Goal: Task Accomplishment & Management: Manage account settings

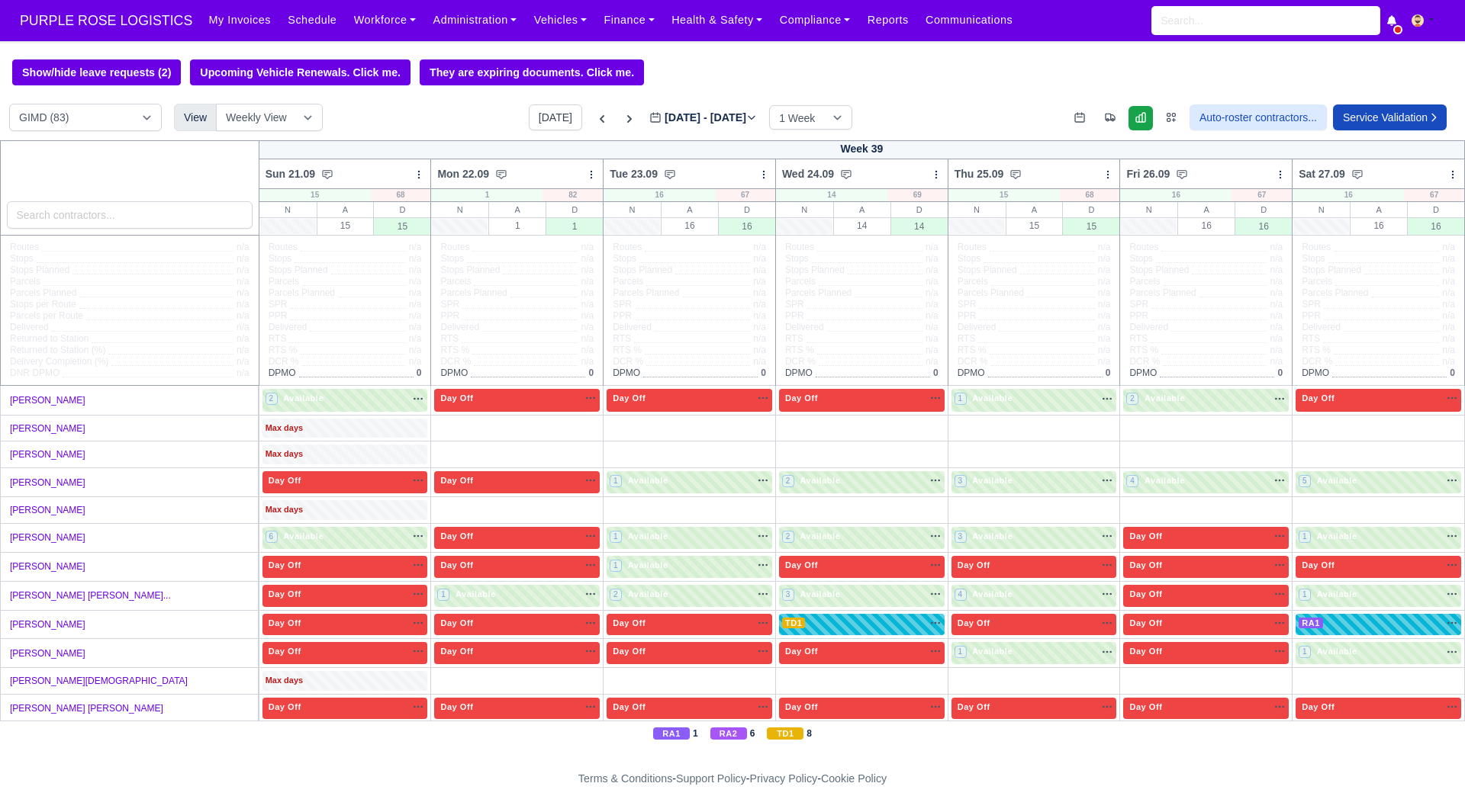
select select "5"
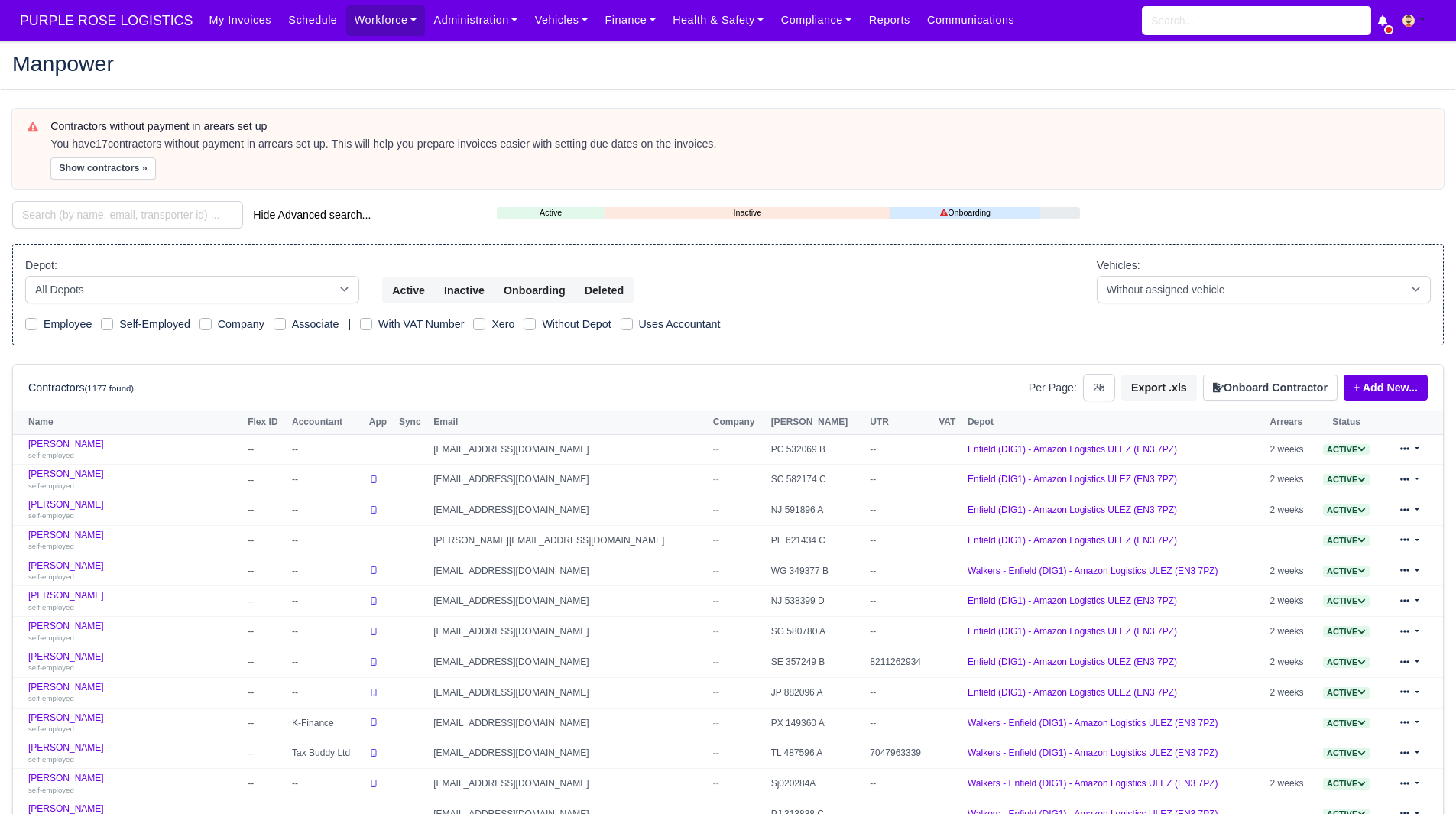
select select "25"
click at [124, 173] on button "Show contractors »" at bounding box center [103, 169] width 105 height 22
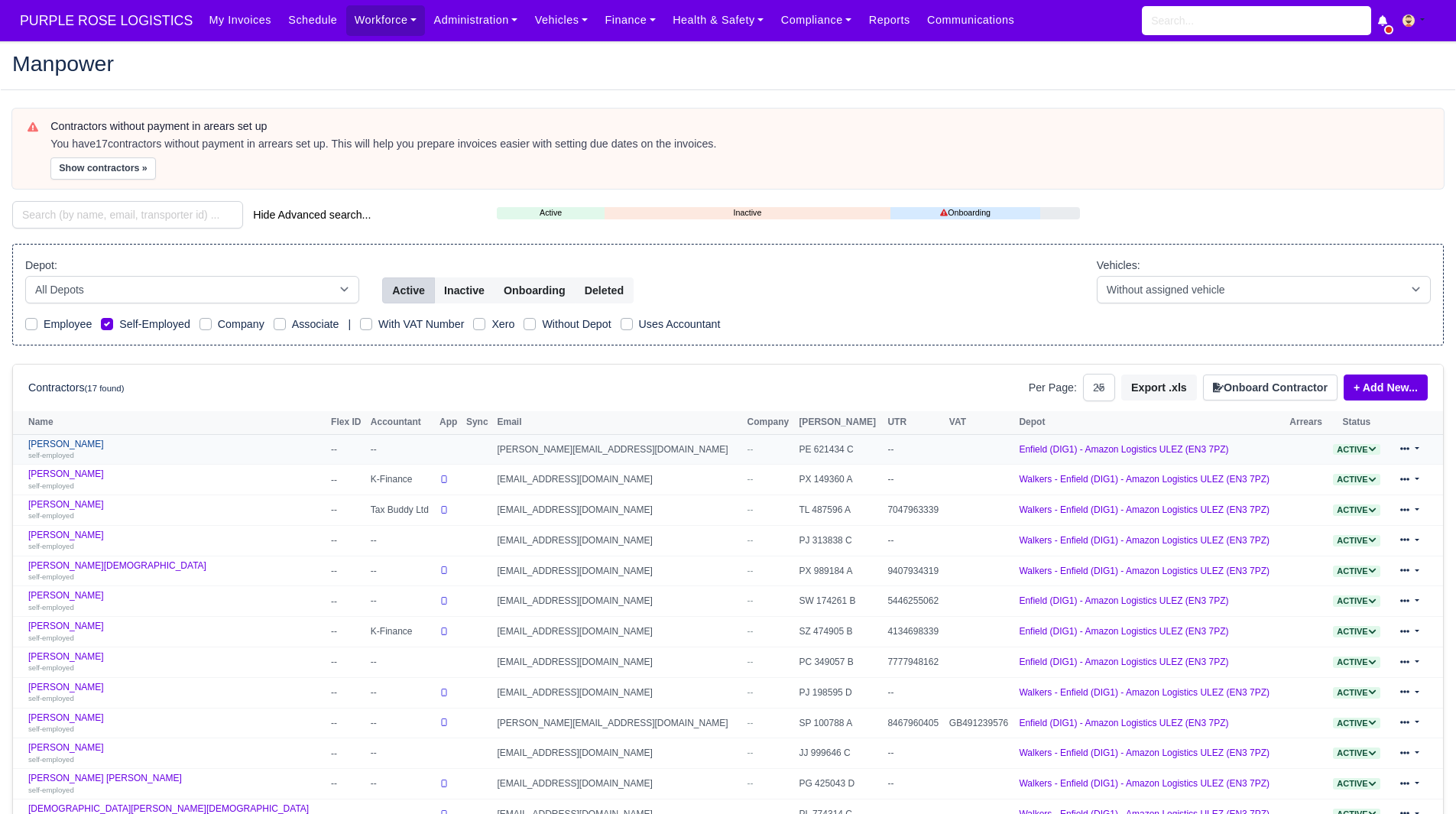
click at [68, 446] on link "Adam Parker self-employed" at bounding box center [175, 450] width 295 height 22
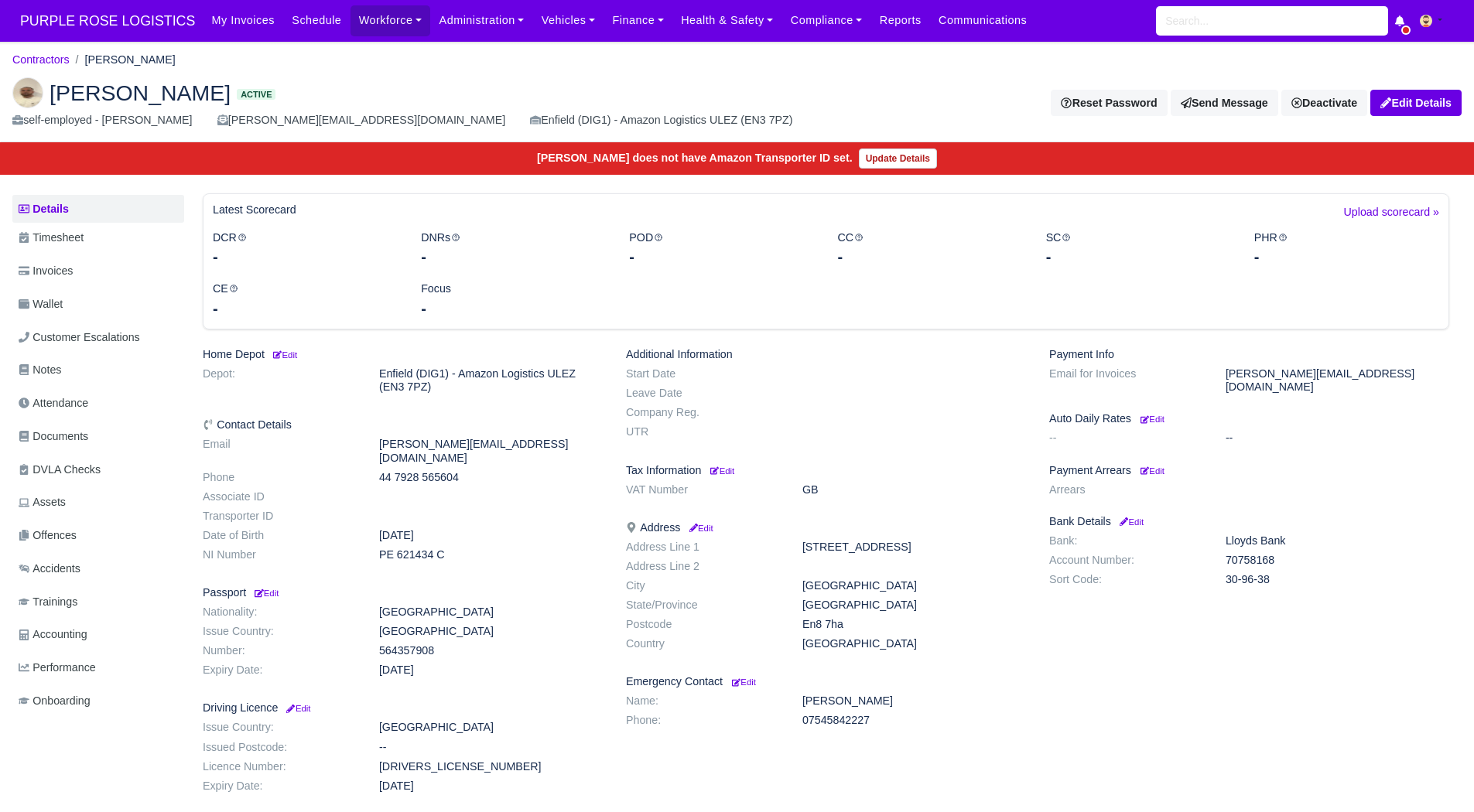
scroll to position [101, 0]
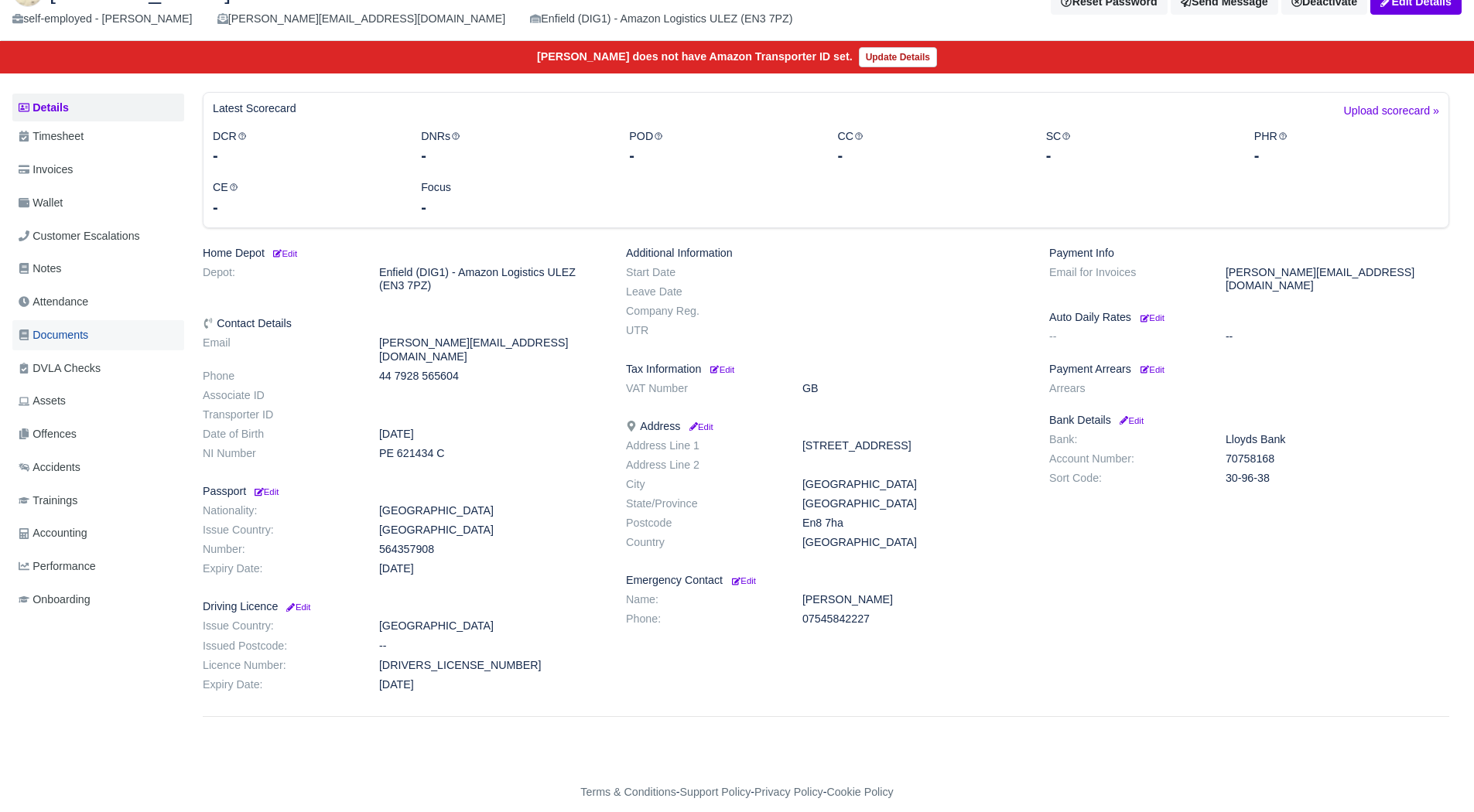
click at [77, 339] on span "Documents" at bounding box center [53, 336] width 70 height 18
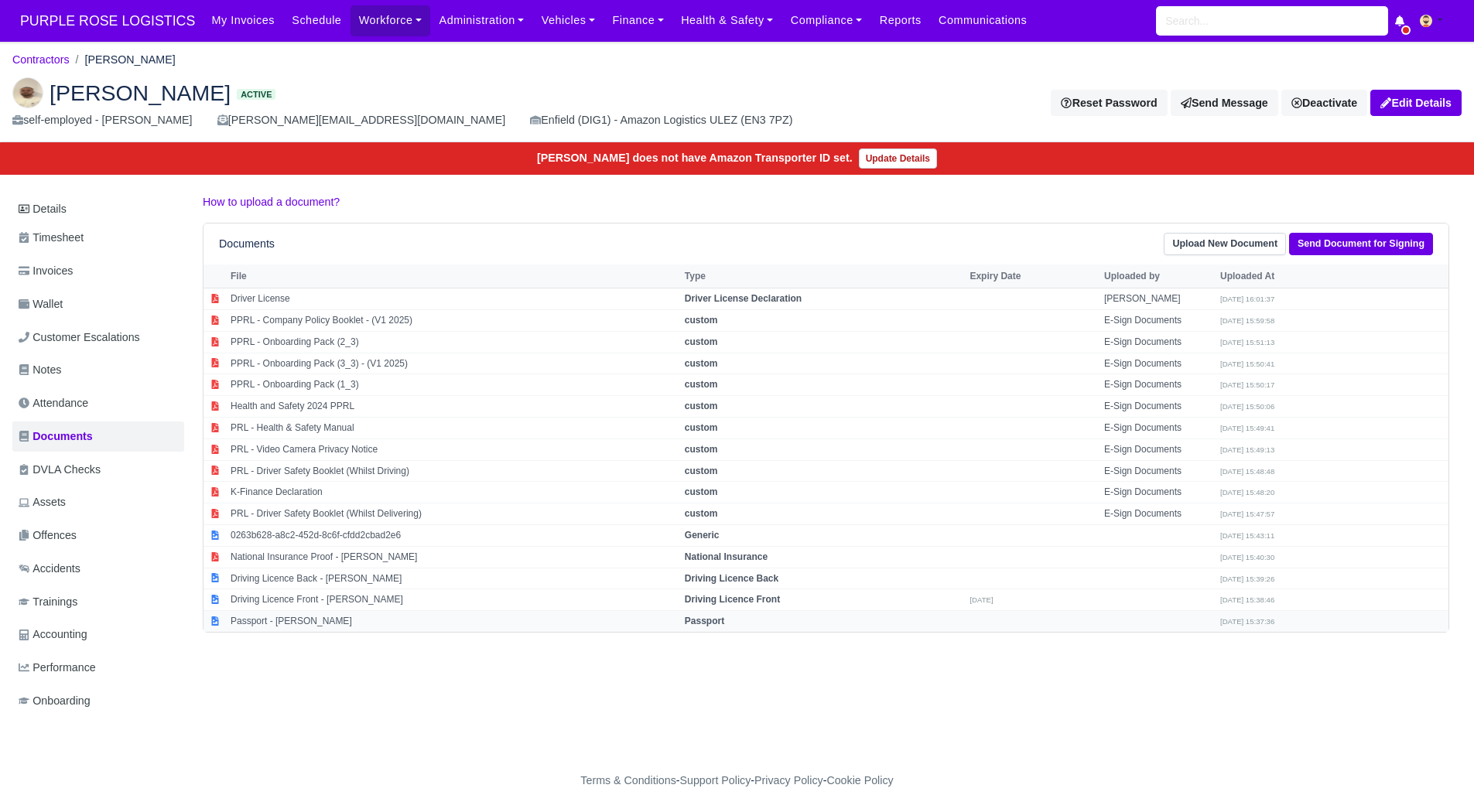
click at [292, 618] on td "Passport - Adam Parker" at bounding box center [453, 621] width 454 height 21
select select "passport"
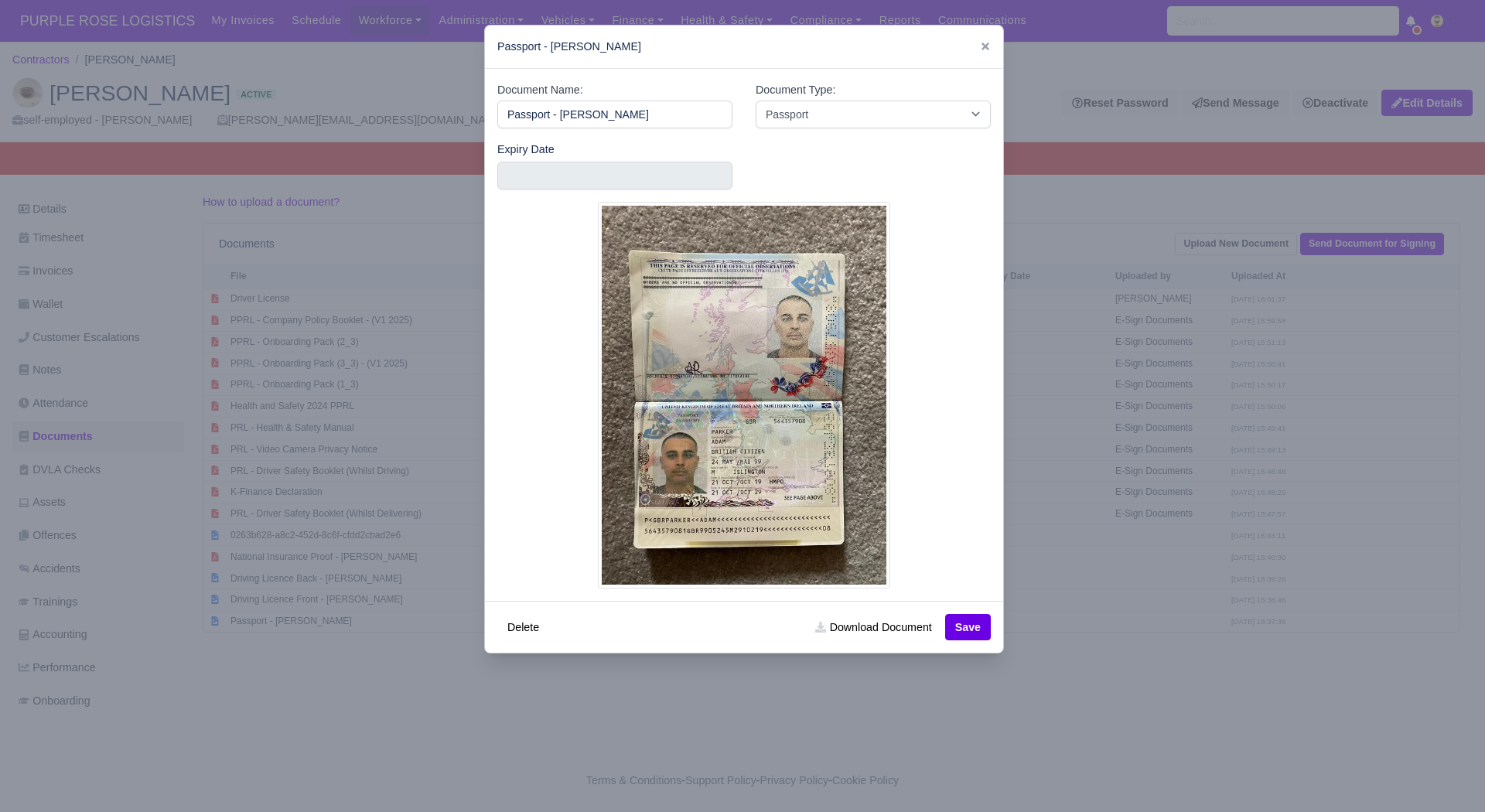
click at [1119, 617] on div at bounding box center [742, 406] width 1485 height 812
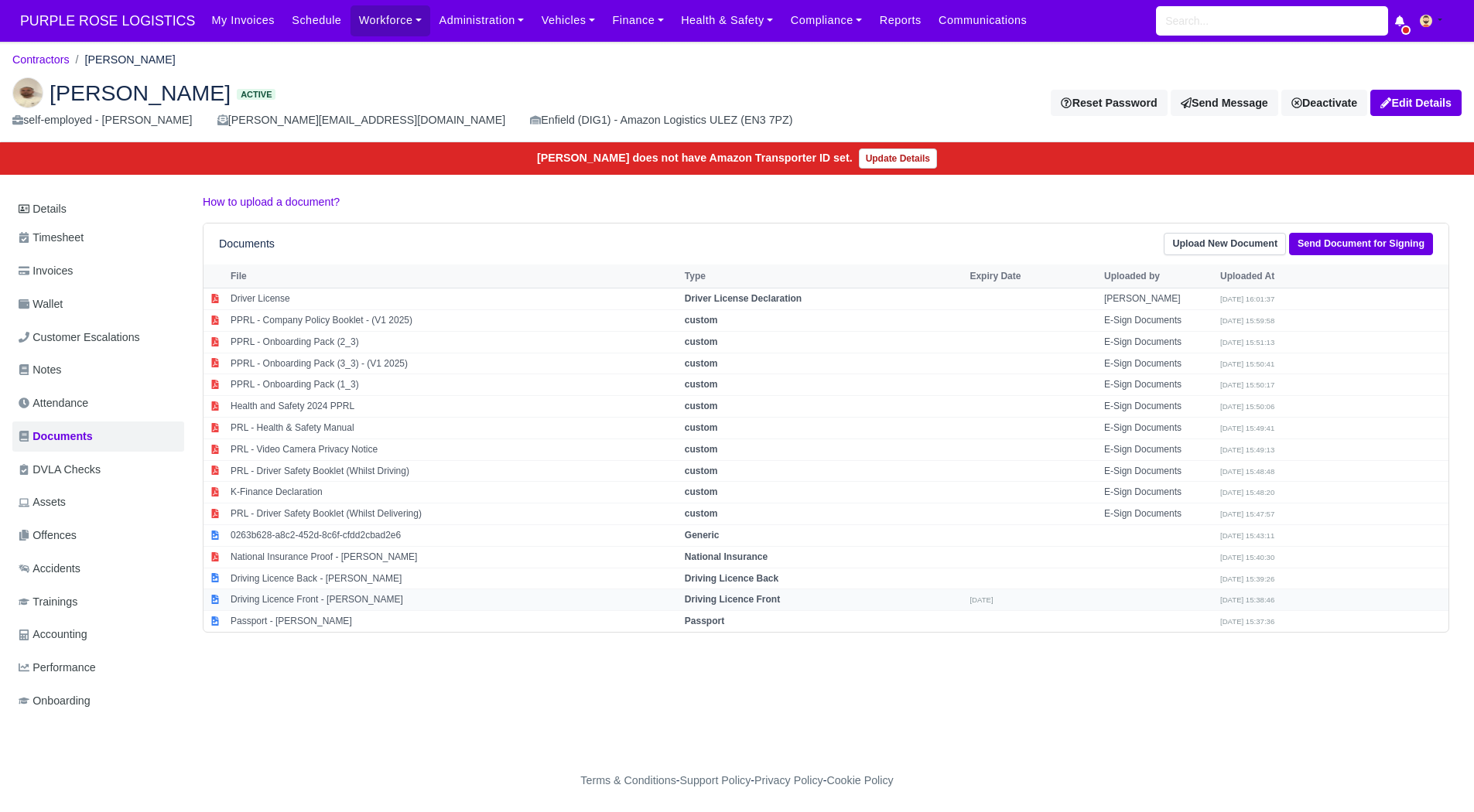
click at [316, 593] on td "Driving Licence Front - Adam Parker" at bounding box center [453, 600] width 454 height 22
select select "driving-licence-front"
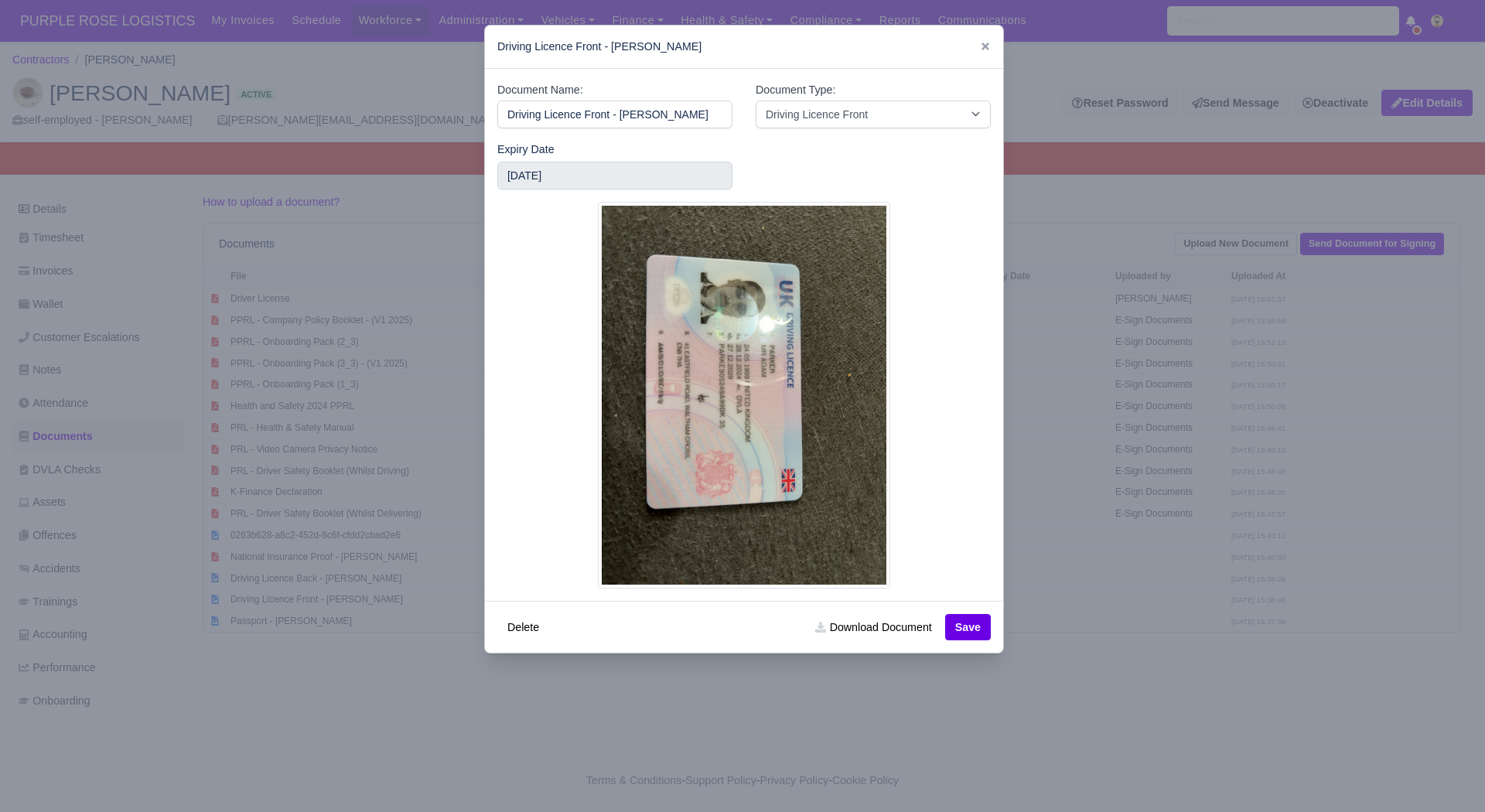
click at [1098, 669] on div at bounding box center [742, 406] width 1485 height 812
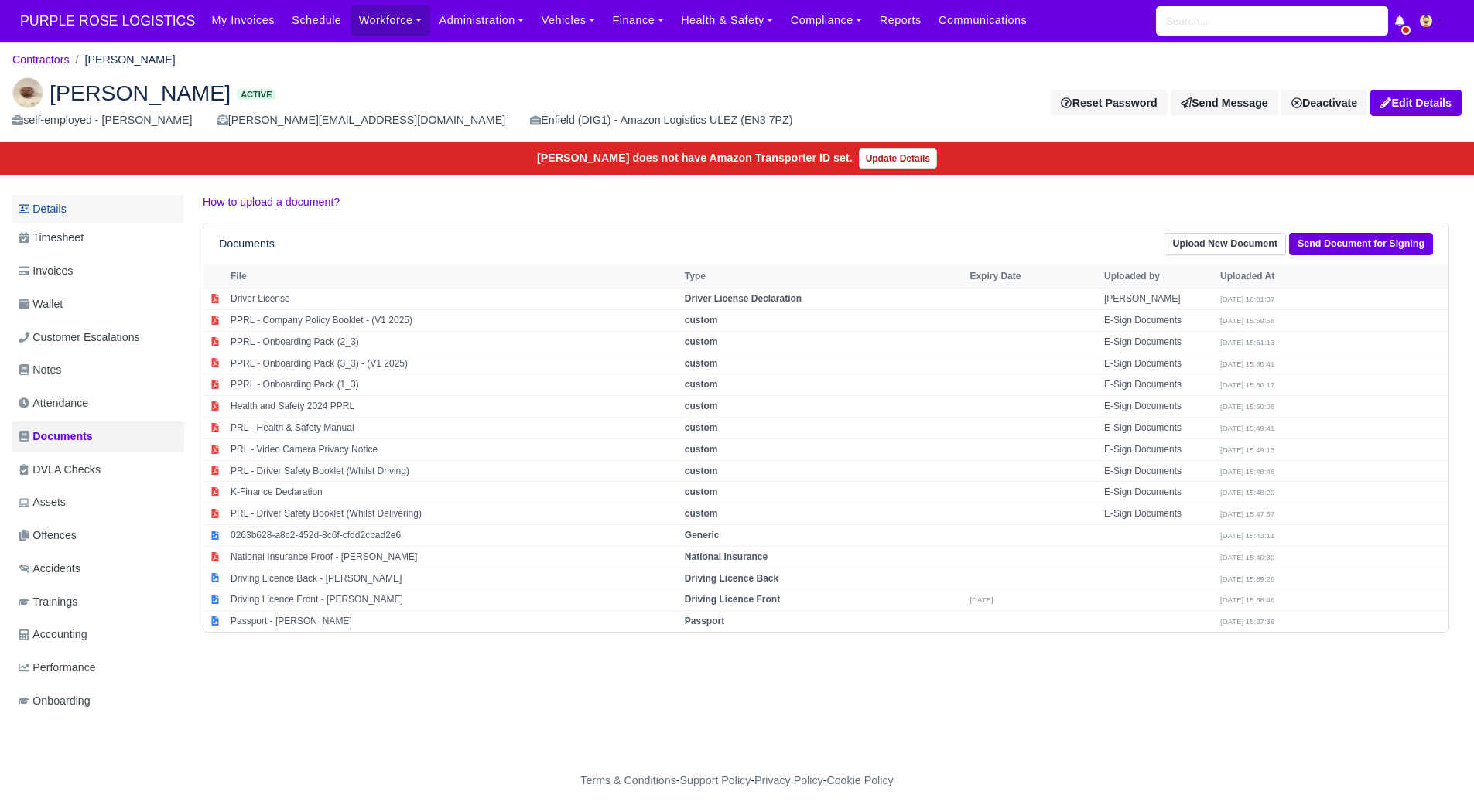
click at [116, 207] on link "Details" at bounding box center [98, 209] width 172 height 28
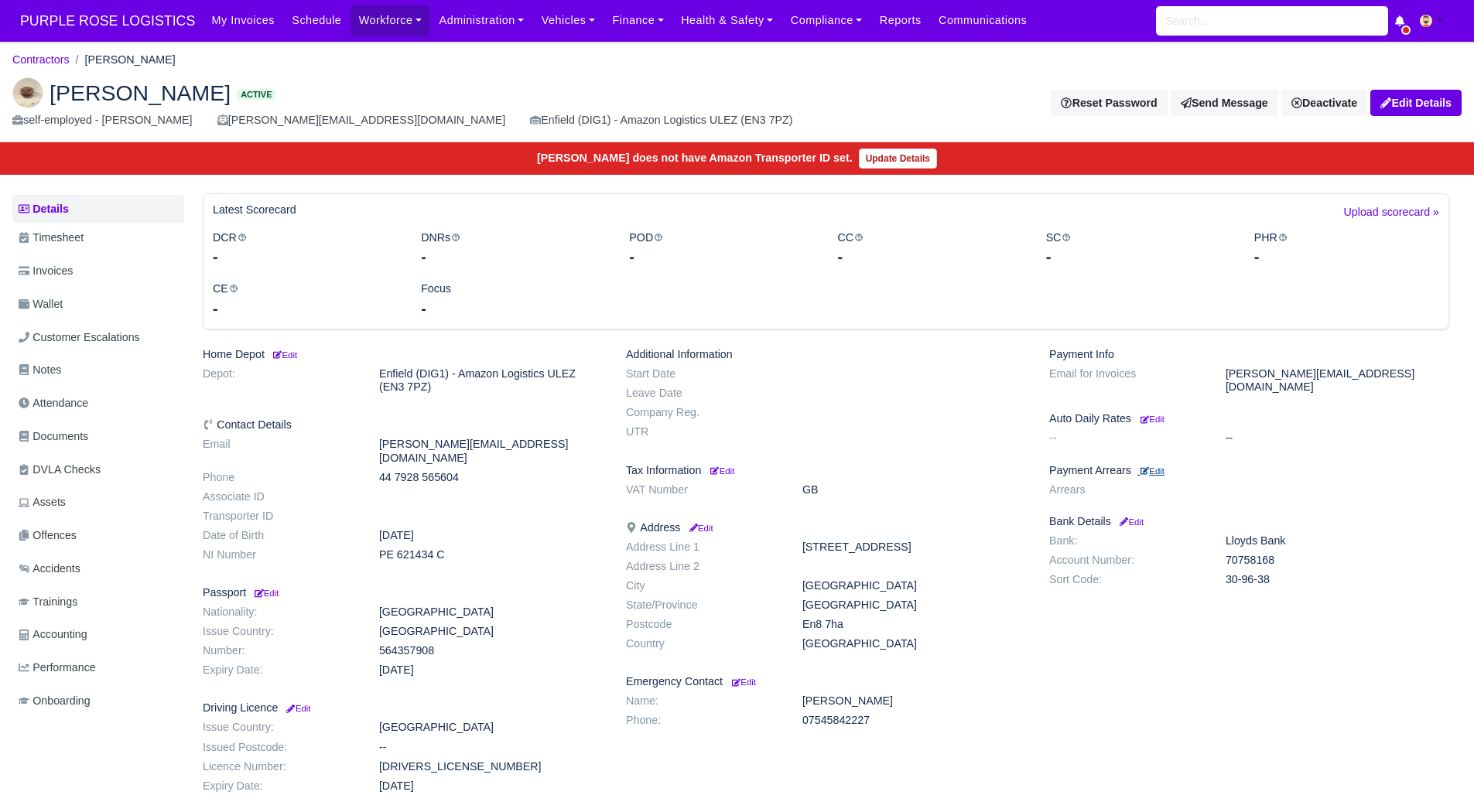
click at [1158, 467] on small "Edit" at bounding box center [1153, 471] width 24 height 9
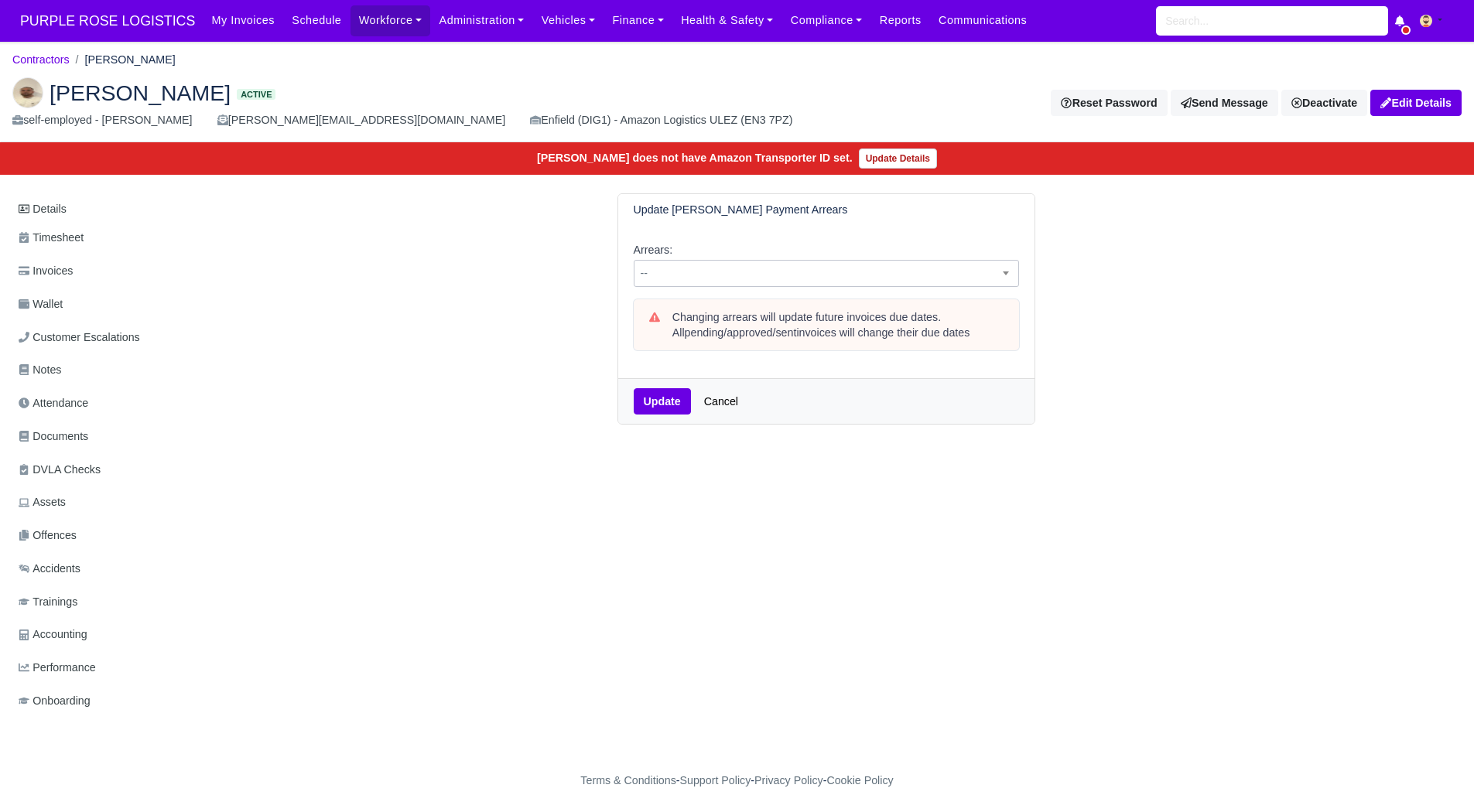
click at [773, 287] on body "PURPLE ROSE LOGISTICS My Invoices Schedule Workforce Manpower Expiring Document…" at bounding box center [737, 406] width 1474 height 812
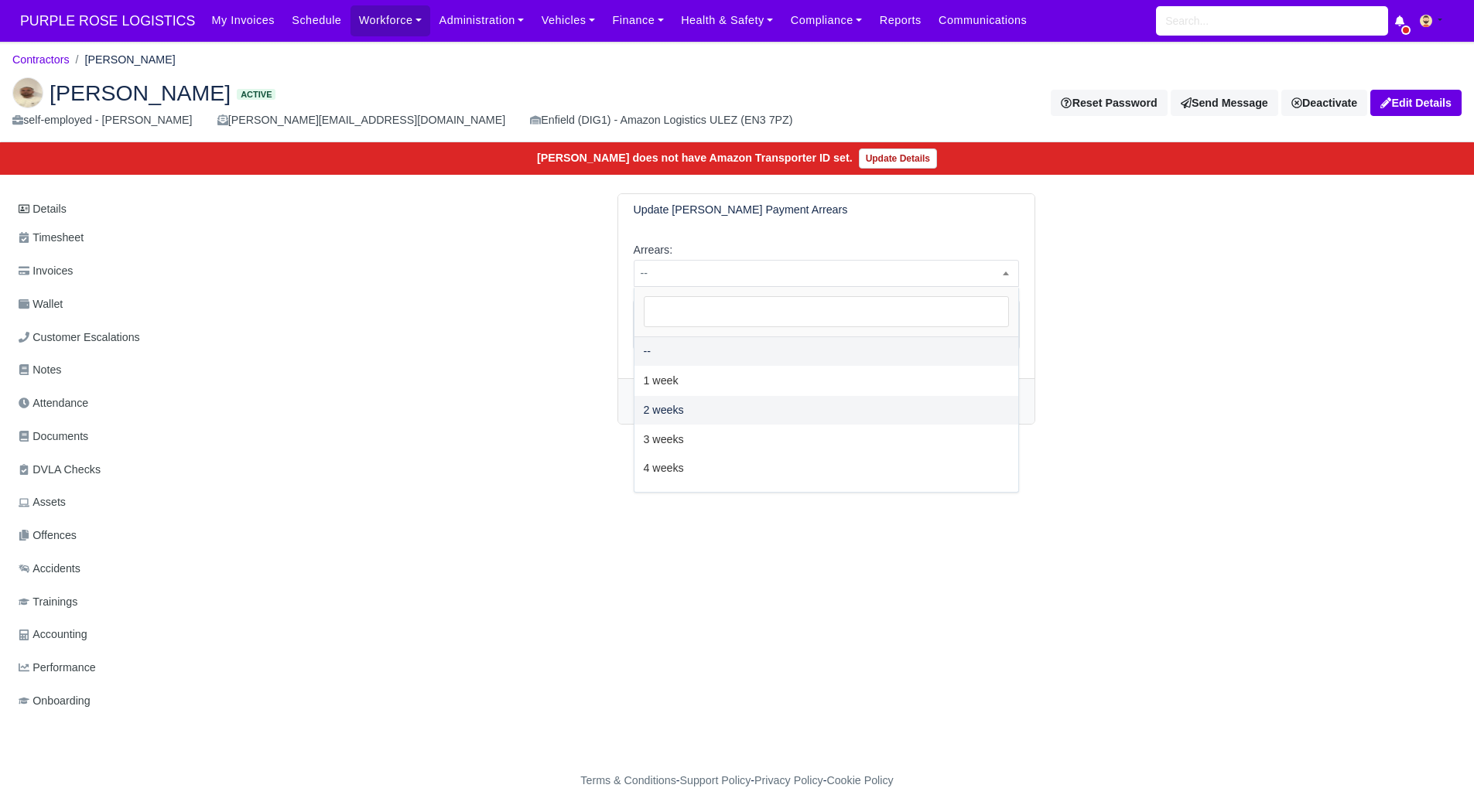
select select "2W"
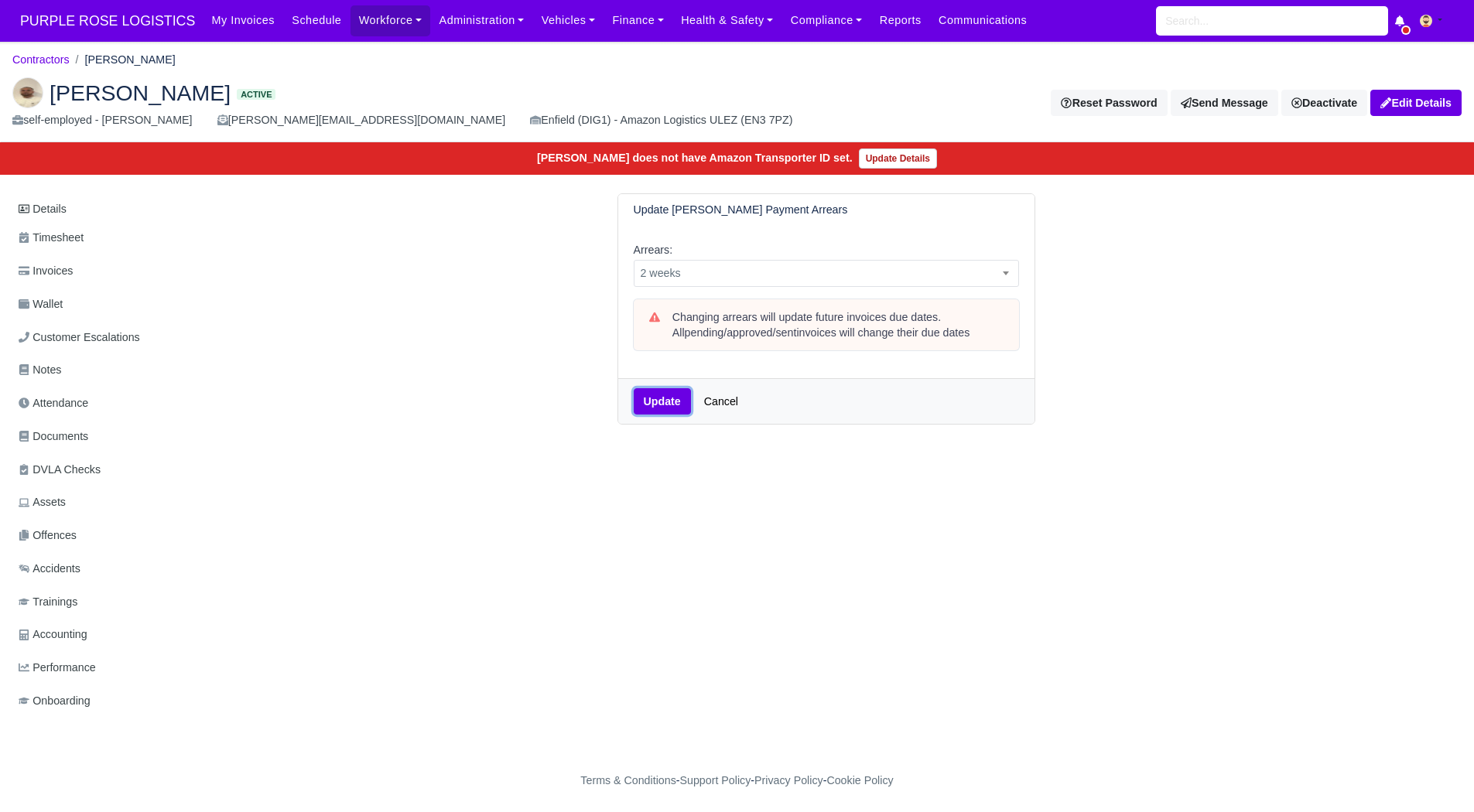
click at [654, 396] on button "Update" at bounding box center [662, 401] width 57 height 27
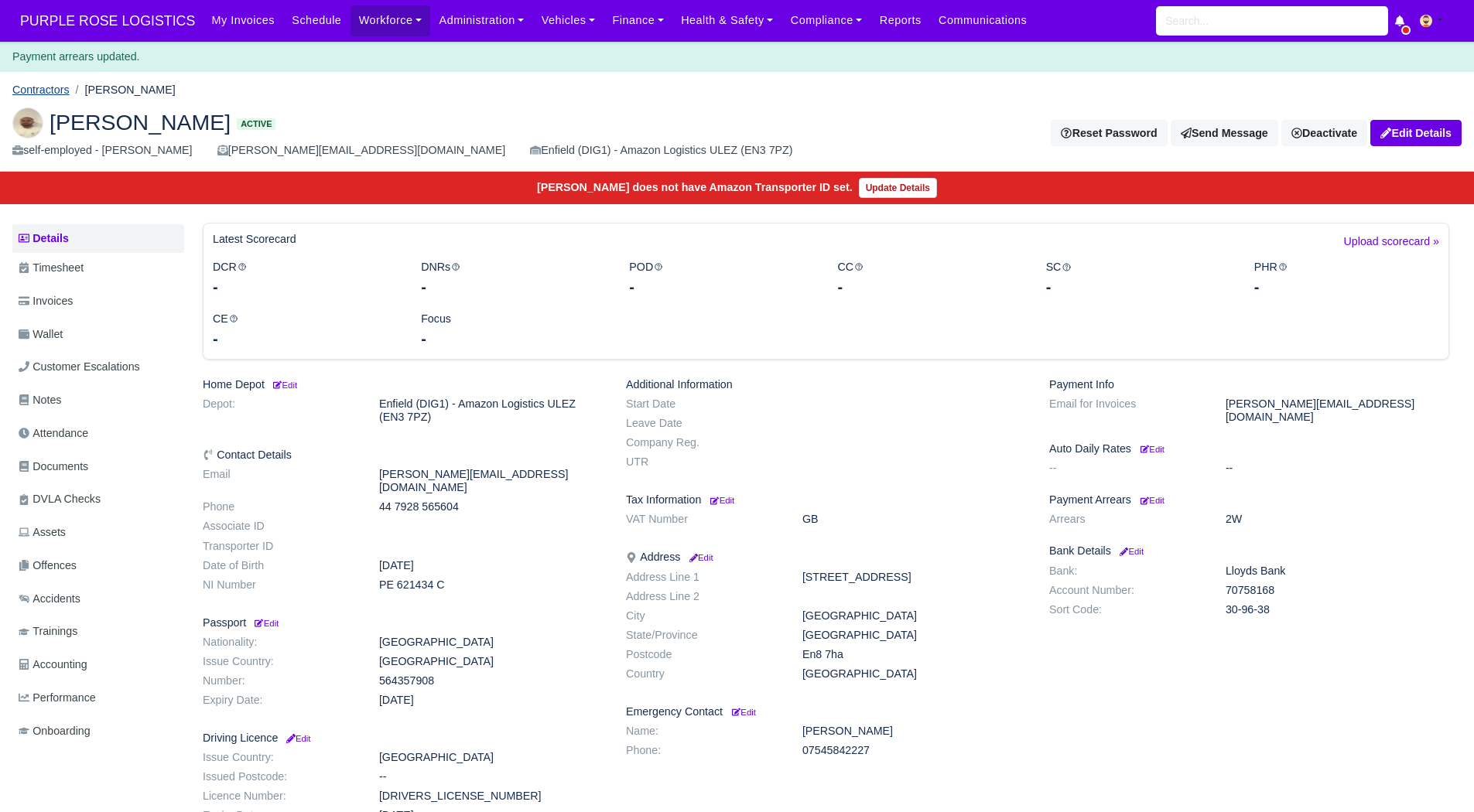
click at [33, 96] on link "Contractors" at bounding box center [40, 89] width 57 height 12
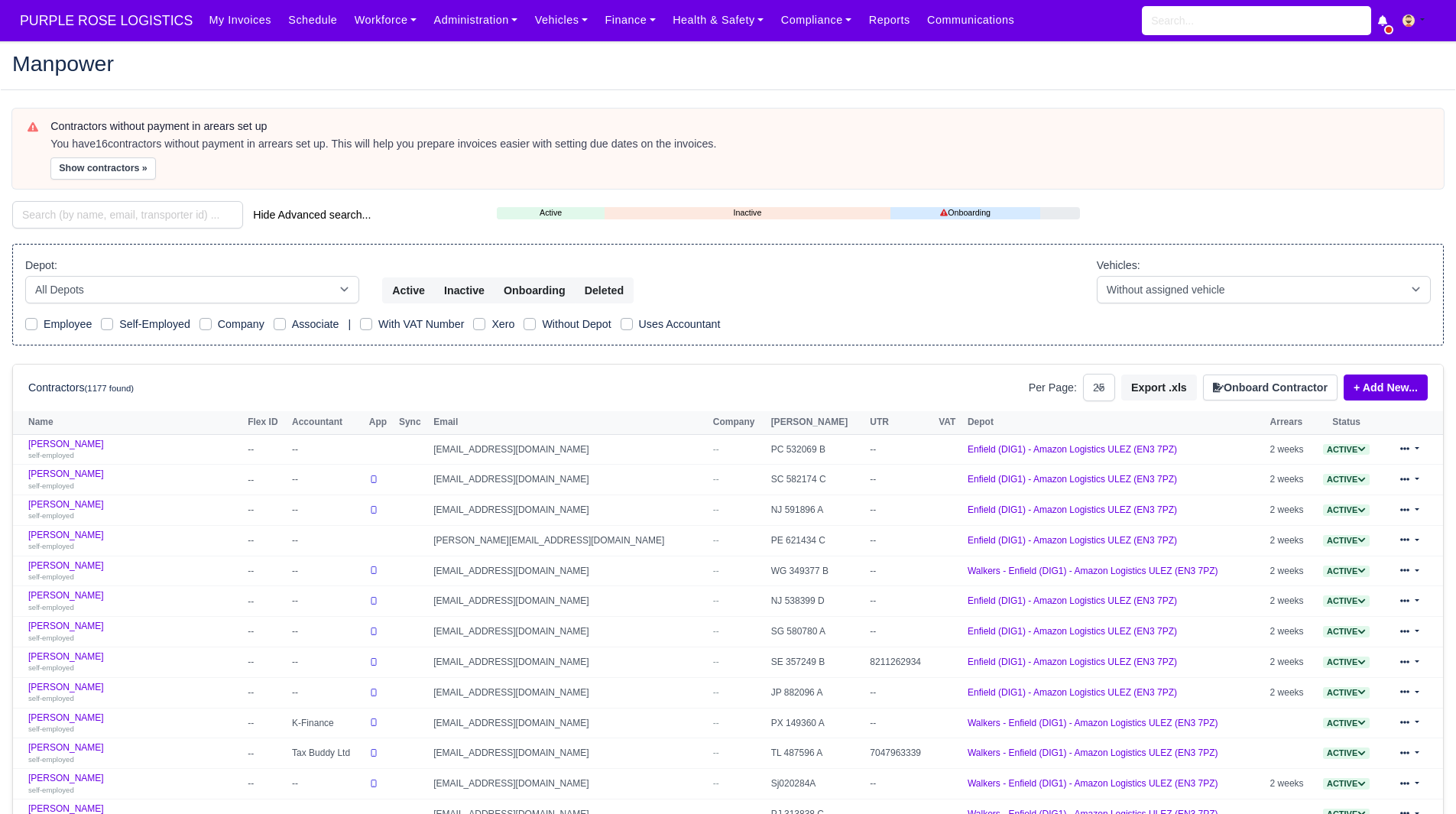
select select "25"
click at [113, 166] on button "Show contractors »" at bounding box center [103, 169] width 105 height 22
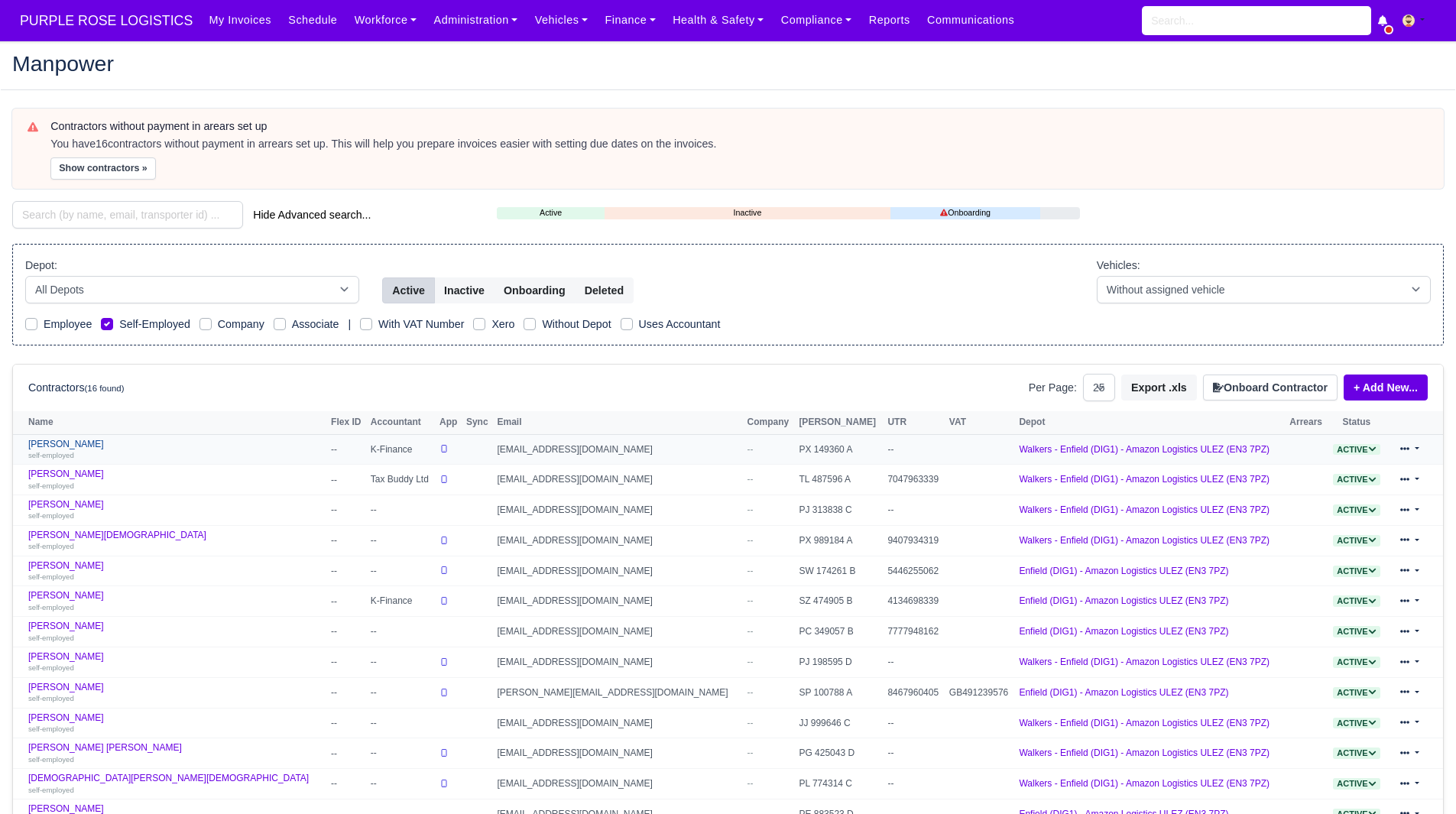
click at [70, 446] on link "Alessandro Fiore self-employed" at bounding box center [175, 450] width 295 height 22
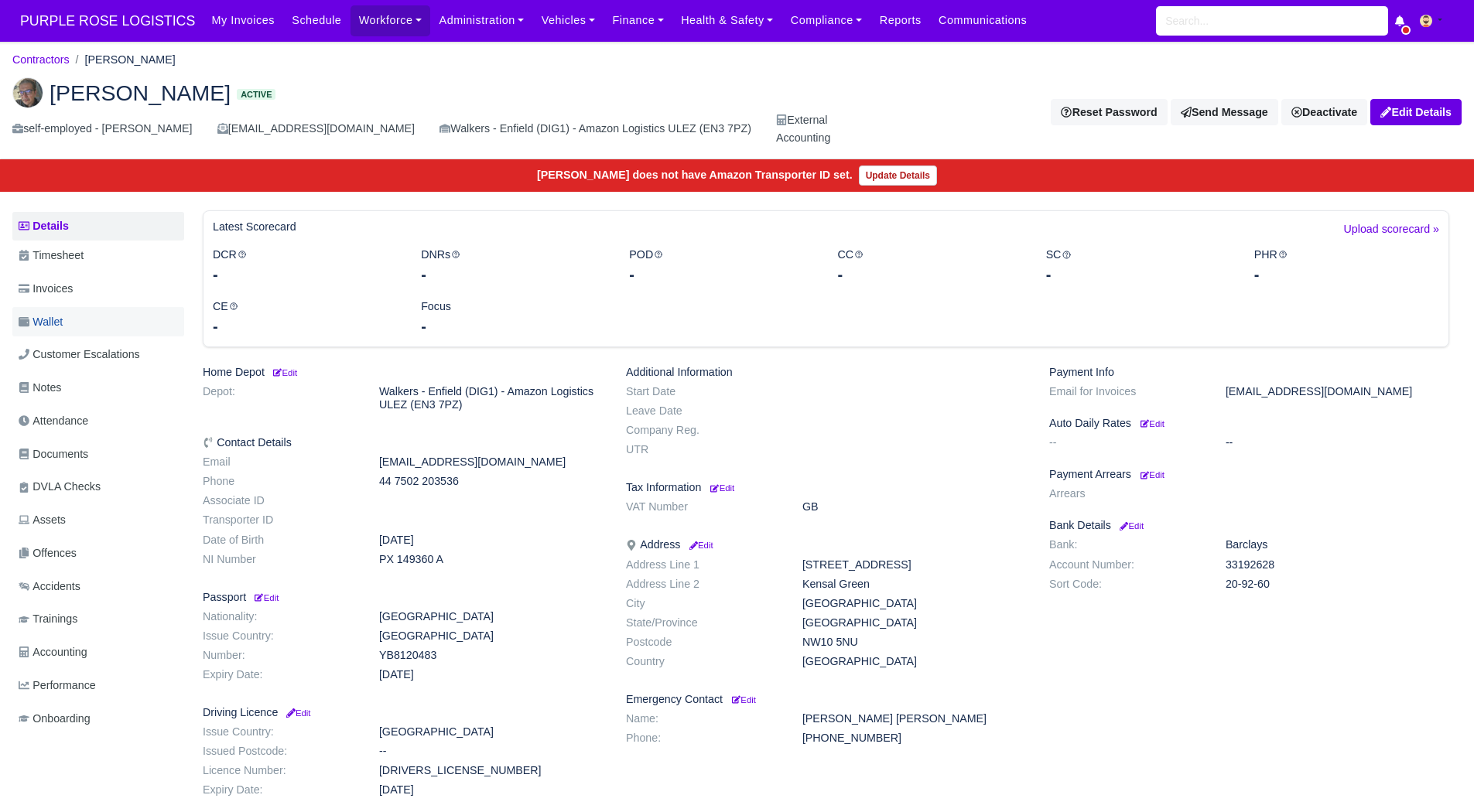
click at [88, 307] on link "Wallet" at bounding box center [98, 322] width 172 height 30
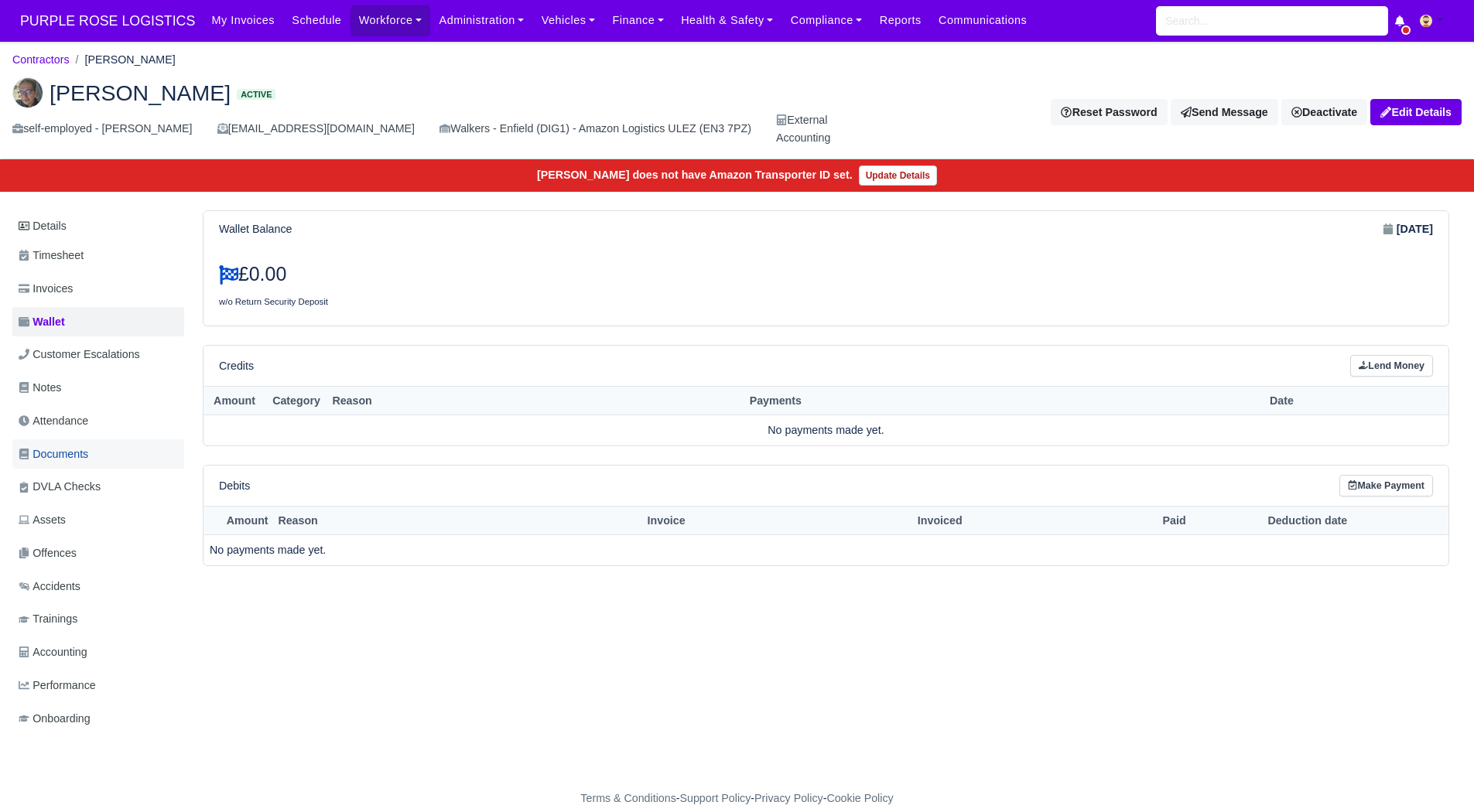
click at [97, 455] on link "Documents" at bounding box center [98, 454] width 172 height 30
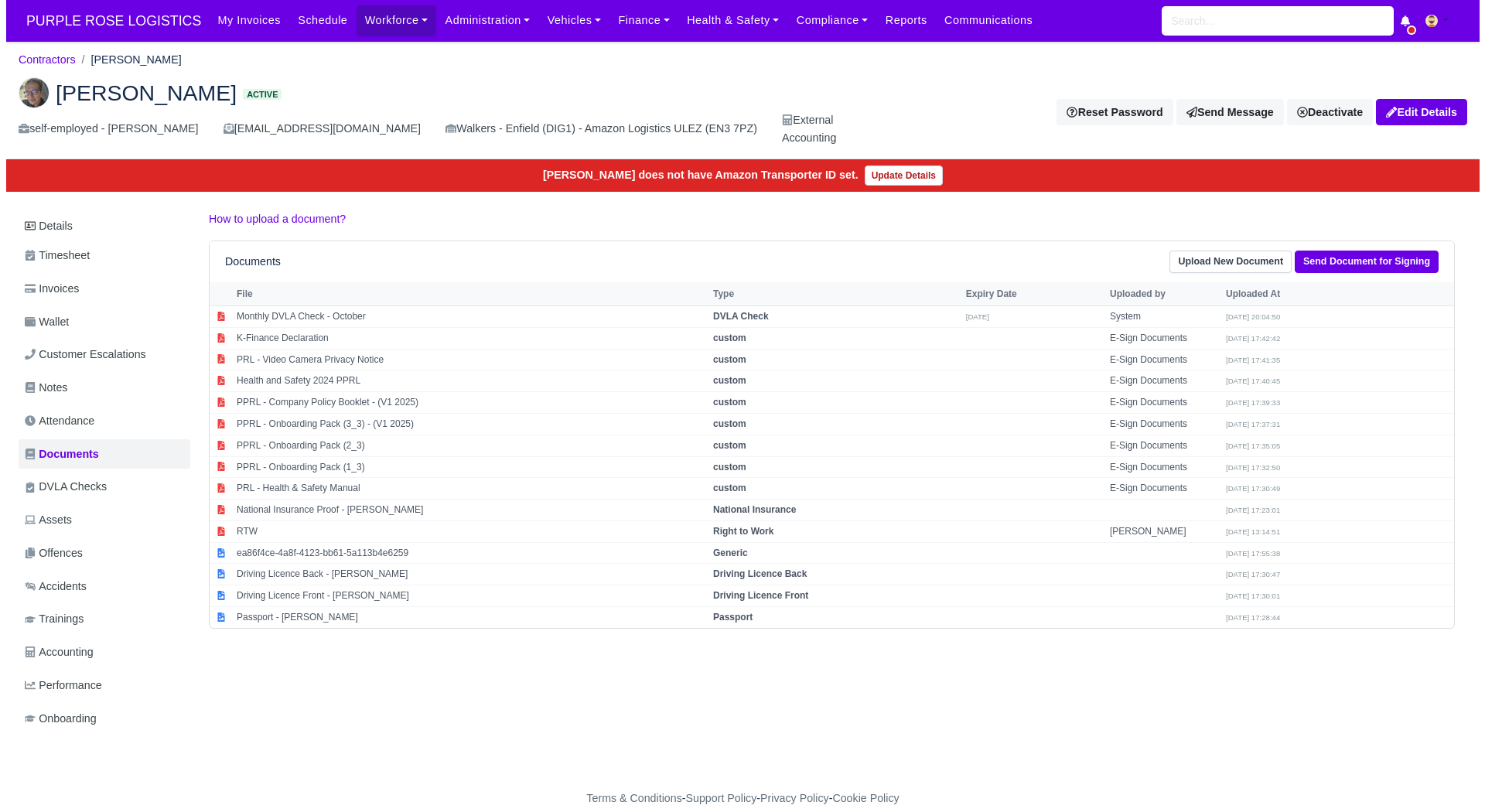
scroll to position [19, 0]
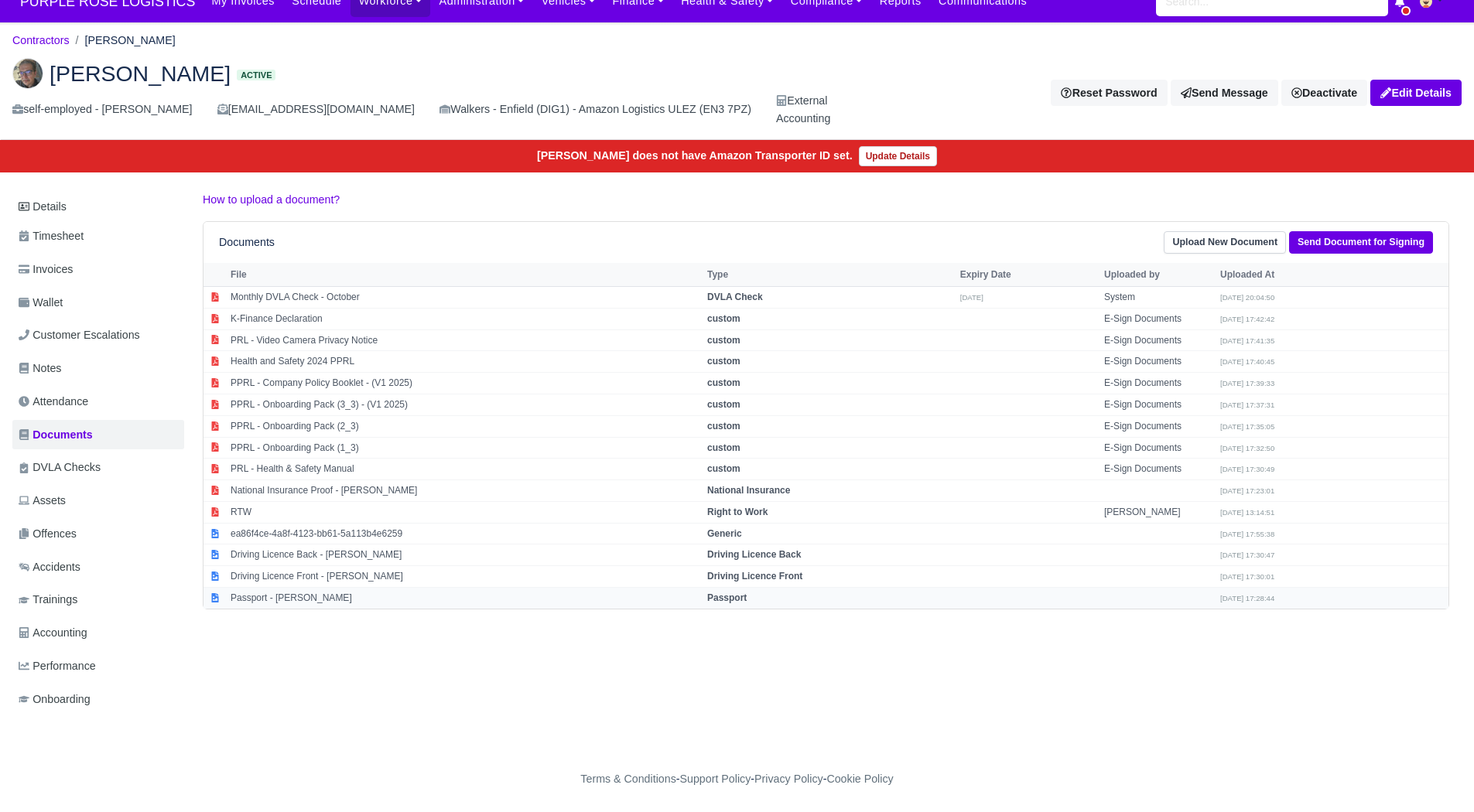
click at [290, 598] on td "Passport - [PERSON_NAME]" at bounding box center [464, 598] width 477 height 21
select select "passport"
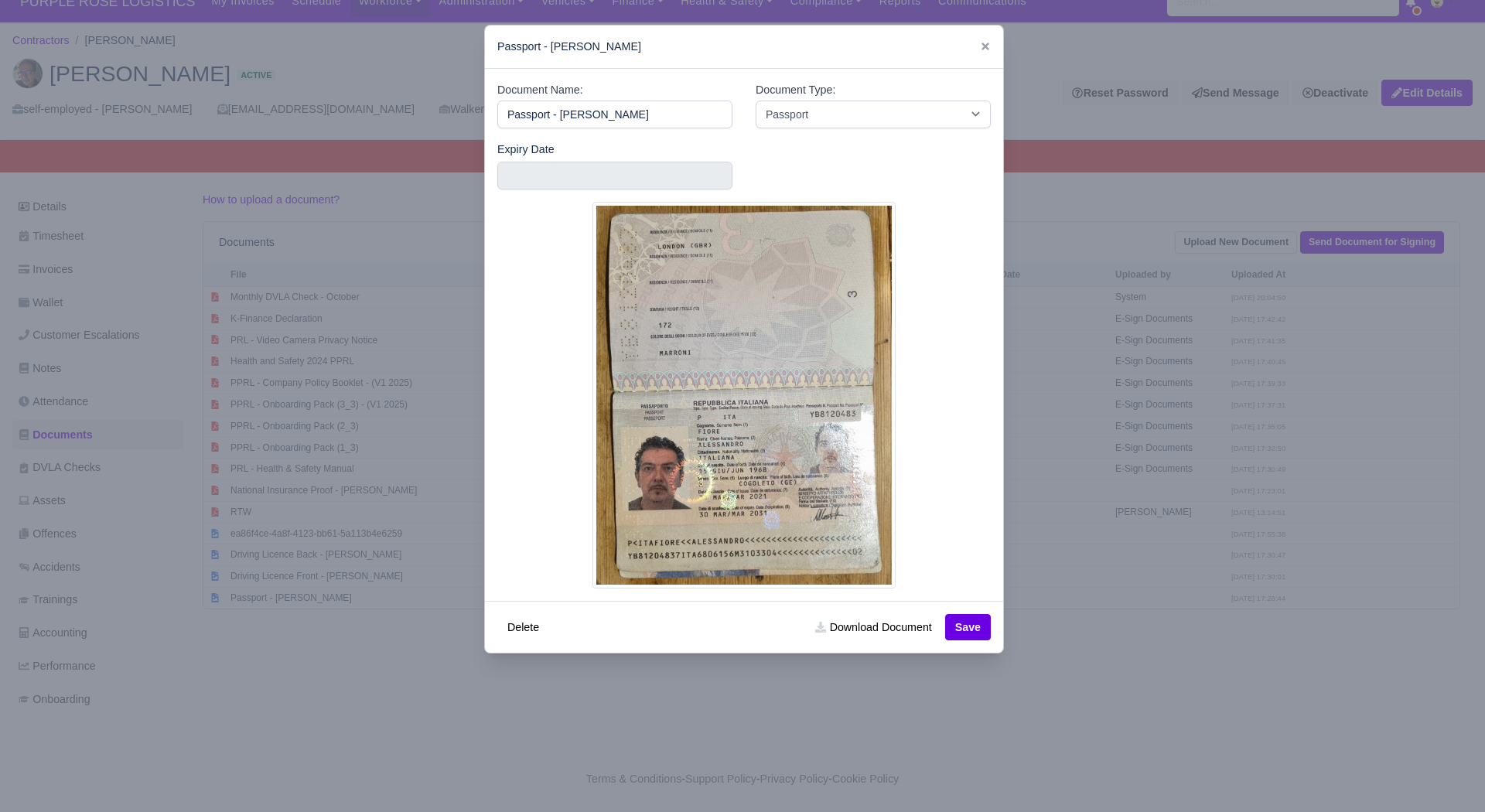
click at [1157, 630] on div at bounding box center [742, 406] width 1485 height 812
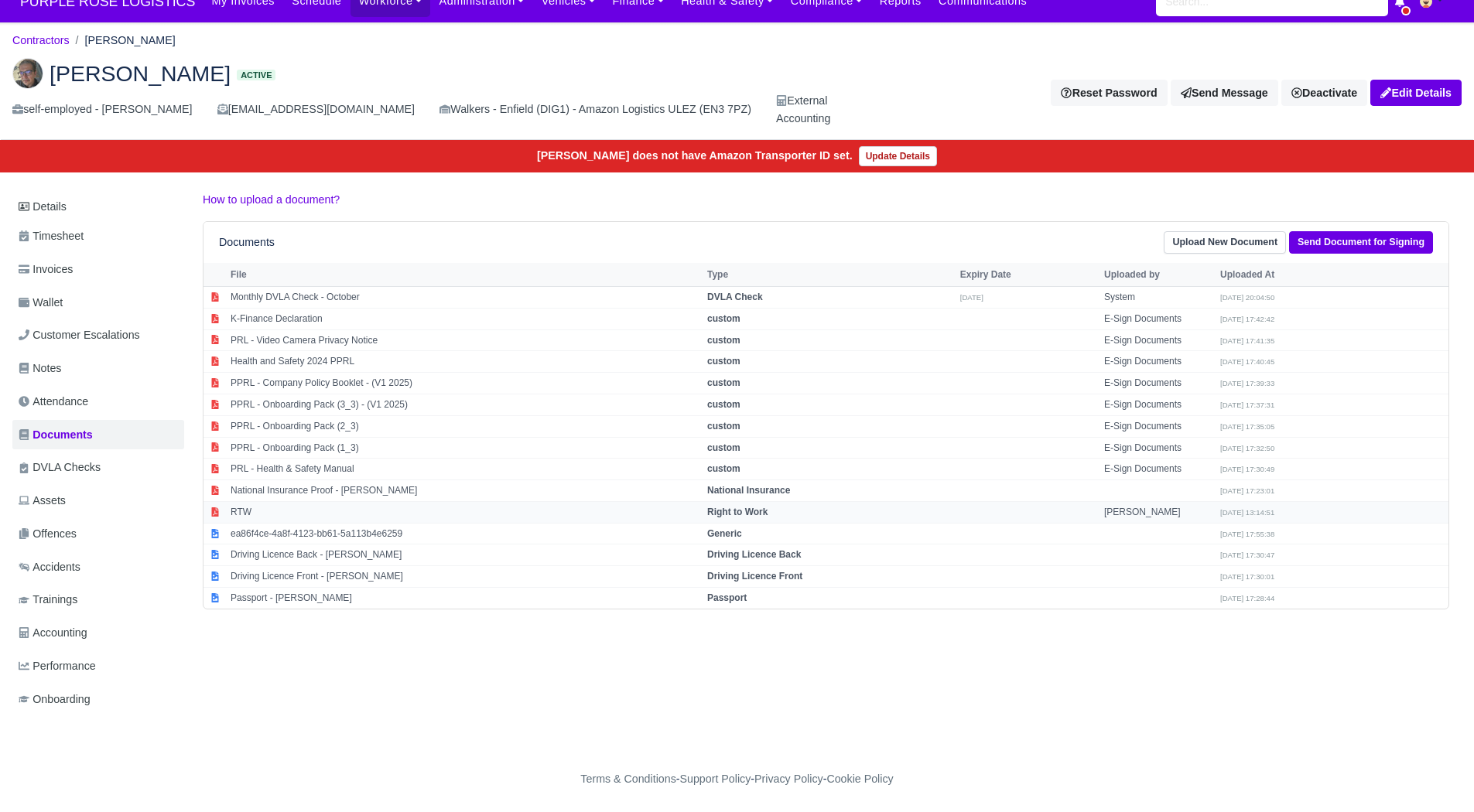
click at [507, 517] on td "RTW" at bounding box center [464, 512] width 477 height 22
select select "right-to-work"
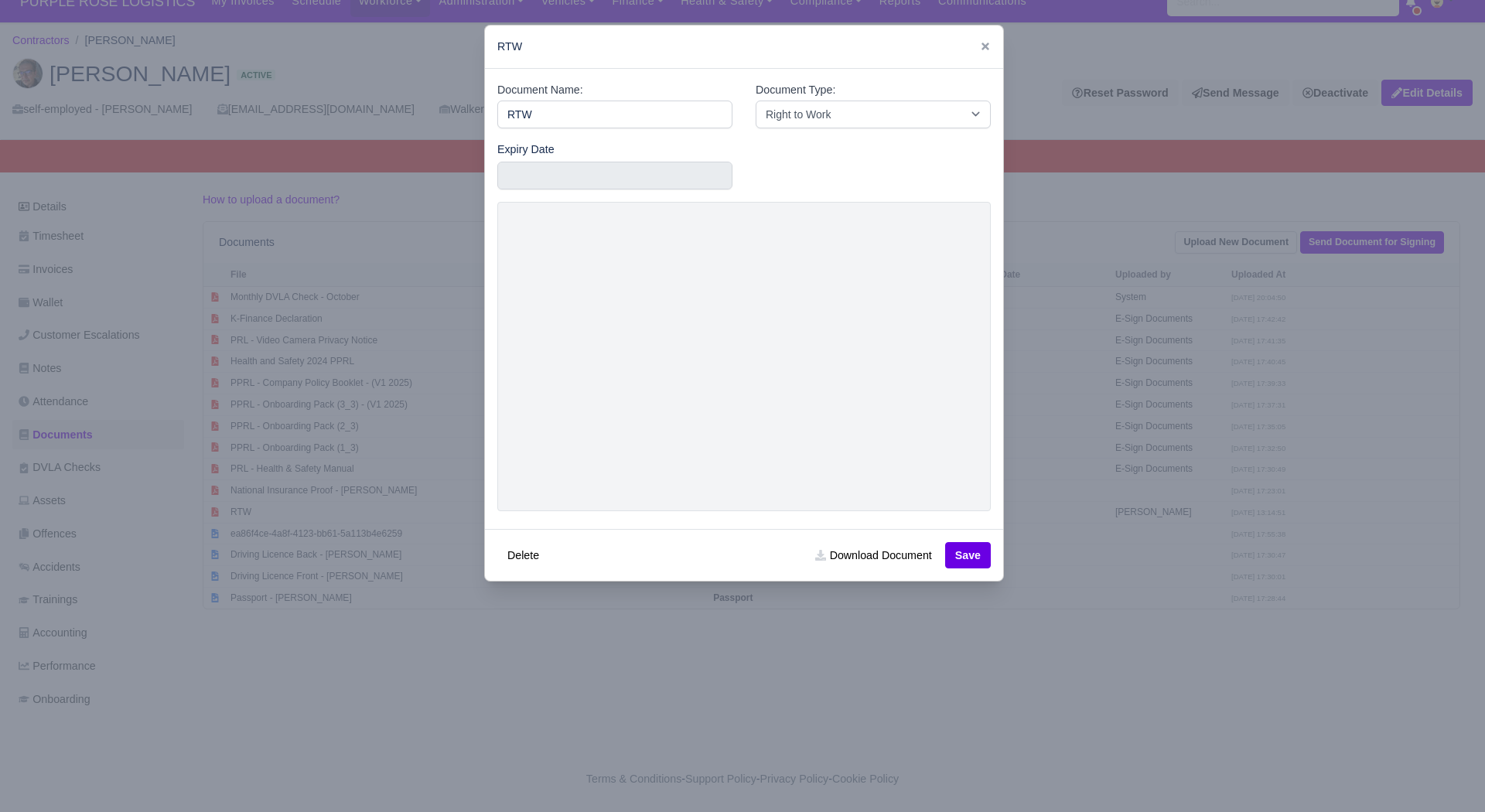
click at [1153, 624] on div at bounding box center [742, 406] width 1485 height 812
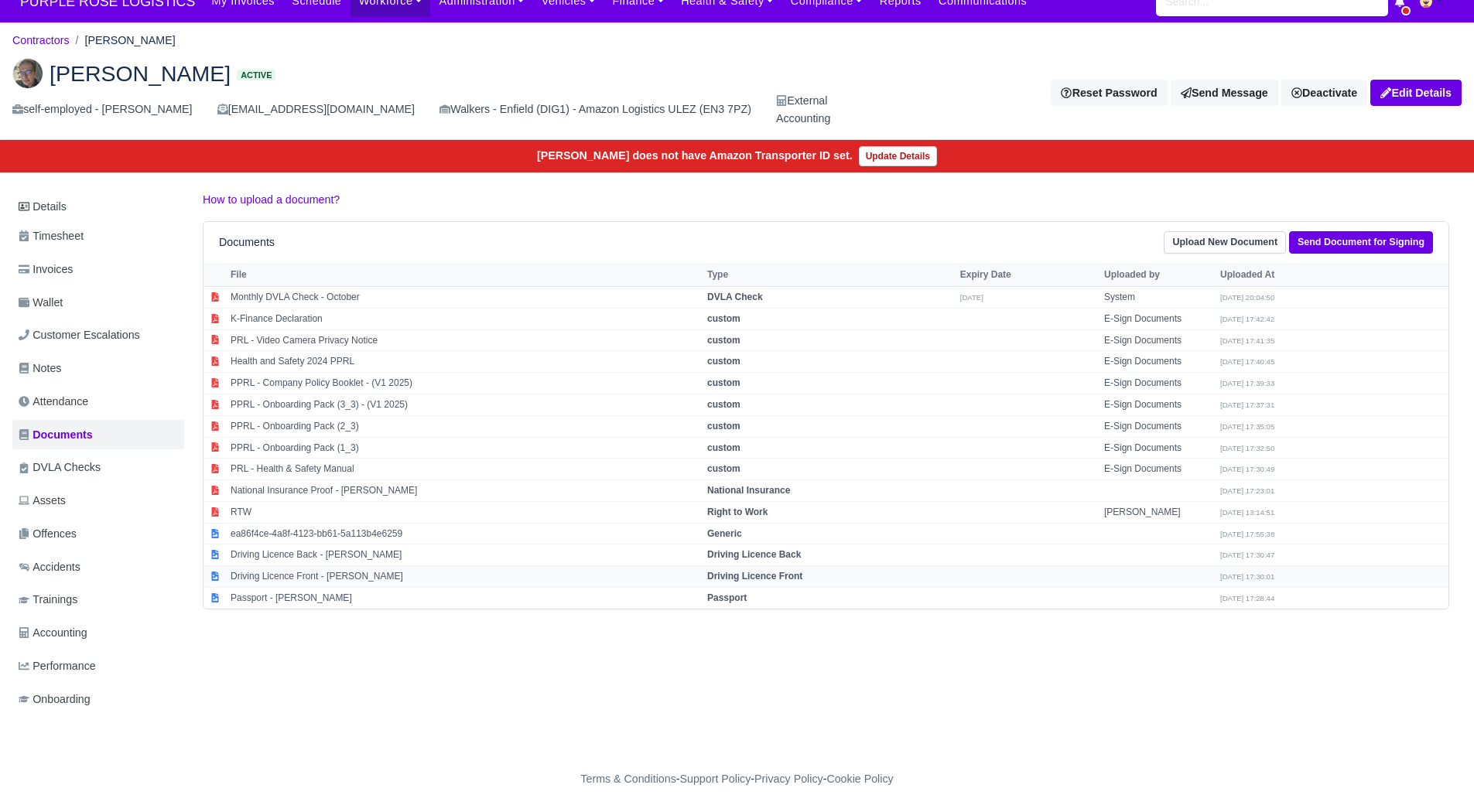
click at [401, 574] on td "Driving Licence Front - [PERSON_NAME]" at bounding box center [464, 577] width 477 height 22
select select "driving-licence-front"
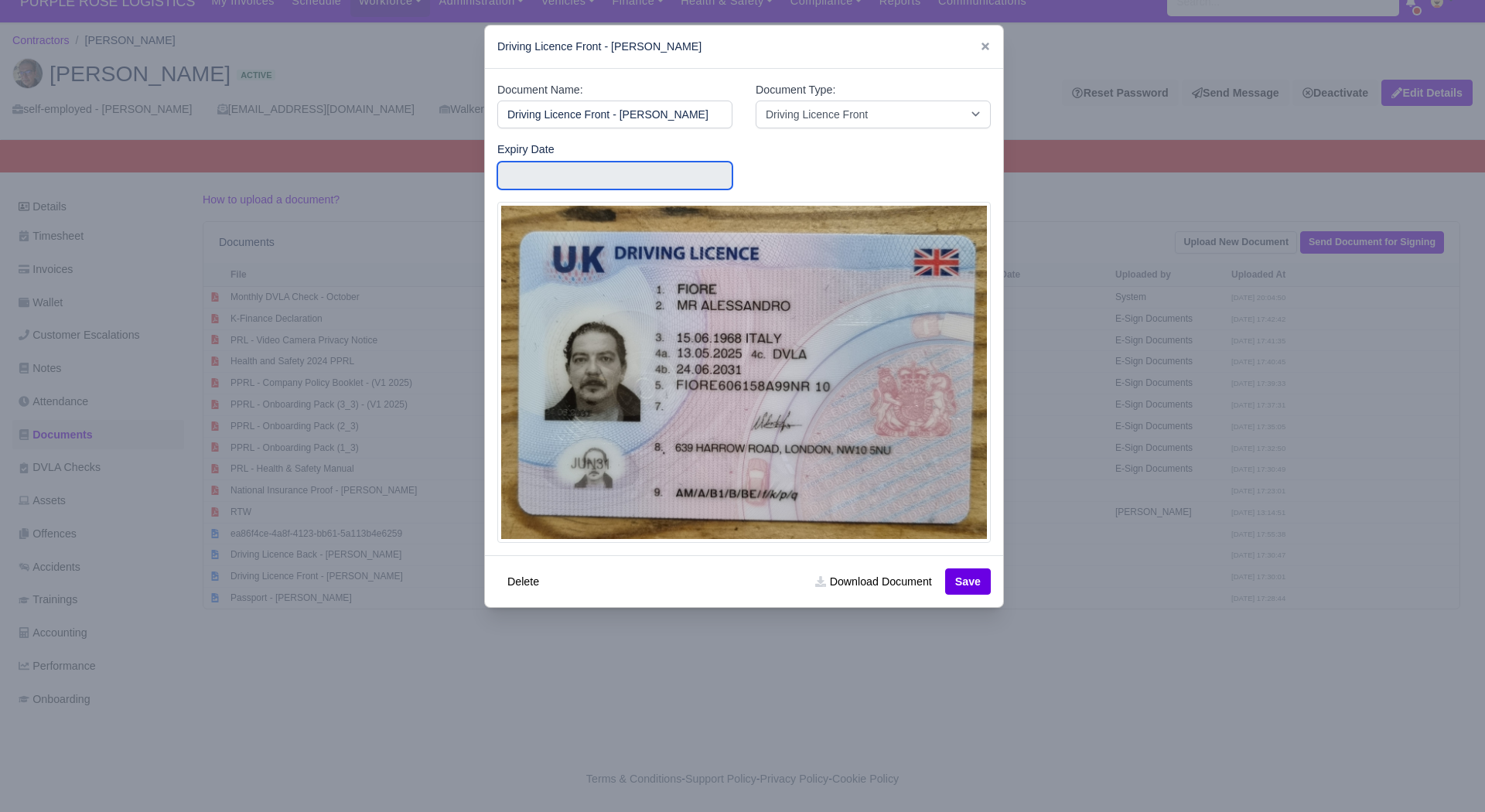
click at [558, 176] on input "text" at bounding box center [615, 176] width 235 height 27
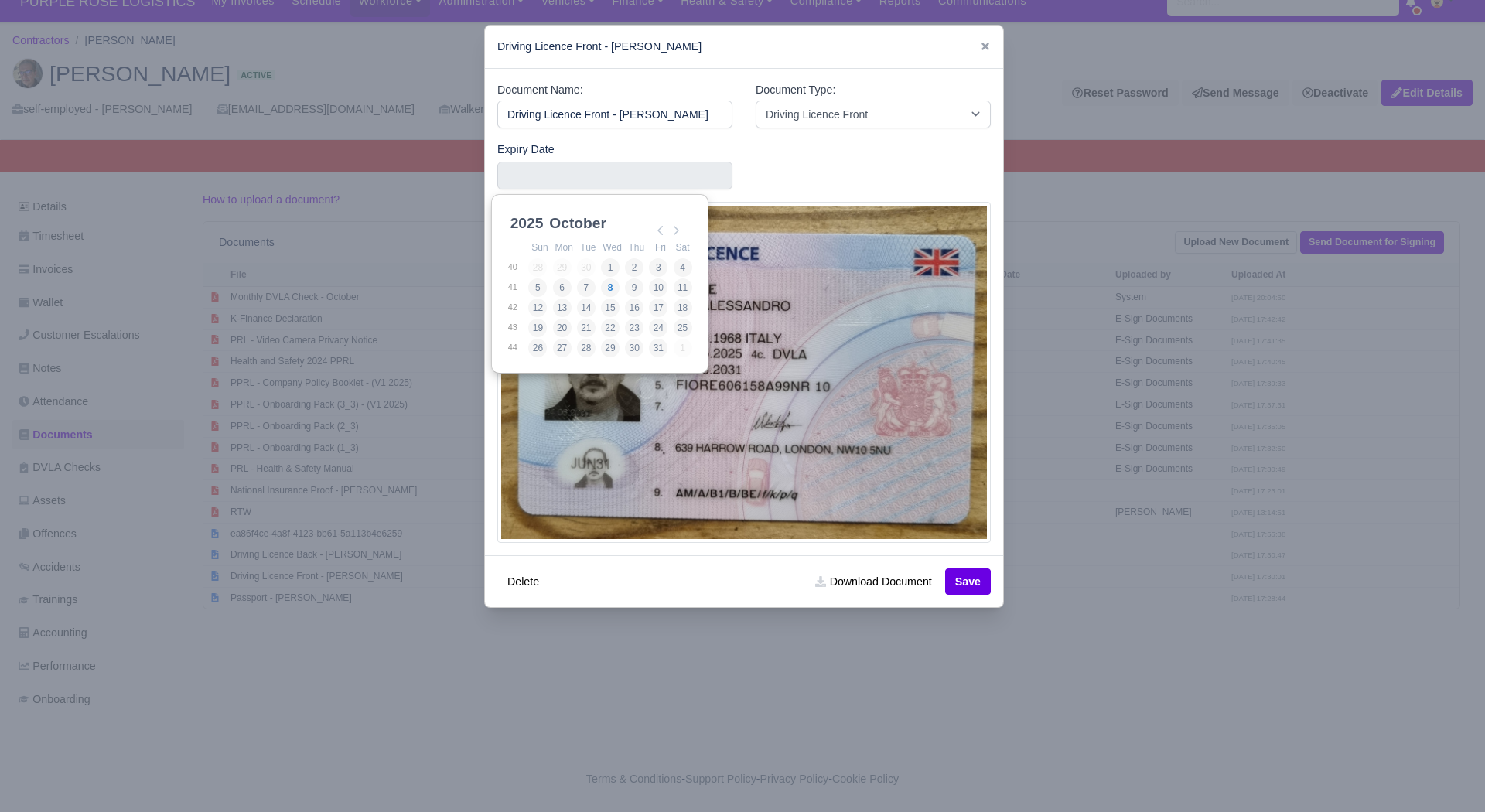
click at [542, 221] on select "2025 2026 2027 2028 2029 2030 2031 2032 2033 2034 2035 2036 2037 2038 2039 2040…" at bounding box center [542, 232] width 70 height 32
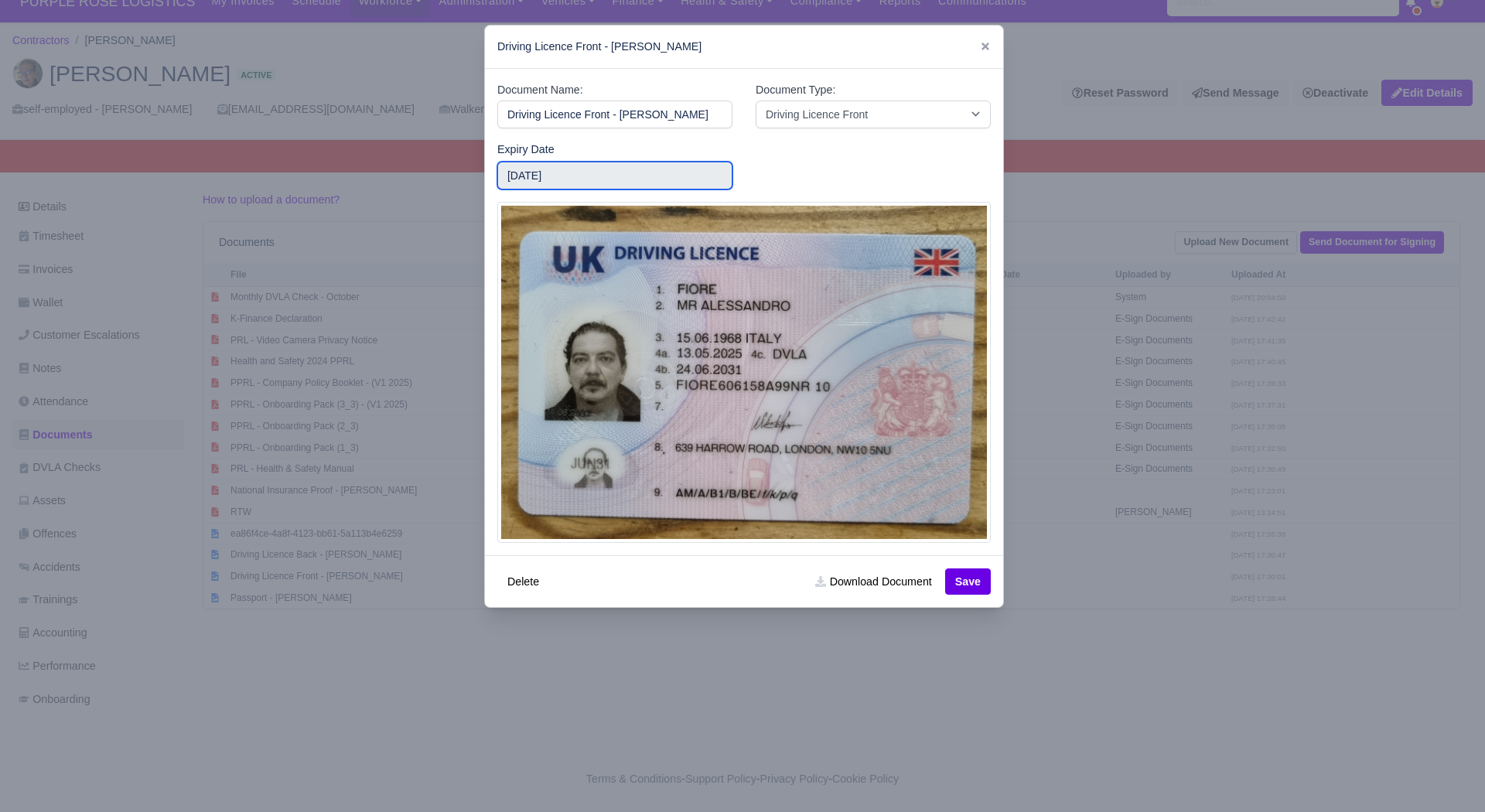
click at [625, 175] on input "2031-06-25" at bounding box center [615, 176] width 235 height 27
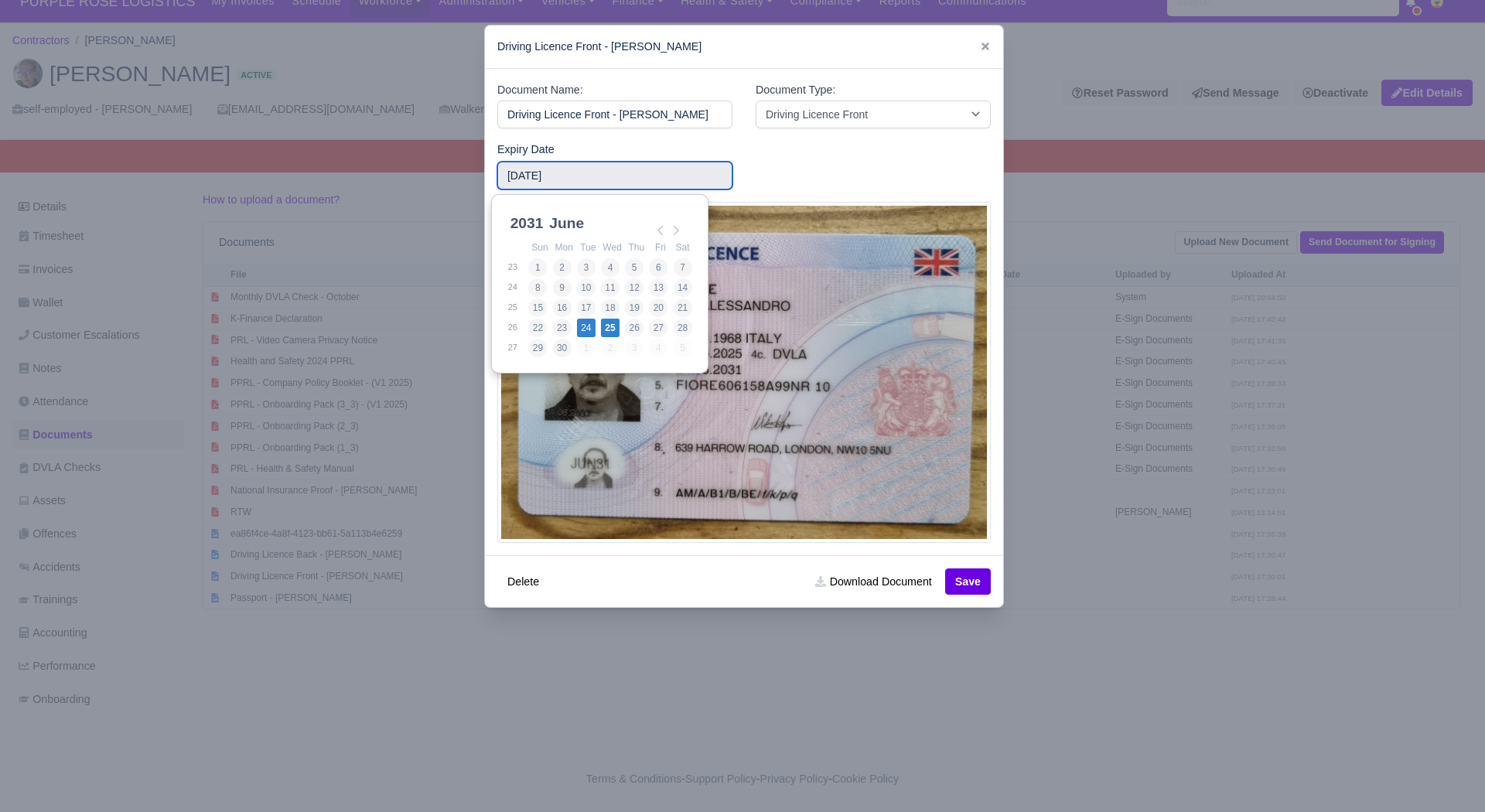
type input "2031-06-24"
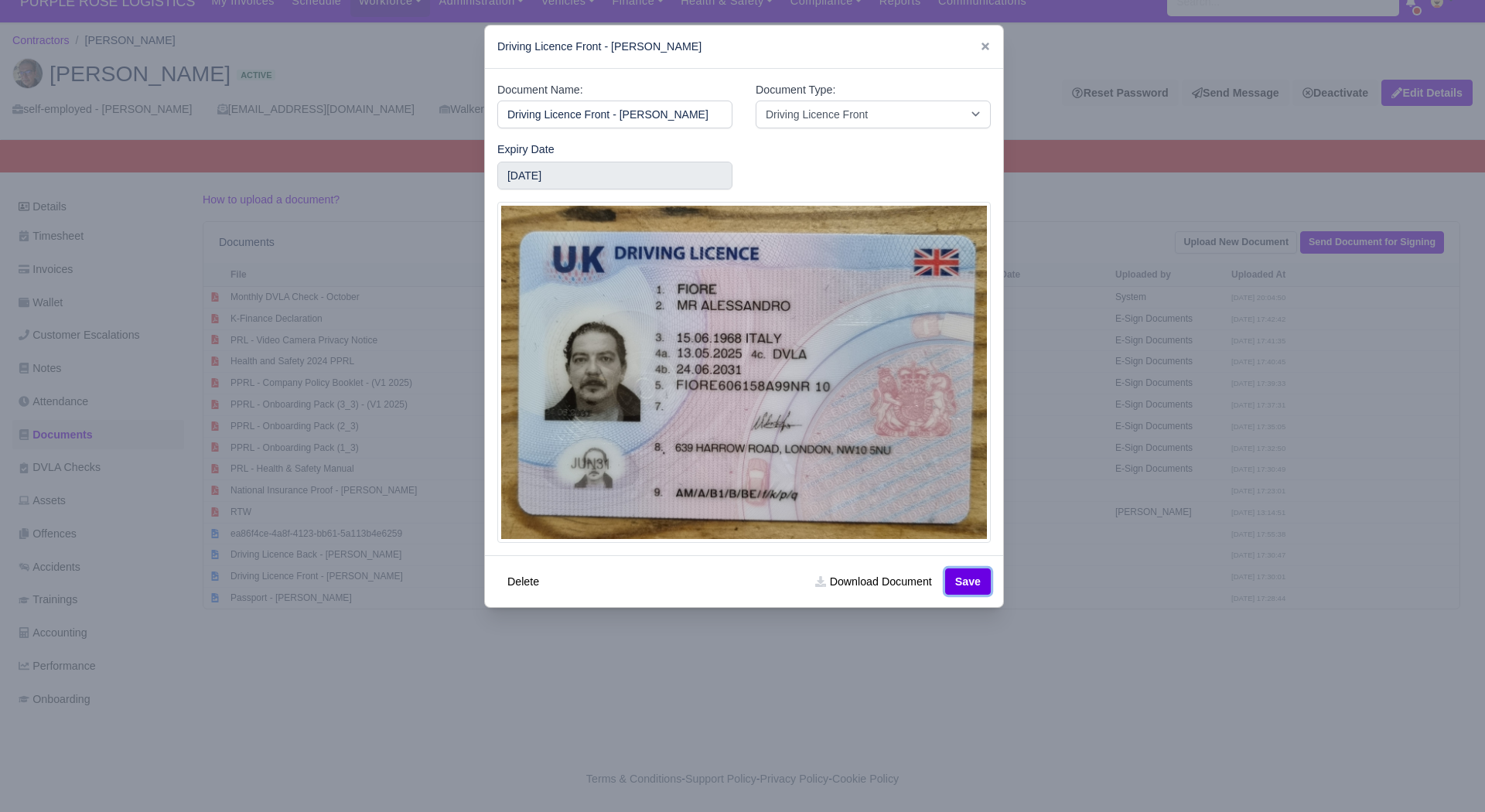
click at [970, 583] on button "Save" at bounding box center [968, 582] width 45 height 27
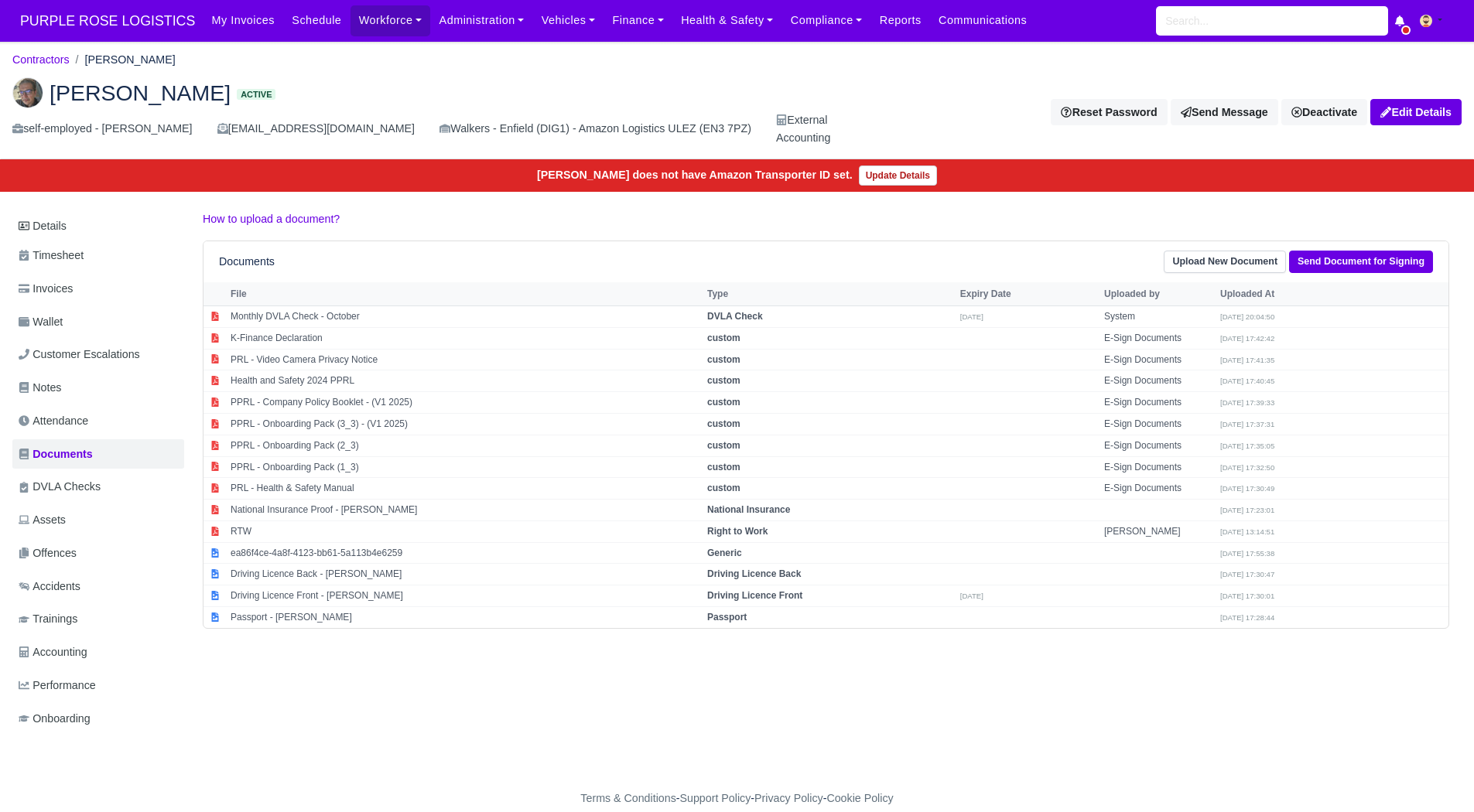
click at [1167, 687] on div "Details Timesheet Invoices Wallet Customer Escalations Notes Attendance Documen…" at bounding box center [736, 487] width 1449 height 554
click at [104, 219] on link "Details" at bounding box center [98, 226] width 172 height 28
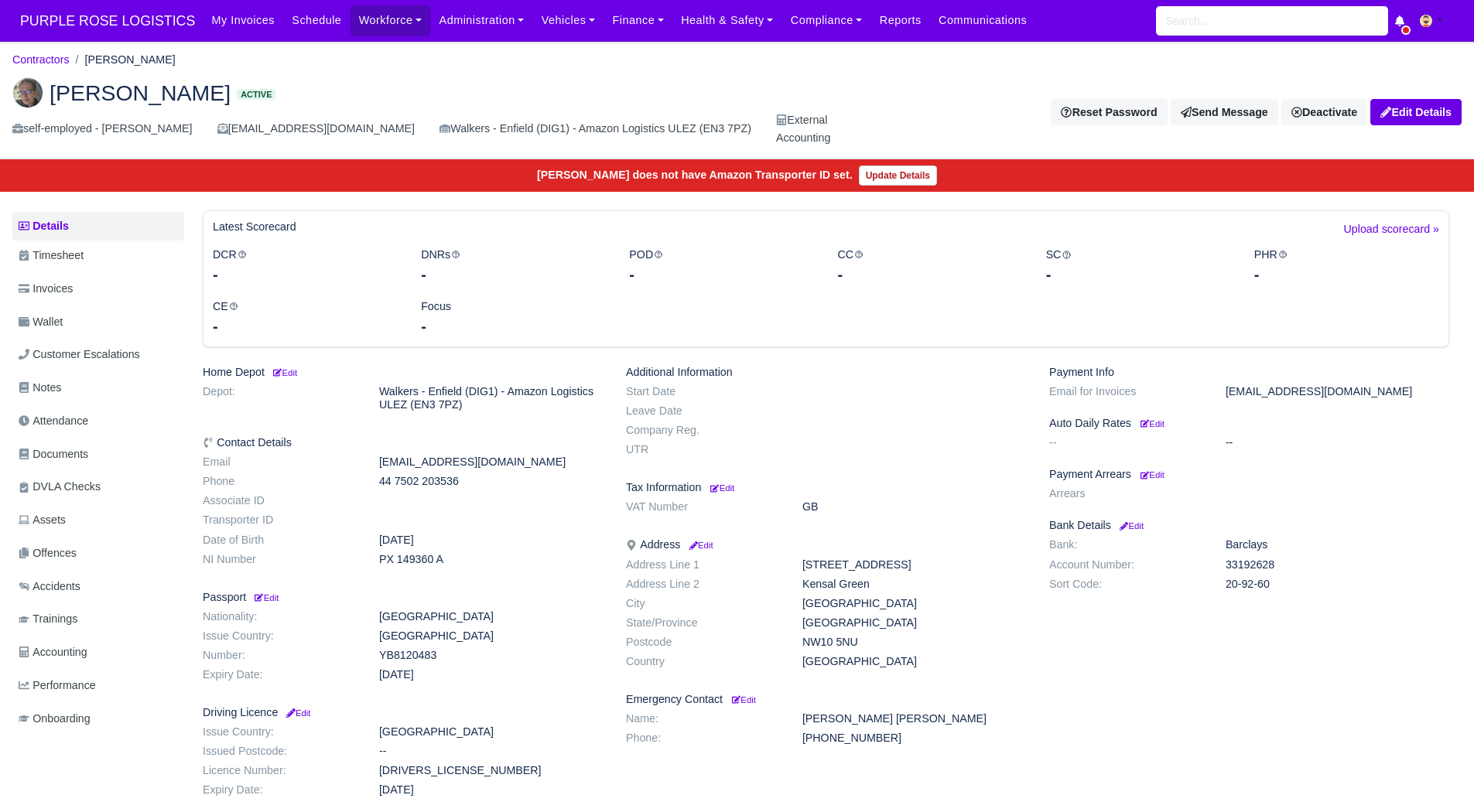
click at [1168, 468] on h6 "Payment Arrears Edit" at bounding box center [1249, 475] width 400 height 13
click at [1158, 473] on small "Edit" at bounding box center [1153, 474] width 24 height 9
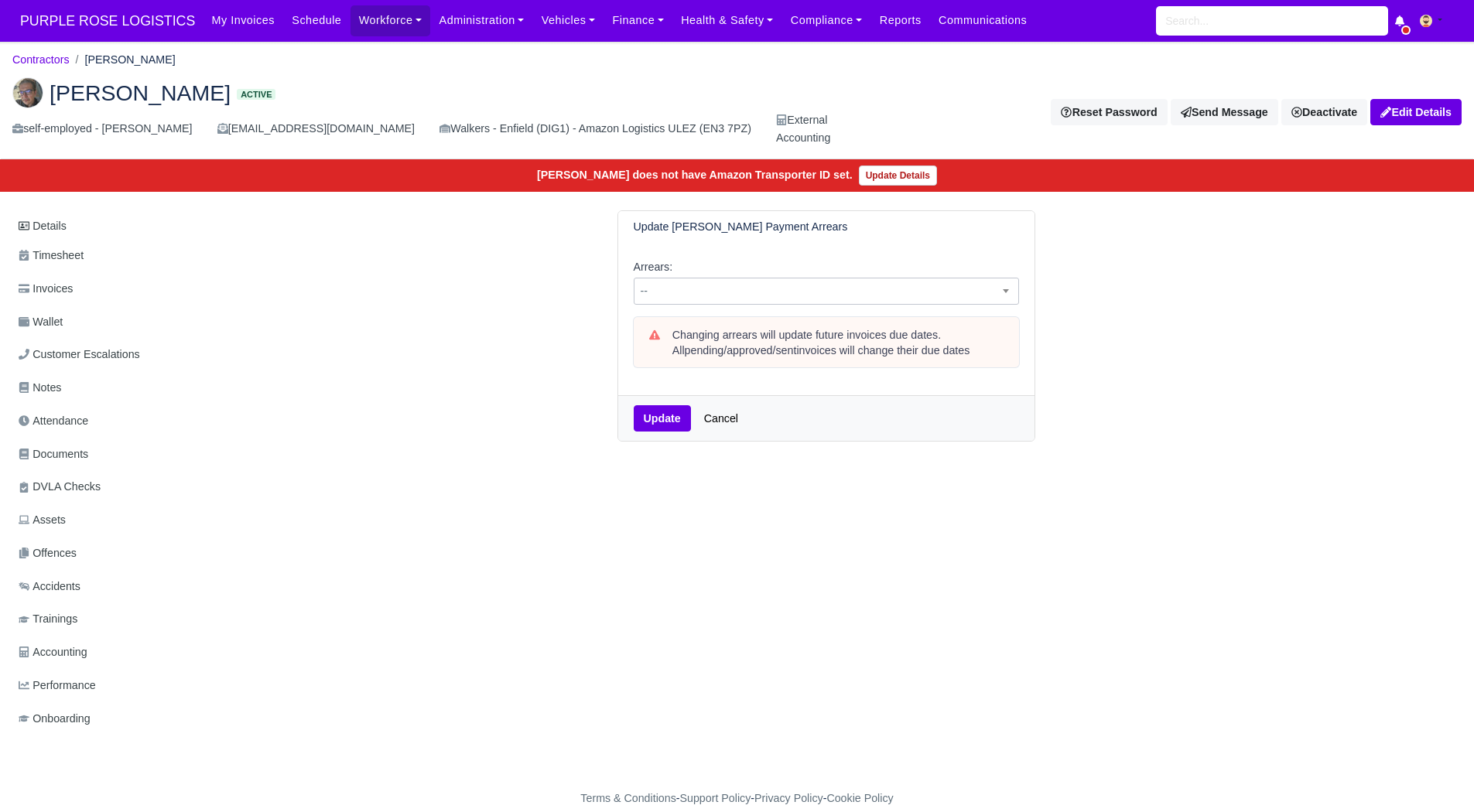
click at [752, 286] on span "--" at bounding box center [826, 291] width 383 height 19
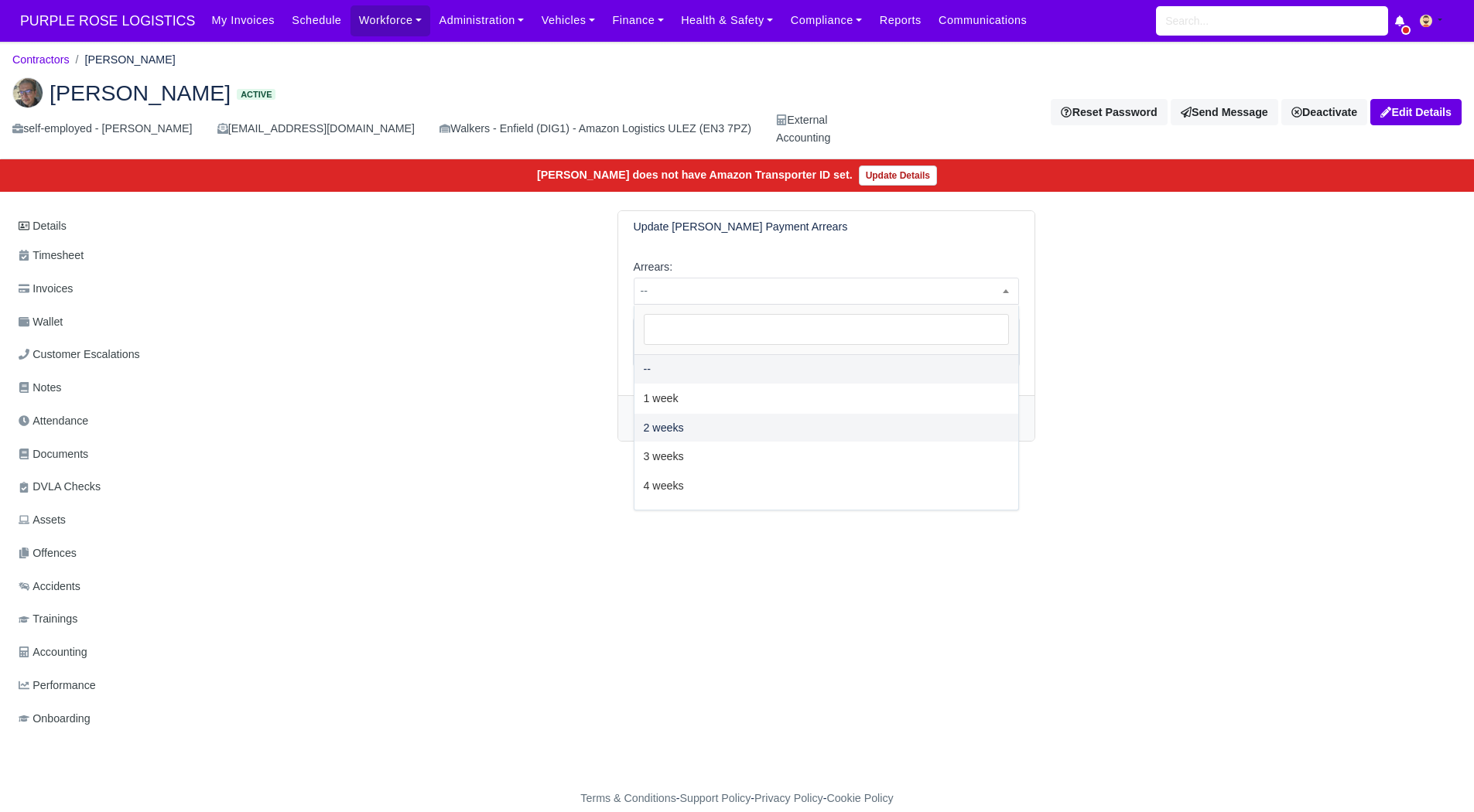
select select "2W"
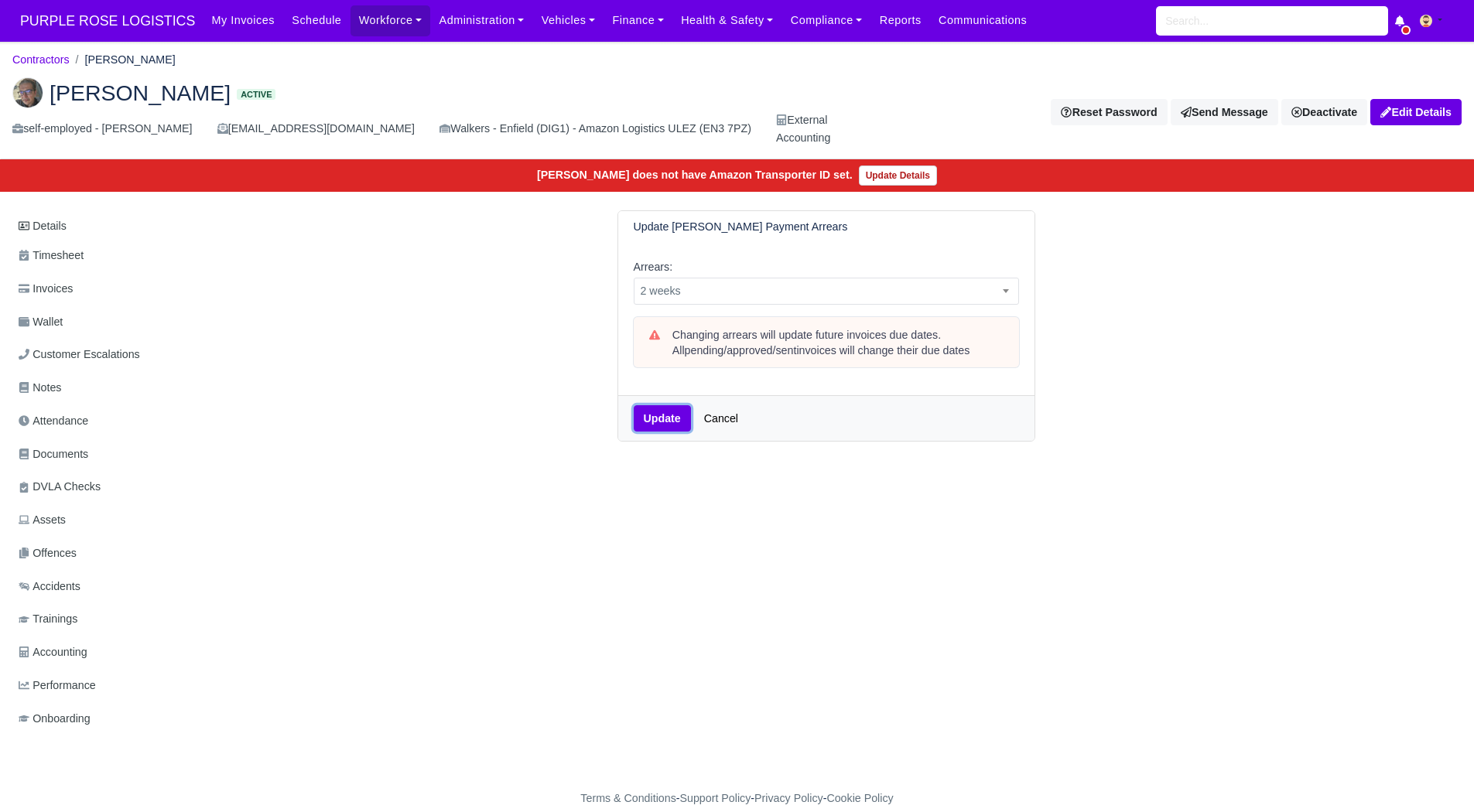
click at [662, 416] on button "Update" at bounding box center [662, 418] width 57 height 27
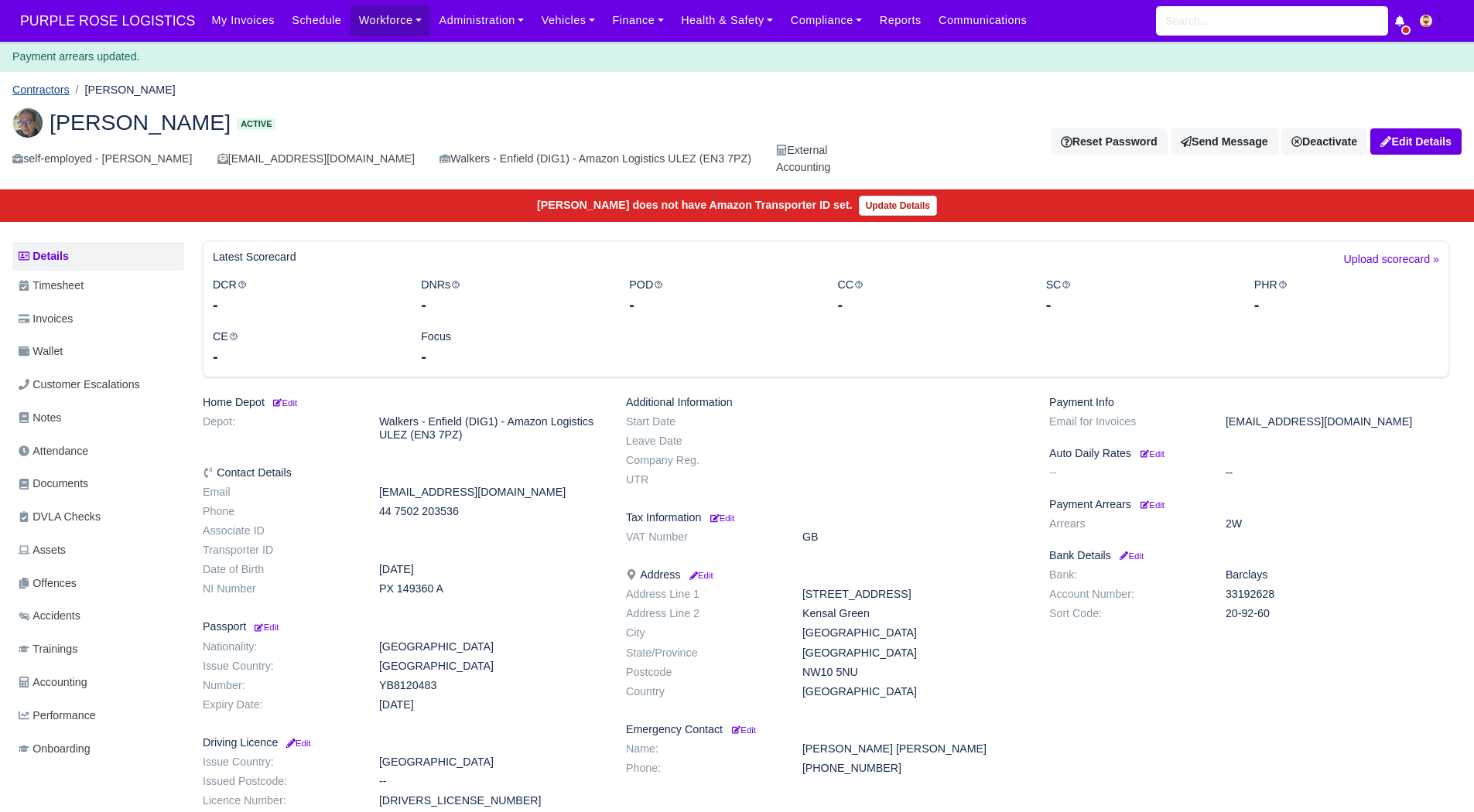
click at [57, 89] on link "Contractors" at bounding box center [40, 89] width 57 height 12
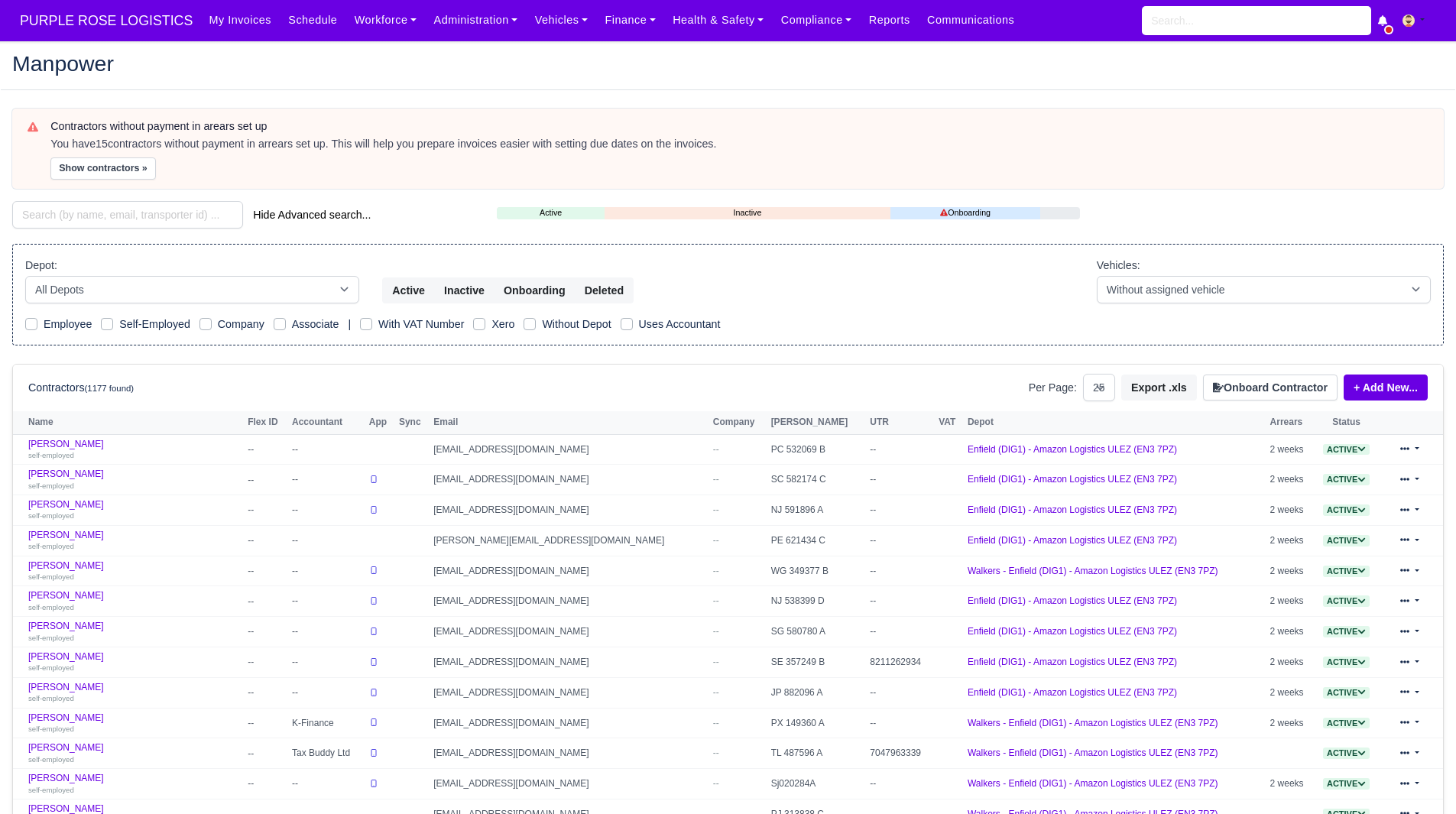
select select "25"
click at [84, 169] on button "Show contractors »" at bounding box center [103, 169] width 105 height 22
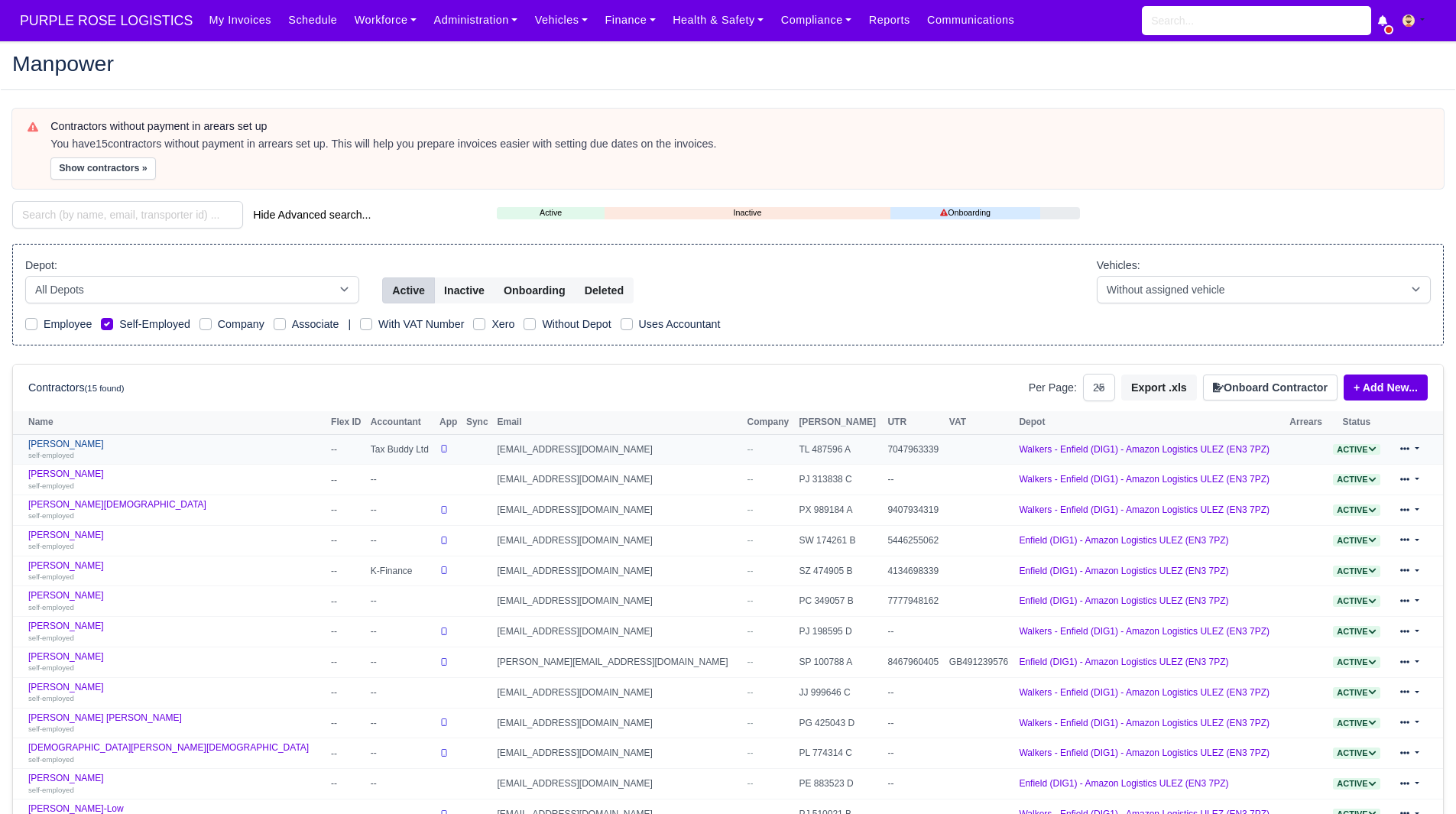
click at [64, 445] on link "Alex Awasom self-employed" at bounding box center [175, 450] width 295 height 22
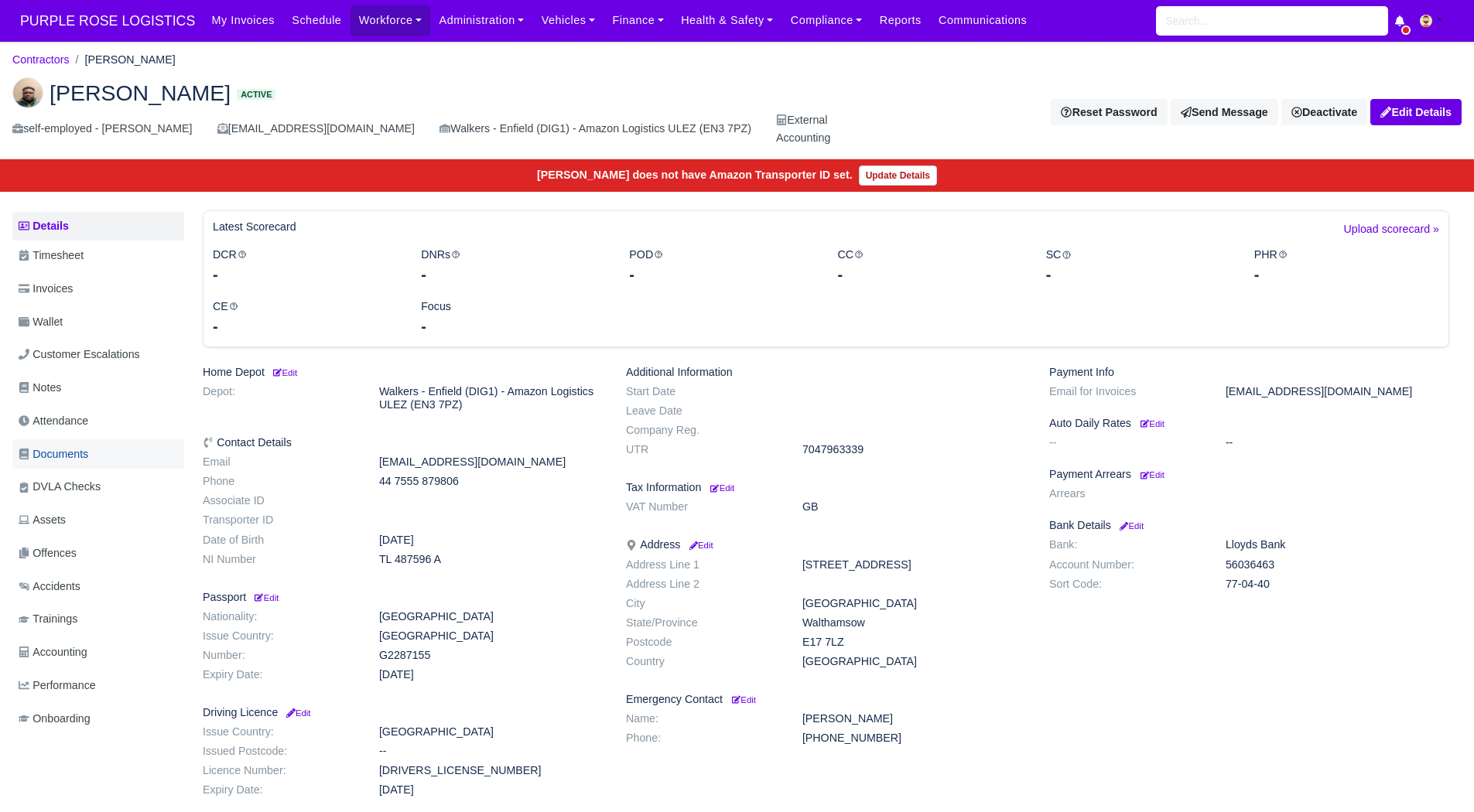
click at [104, 456] on link "Documents" at bounding box center [98, 454] width 172 height 30
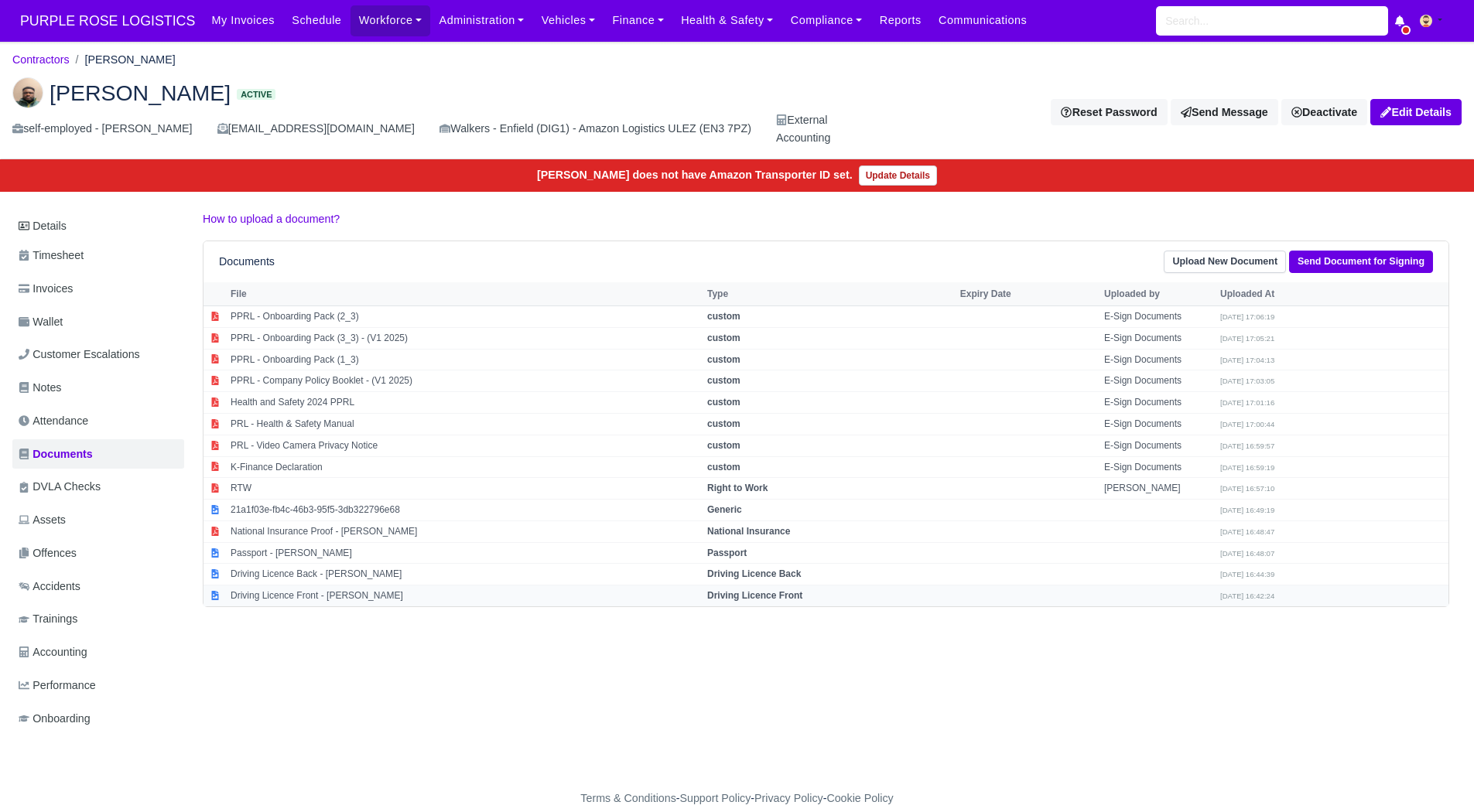
click at [316, 602] on td "Driving Licence Front - [PERSON_NAME]" at bounding box center [464, 596] width 477 height 21
select select "driving-licence-front"
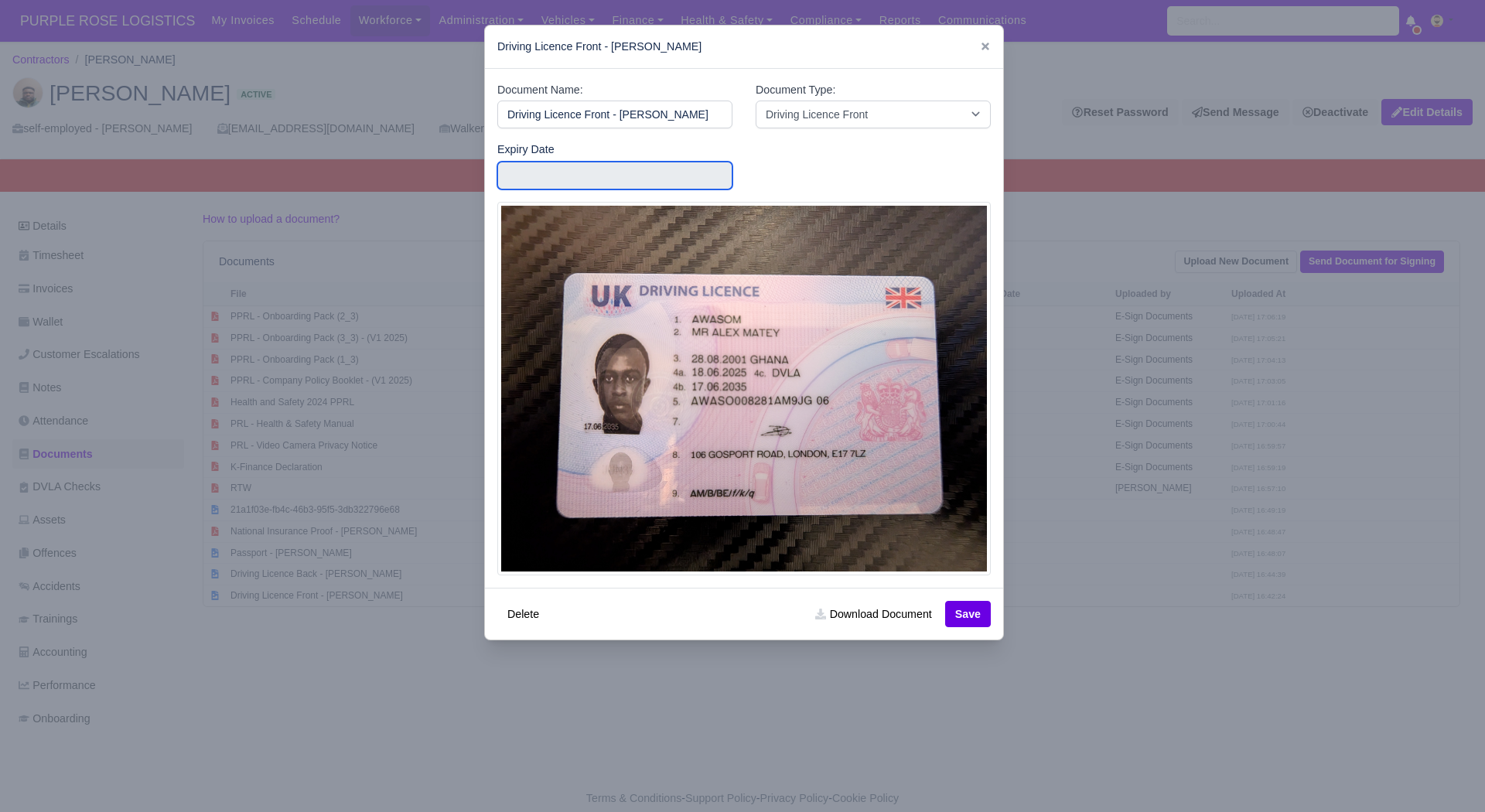
click at [537, 168] on input "text" at bounding box center [615, 176] width 235 height 27
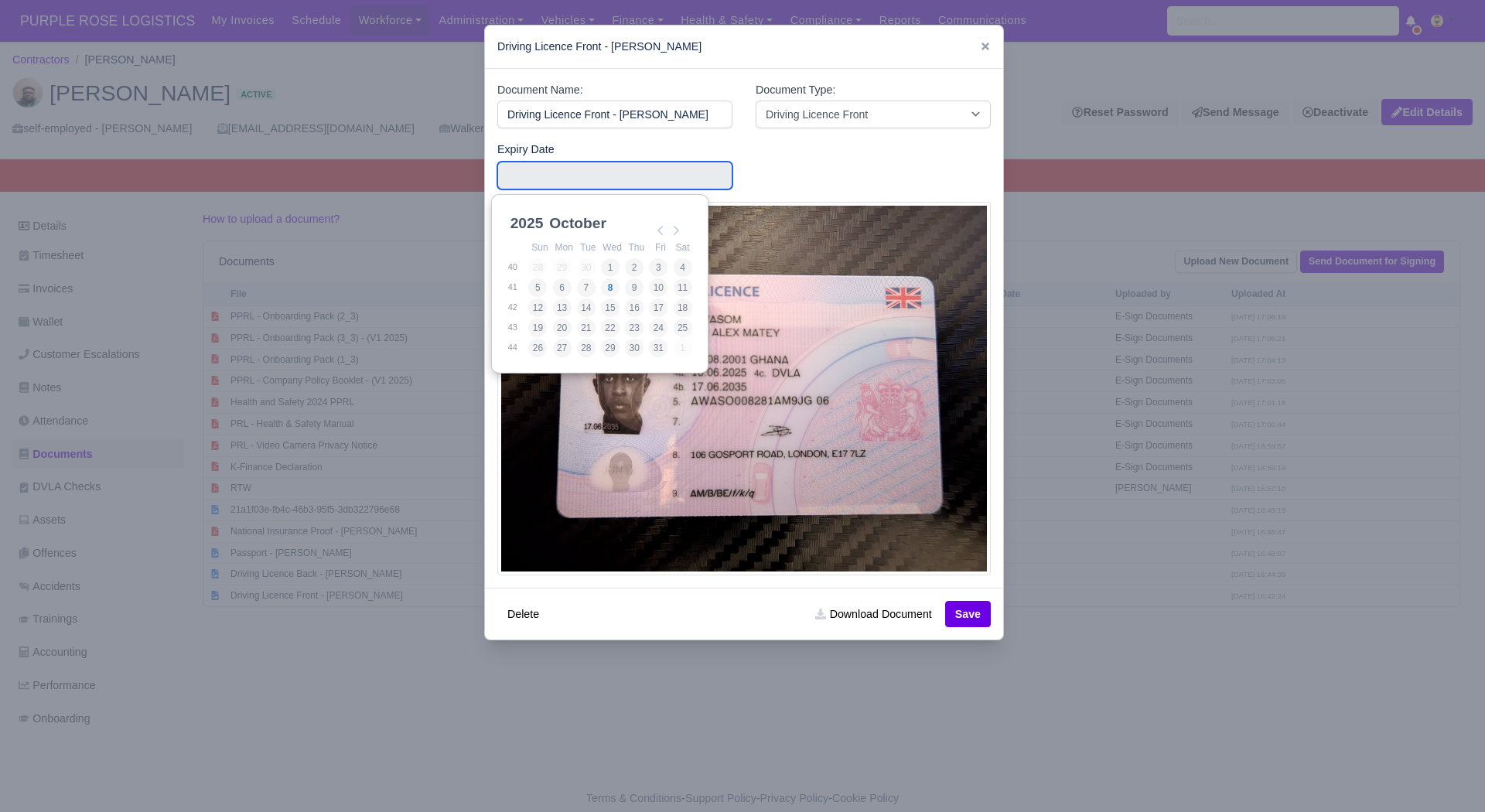
click at [522, 236] on div "2025 2025 2026 2027 2028 2029 2030 2031 2032 2033 2034 2035 2036 2037 2038 2039…" at bounding box center [600, 223] width 186 height 27
click at [532, 215] on div "2025 2025 2026 2027 2028 2029 2030 2031 2032 2033 2034 2035 2036 2037 2038 2039…" at bounding box center [527, 223] width 40 height 23
click at [528, 230] on select "2025 2026 2027 2028 2029 2030 2031 2032 2033 2034 2035 2036 2037 2038 2039 2040…" at bounding box center [542, 232] width 70 height 32
click at [550, 326] on td "17" at bounding box center [539, 328] width 24 height 20
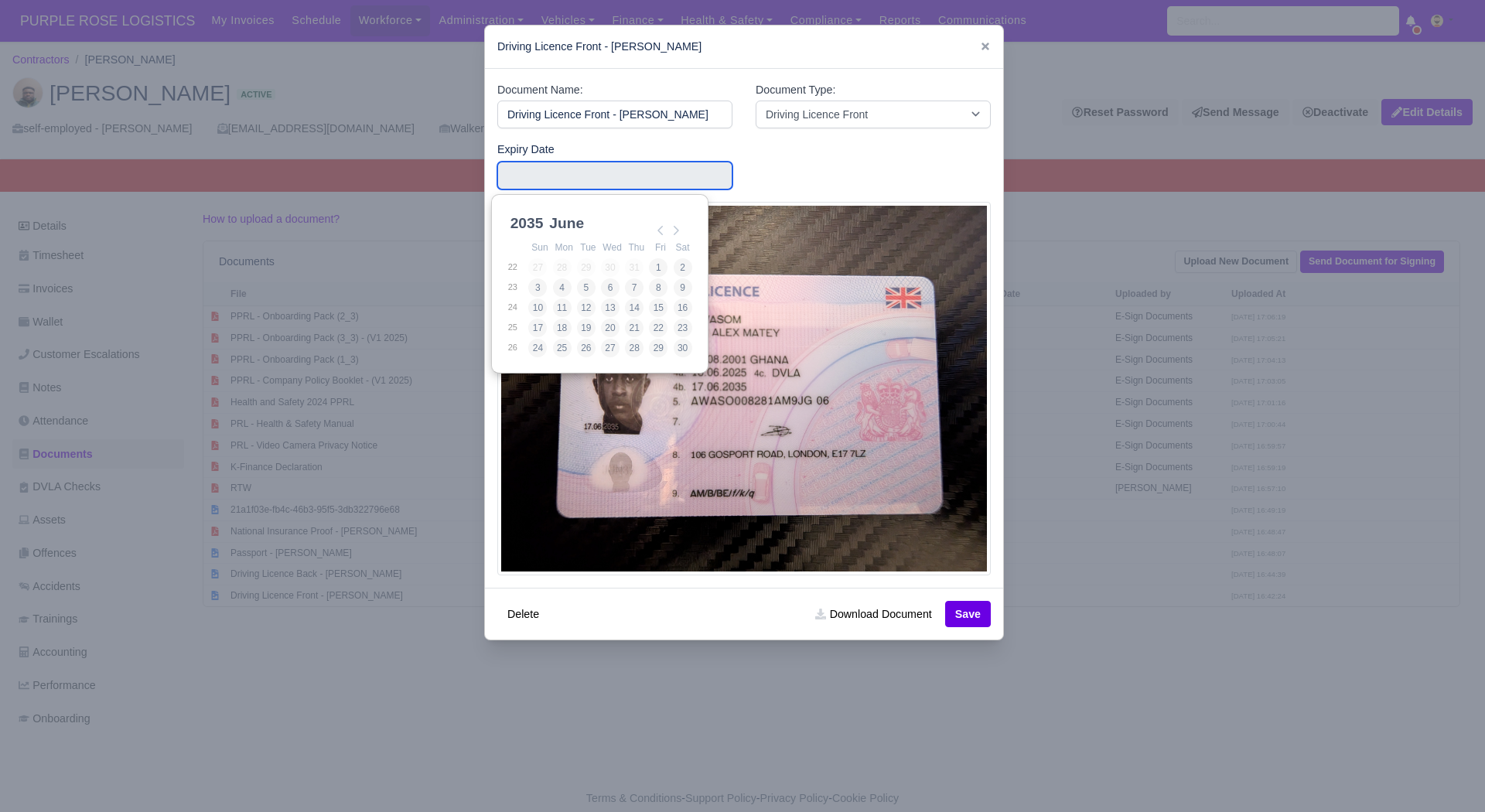
click at [550, 326] on td "17" at bounding box center [539, 328] width 24 height 20
type input "2035-06-17"
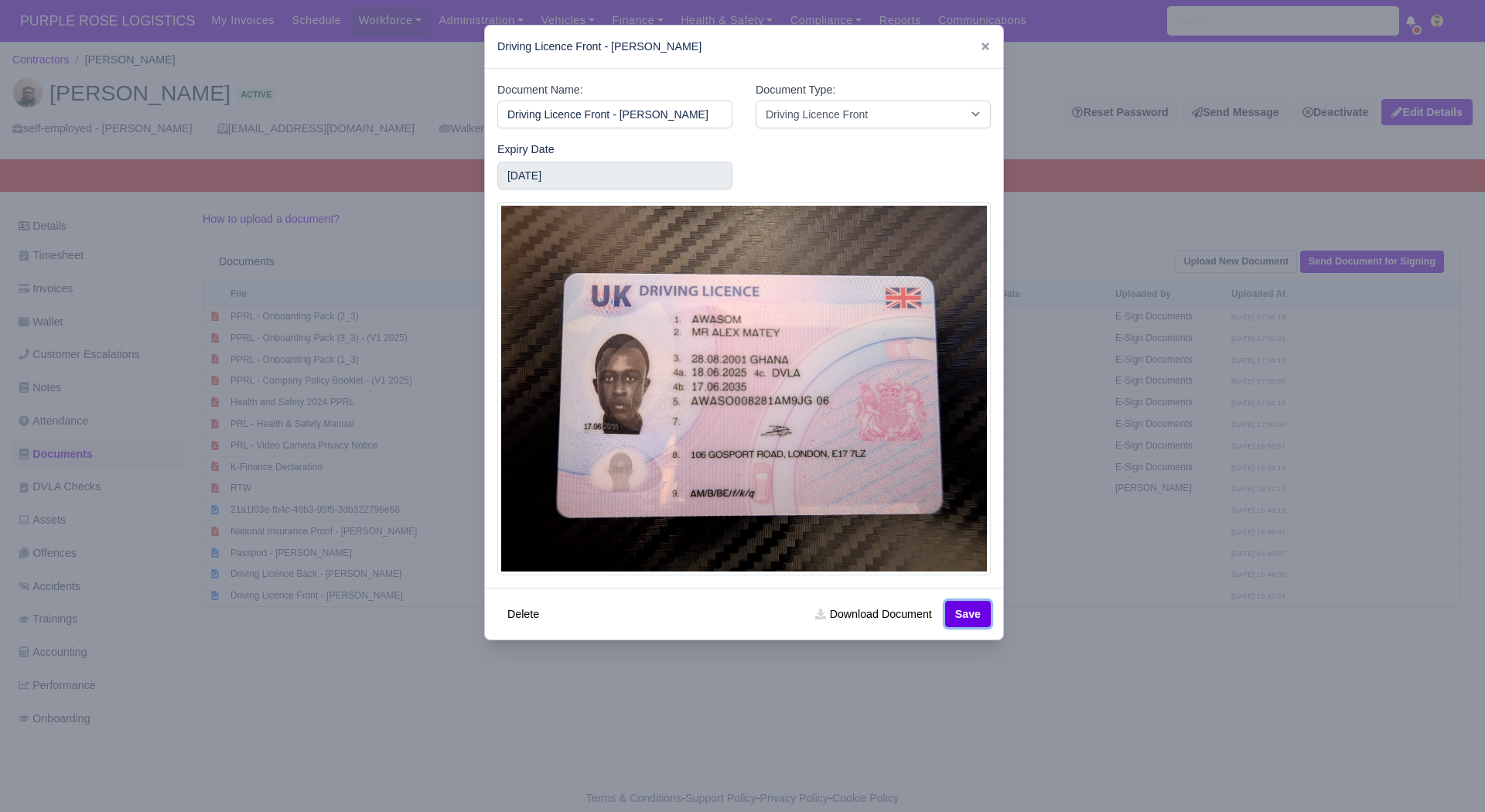
click at [960, 611] on button "Save" at bounding box center [968, 614] width 45 height 27
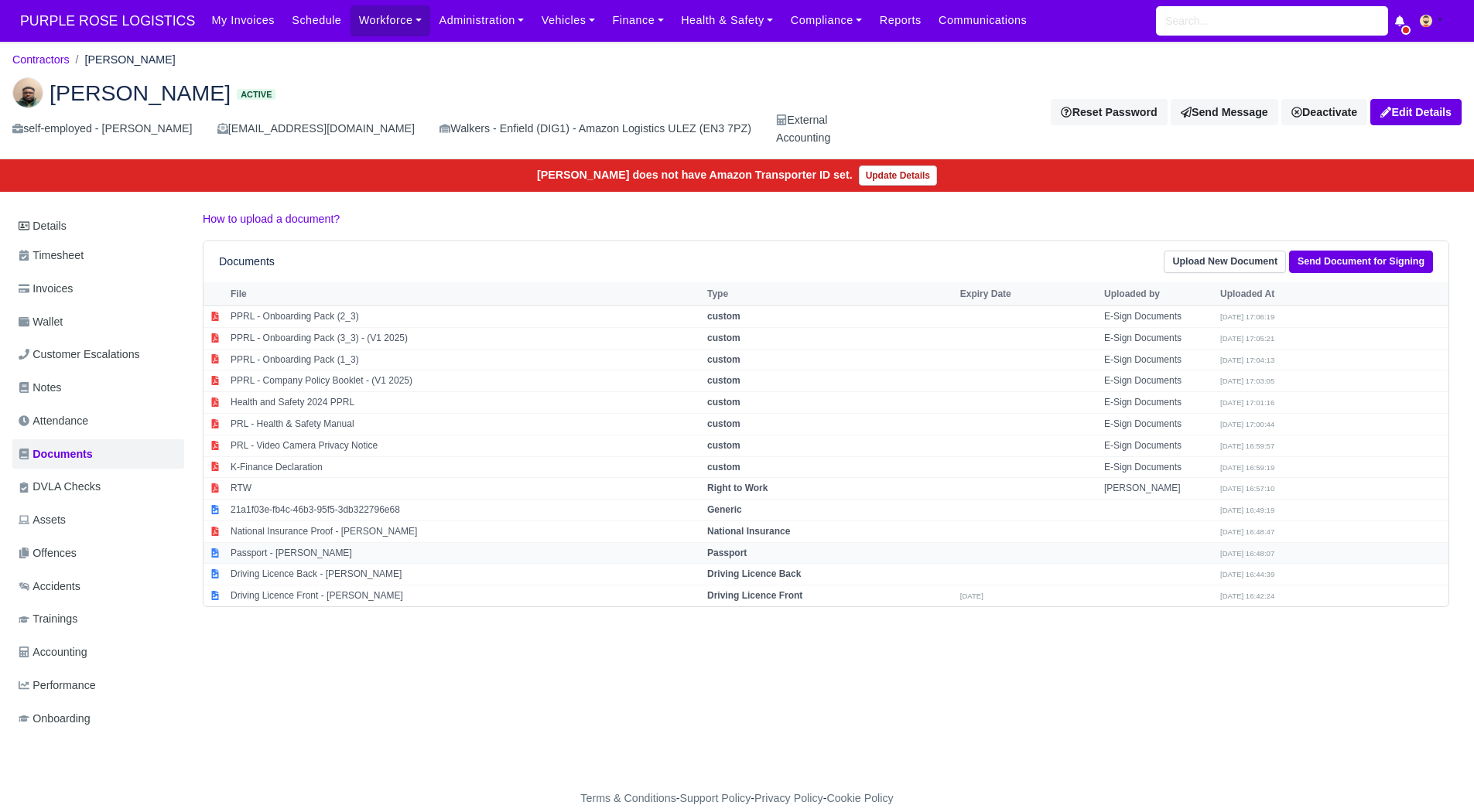
click at [313, 552] on td "Passport - [PERSON_NAME]" at bounding box center [464, 552] width 477 height 22
select select "passport"
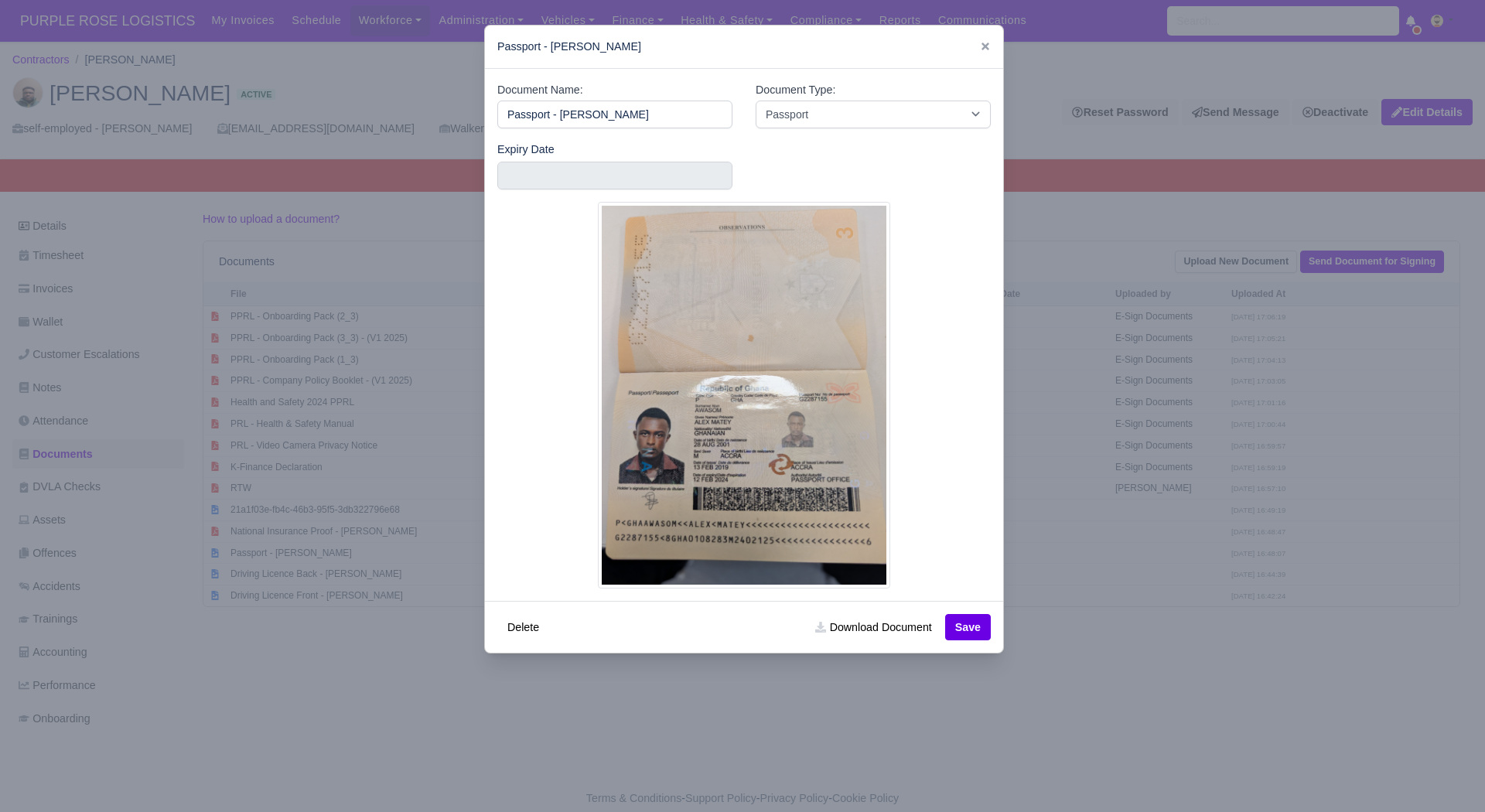
click at [1089, 715] on div at bounding box center [742, 406] width 1485 height 812
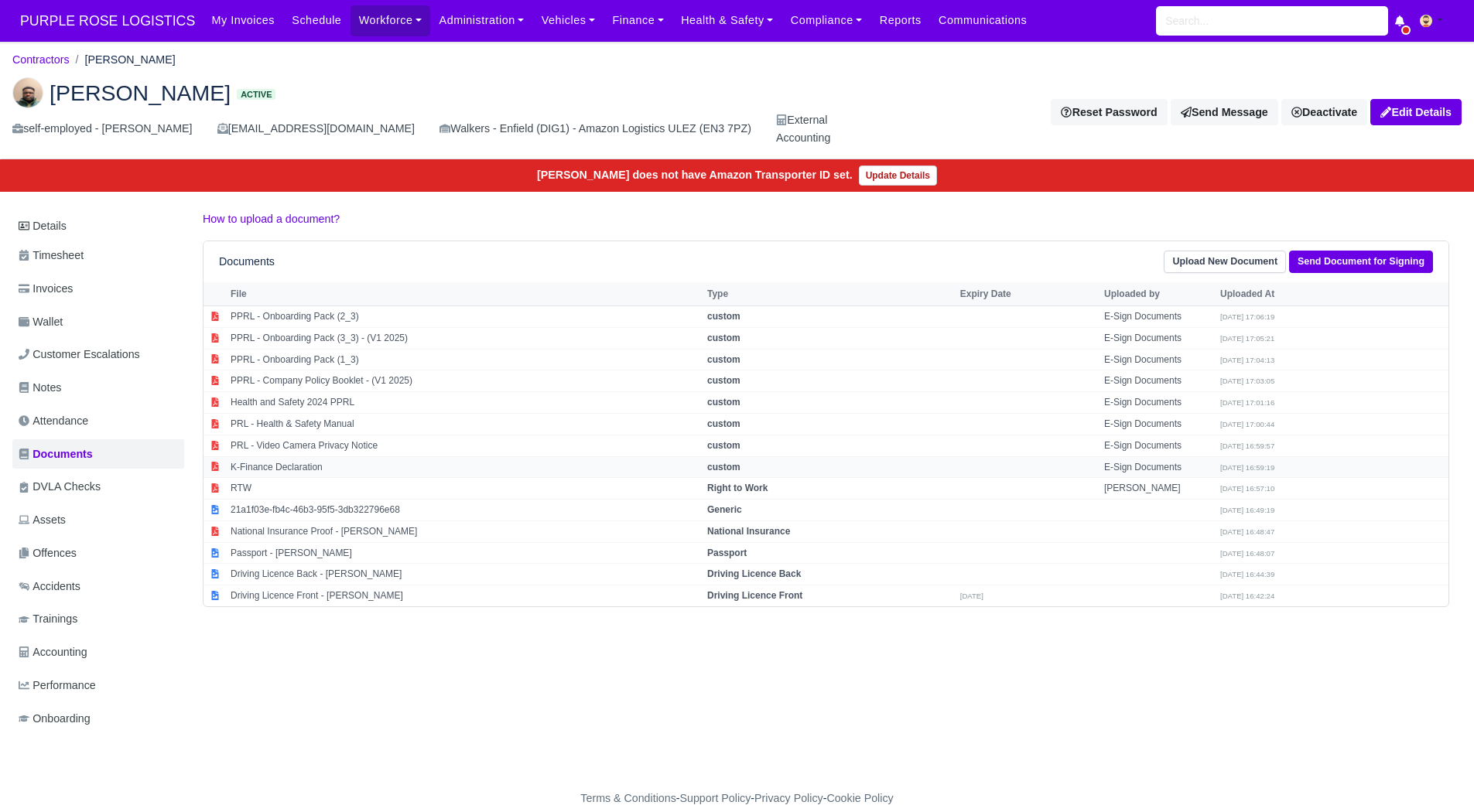
click at [382, 475] on td "K-Finance Declaration" at bounding box center [464, 467] width 477 height 22
select select "custom"
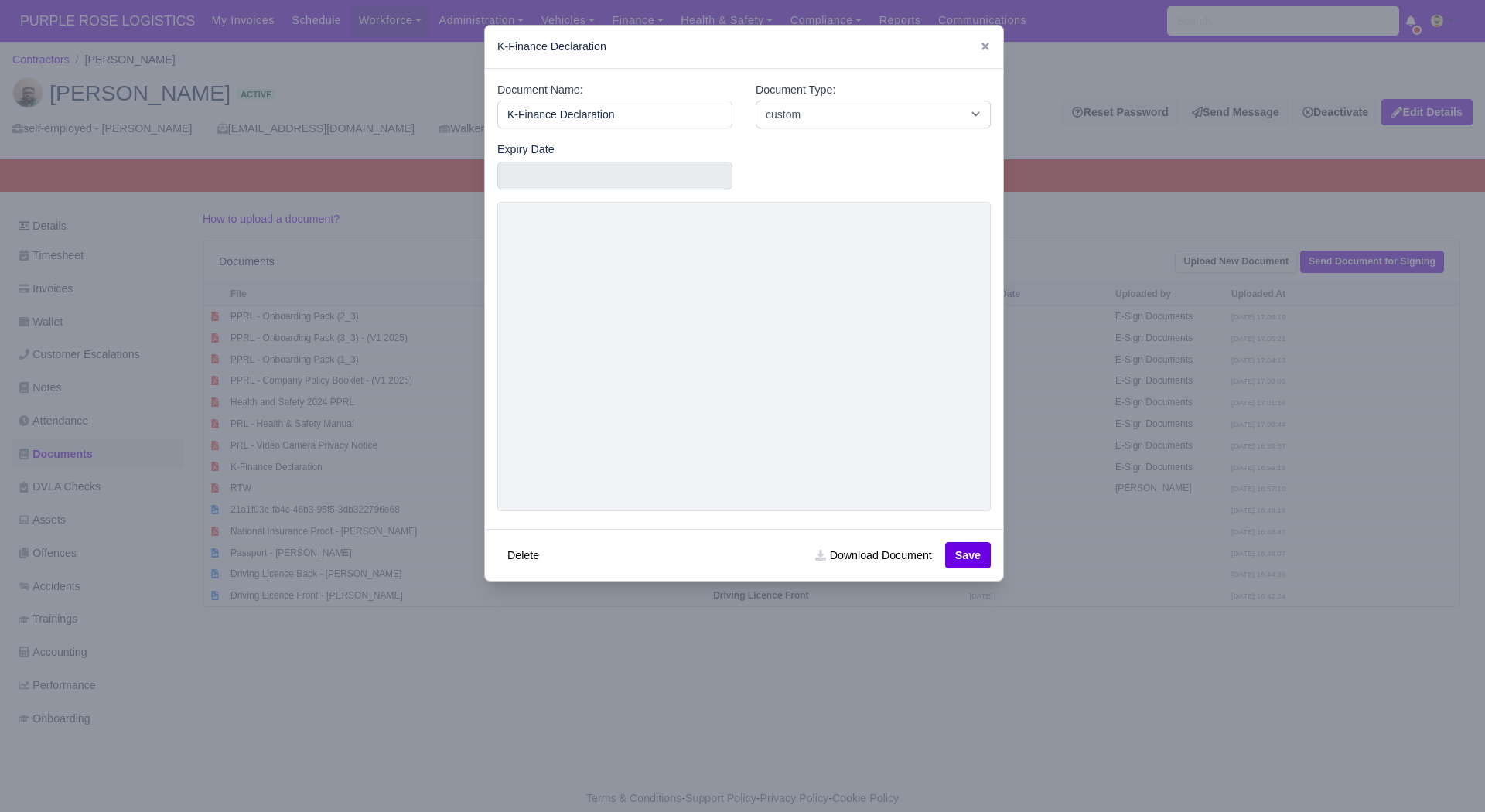
click at [382, 476] on div at bounding box center [742, 406] width 1485 height 812
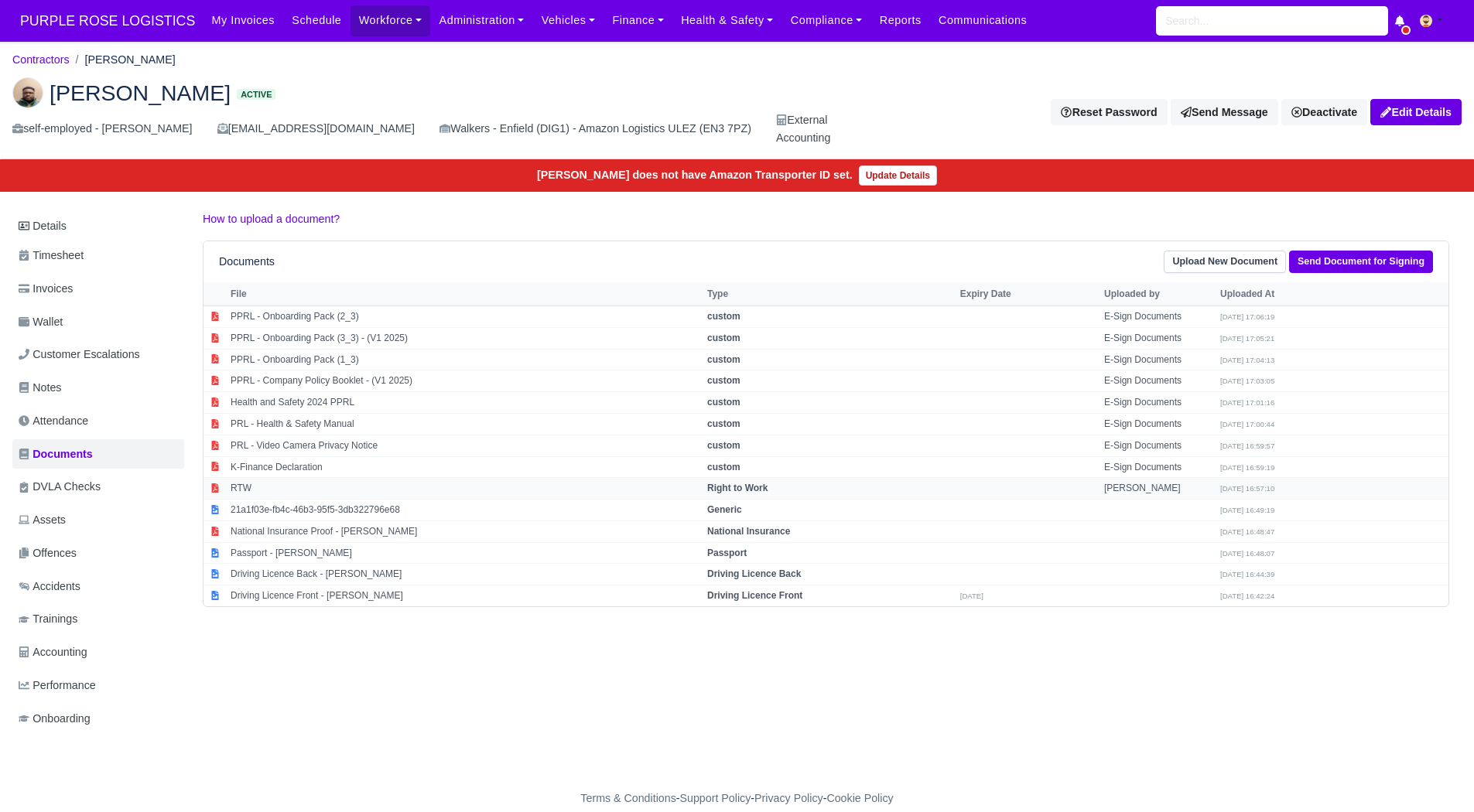
click at [360, 490] on td "RTW" at bounding box center [464, 488] width 477 height 22
select select "right-to-work"
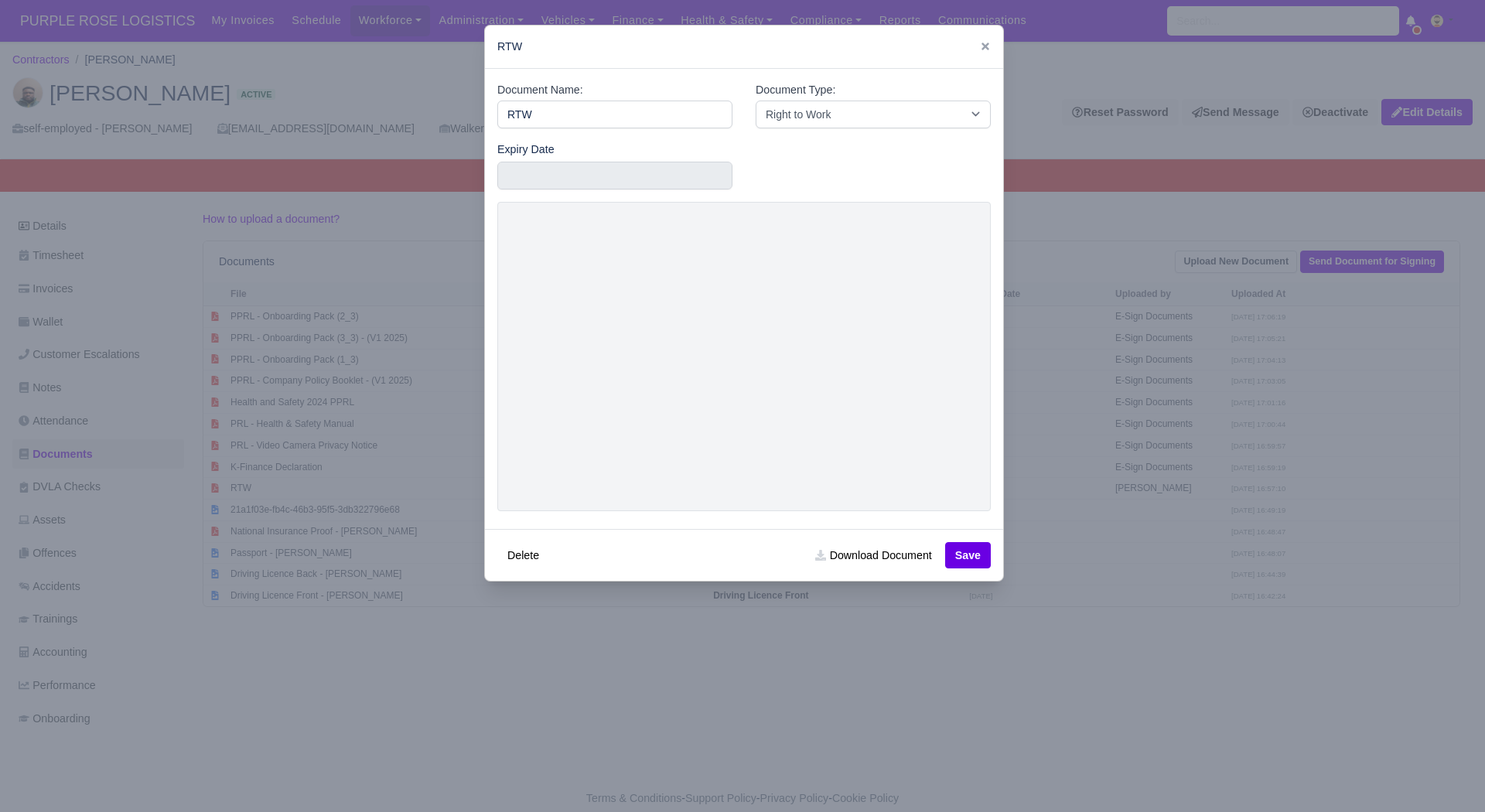
click at [1175, 577] on div at bounding box center [742, 406] width 1485 height 812
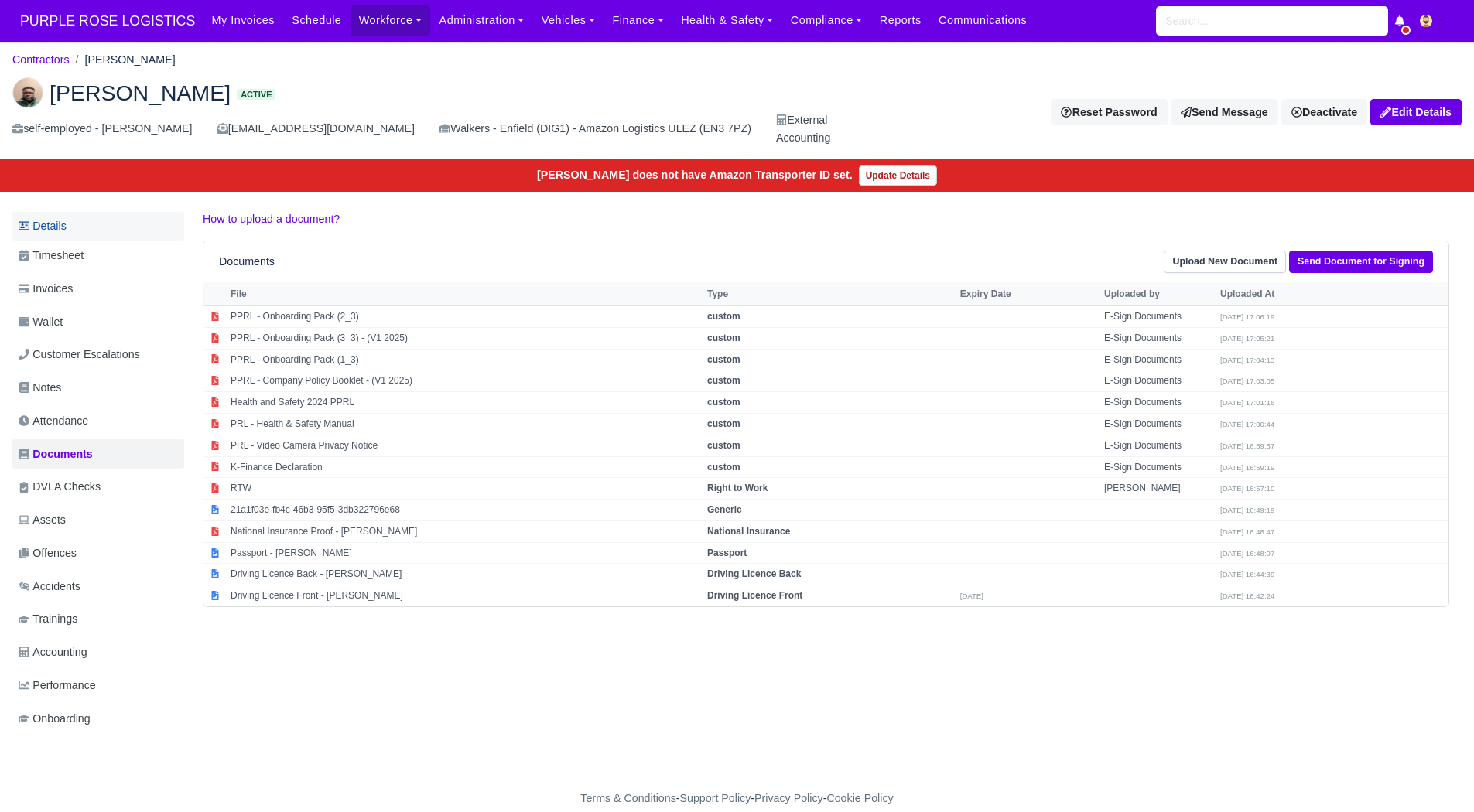
click at [99, 223] on link "Details" at bounding box center [98, 226] width 172 height 28
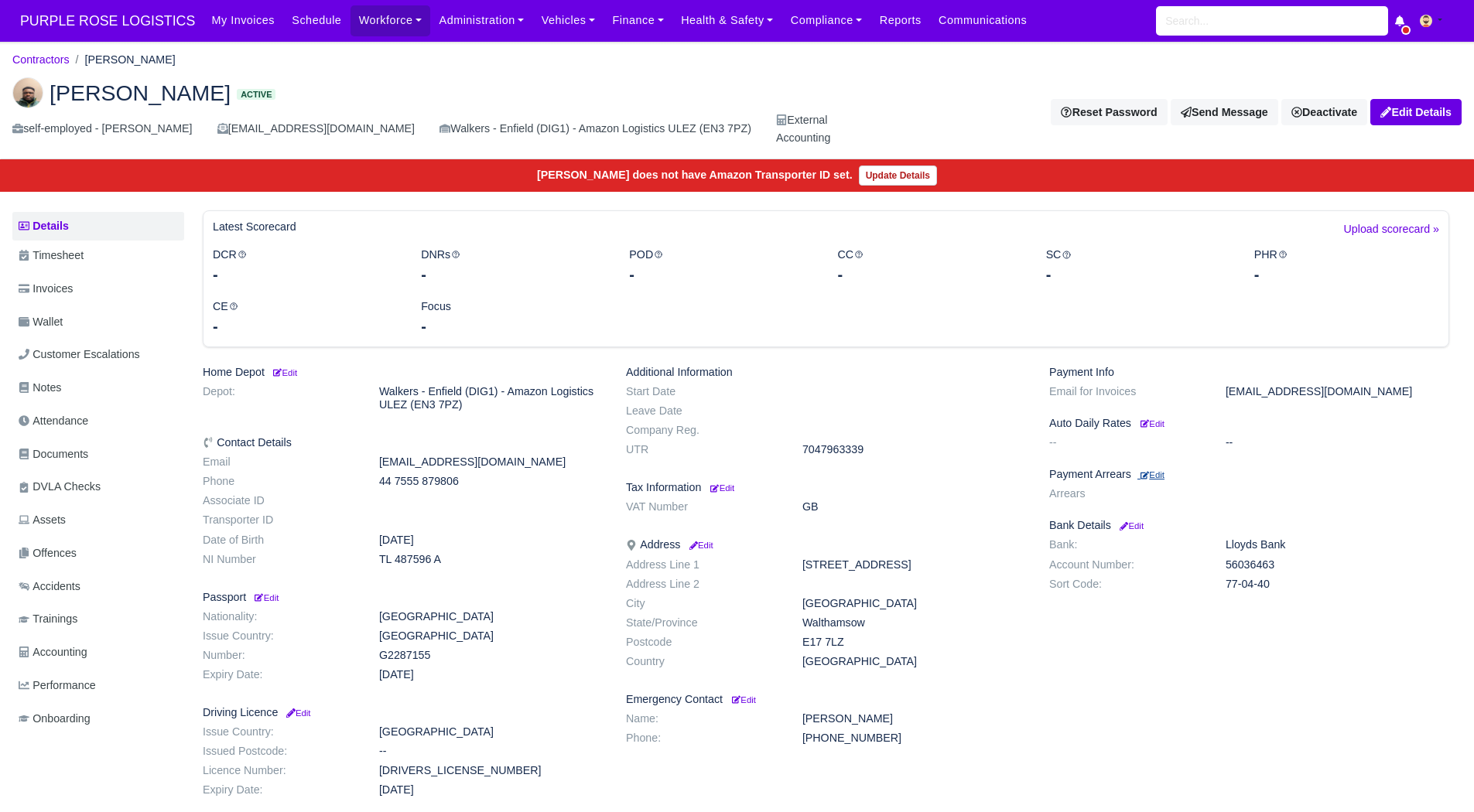
click at [1157, 480] on small "Edit" at bounding box center [1153, 474] width 24 height 9
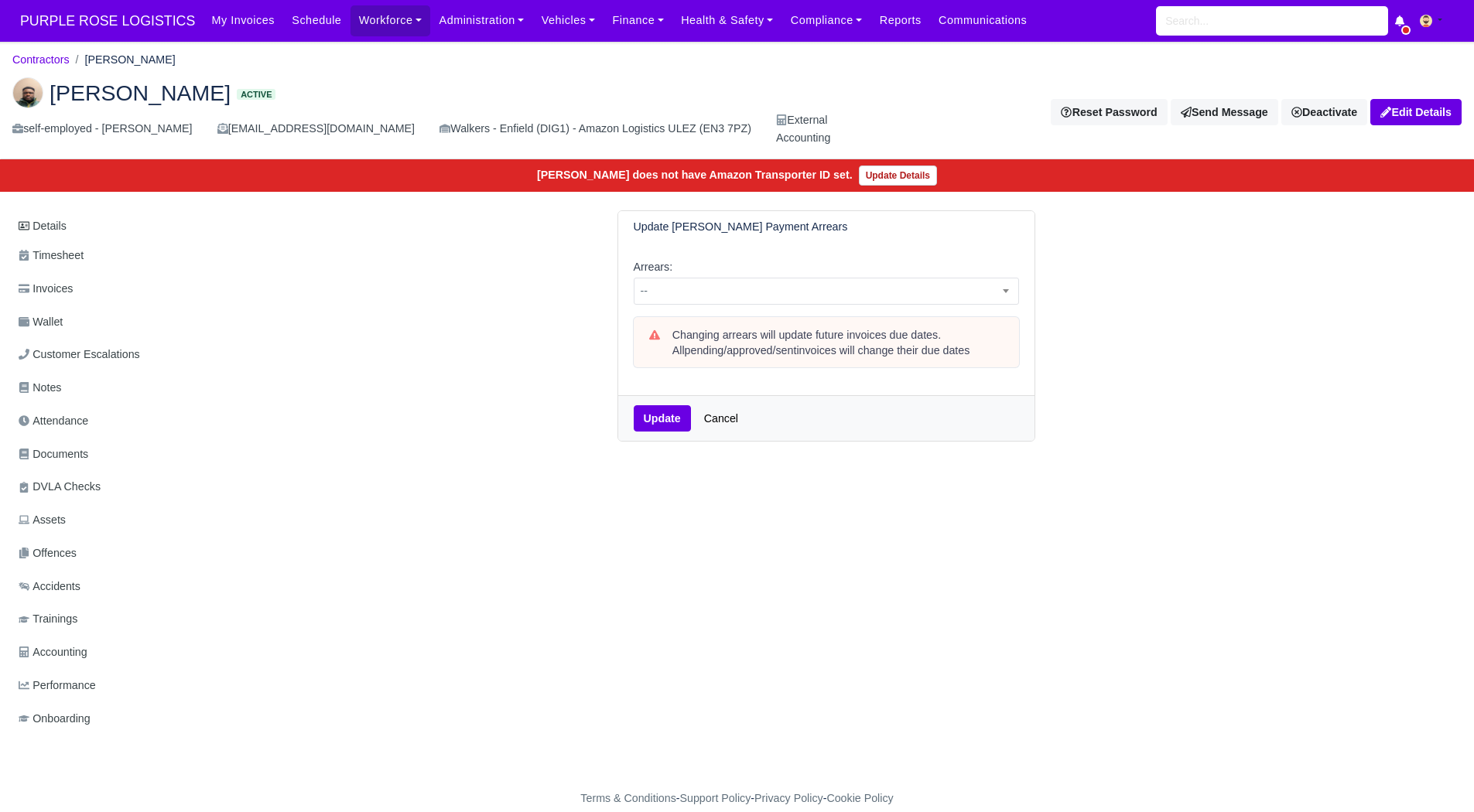
click at [852, 306] on div "Arrears: -- 1 week 2 weeks 3 weeks 4 weeks 5 weeks 6 weeks 7 weeks 8 weeks 9 we…" at bounding box center [826, 319] width 416 height 152
click at [806, 299] on span "--" at bounding box center [826, 291] width 383 height 19
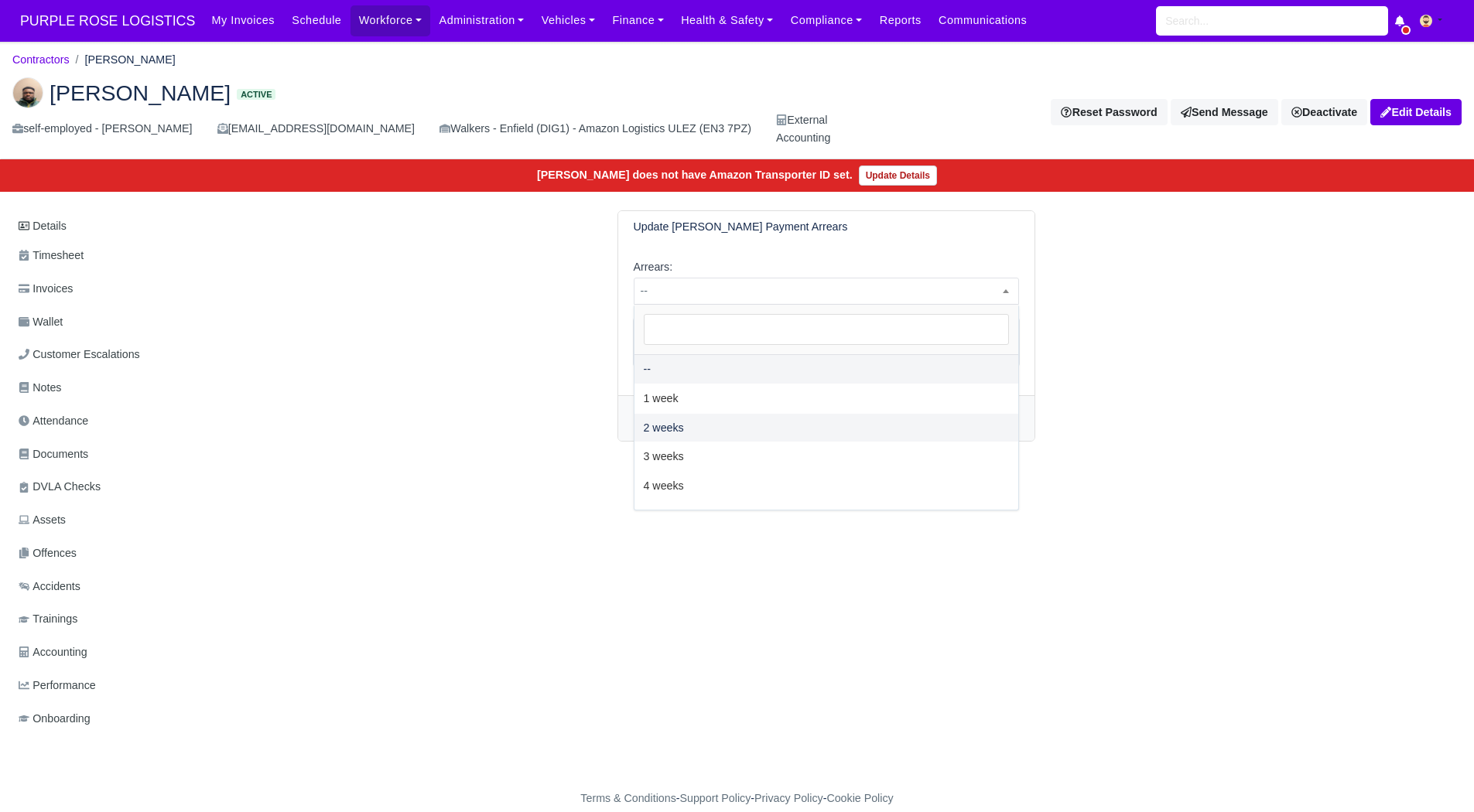
select select "2W"
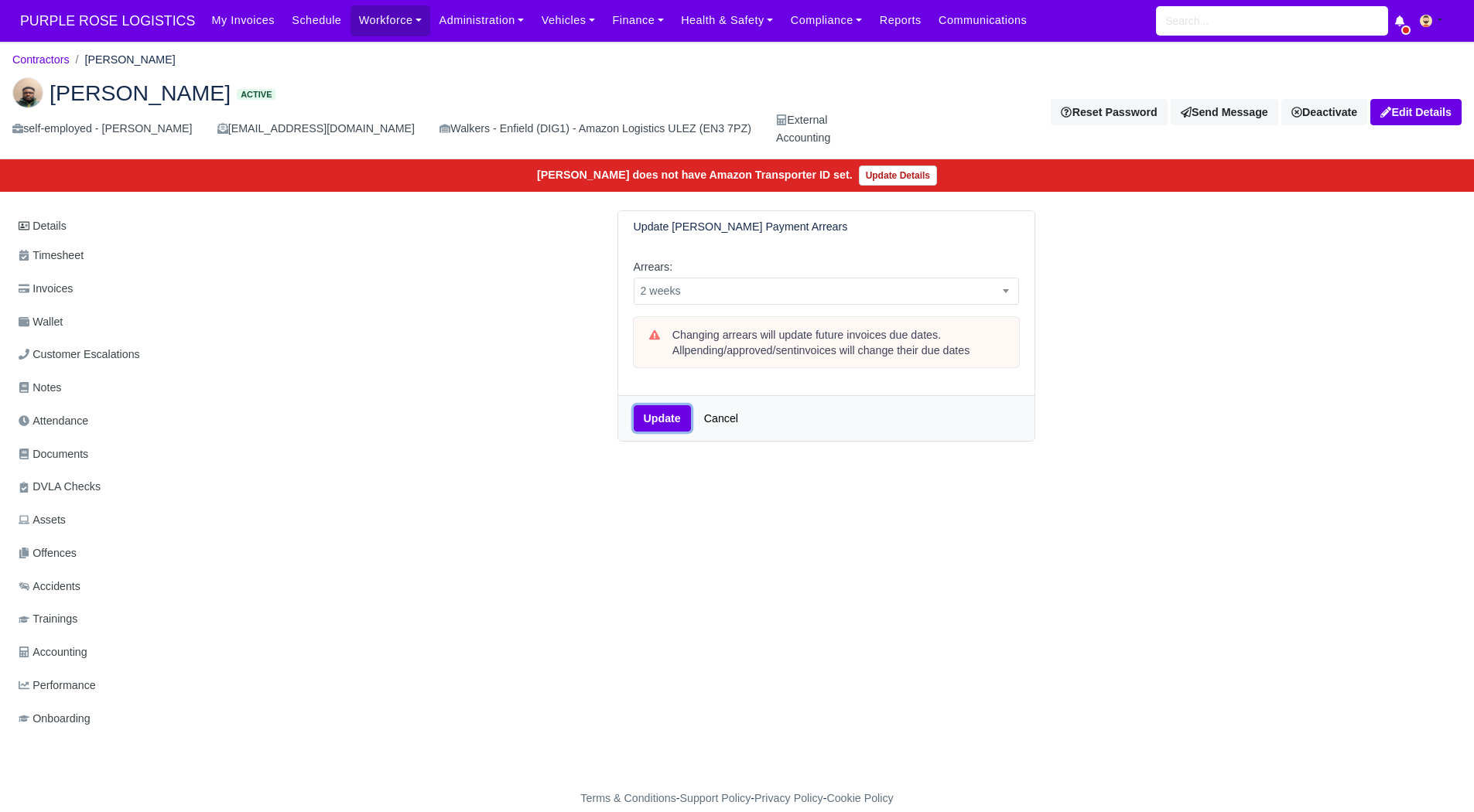
click at [650, 421] on button "Update" at bounding box center [662, 418] width 57 height 27
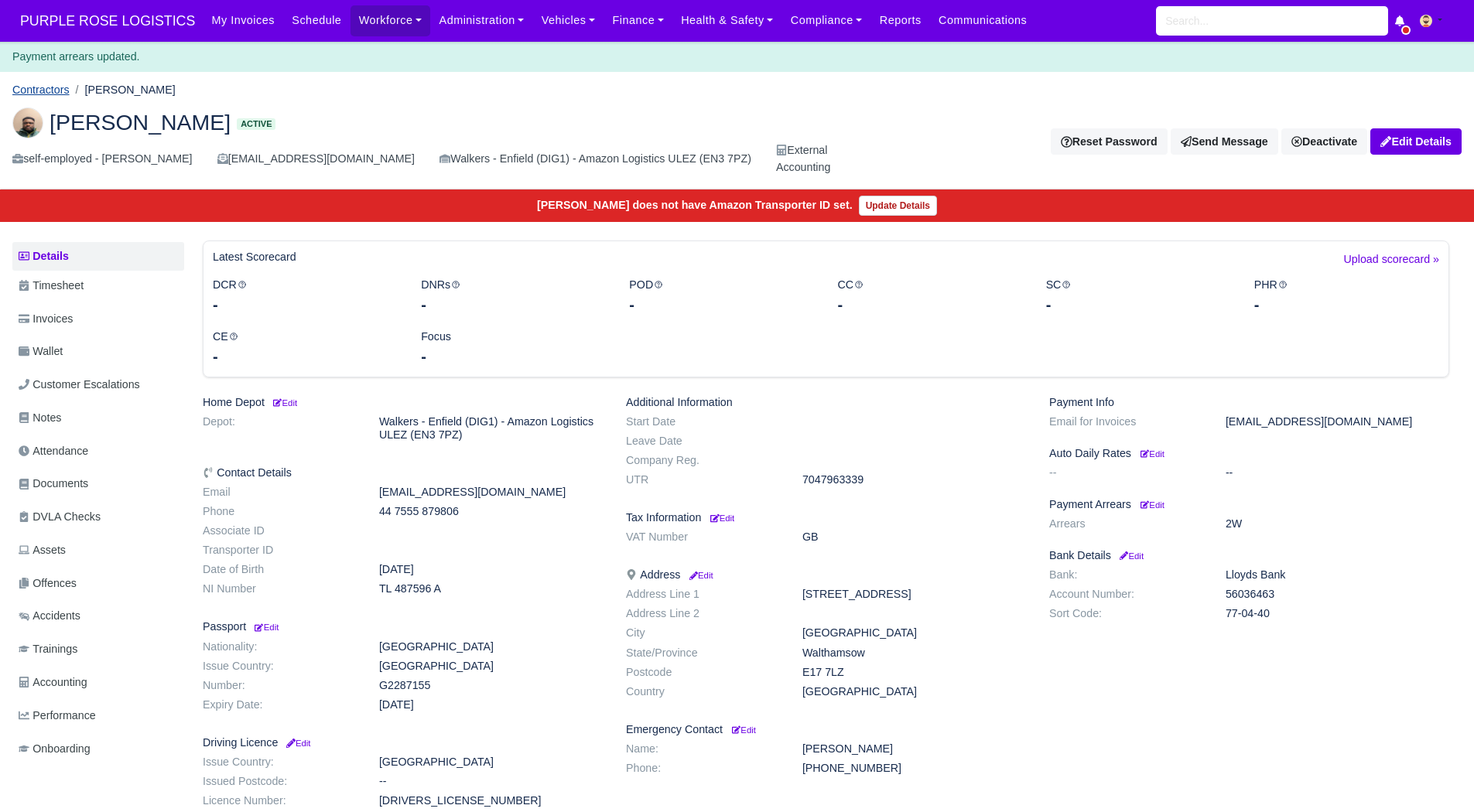
click at [40, 96] on link "Contractors" at bounding box center [40, 89] width 57 height 12
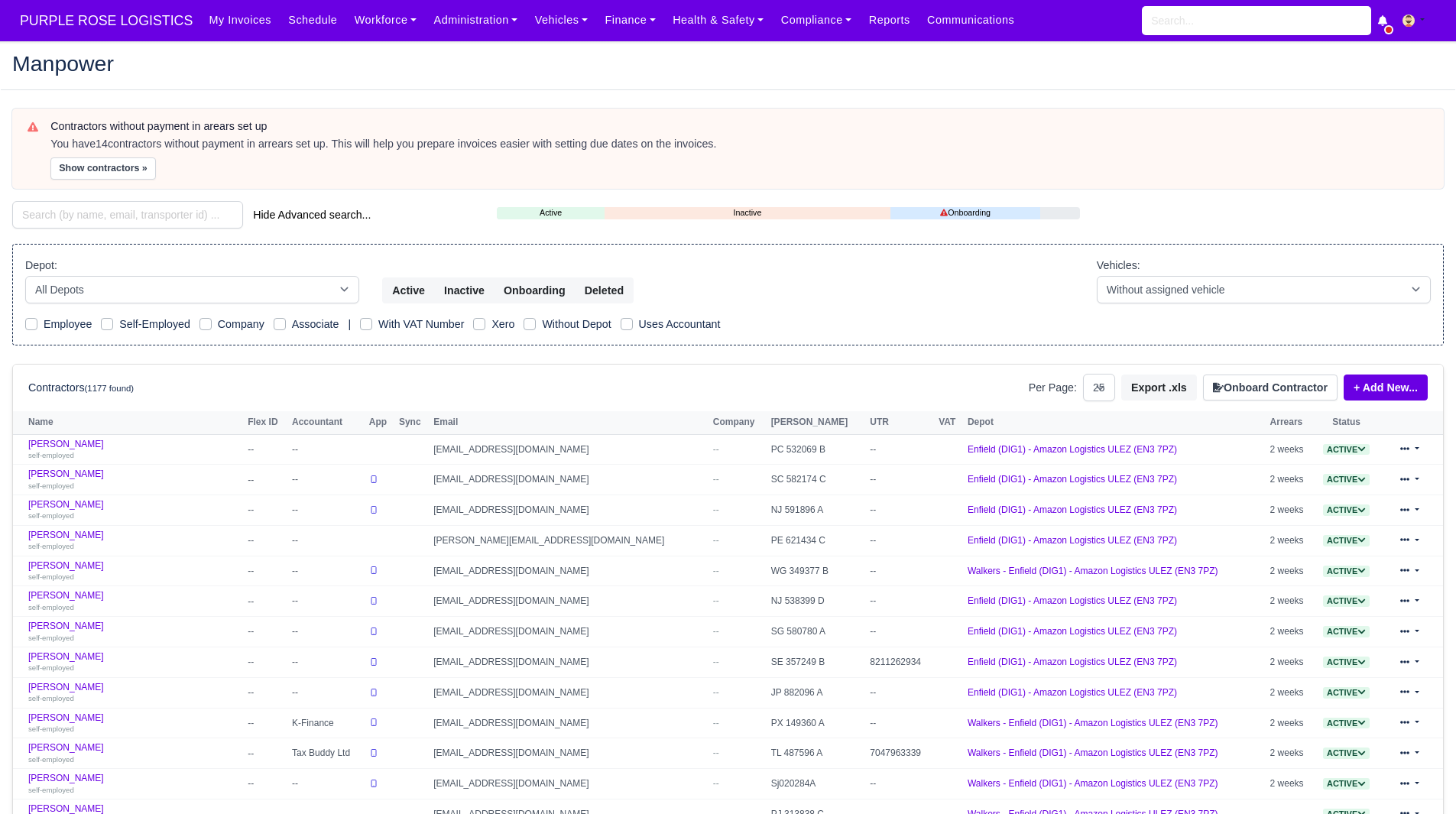
select select "25"
click at [100, 171] on button "Show contractors »" at bounding box center [103, 169] width 105 height 22
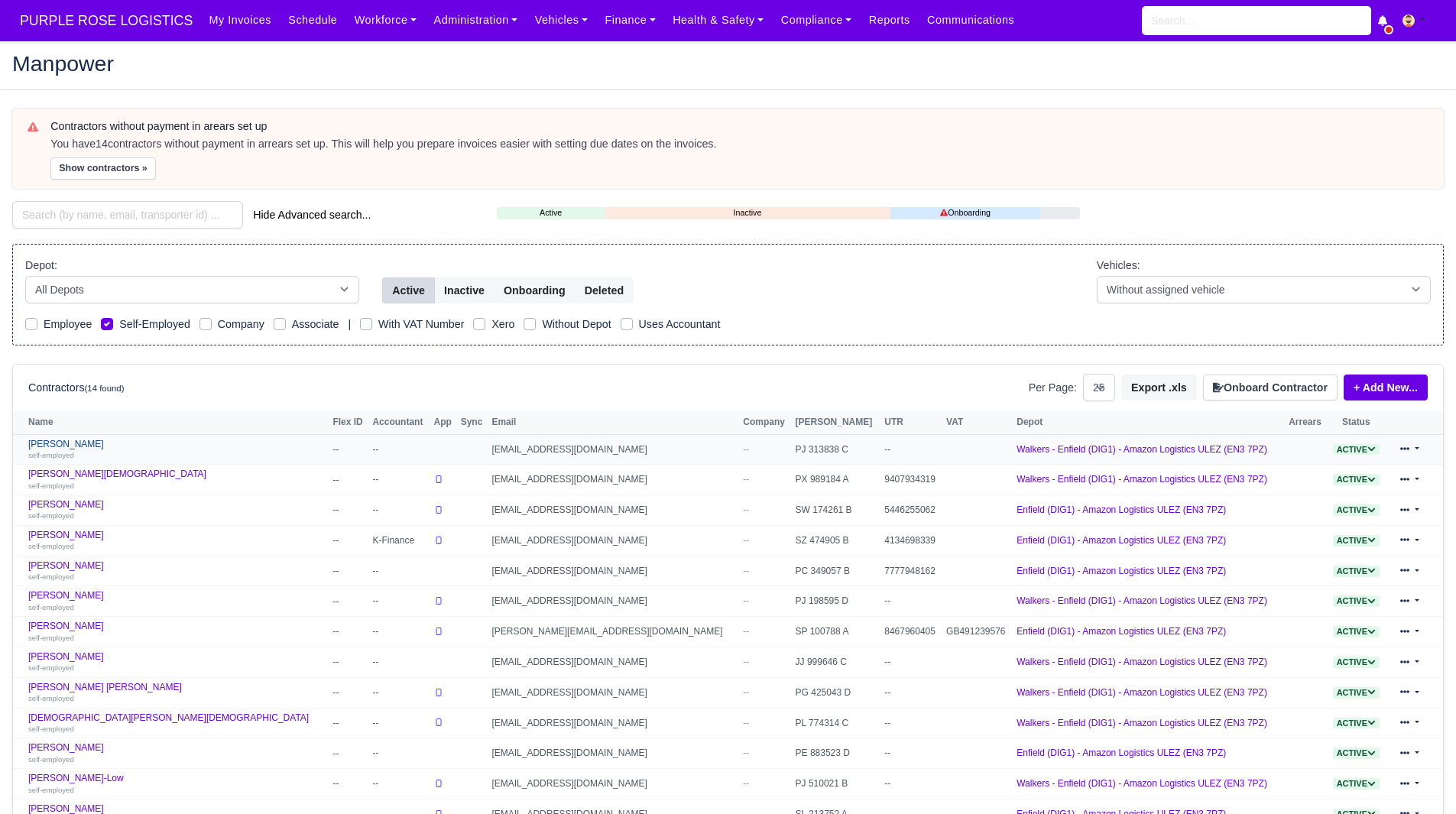
click at [59, 446] on link "Ali Kazmi self-employed" at bounding box center [176, 450] width 296 height 22
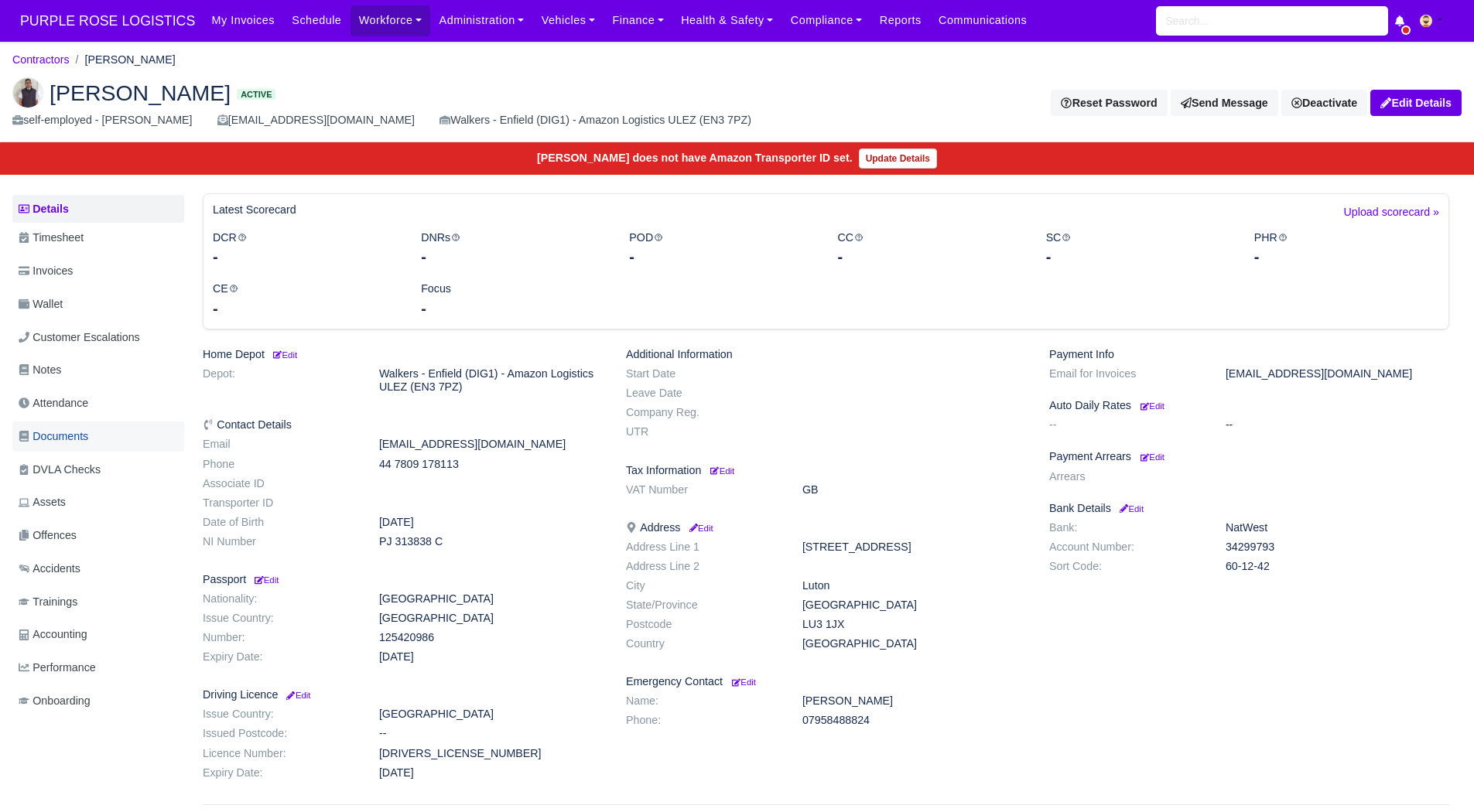
click at [115, 440] on link "Documents" at bounding box center [98, 436] width 172 height 30
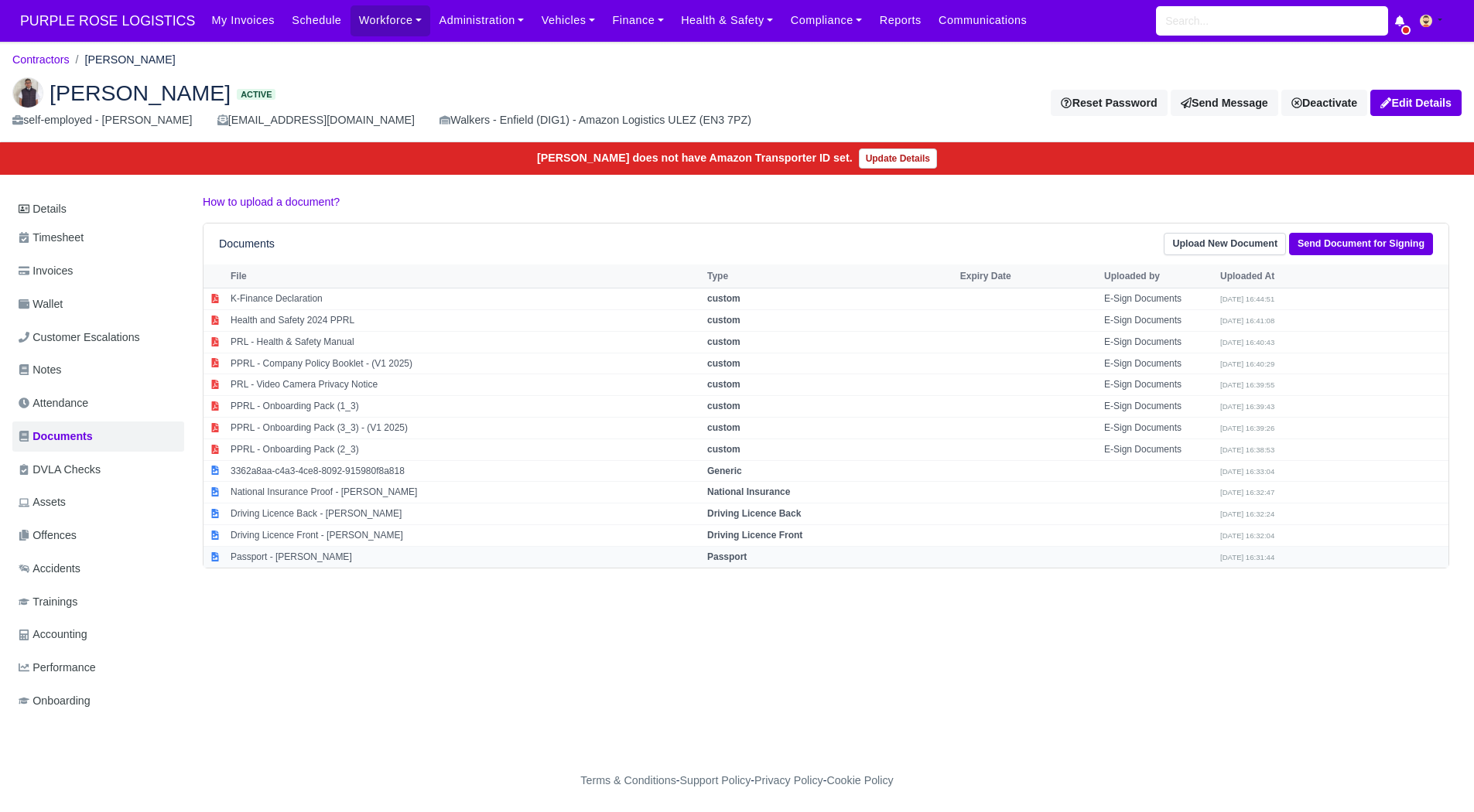
click at [310, 552] on td "Passport - Ali Kazmi" at bounding box center [464, 556] width 477 height 21
select select "passport"
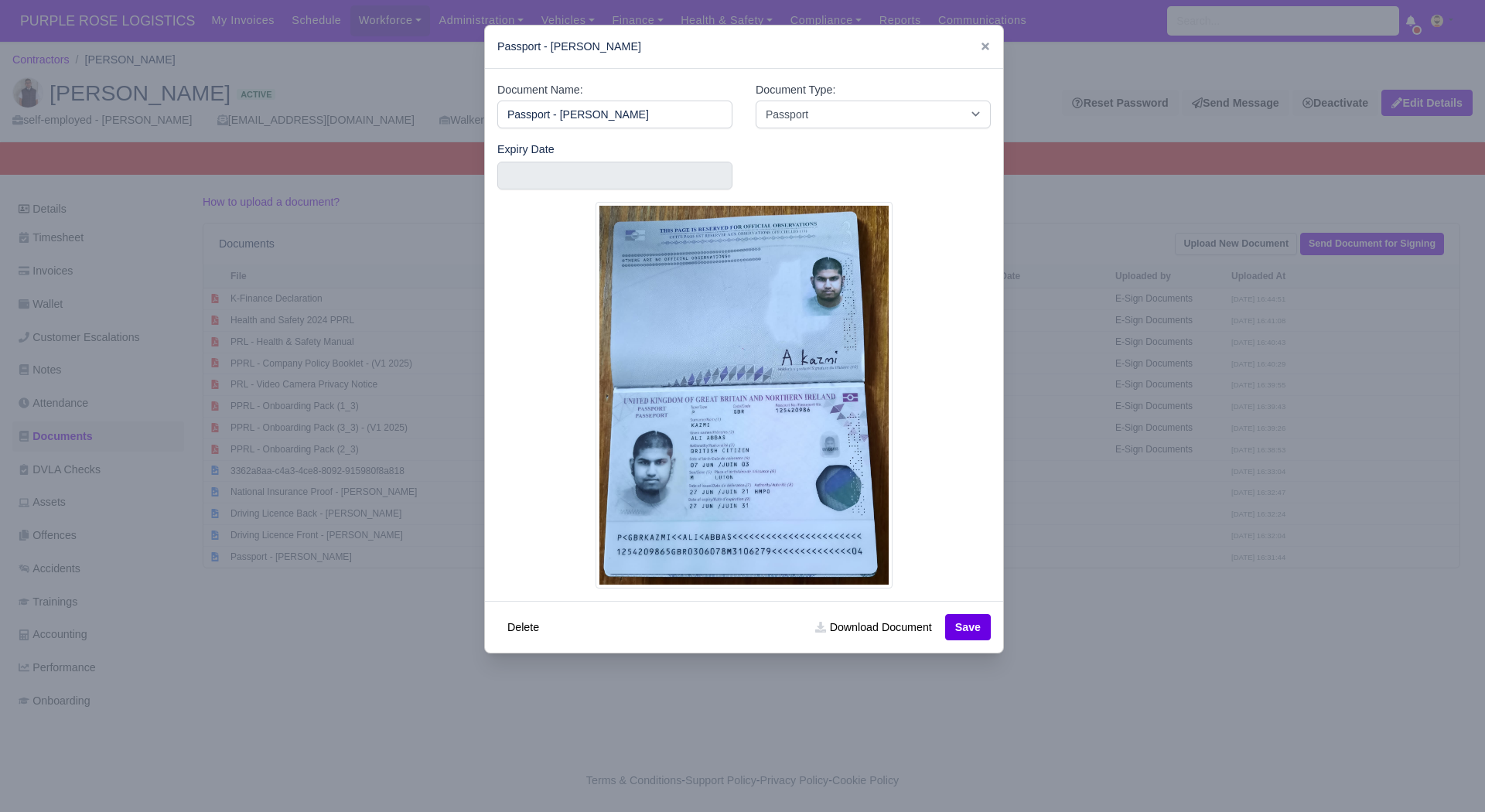
click at [1250, 661] on div at bounding box center [742, 406] width 1485 height 812
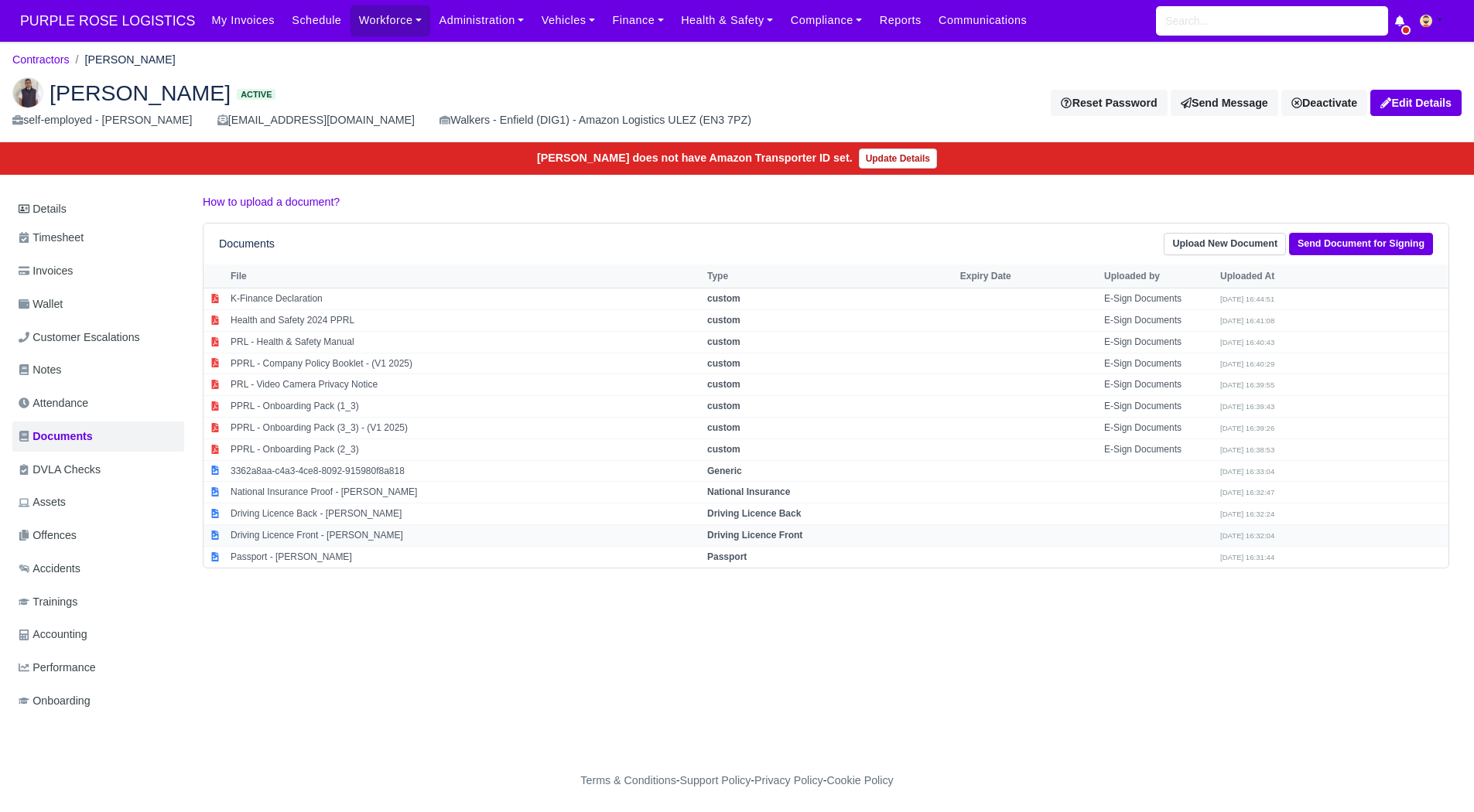
click at [300, 532] on td "Driving Licence Front - Ali Kazmi" at bounding box center [464, 535] width 477 height 22
select select "driving-licence-front"
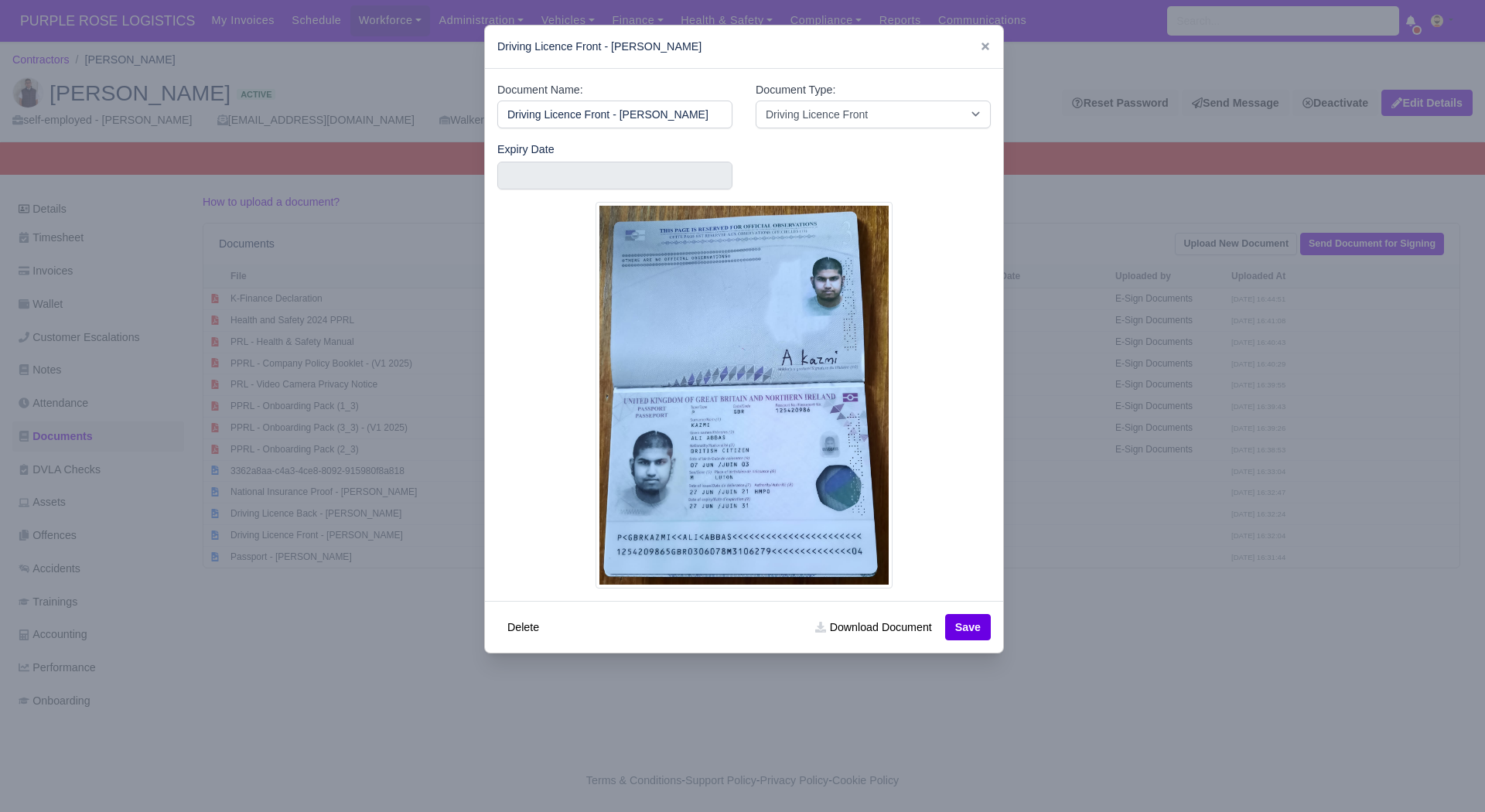
click at [1058, 527] on div at bounding box center [742, 406] width 1485 height 812
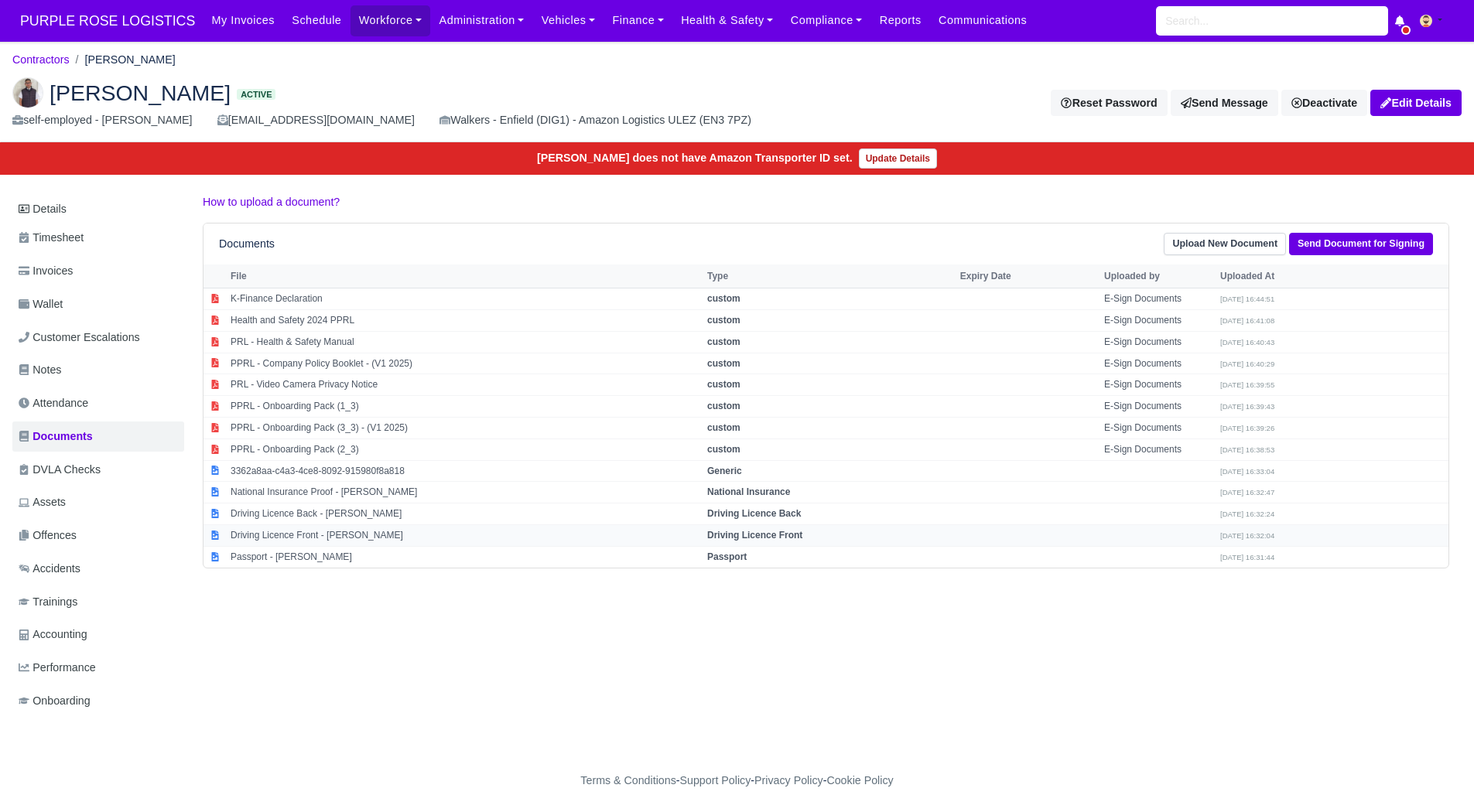
click at [324, 531] on td "Driving Licence Front - Ali Kazmi" at bounding box center [464, 535] width 477 height 22
select select "driving-licence-front"
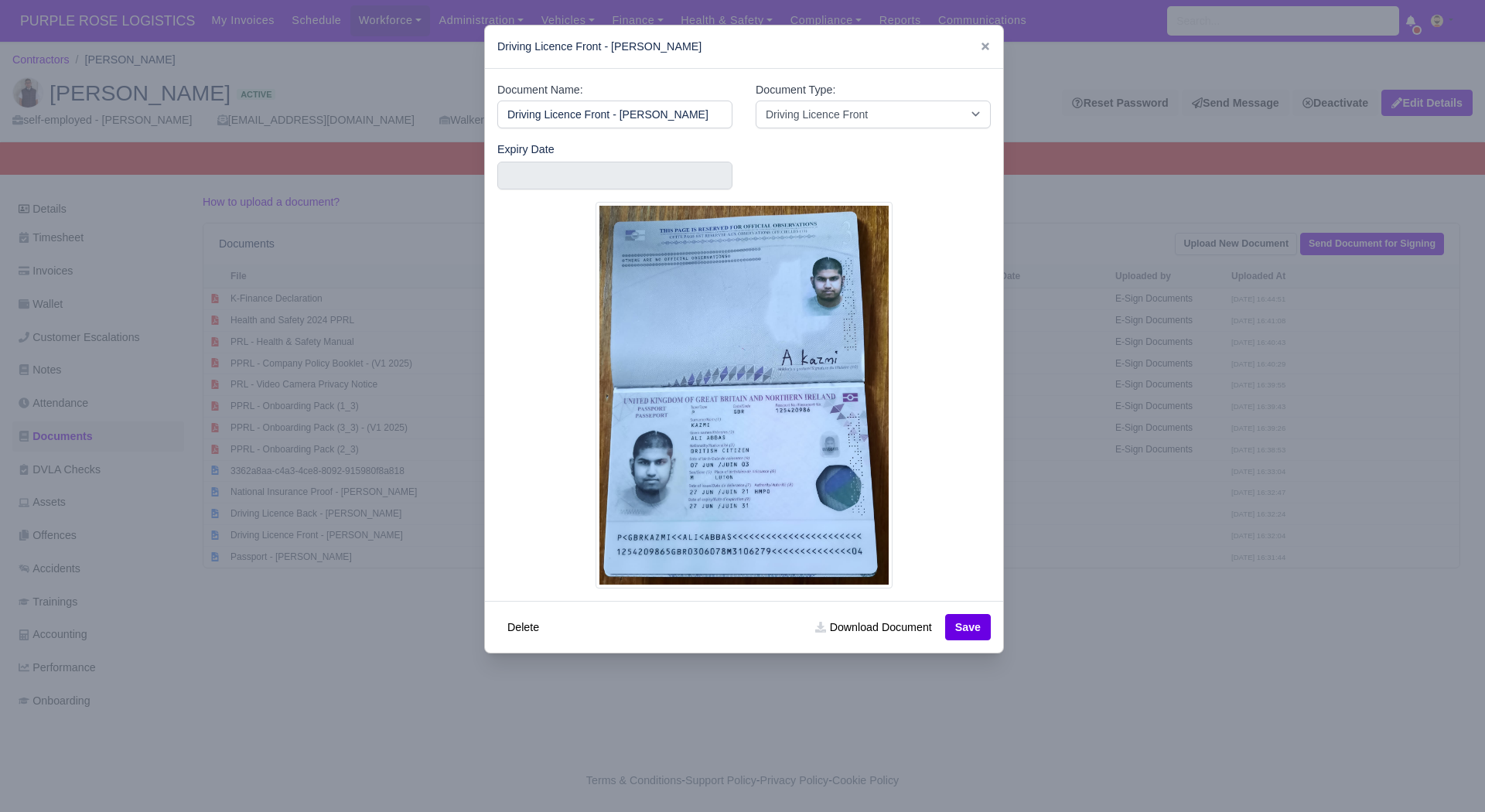
click at [1088, 563] on div at bounding box center [742, 406] width 1485 height 812
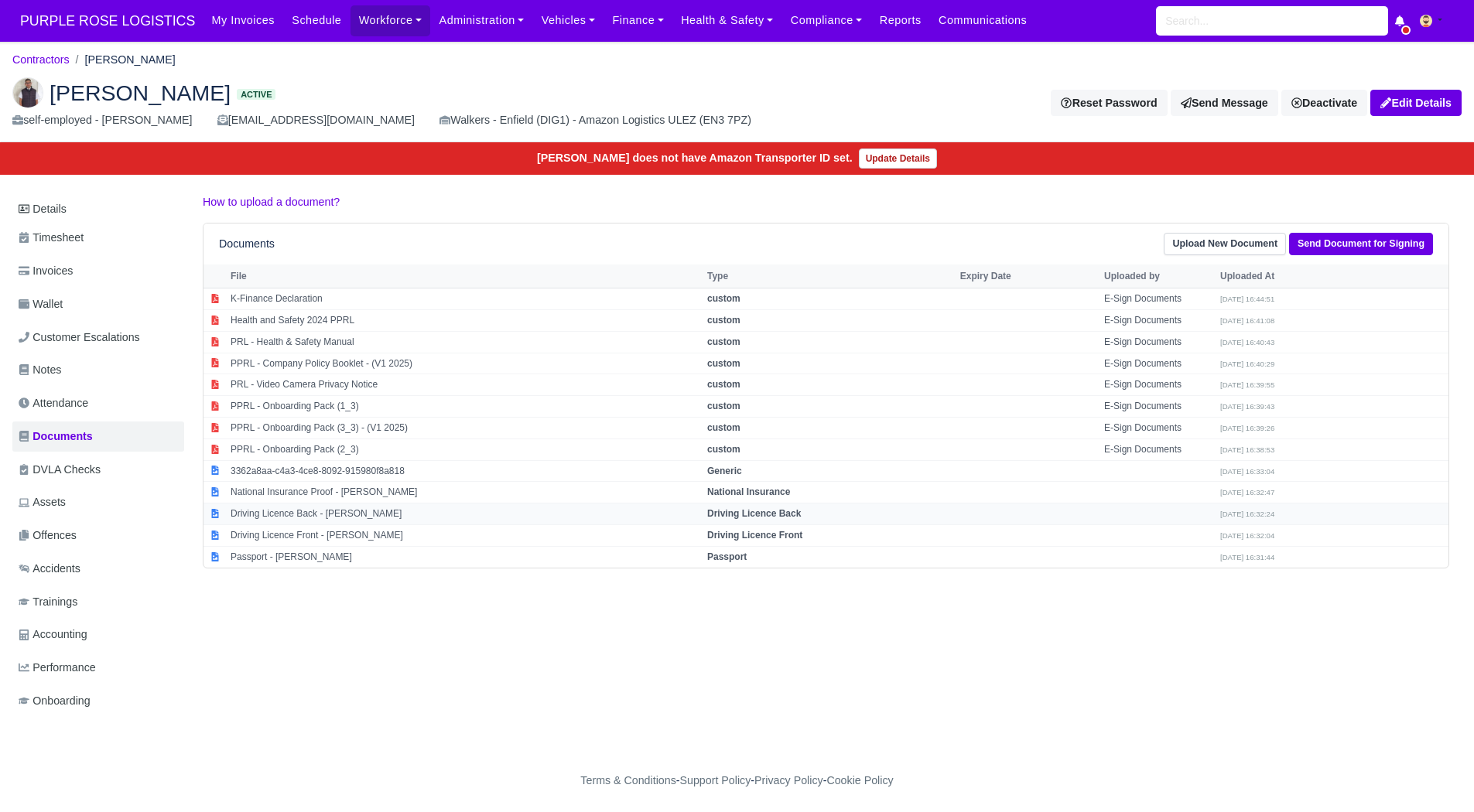
click at [416, 514] on td "Driving Licence Back - Ali Kazmi" at bounding box center [464, 514] width 477 height 22
select select "driving-licence-back"
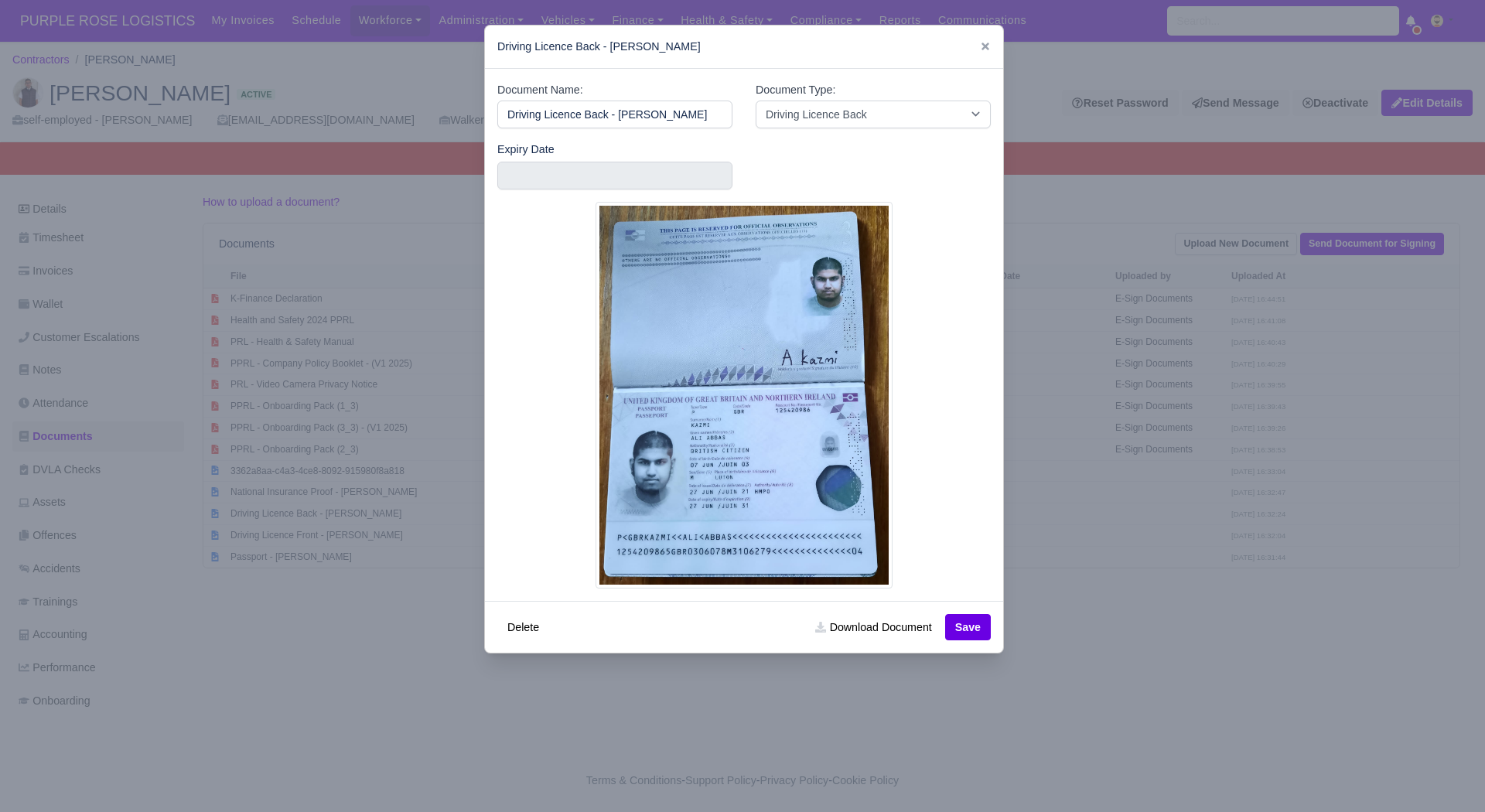
click at [1079, 583] on div at bounding box center [742, 406] width 1485 height 812
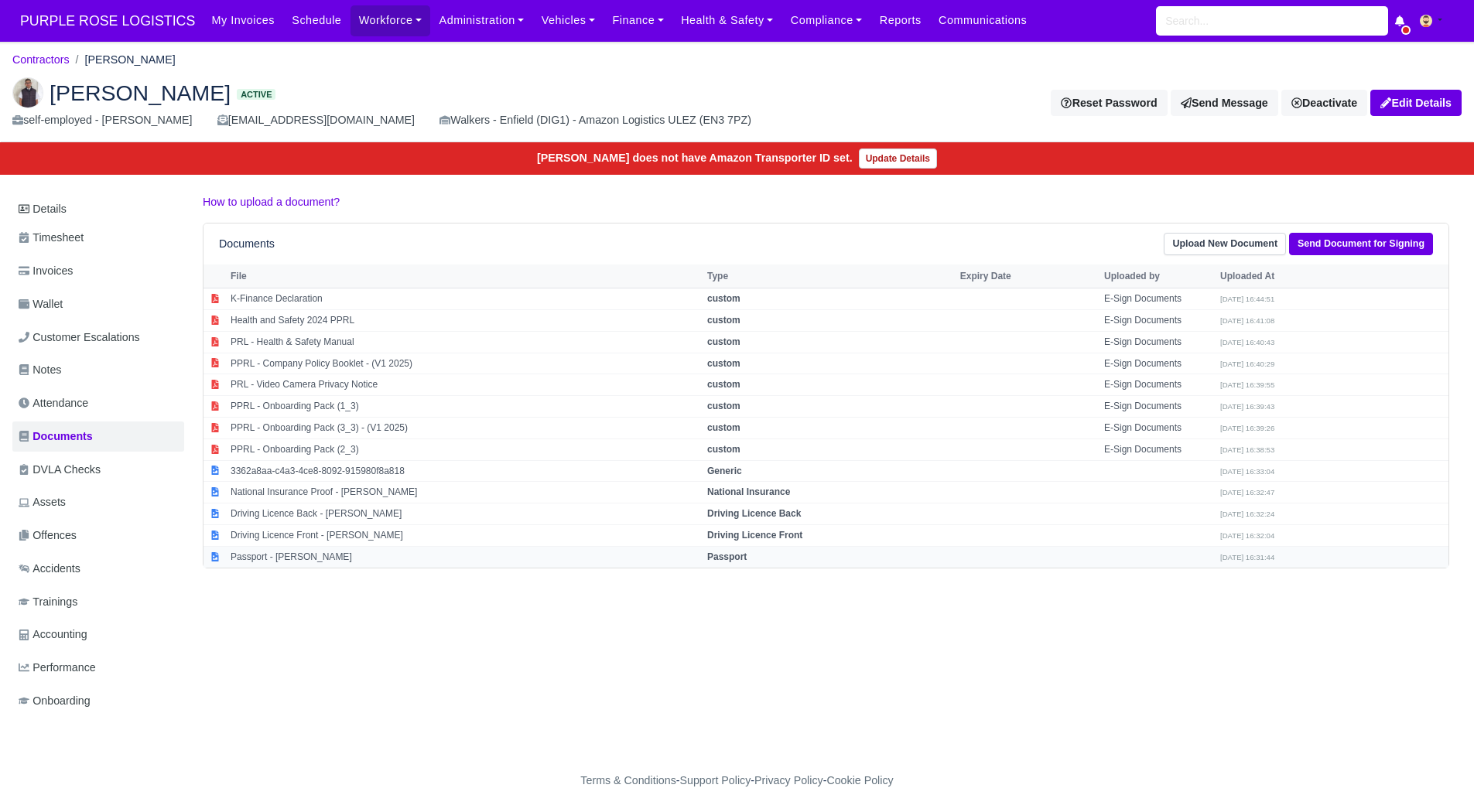
click at [308, 567] on td "Passport - Ali Kazmi" at bounding box center [464, 556] width 477 height 21
select select "passport"
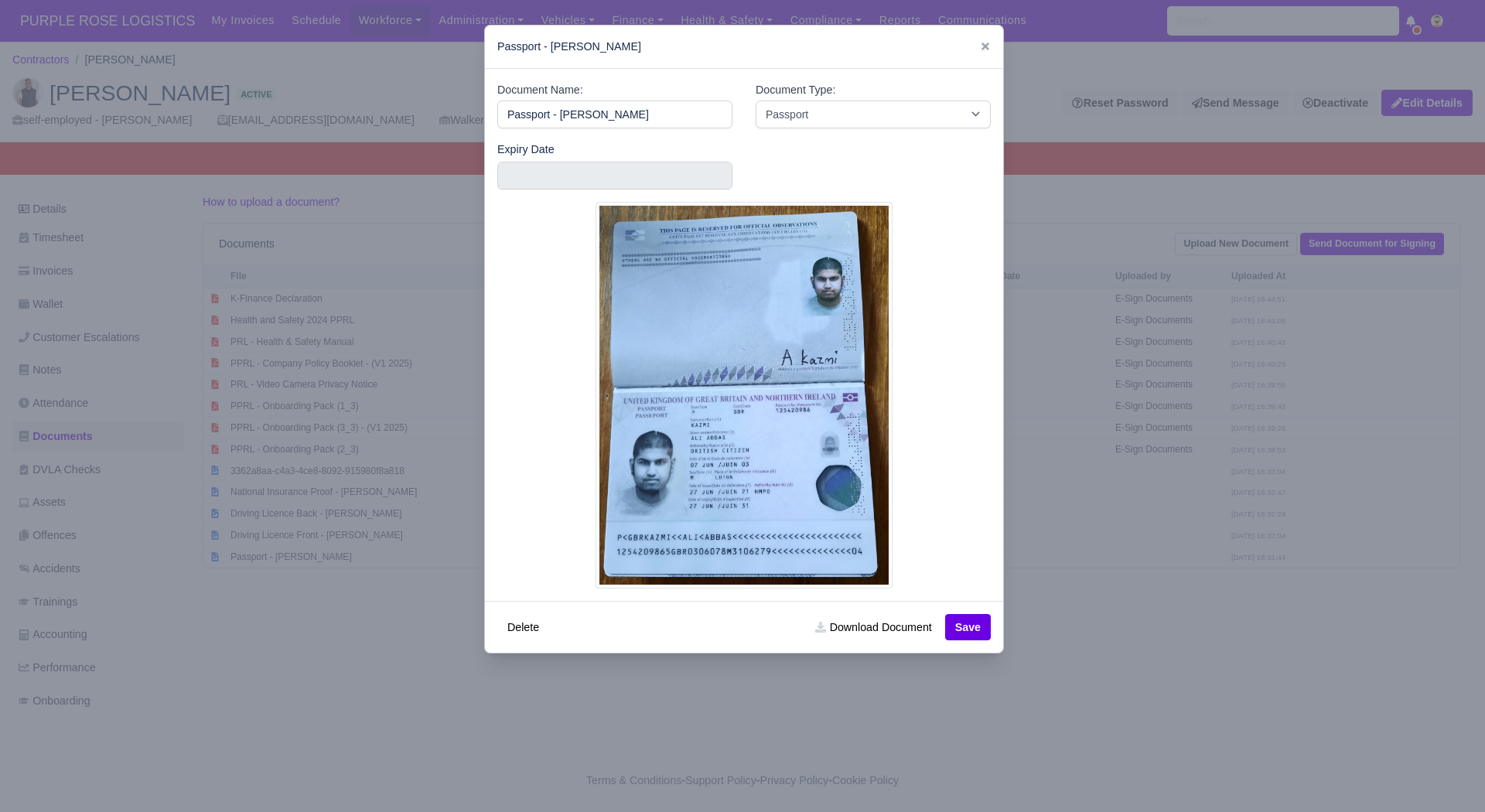
click at [1081, 511] on div at bounding box center [742, 406] width 1485 height 812
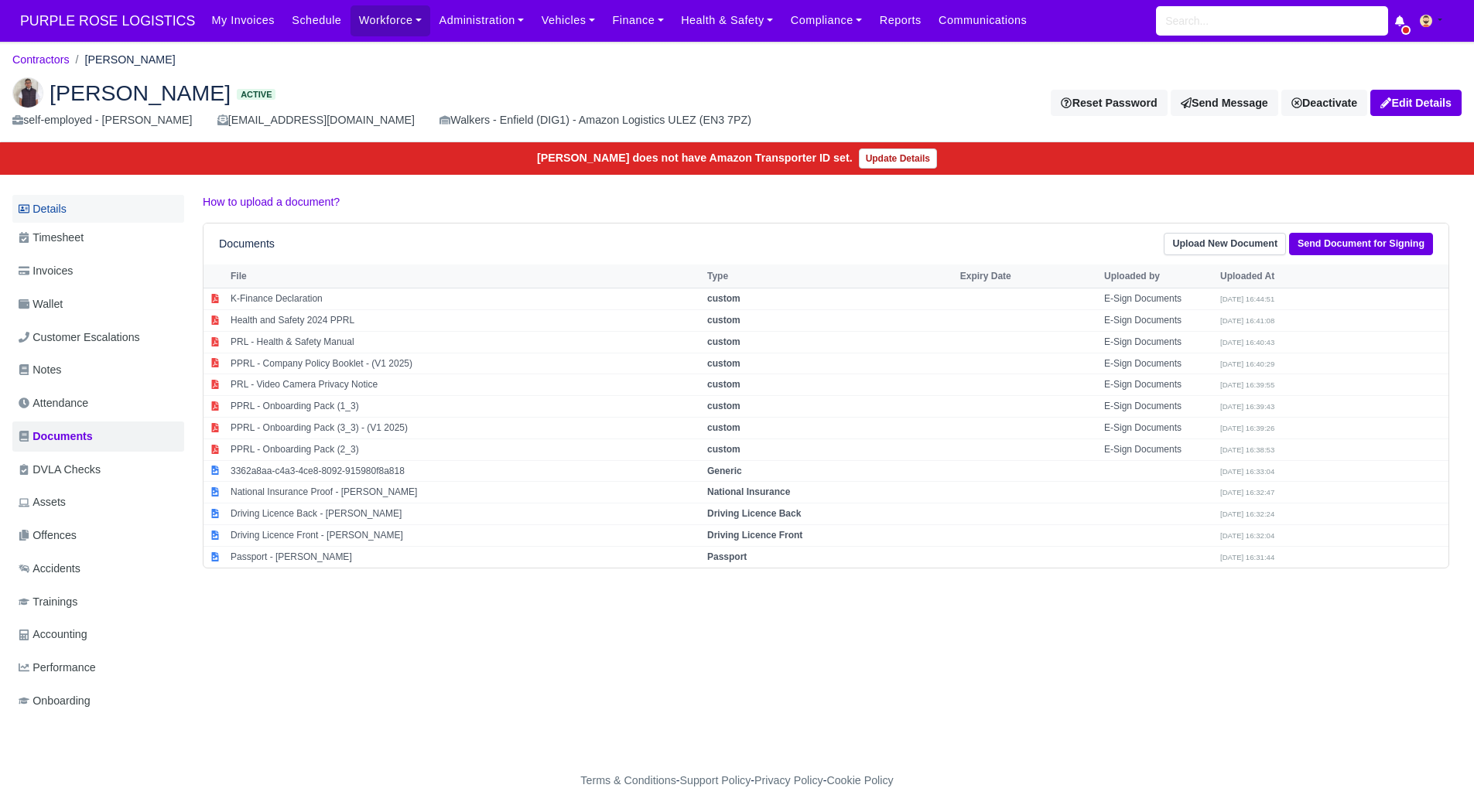
click at [82, 209] on link "Details" at bounding box center [98, 209] width 172 height 28
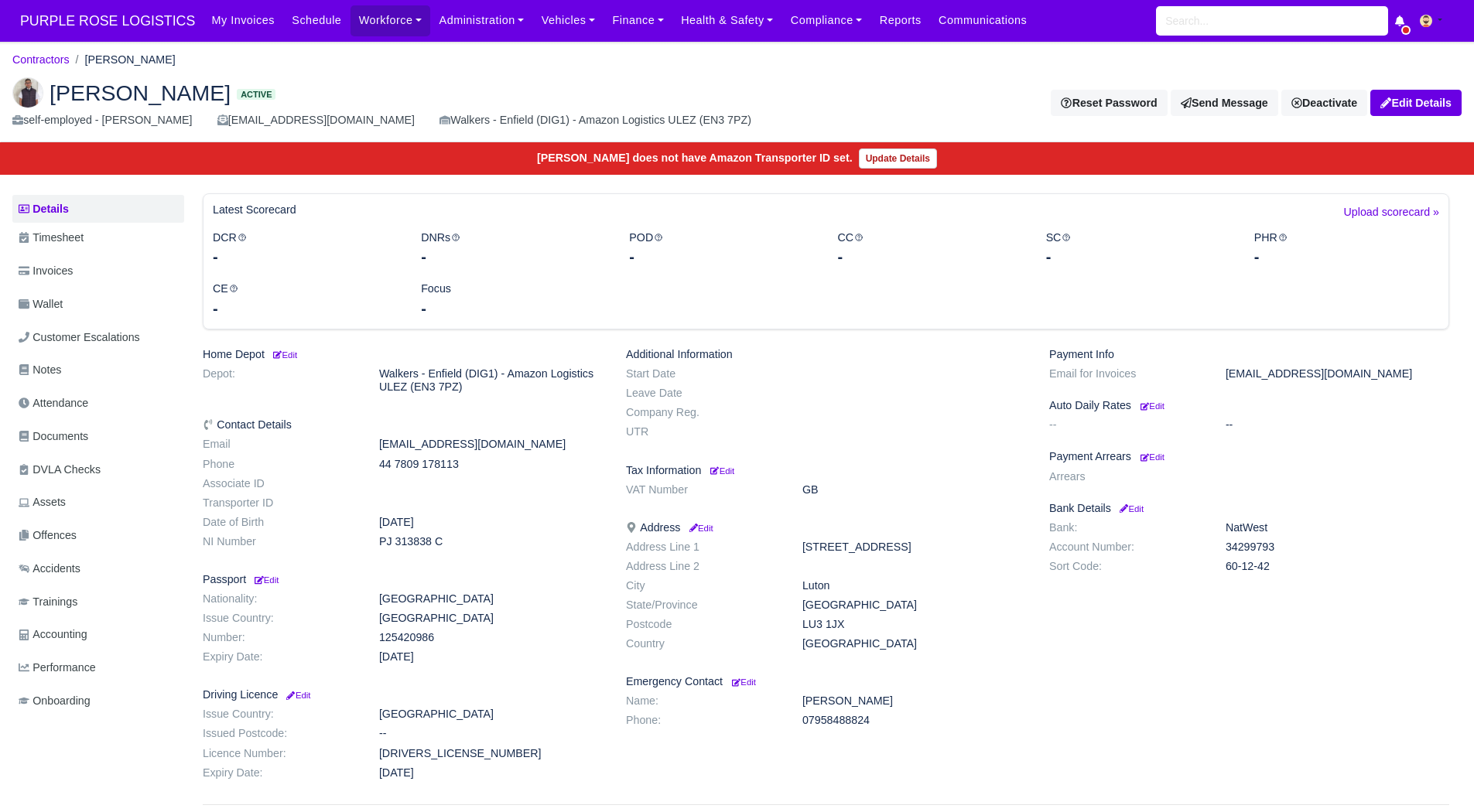
click at [1175, 463] on h6 "Payment Arrears Edit" at bounding box center [1249, 457] width 400 height 13
click at [1164, 456] on small "Edit" at bounding box center [1153, 456] width 24 height 9
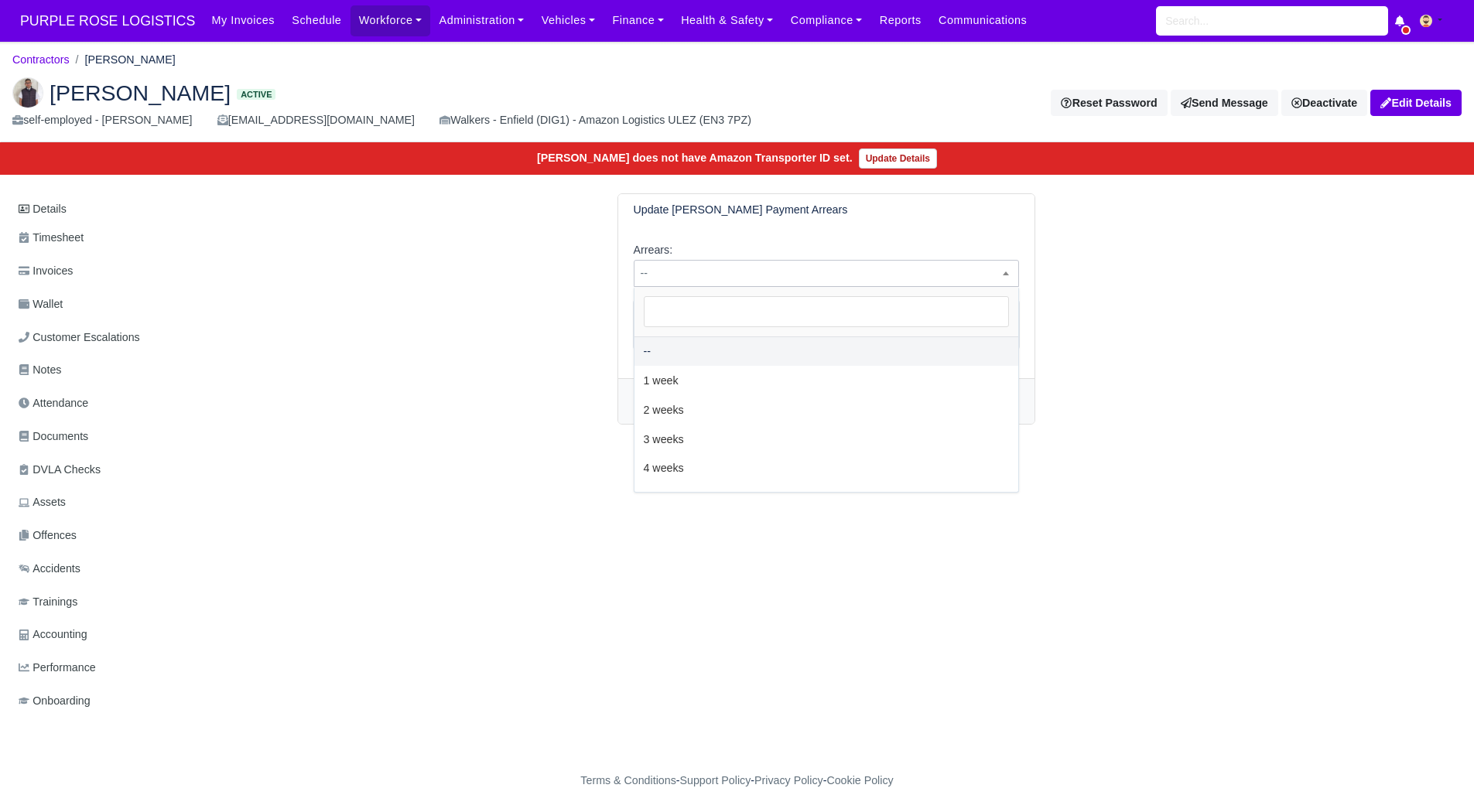
click at [764, 271] on span "--" at bounding box center [826, 273] width 383 height 19
select select "2W"
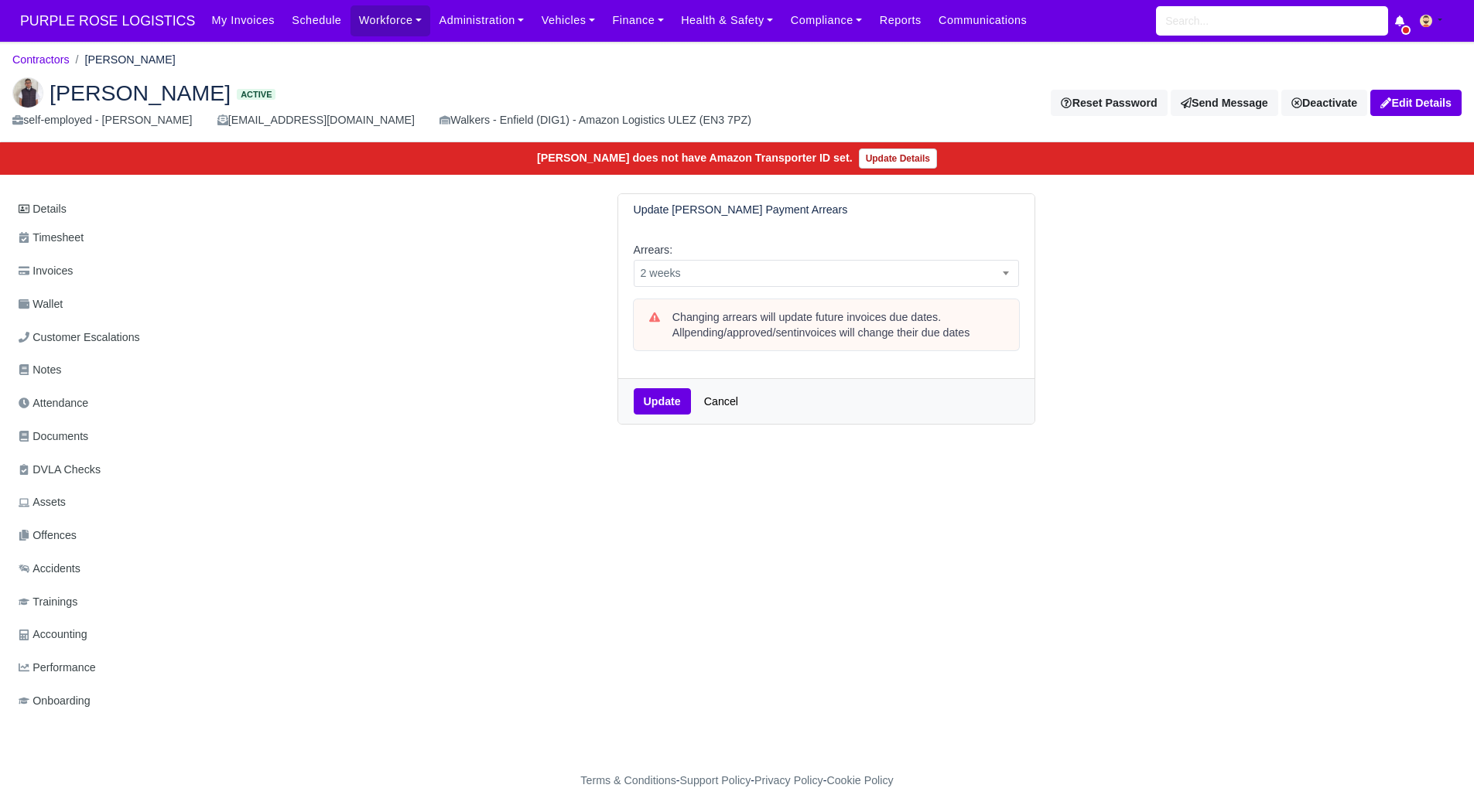
click at [628, 391] on div "Update Cancel" at bounding box center [826, 401] width 416 height 45
click at [665, 399] on button "Update" at bounding box center [662, 401] width 57 height 27
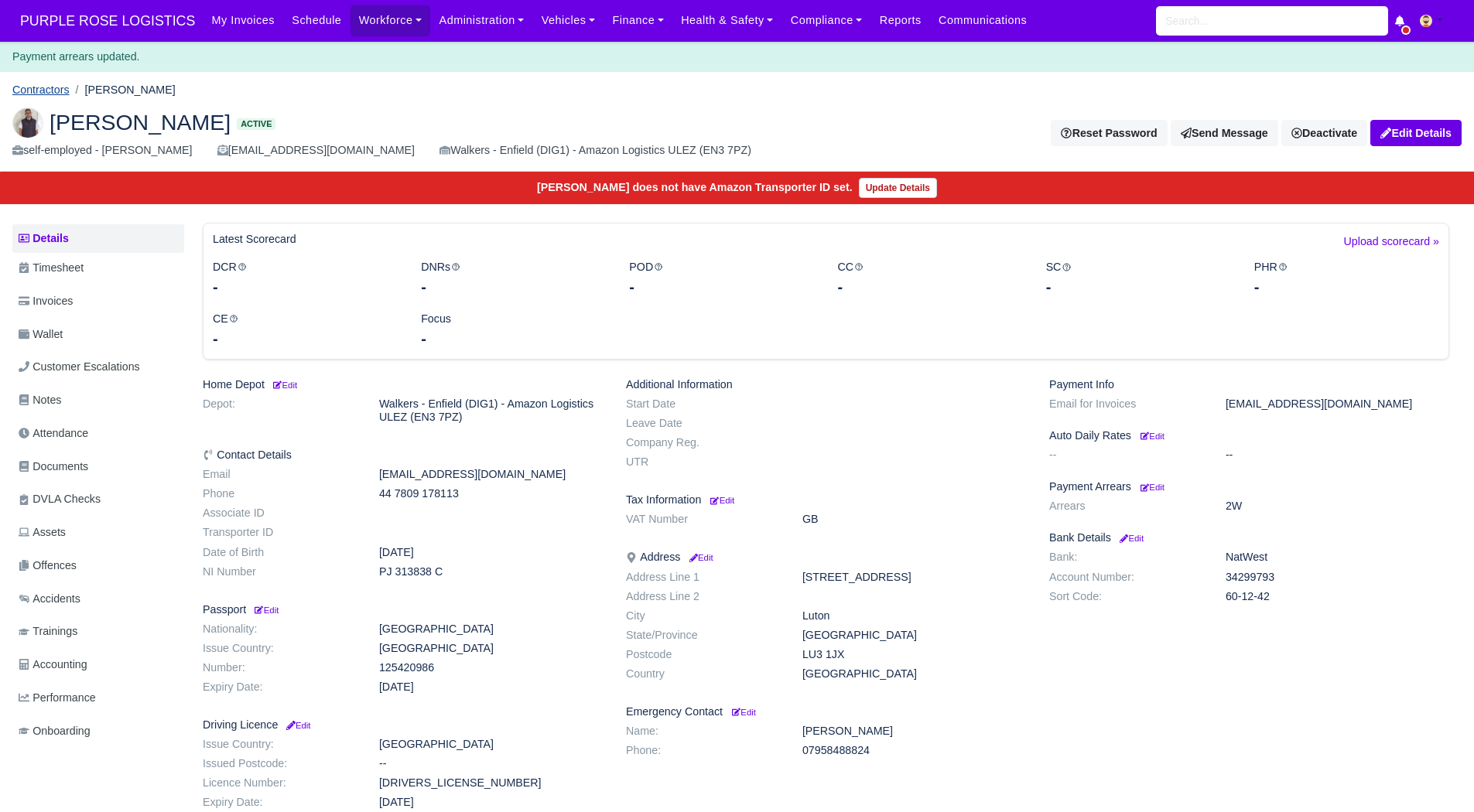
click at [50, 93] on link "Contractors" at bounding box center [40, 89] width 57 height 12
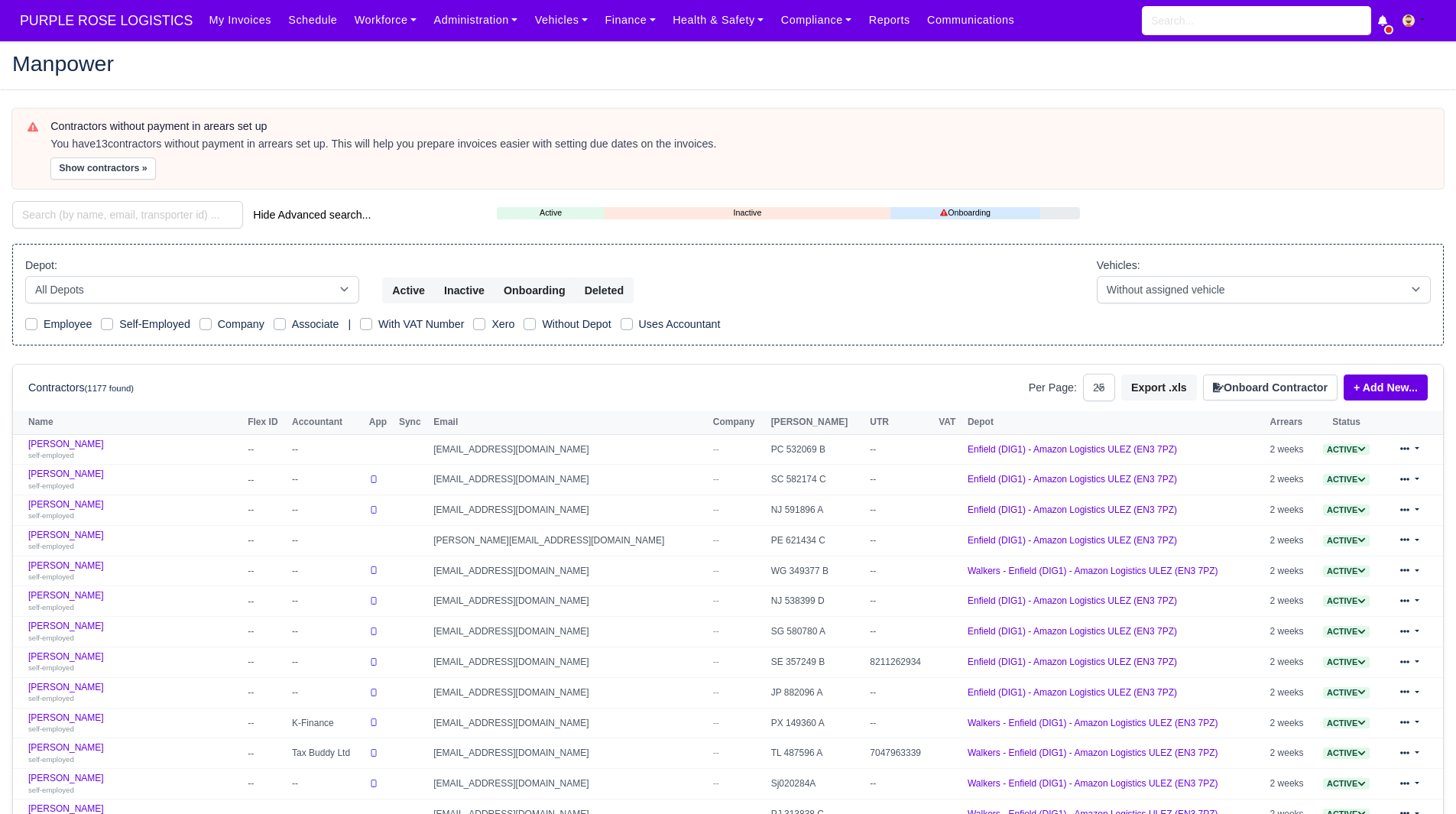
select select "25"
click at [101, 161] on button "Show contractors »" at bounding box center [103, 169] width 105 height 22
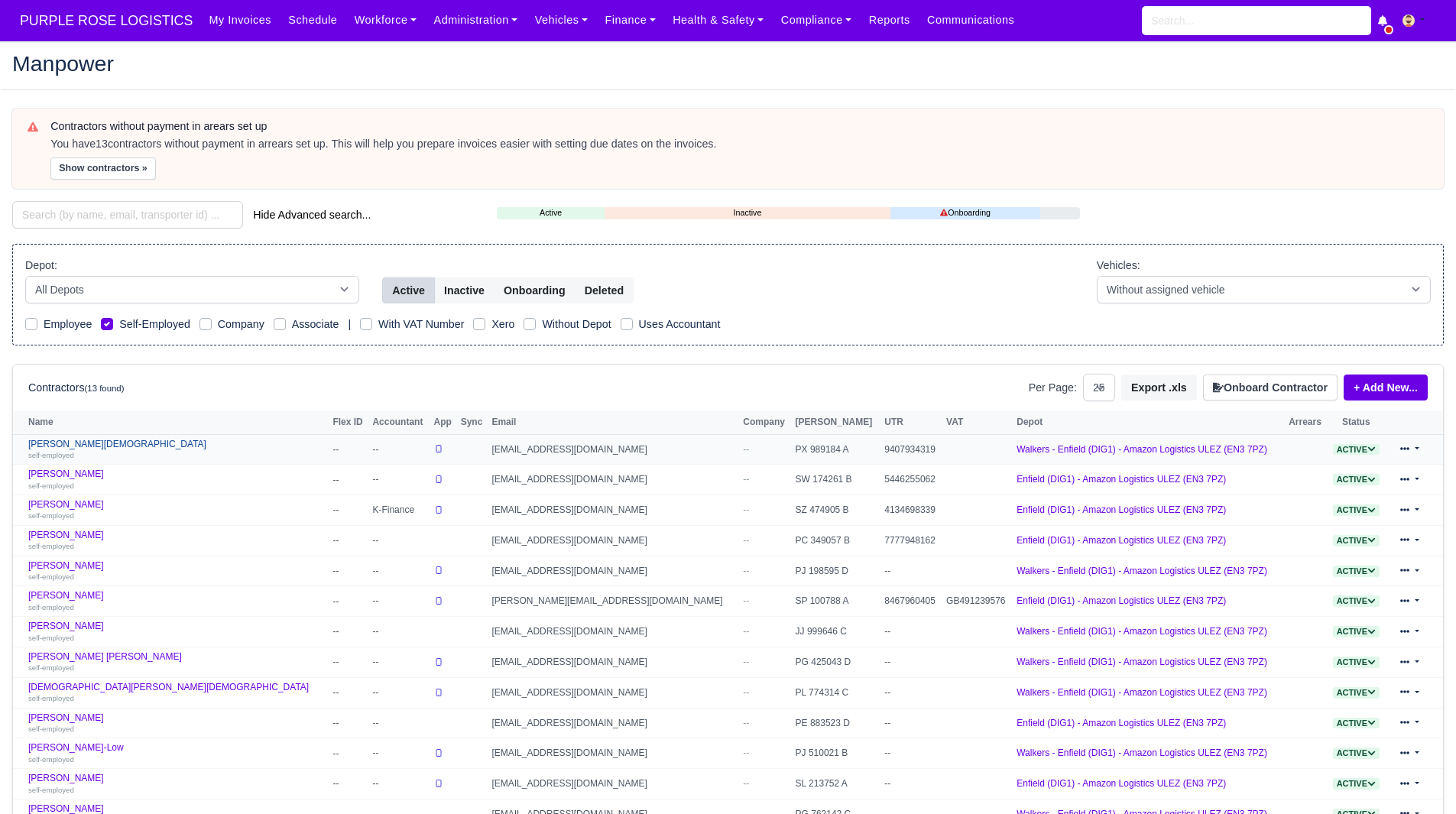
click at [88, 447] on link "[PERSON_NAME][DEMOGRAPHIC_DATA] self-employed" at bounding box center [176, 450] width 296 height 22
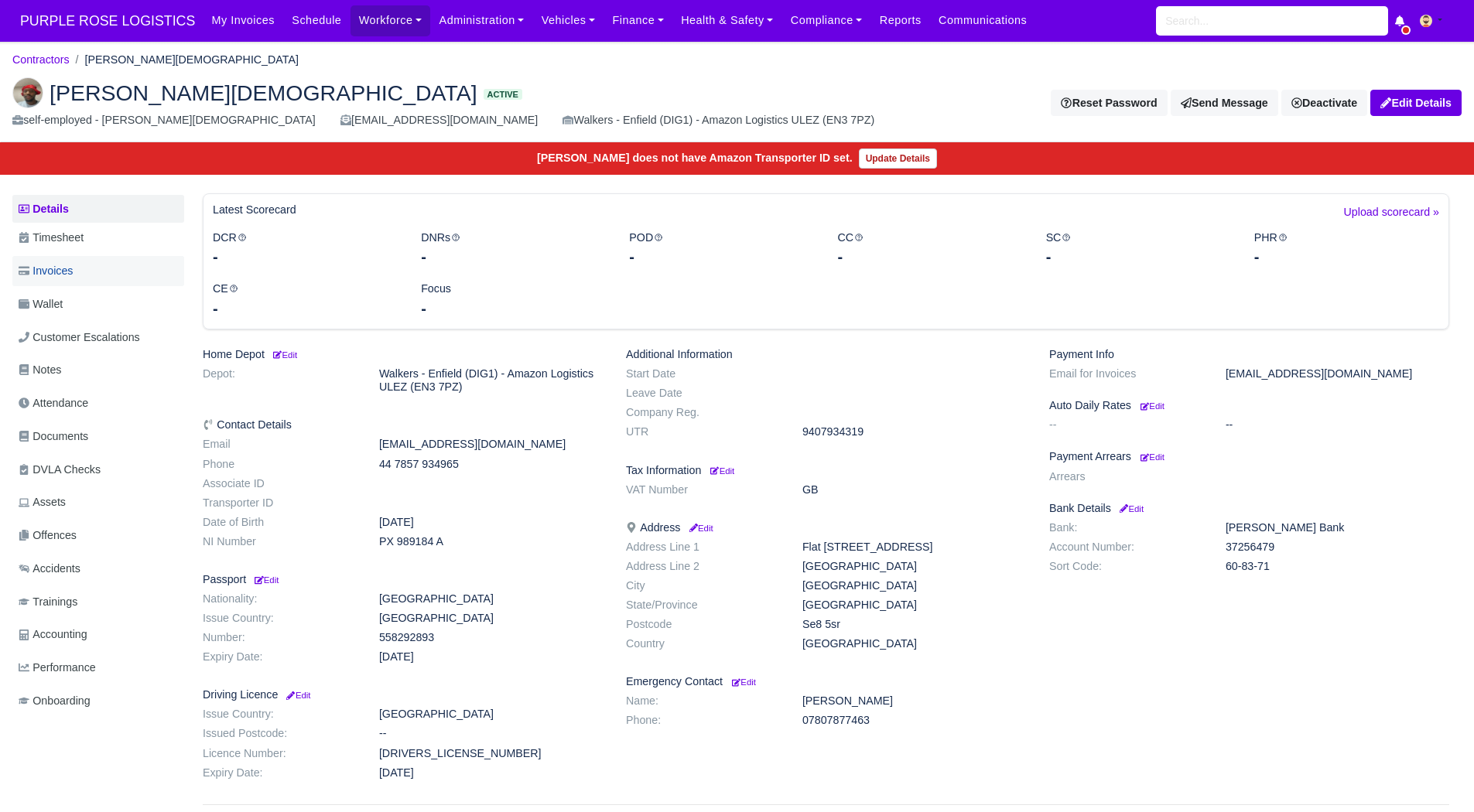
click at [101, 279] on link "Invoices" at bounding box center [98, 271] width 172 height 30
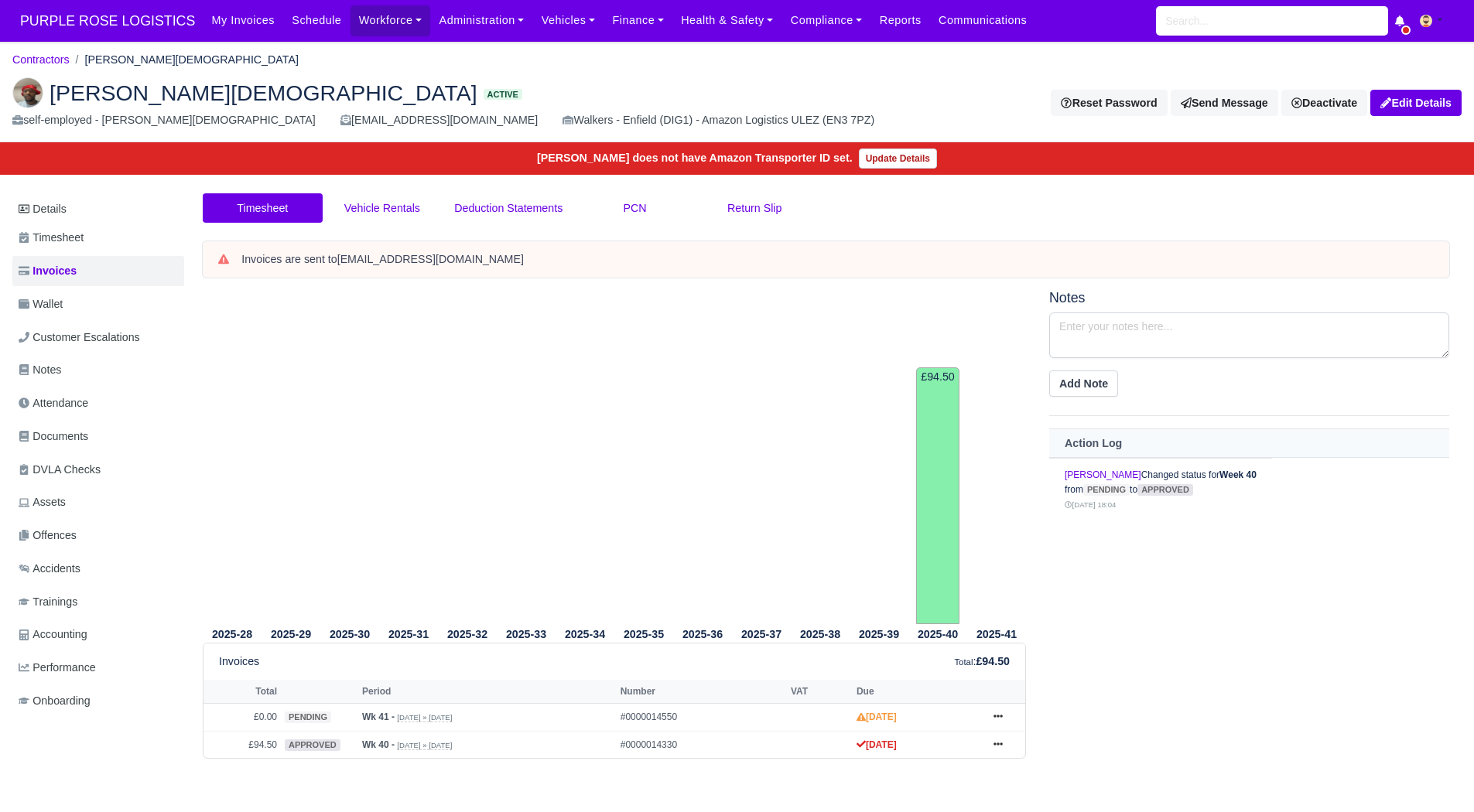
scroll to position [51, 0]
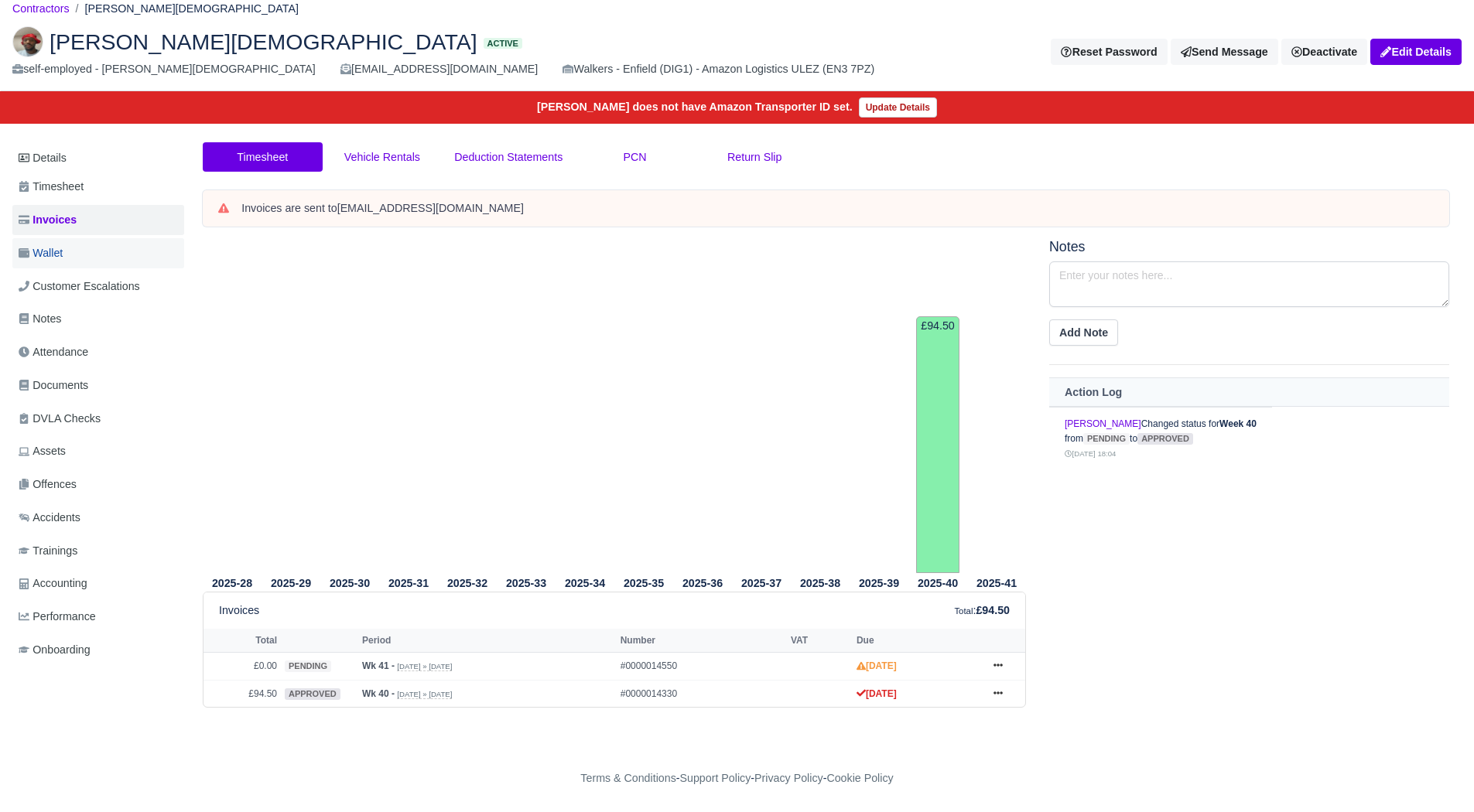
click at [74, 246] on link "Wallet" at bounding box center [98, 253] width 172 height 30
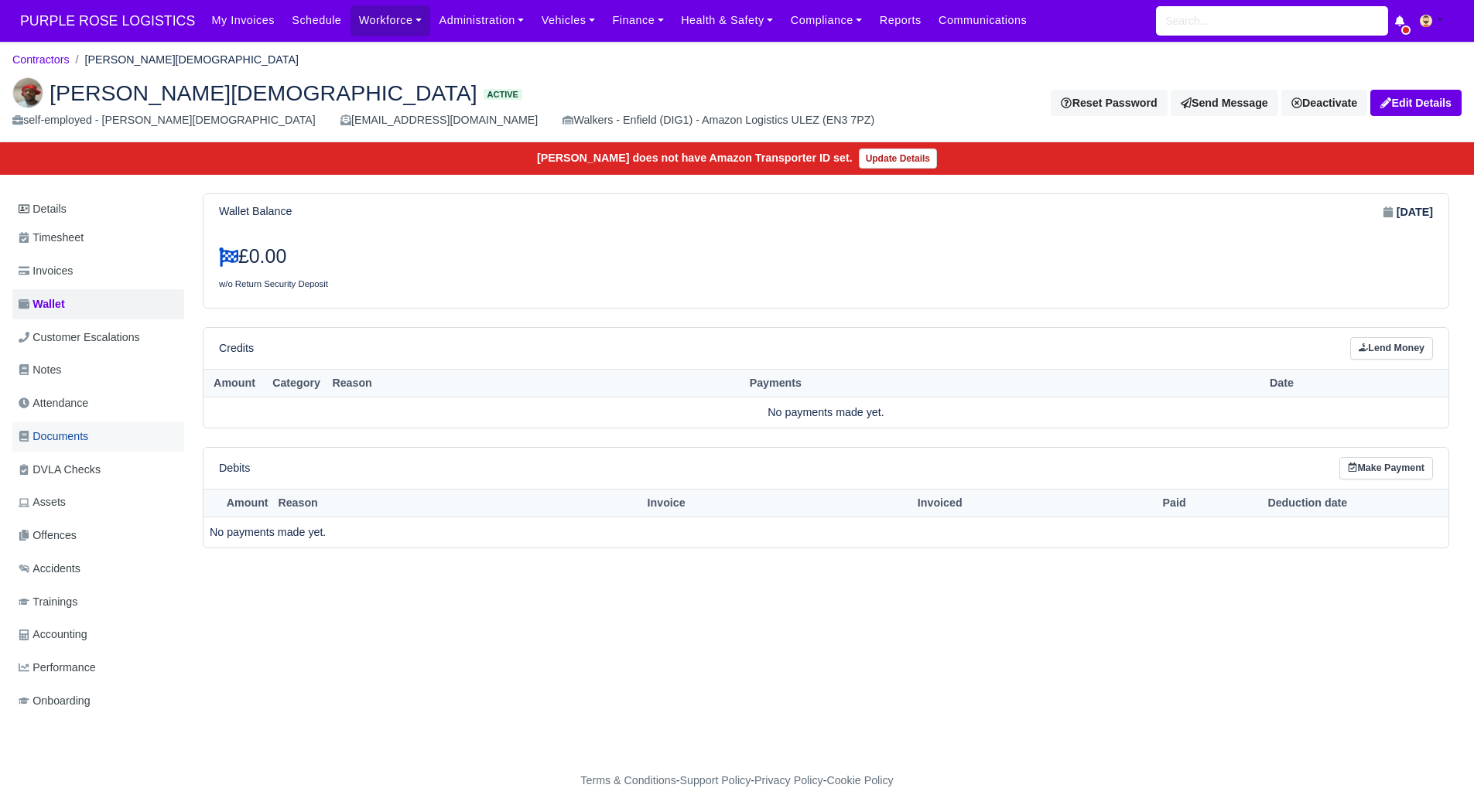
click at [113, 430] on link "Documents" at bounding box center [98, 436] width 172 height 30
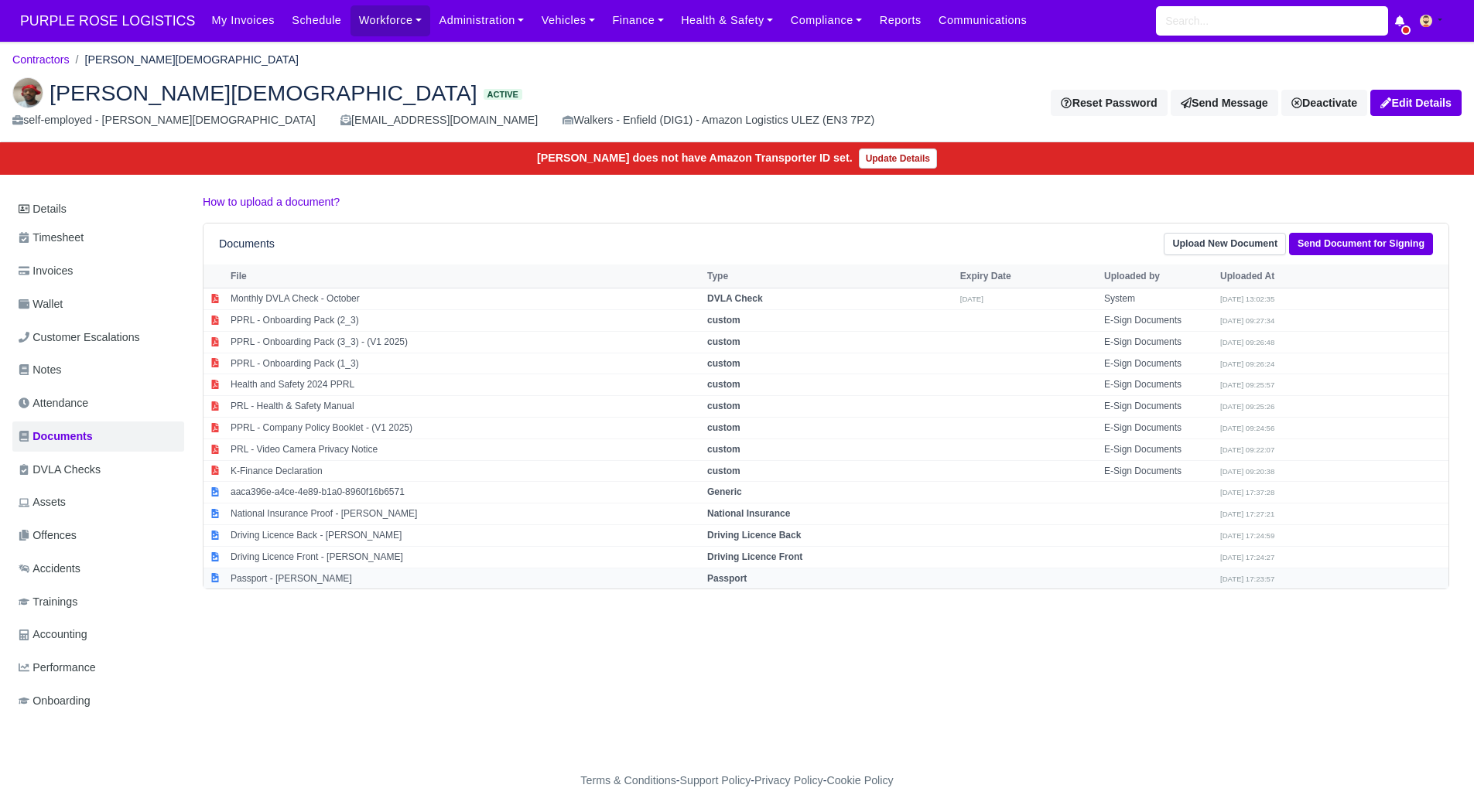
click at [340, 580] on td "Passport - [PERSON_NAME]" at bounding box center [464, 578] width 477 height 21
select select "passport"
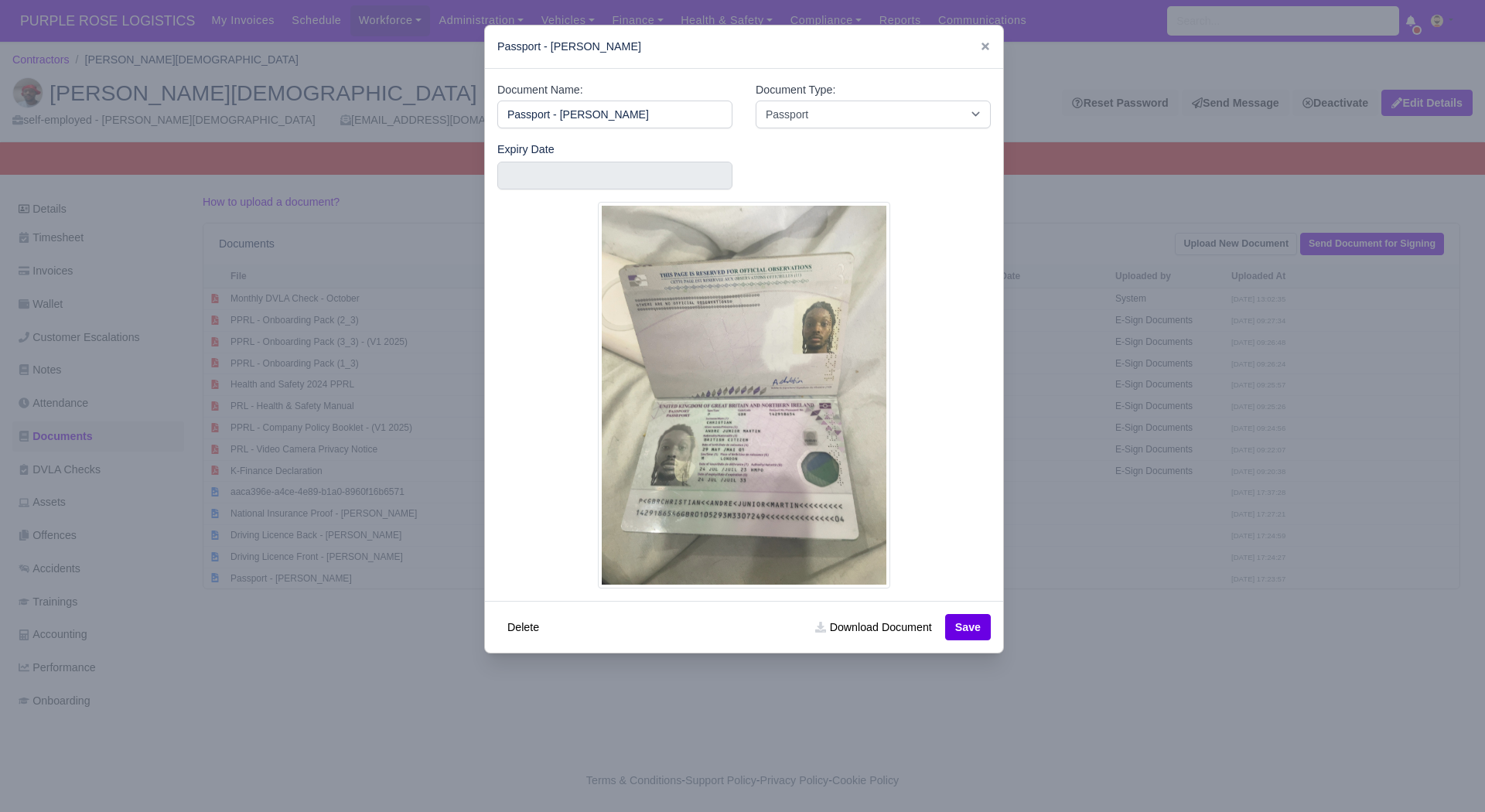
click at [1105, 502] on div at bounding box center [742, 406] width 1485 height 812
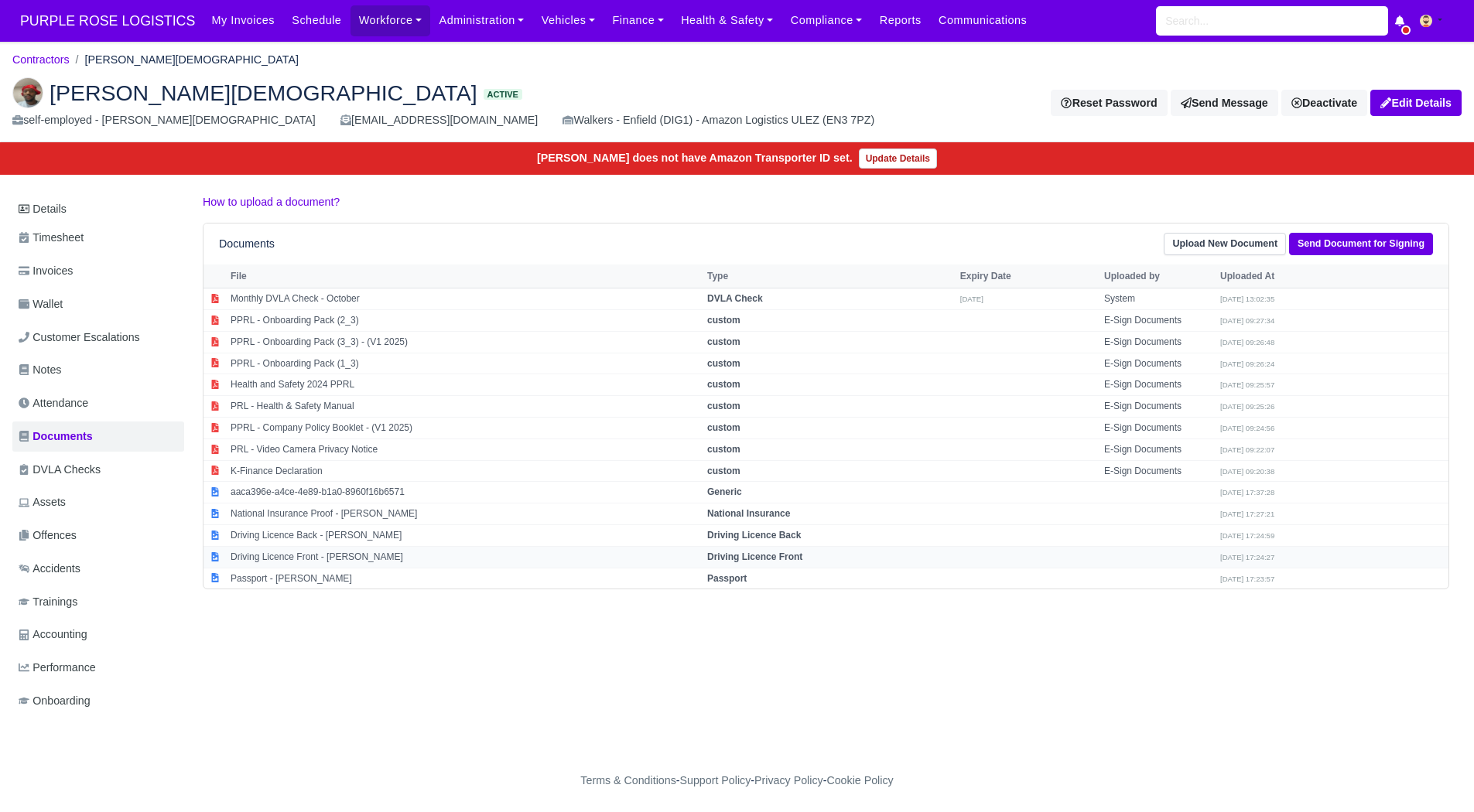
click at [371, 556] on td "Driving Licence Front - [PERSON_NAME]" at bounding box center [464, 556] width 477 height 22
select select "driving-licence-front"
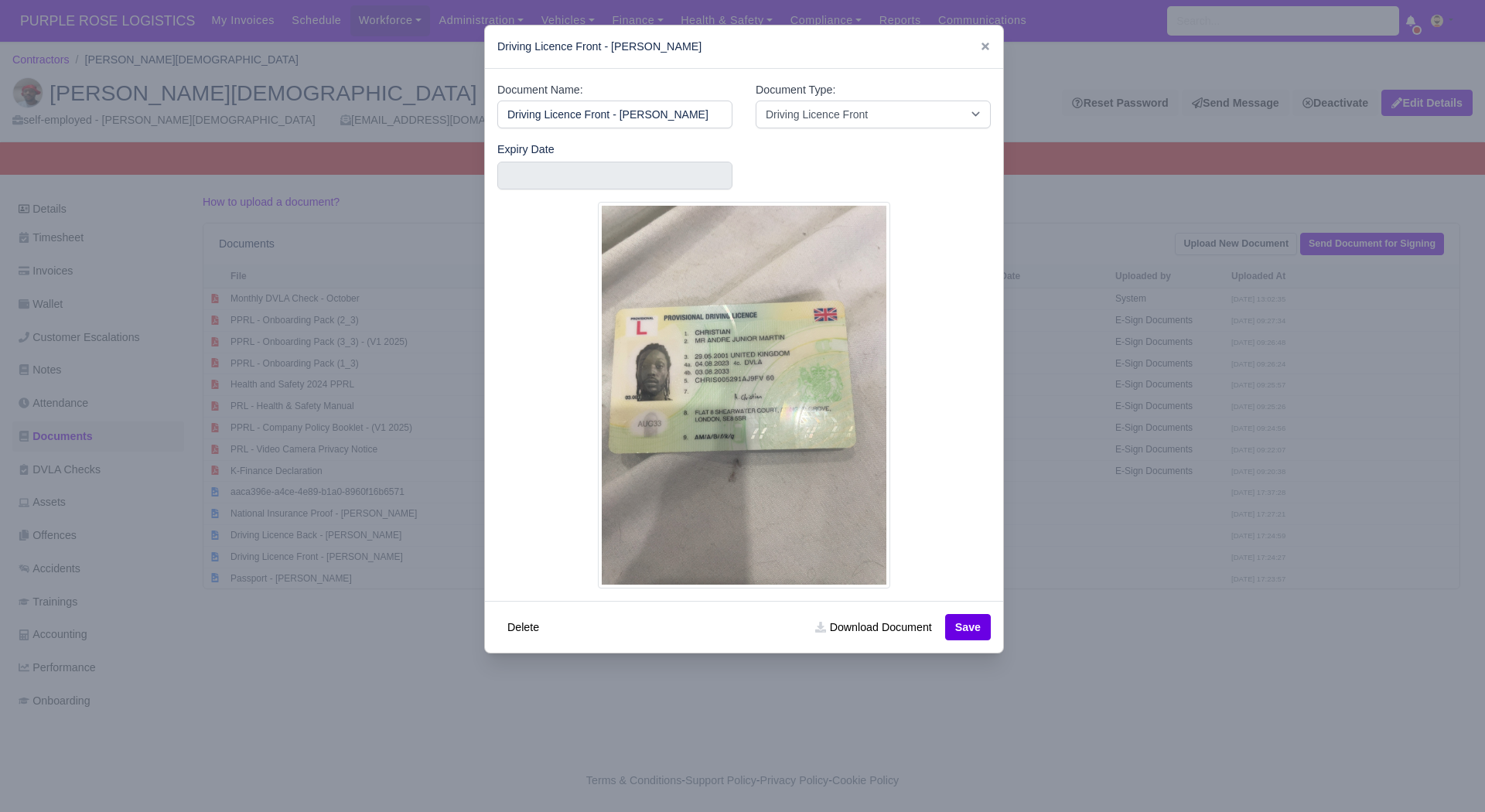
click at [1120, 455] on div at bounding box center [742, 406] width 1485 height 812
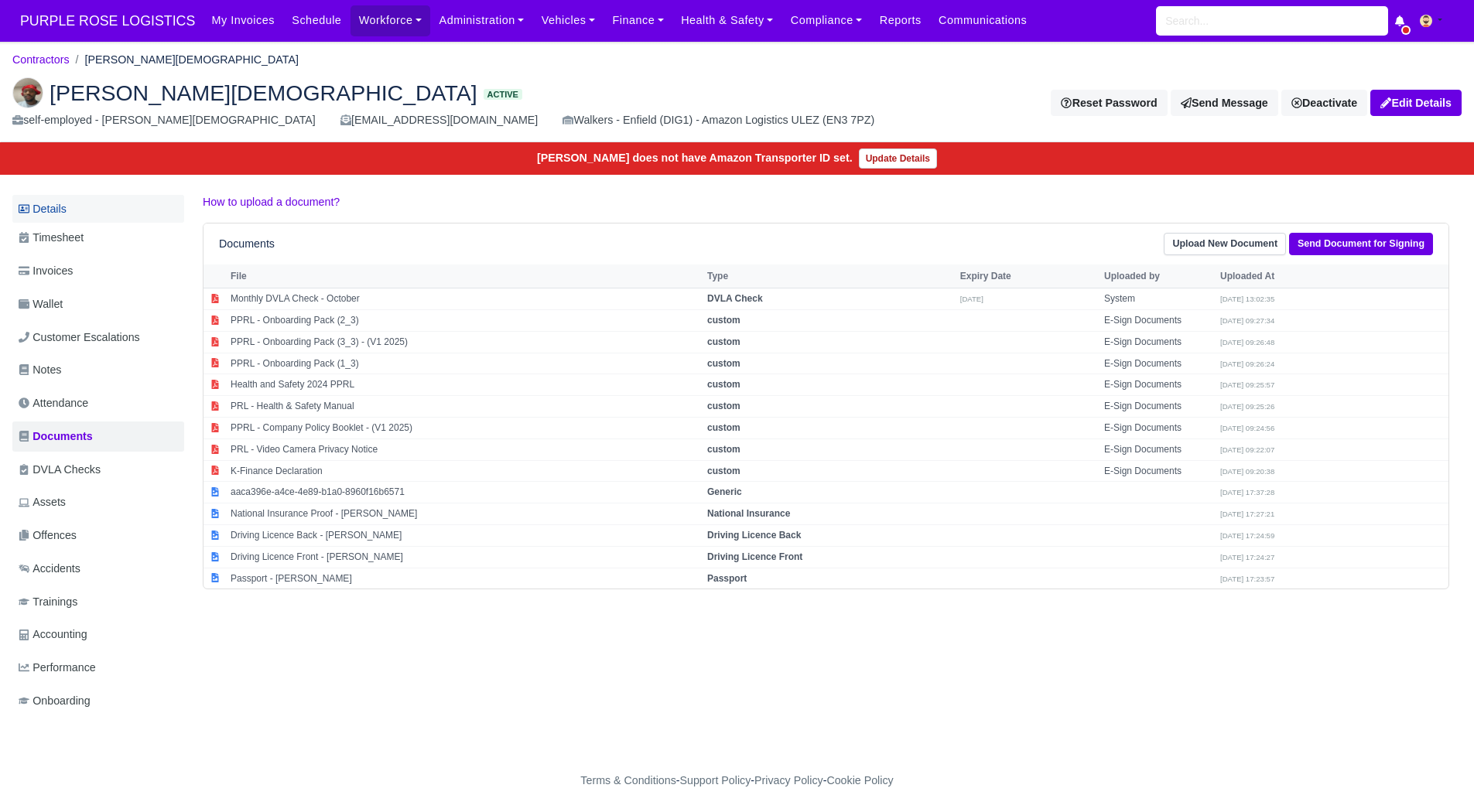
click at [104, 216] on link "Details" at bounding box center [98, 209] width 172 height 28
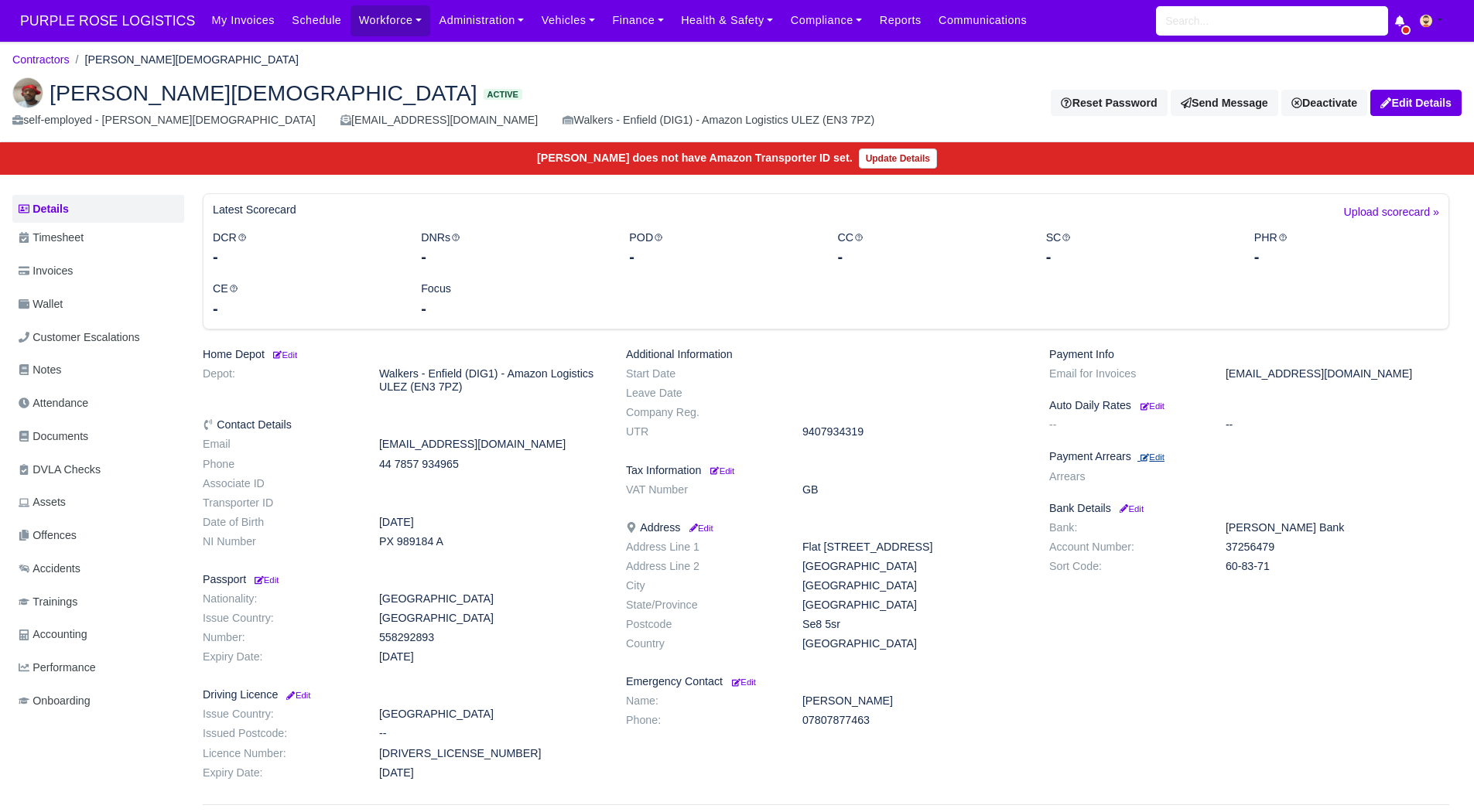
click at [1151, 458] on small "Edit" at bounding box center [1153, 456] width 24 height 9
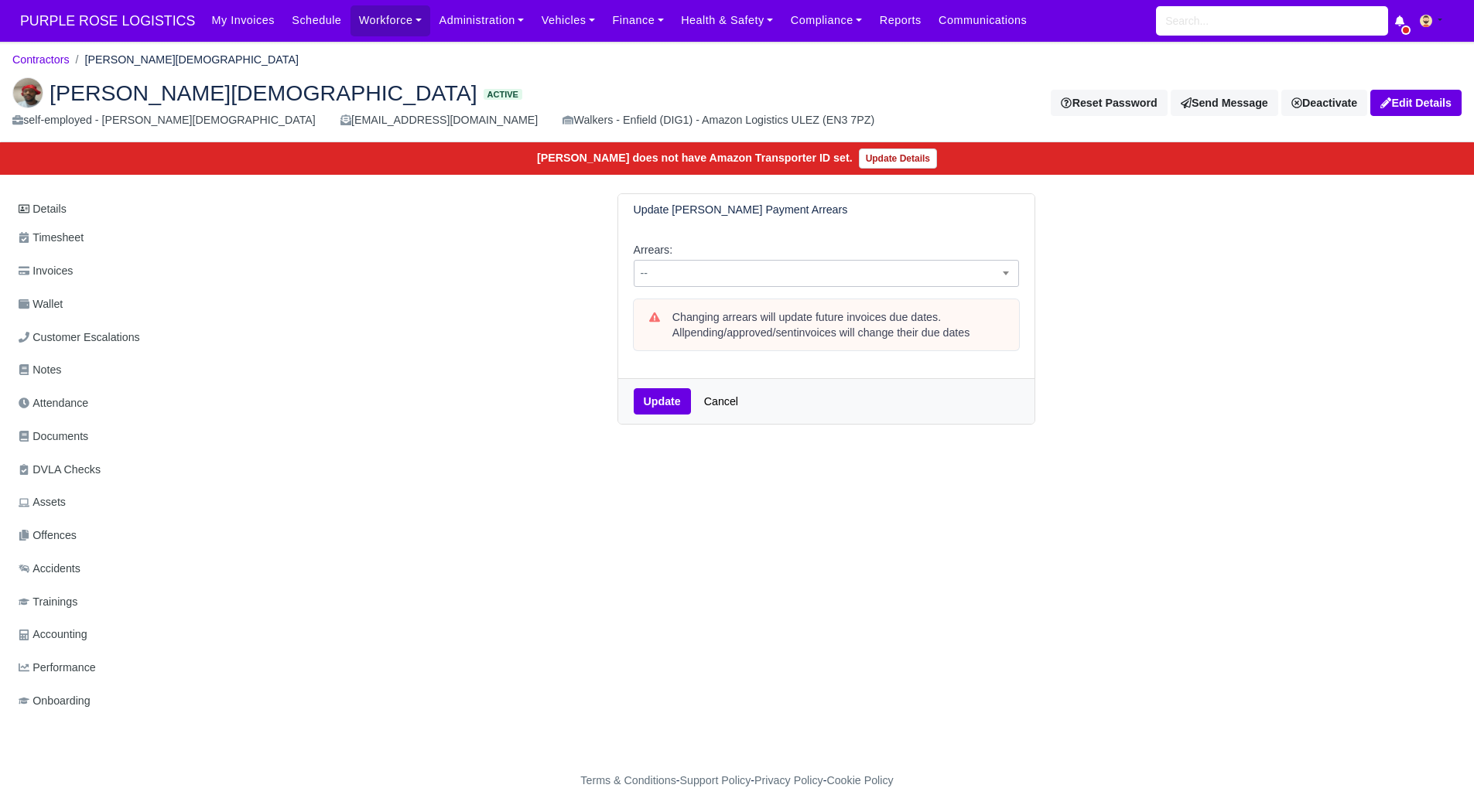
click at [694, 277] on span "--" at bounding box center [826, 273] width 383 height 19
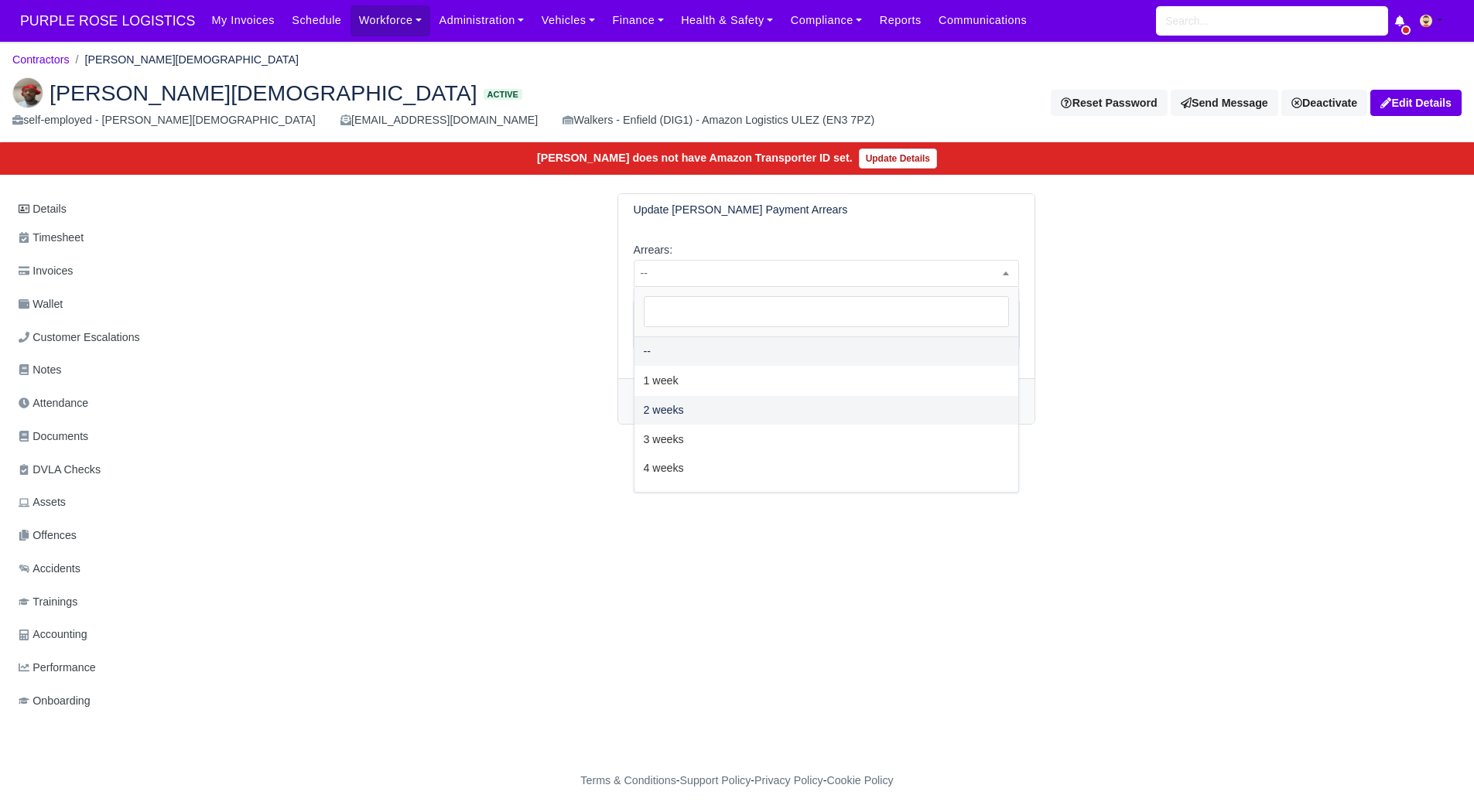
select select "2W"
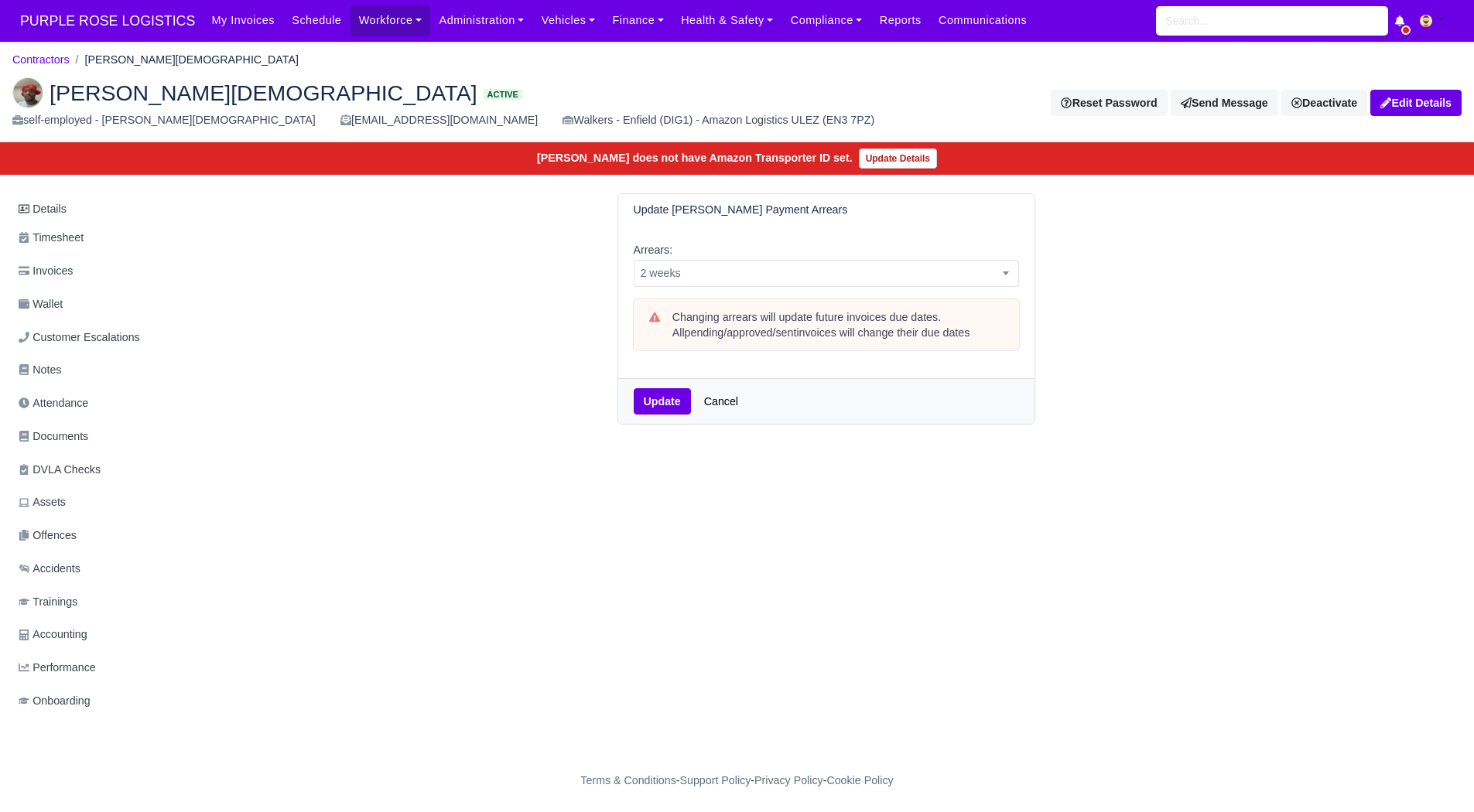
click at [637, 416] on div "Update Cancel" at bounding box center [826, 401] width 416 height 45
click at [646, 409] on button "Update" at bounding box center [662, 401] width 57 height 27
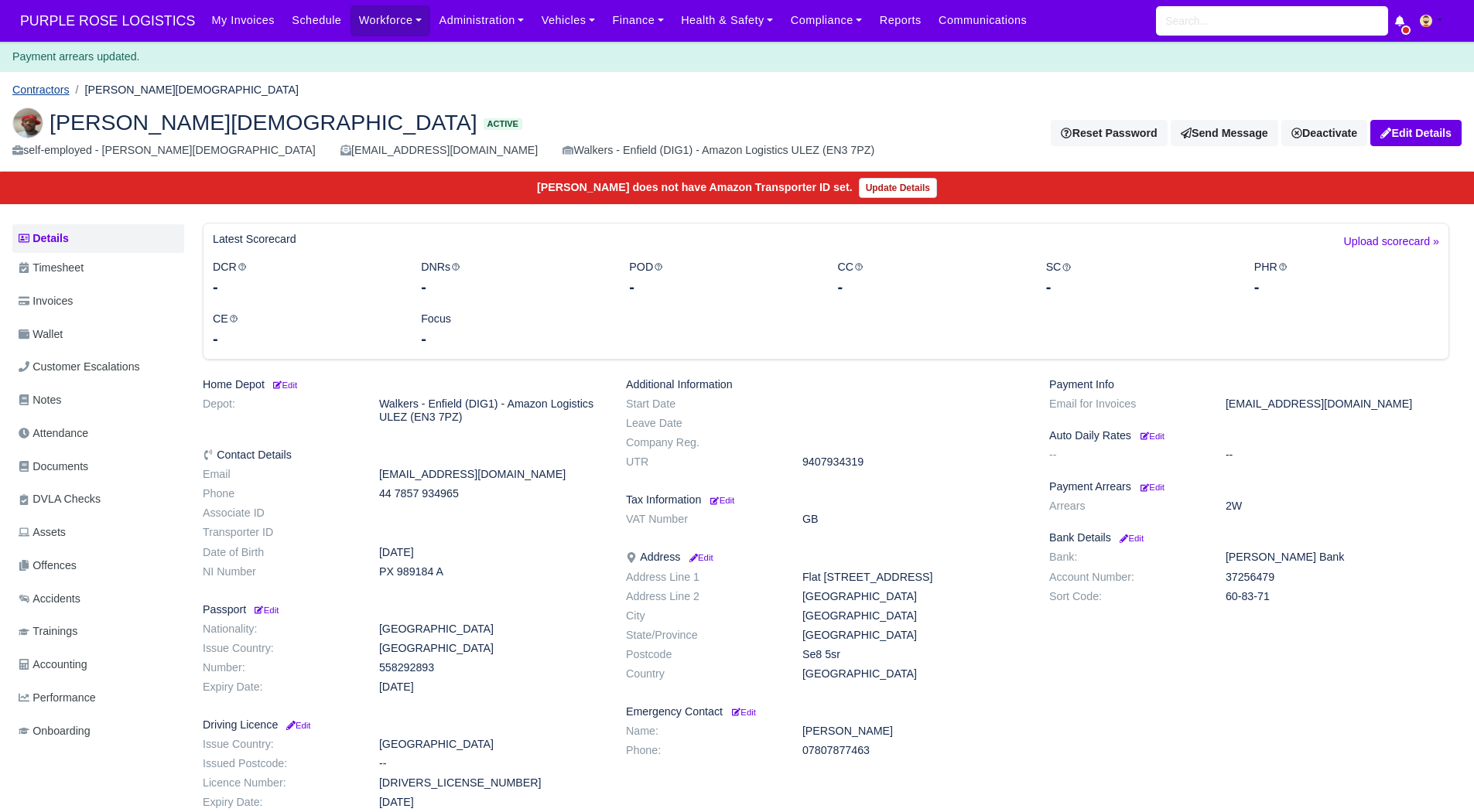
click at [49, 88] on link "Contractors" at bounding box center [40, 89] width 57 height 12
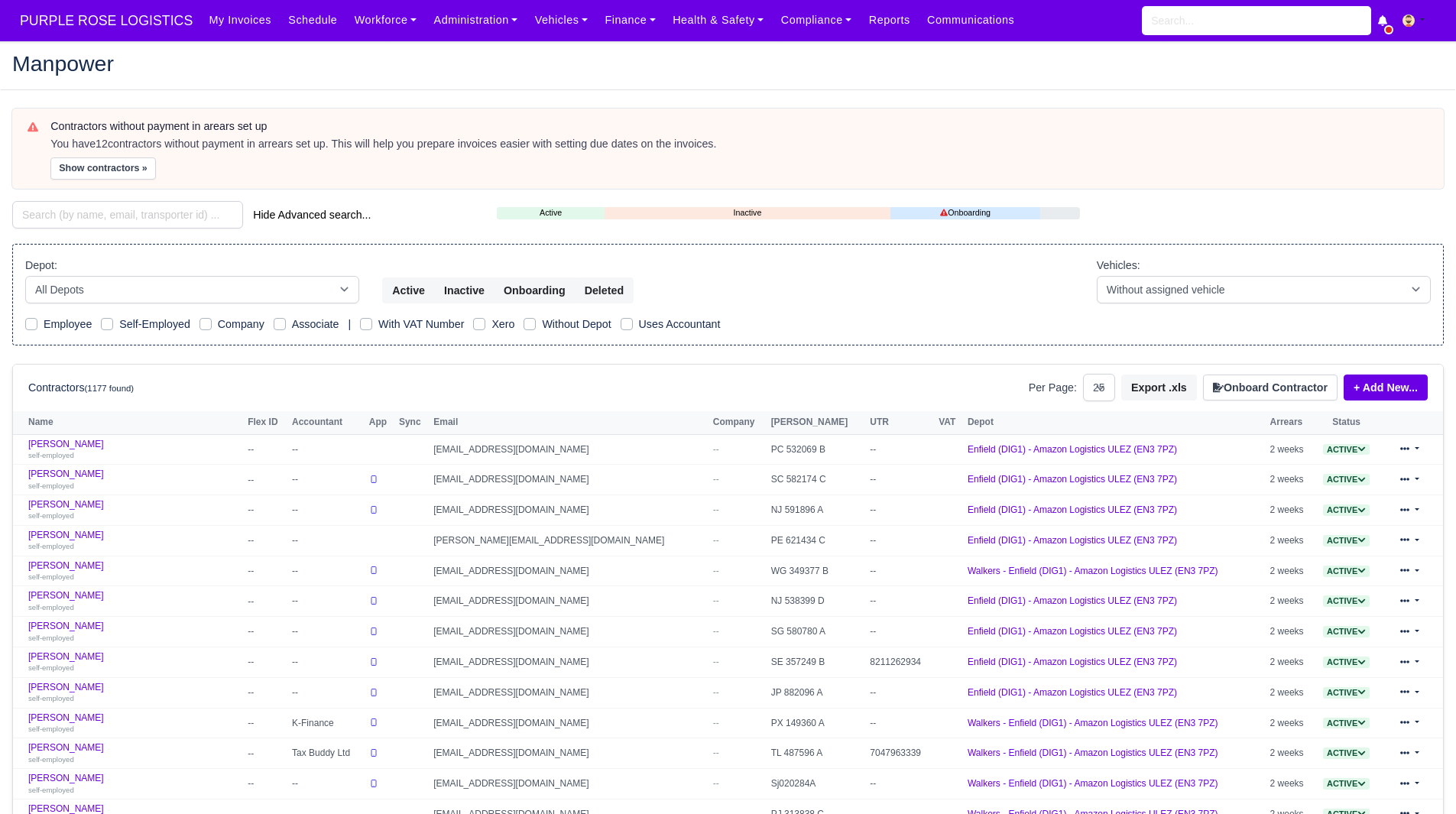
select select "25"
click at [113, 171] on button "Show contractors »" at bounding box center [103, 169] width 105 height 22
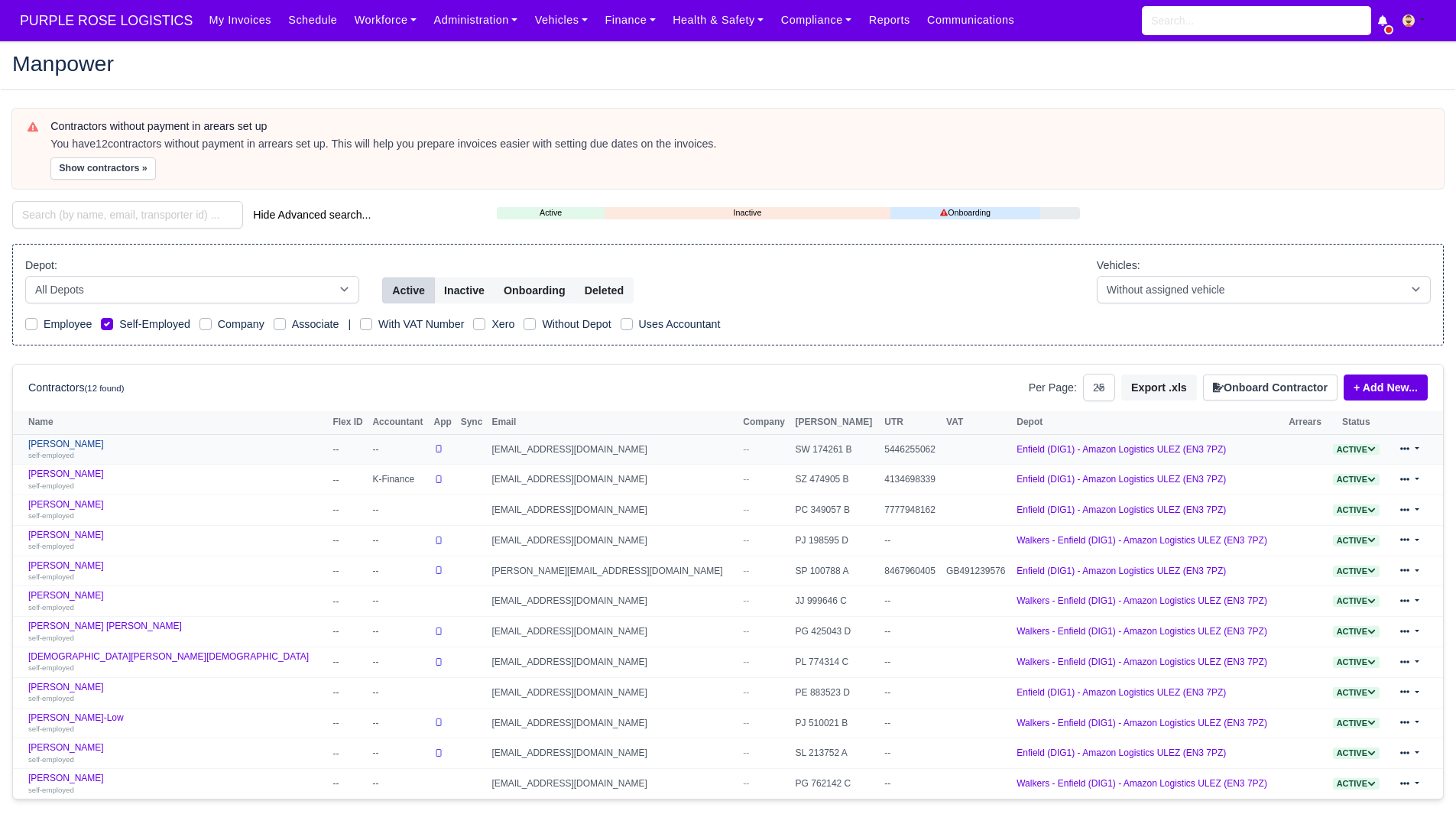
click at [86, 446] on link "DANCHO MINCHEV self-employed" at bounding box center [176, 450] width 296 height 22
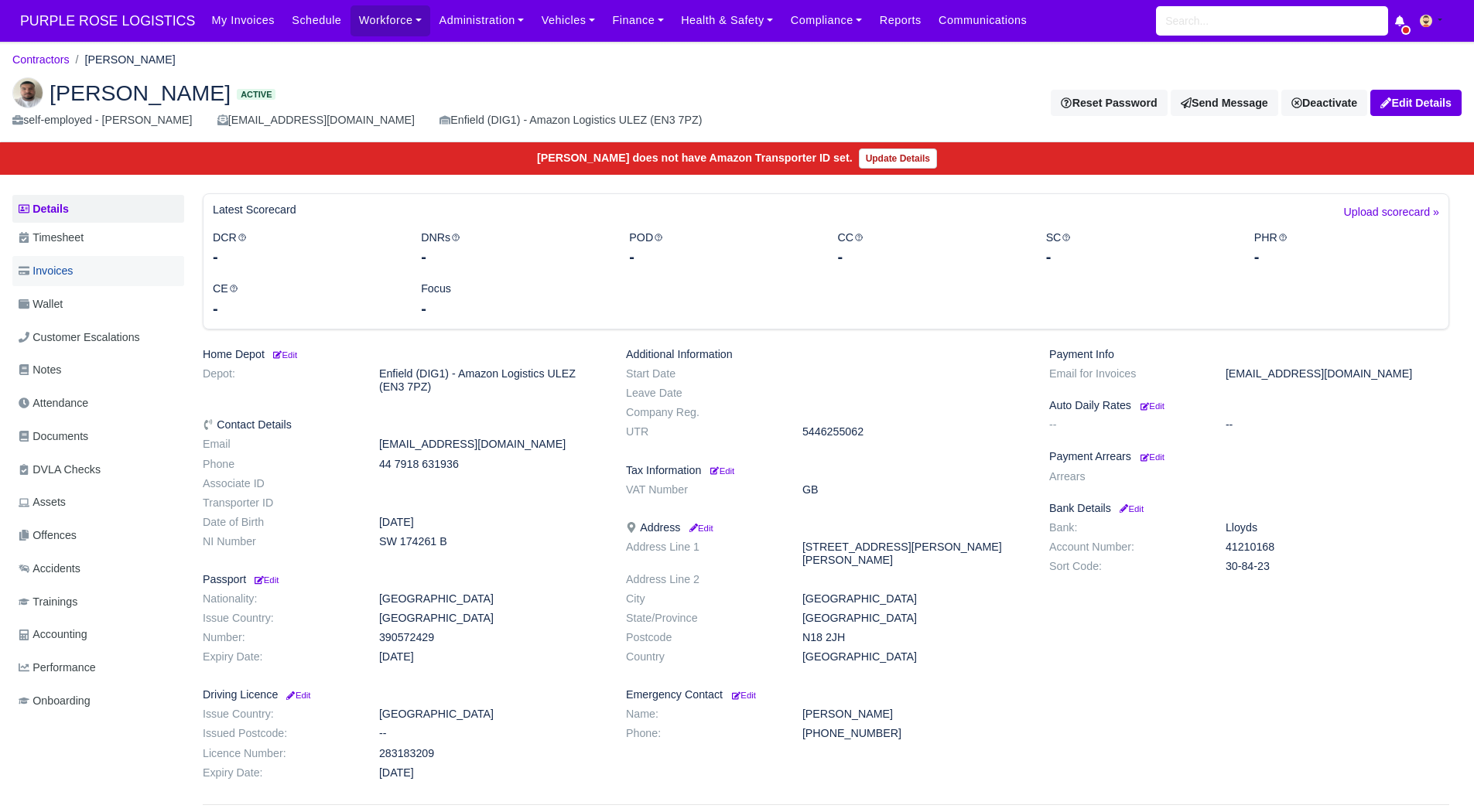
click at [97, 277] on link "Invoices" at bounding box center [98, 271] width 172 height 30
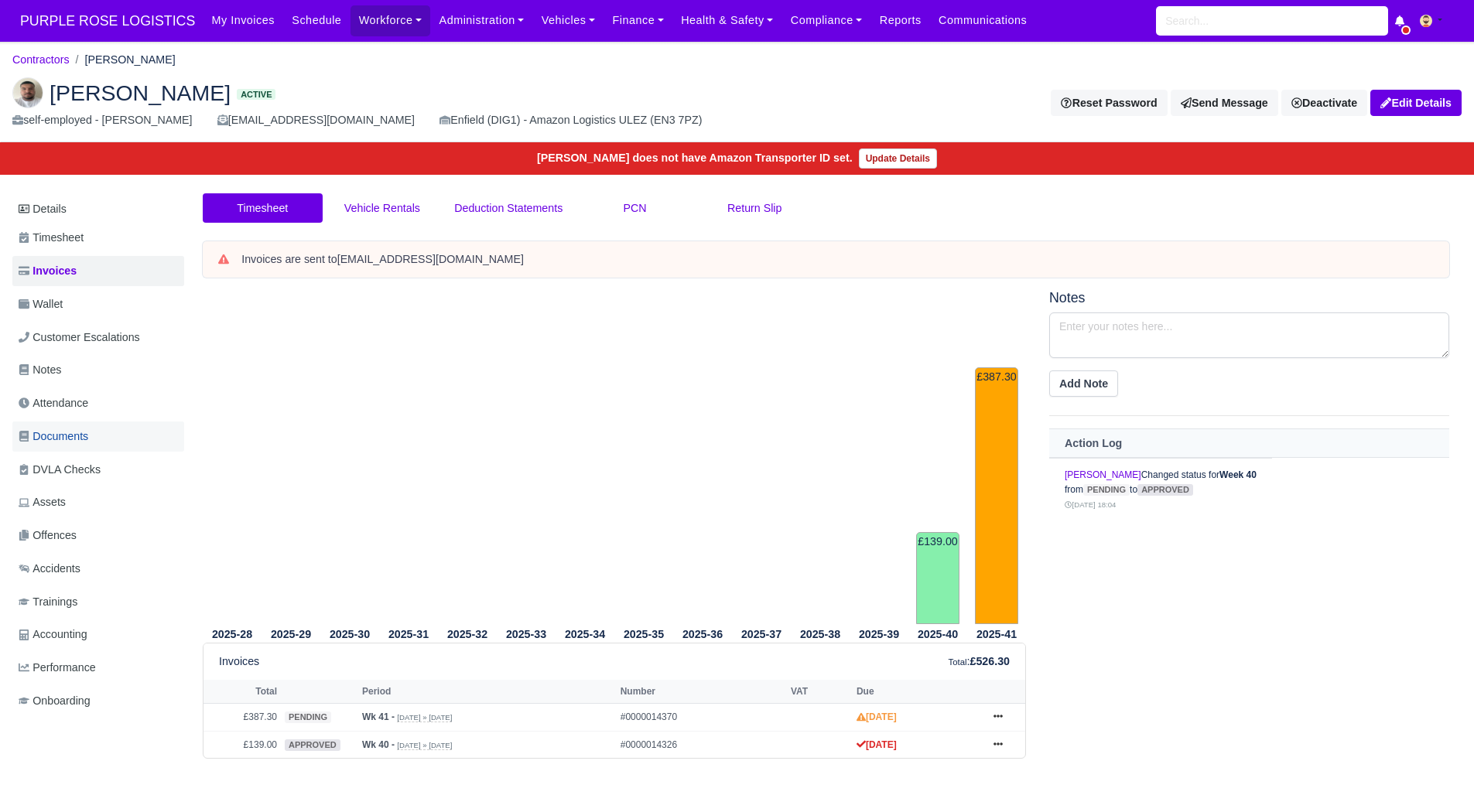
click at [97, 437] on link "Documents" at bounding box center [98, 436] width 172 height 30
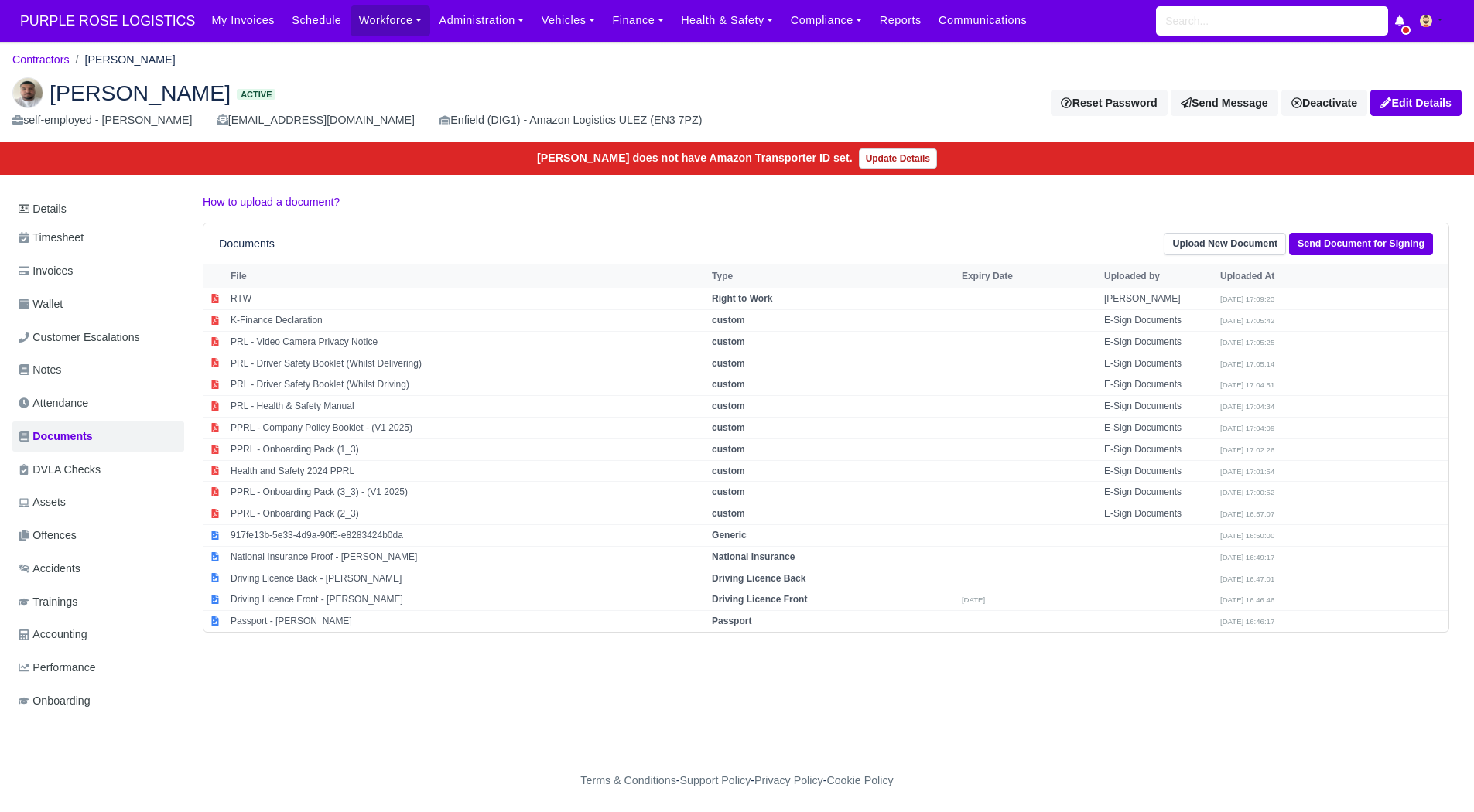
scroll to position [11, 0]
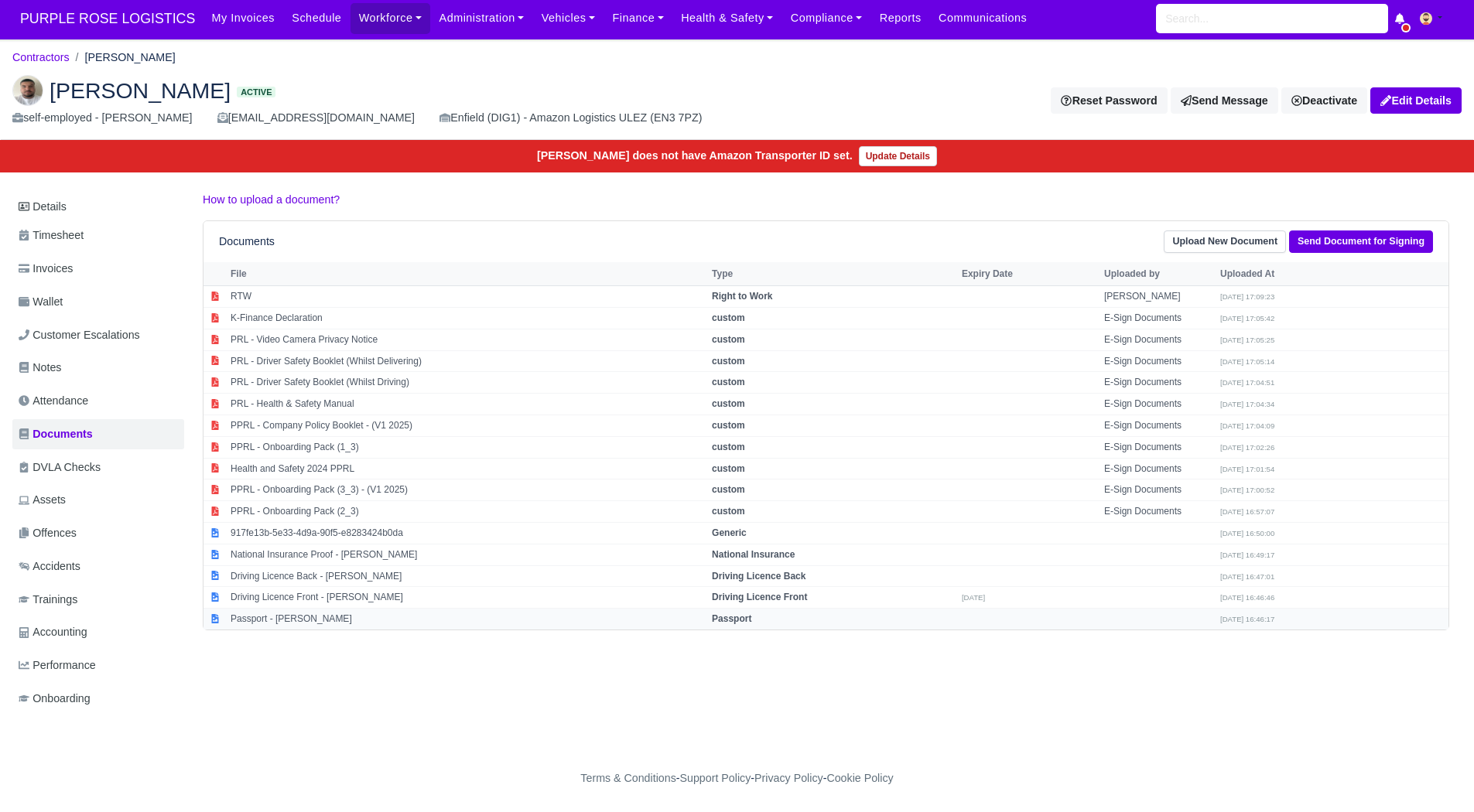
click at [384, 609] on td "Passport - DANCHO MINCHEV" at bounding box center [467, 620] width 481 height 21
select select "passport"
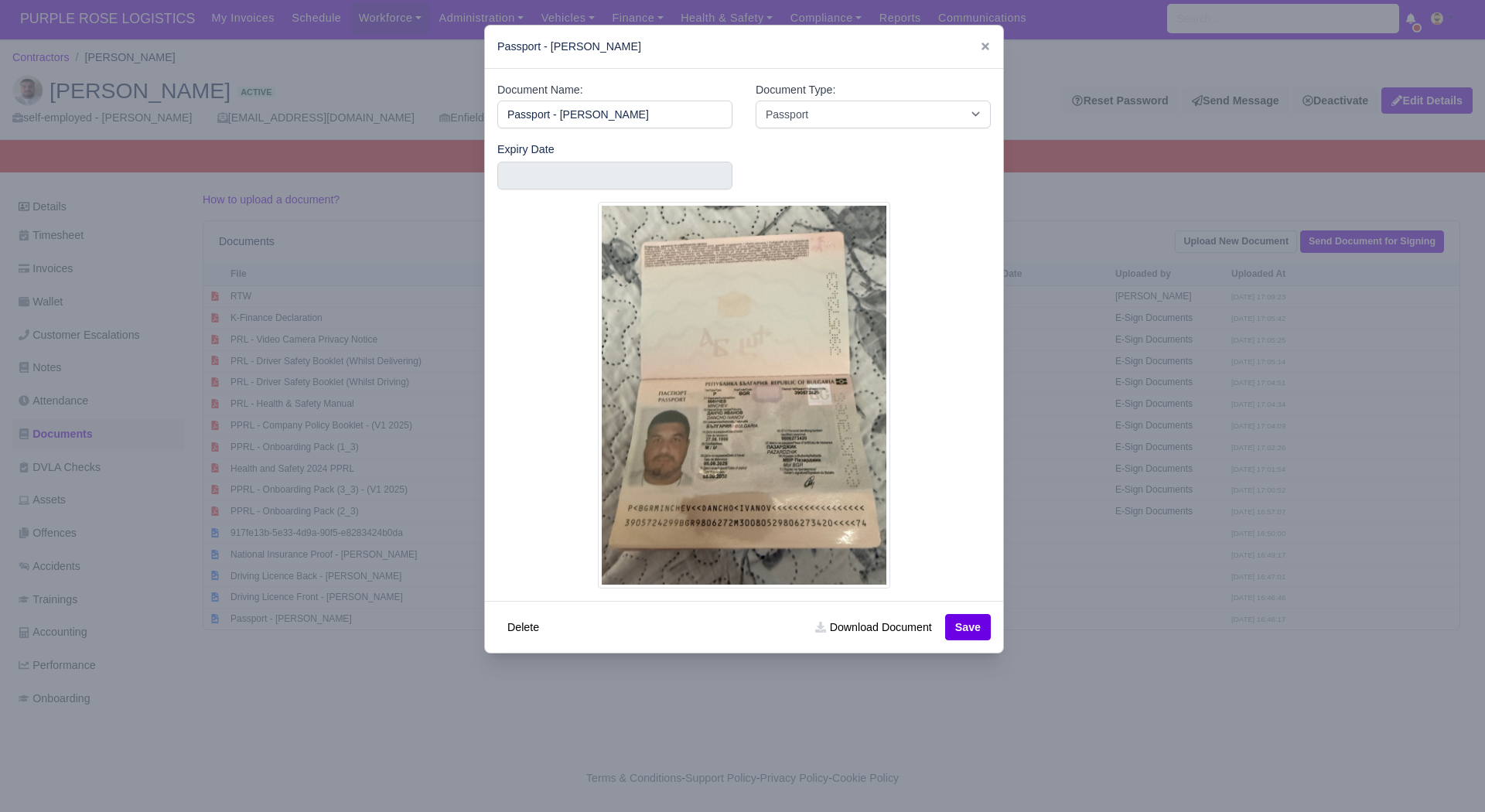
click at [1148, 780] on div at bounding box center [742, 406] width 1485 height 812
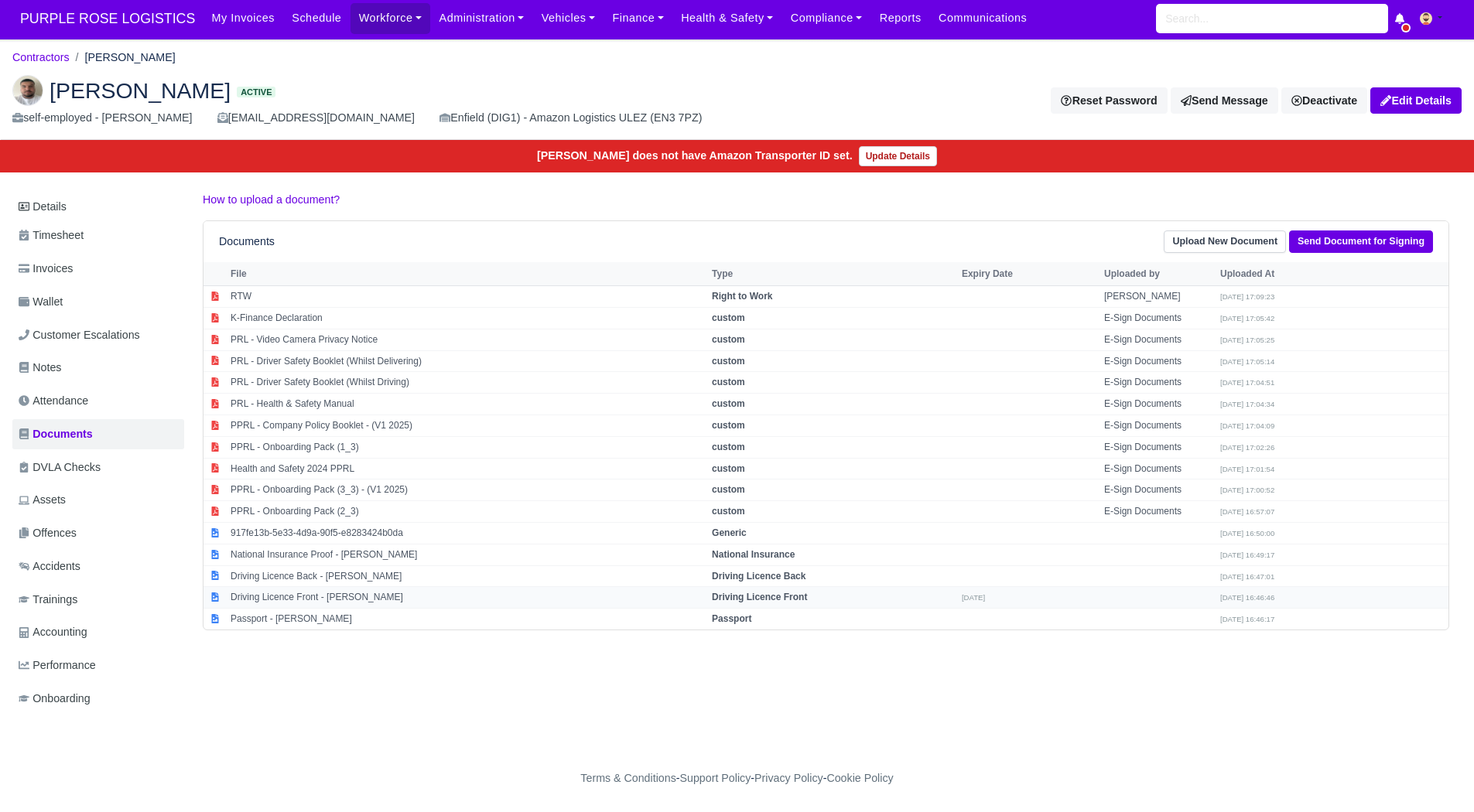
click at [364, 589] on td "Driving Licence Front - DANCHO MINCHEV" at bounding box center [467, 598] width 481 height 22
select select "driving-licence-front"
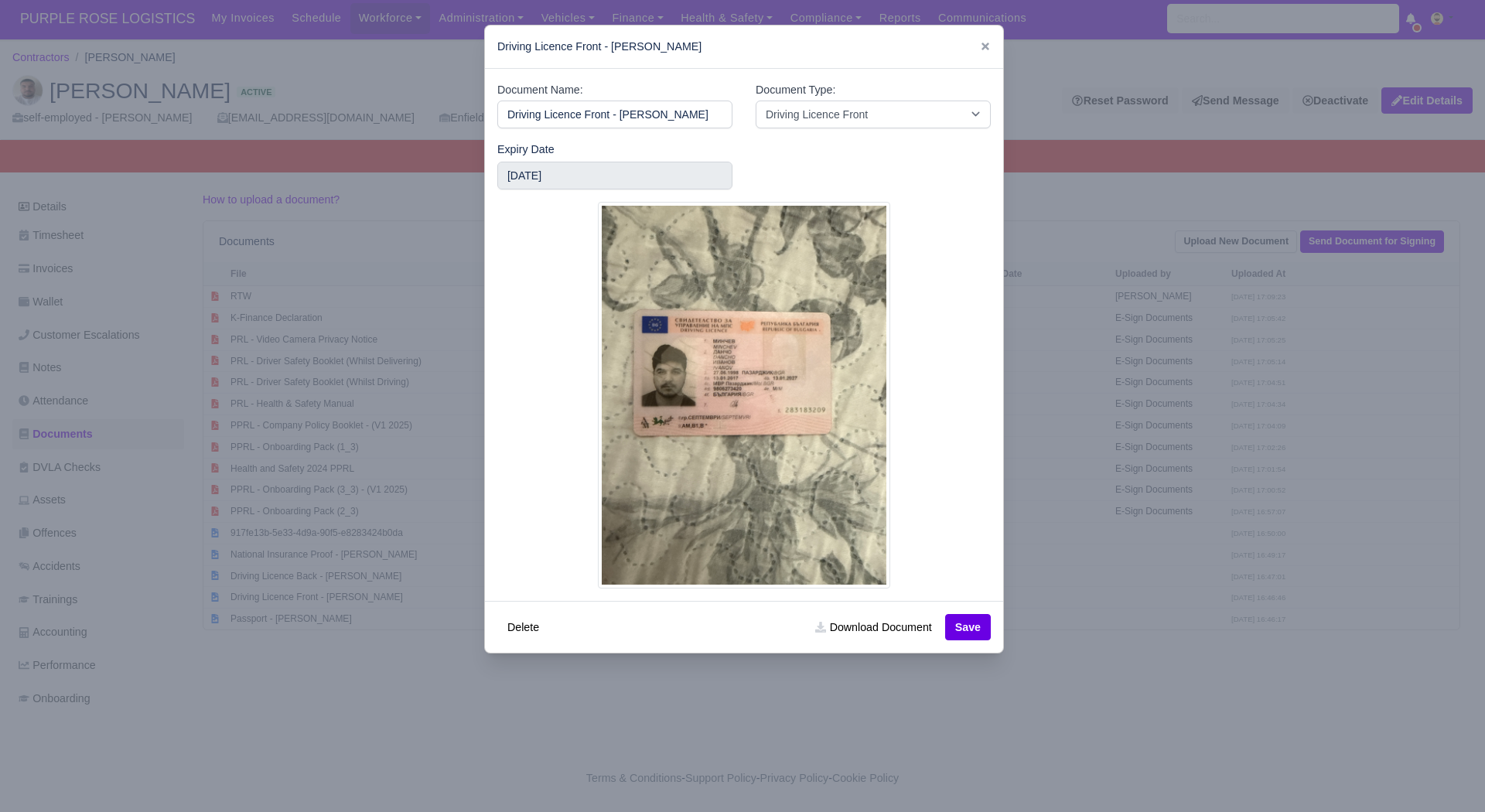
click at [645, 591] on div at bounding box center [742, 406] width 1485 height 812
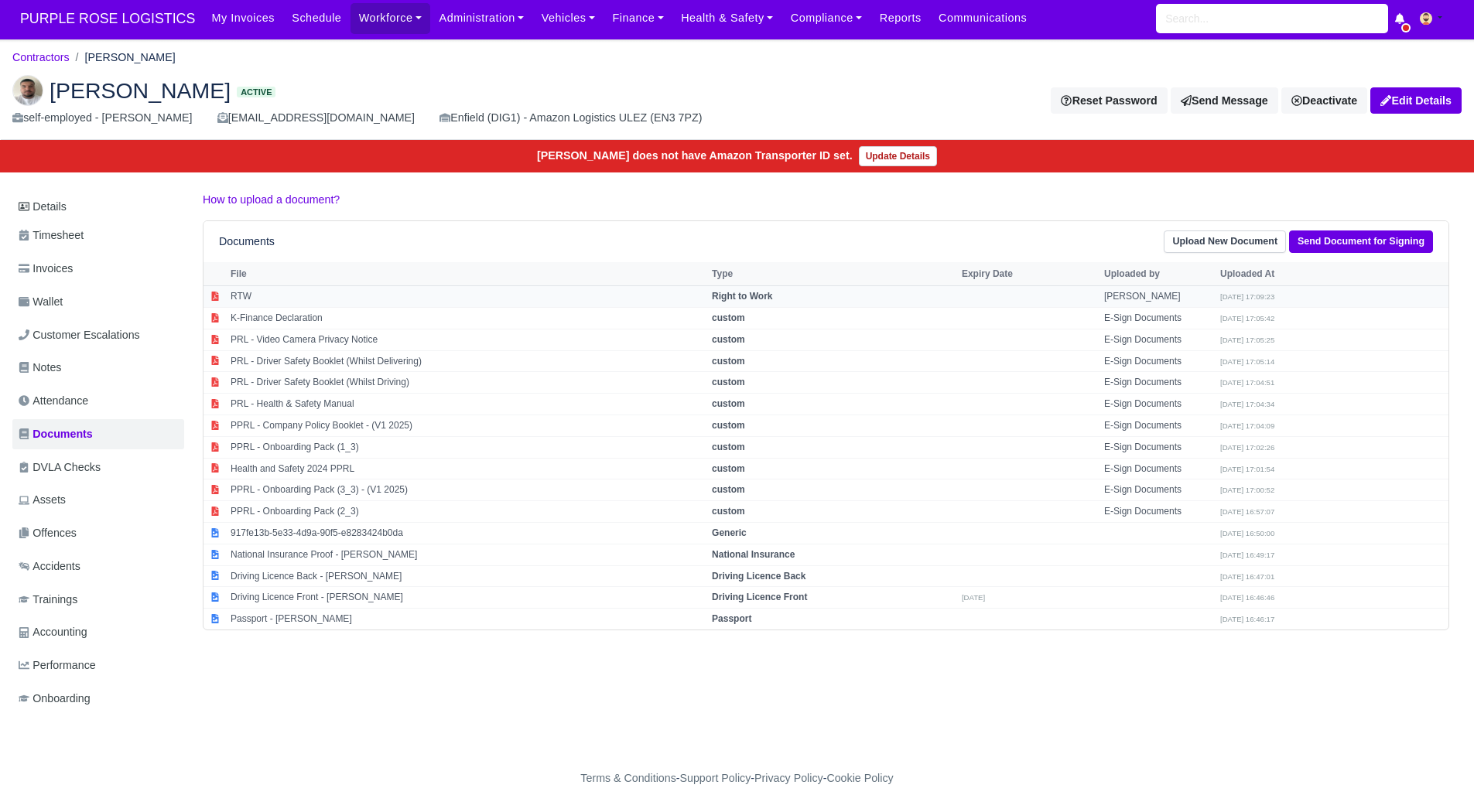
click at [316, 286] on td "RTW" at bounding box center [467, 297] width 481 height 22
select select "right-to-work"
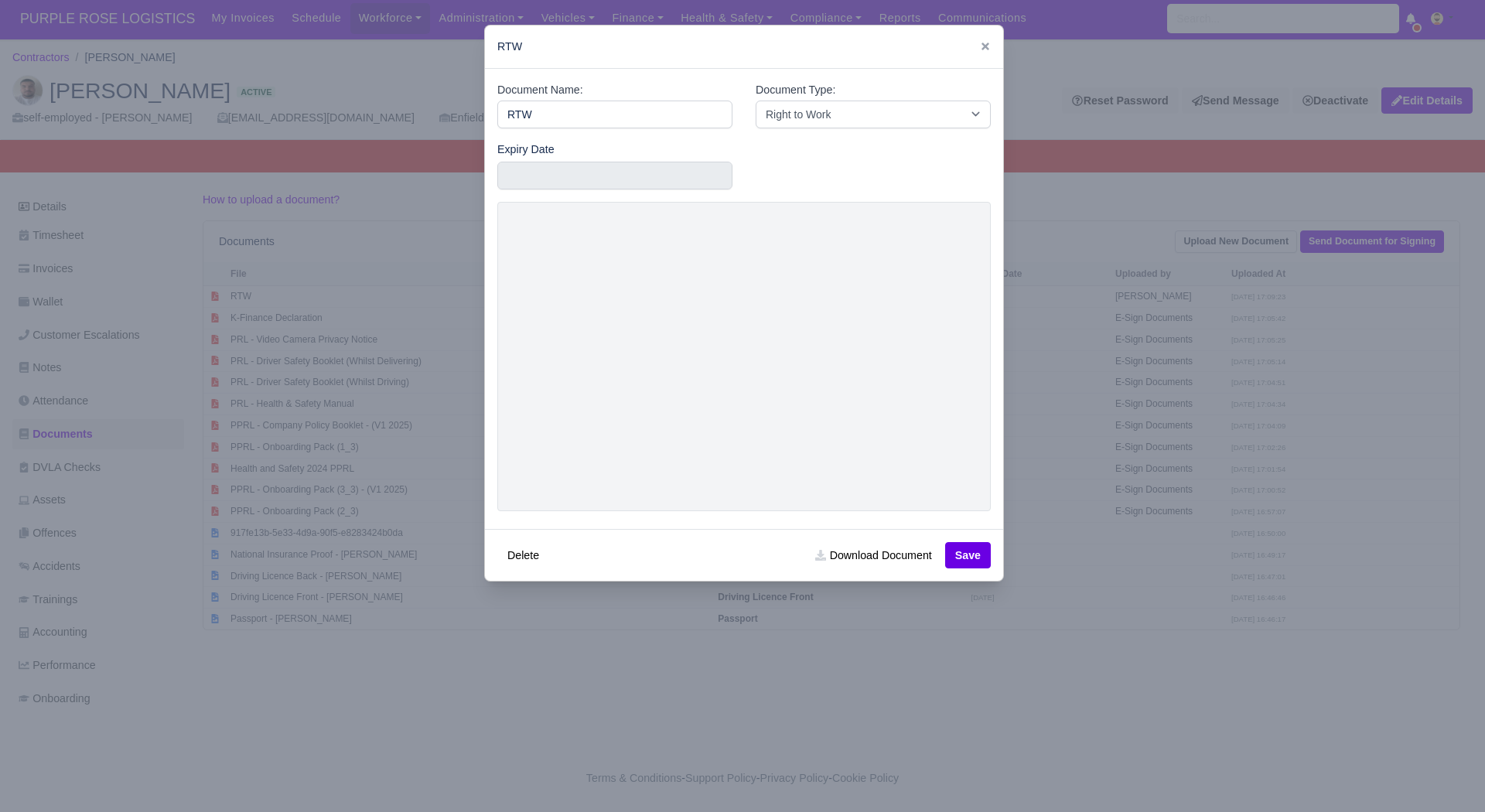
click at [717, 713] on div at bounding box center [742, 406] width 1485 height 812
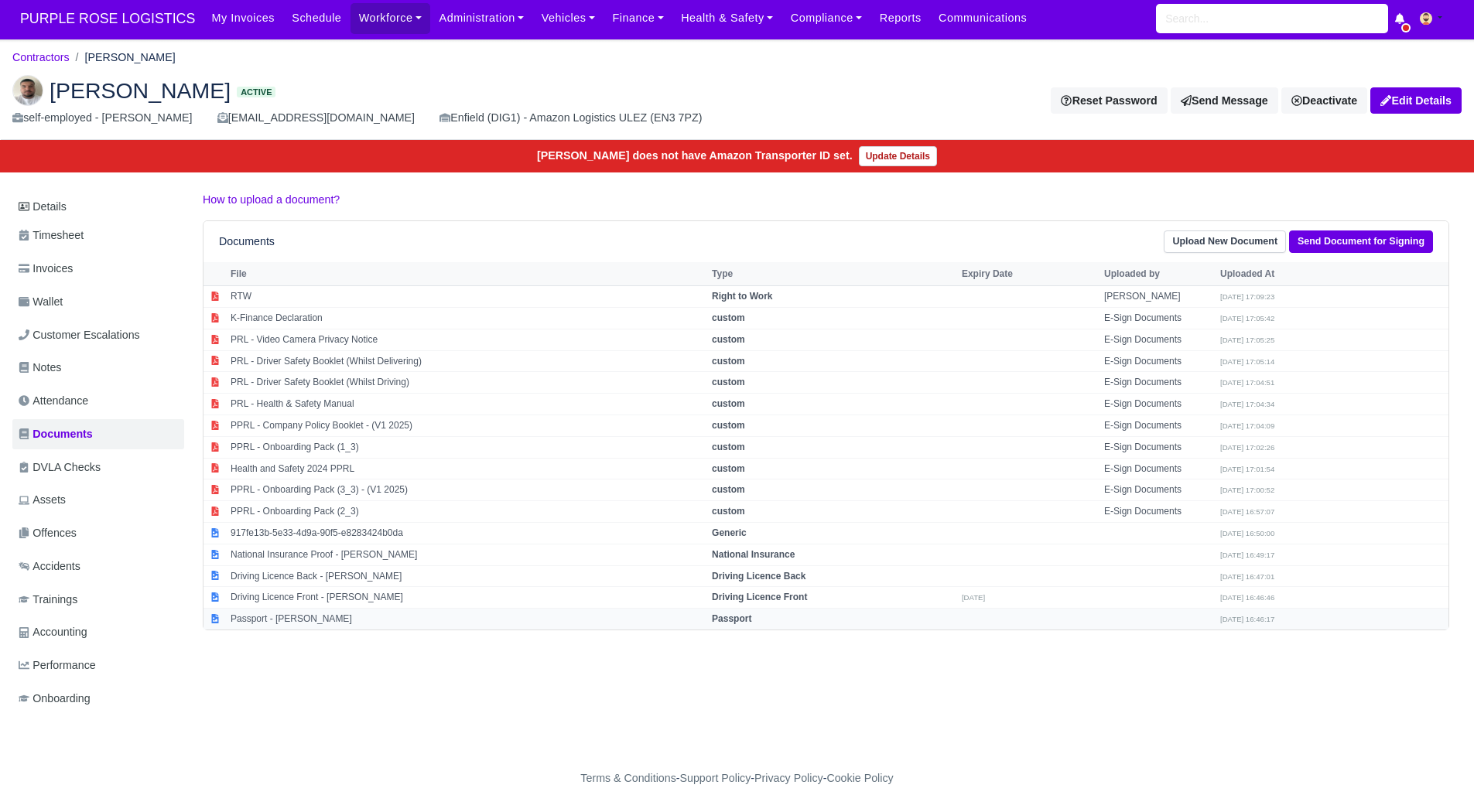
click at [305, 609] on td "Passport - DANCHO MINCHEV" at bounding box center [467, 620] width 481 height 21
select select "passport"
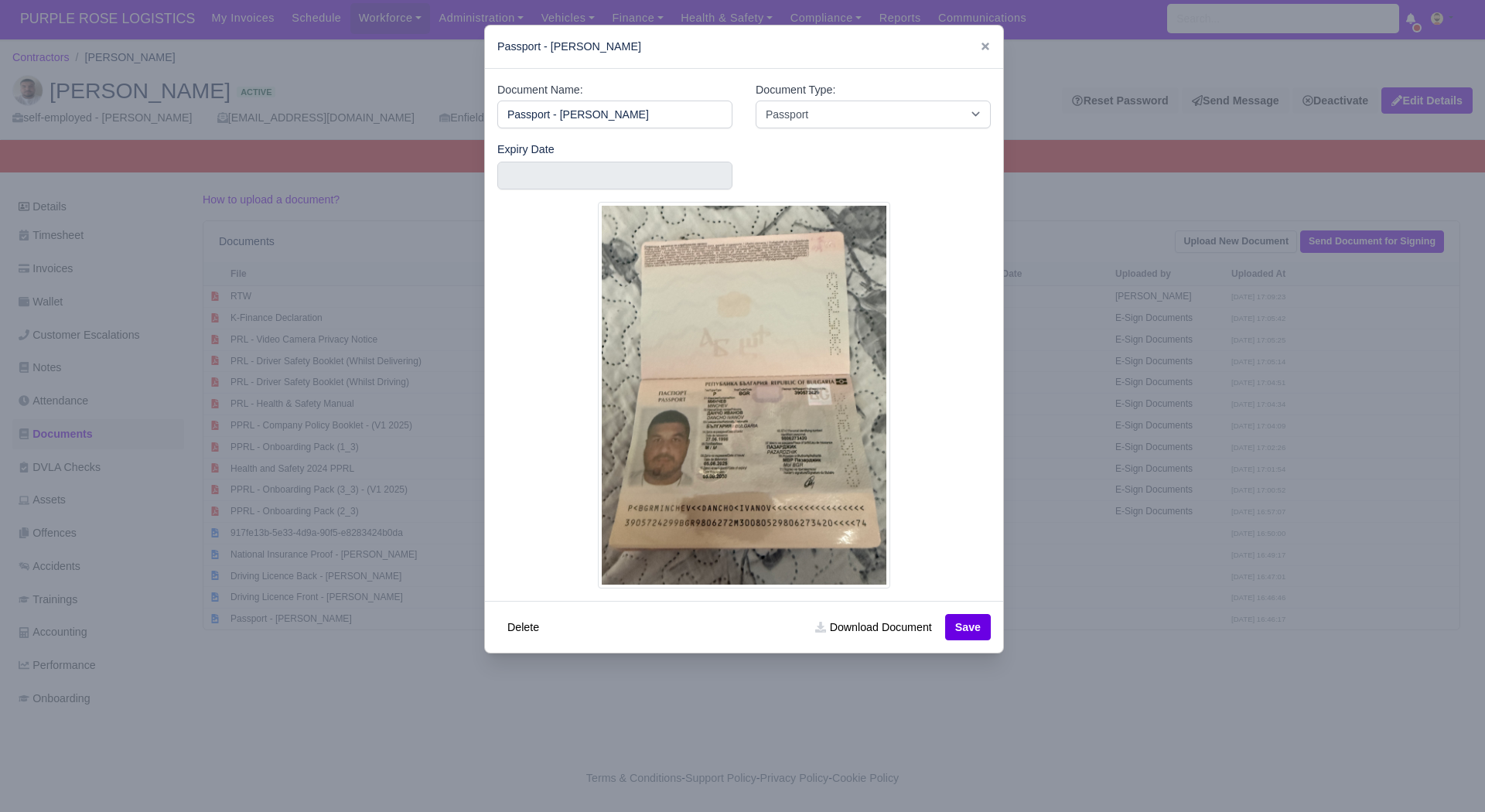
click at [550, 631] on div at bounding box center [742, 406] width 1485 height 812
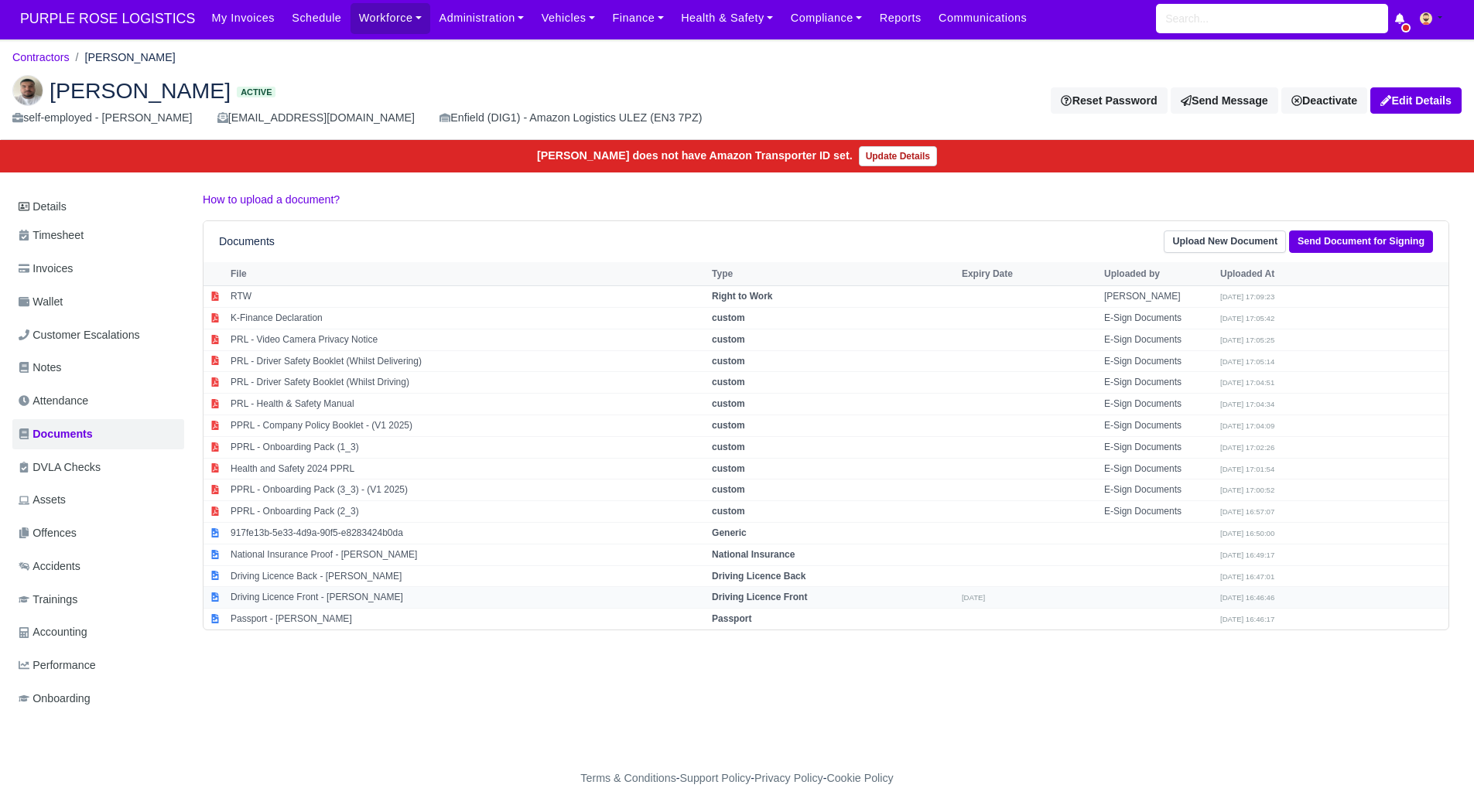
click at [409, 589] on td "Driving Licence Front - DANCHO MINCHEV" at bounding box center [467, 598] width 481 height 22
select select "driving-licence-front"
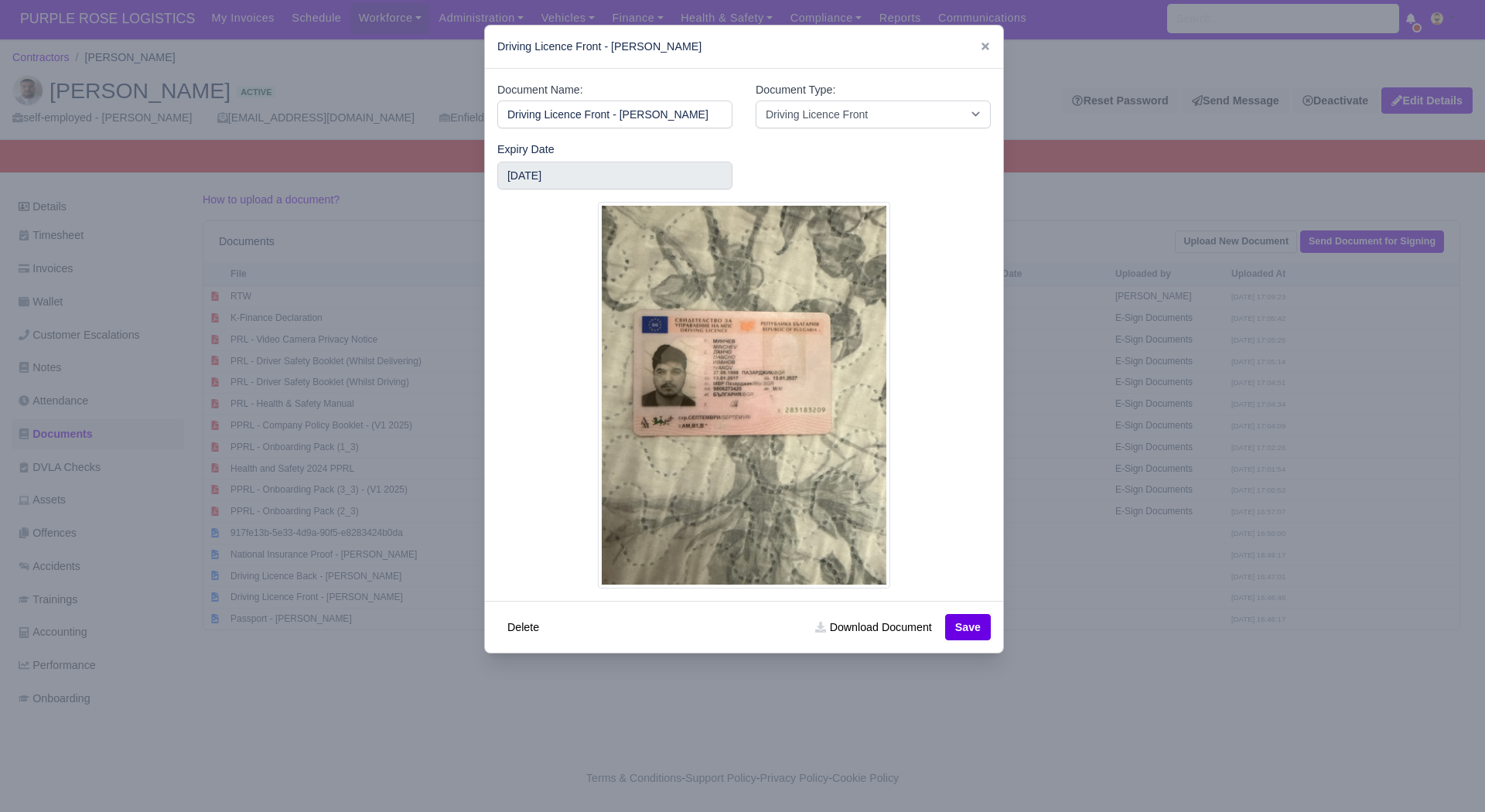
click at [1170, 405] on div at bounding box center [742, 406] width 1485 height 812
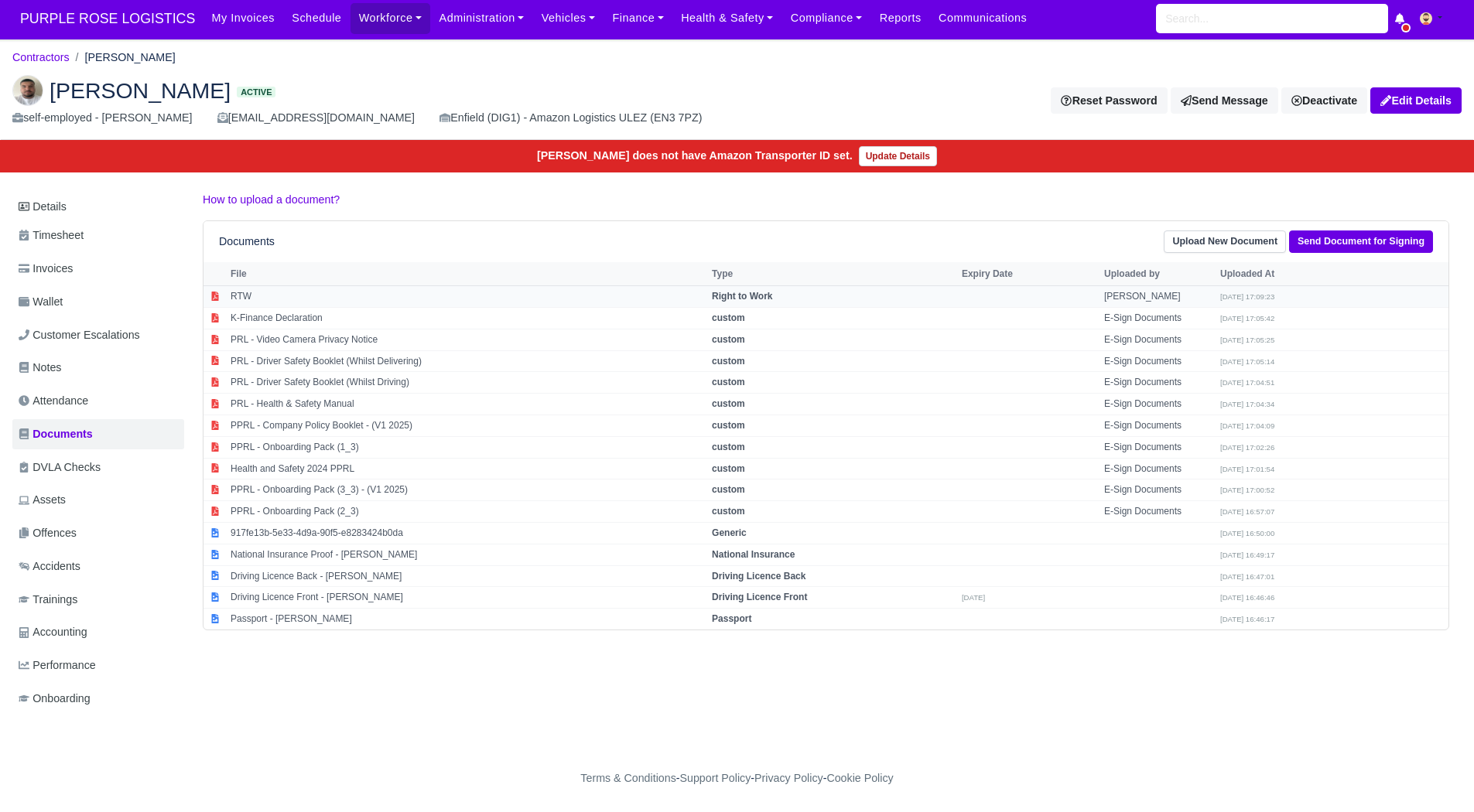
click at [330, 289] on td "RTW" at bounding box center [467, 297] width 481 height 22
select select "right-to-work"
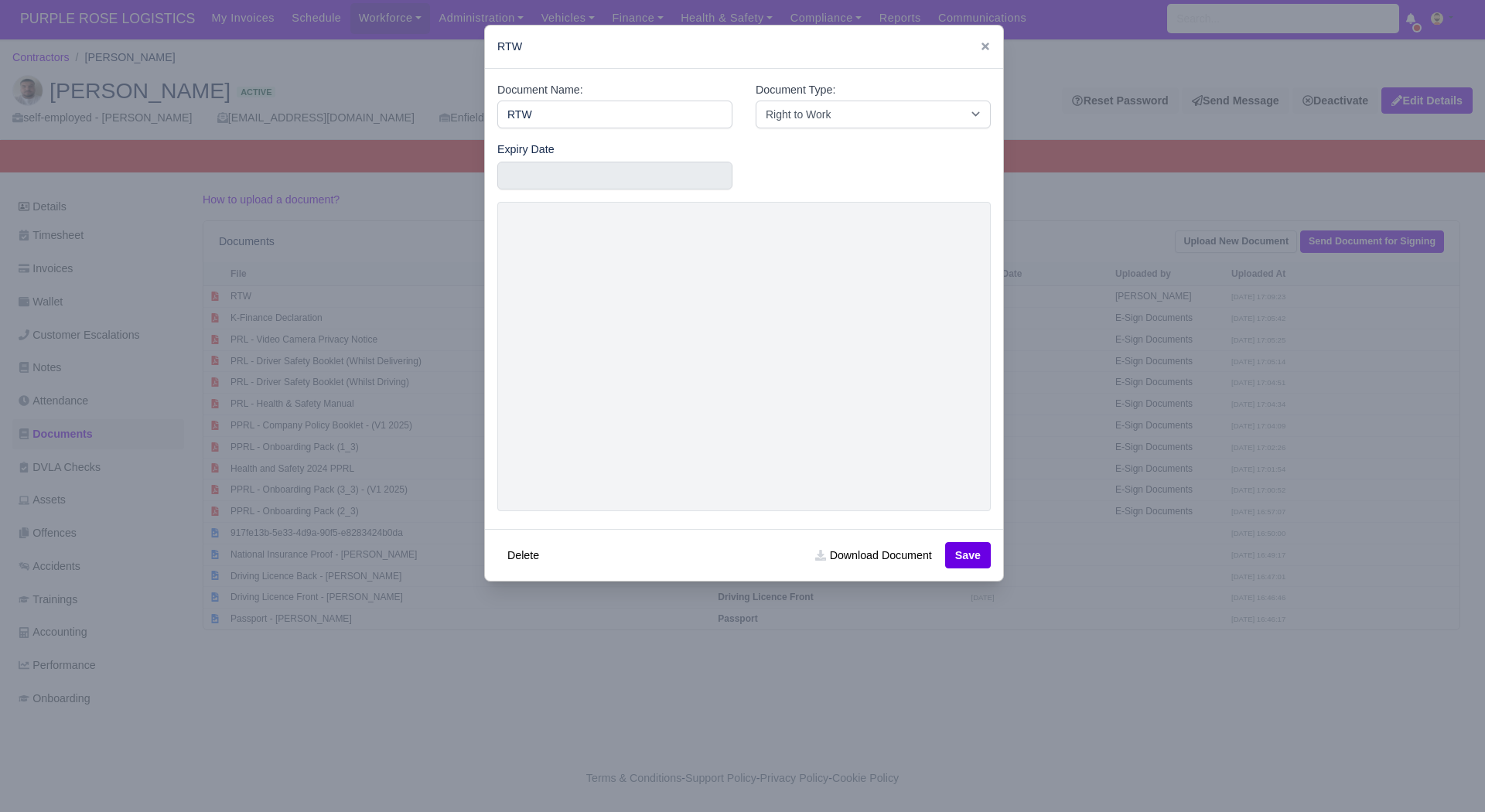
click at [1103, 479] on div at bounding box center [742, 406] width 1485 height 812
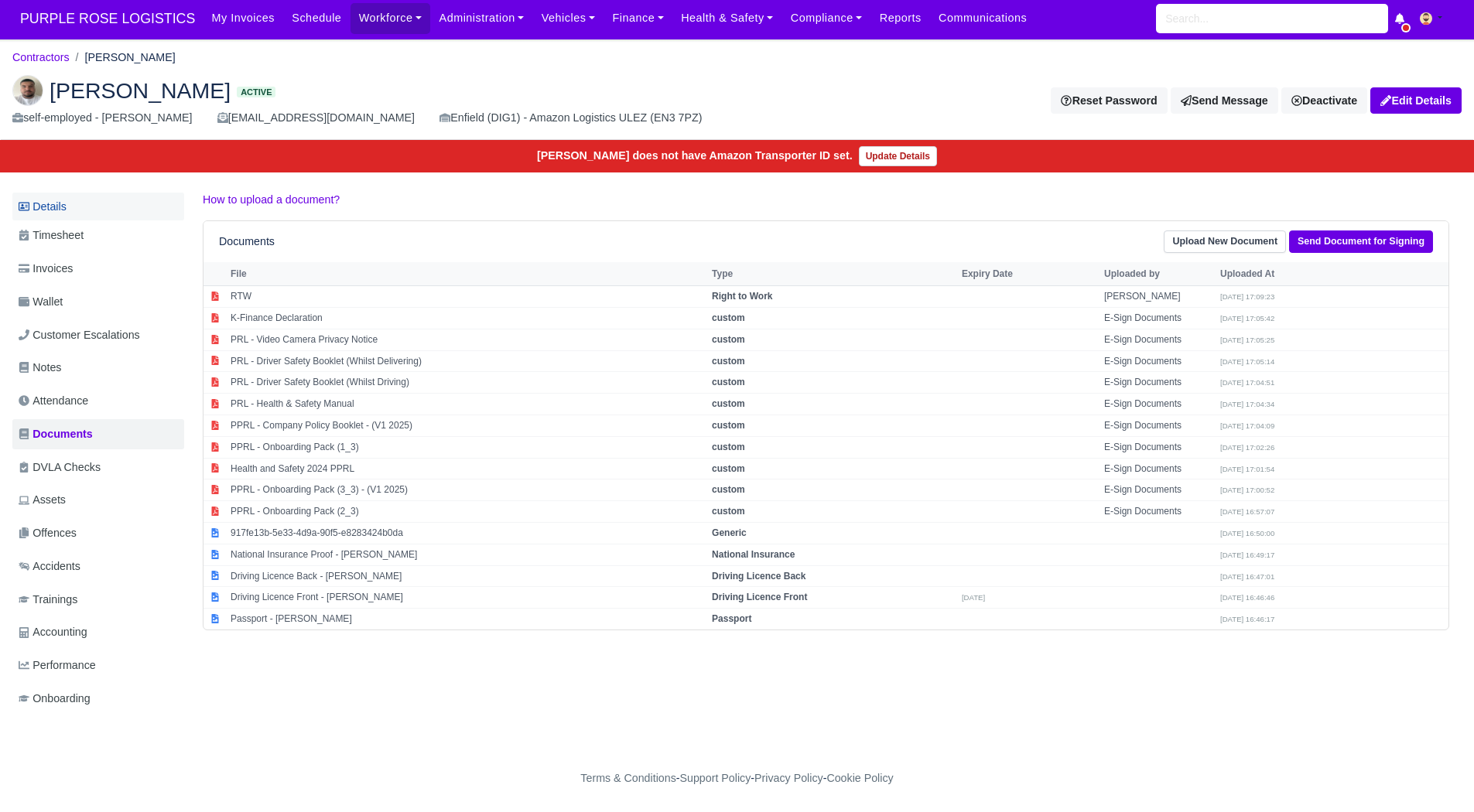
click at [80, 206] on link "Details" at bounding box center [98, 206] width 172 height 28
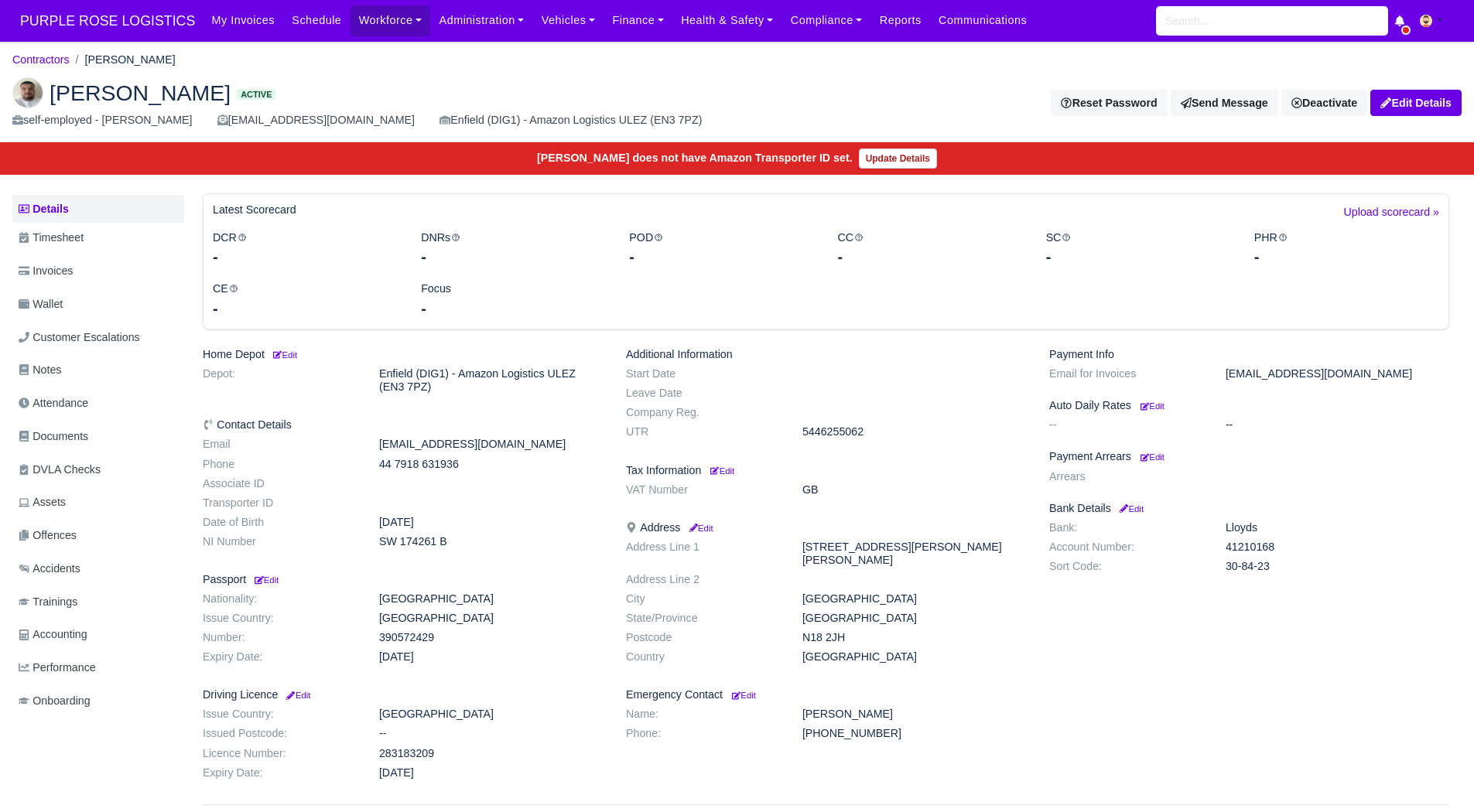
scroll to position [101, 0]
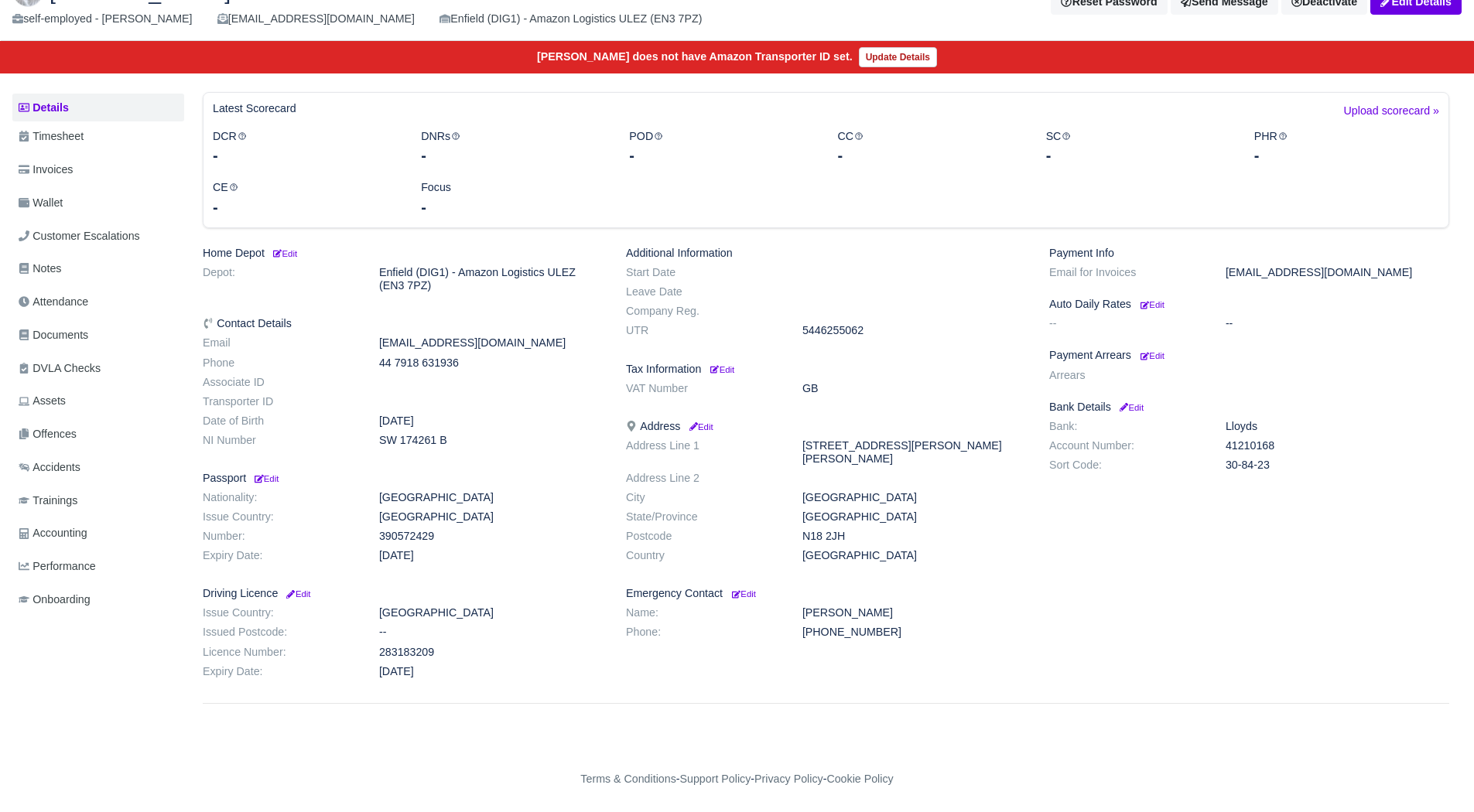
click at [1170, 353] on h6 "Payment Arrears Edit" at bounding box center [1249, 355] width 400 height 13
click at [1159, 354] on small "Edit" at bounding box center [1153, 355] width 24 height 9
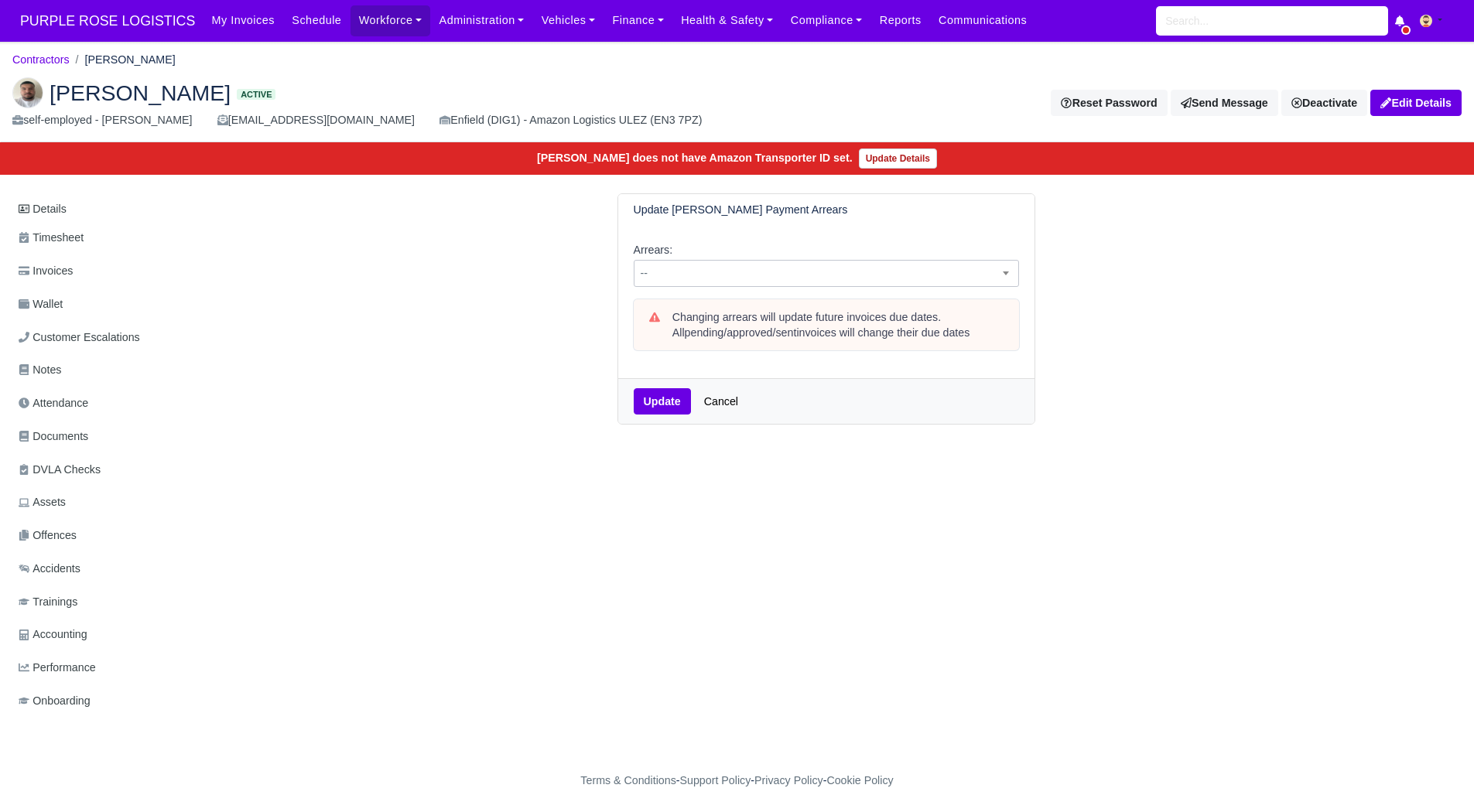
click at [841, 279] on span "--" at bounding box center [826, 273] width 383 height 19
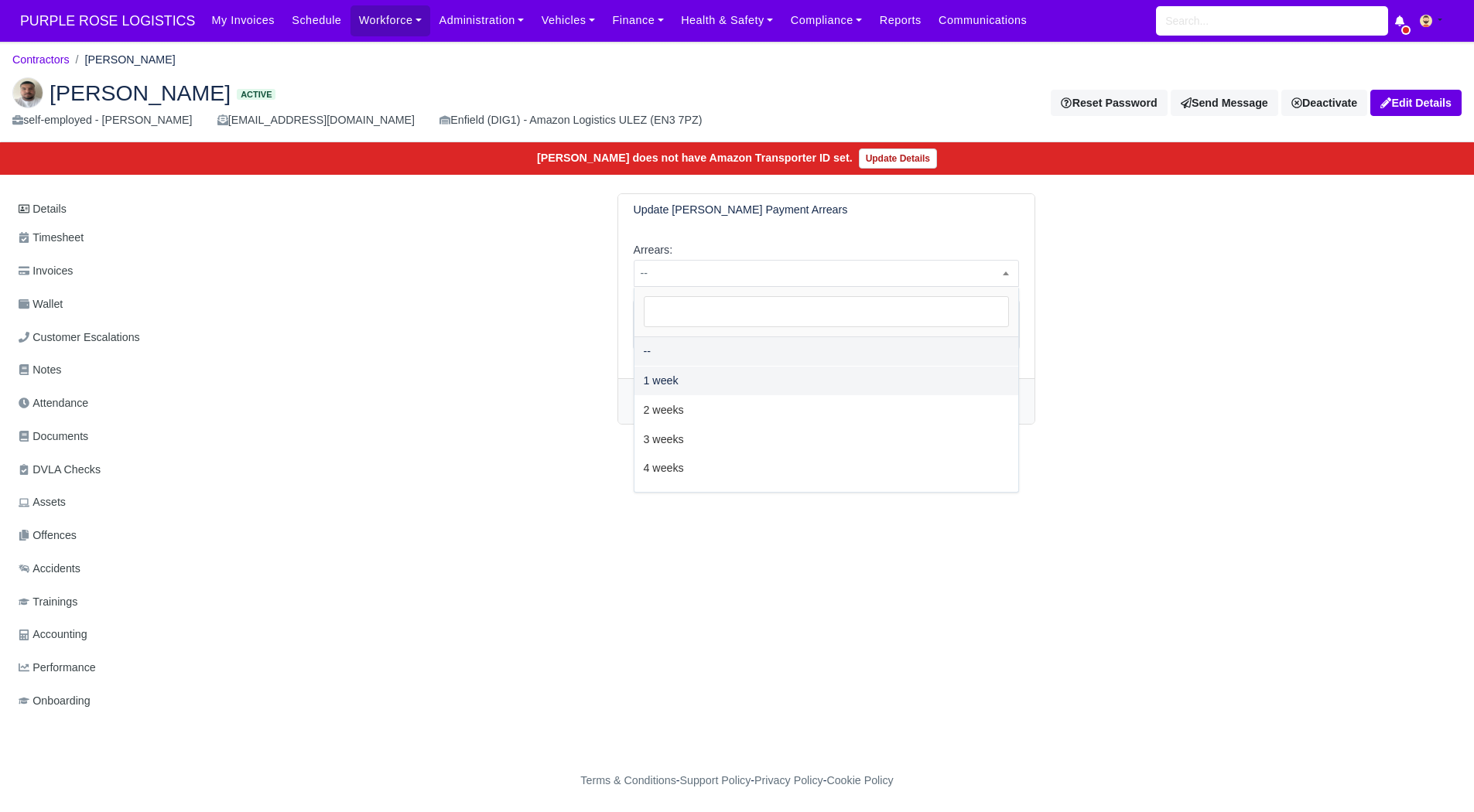
select select "2W"
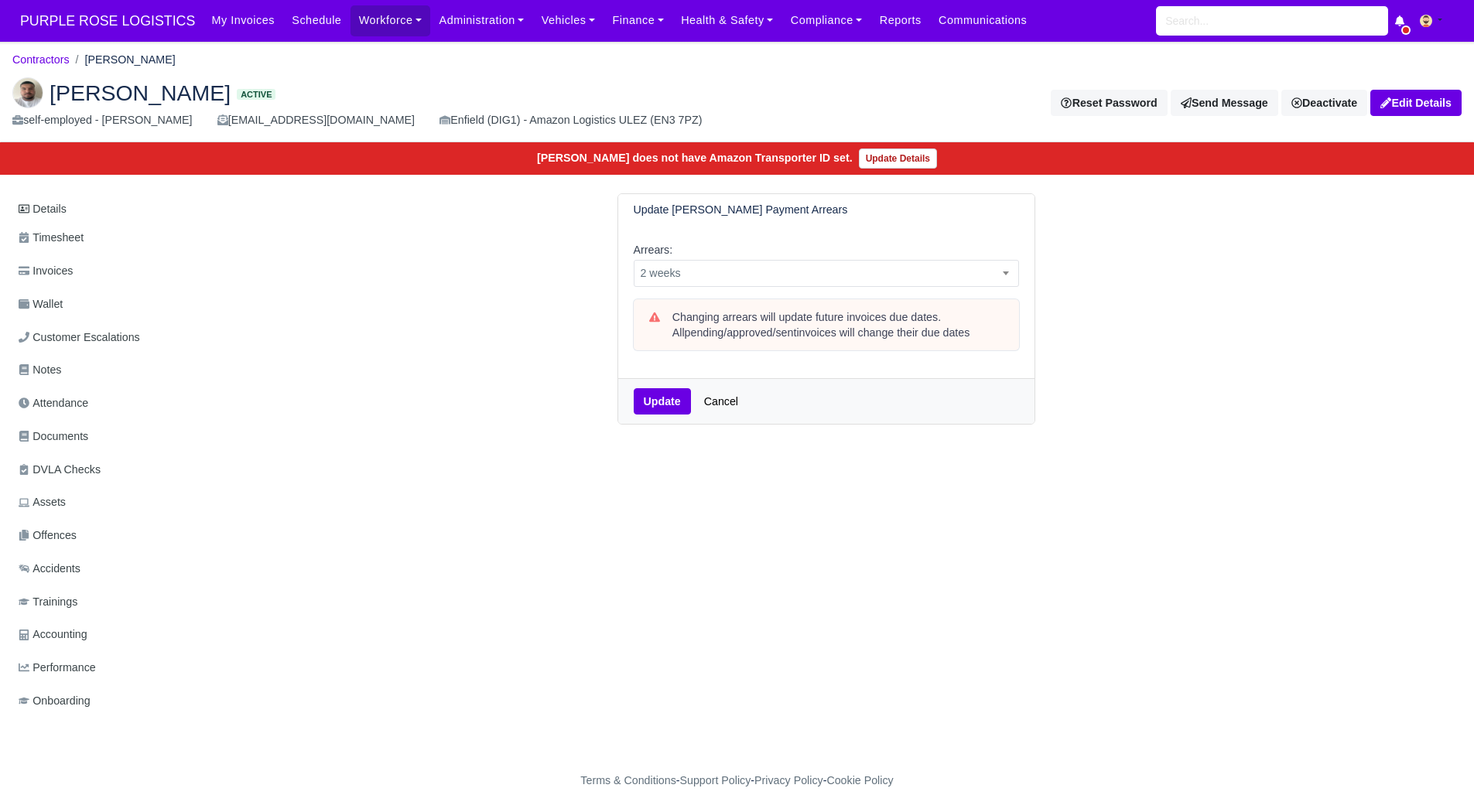
click at [636, 374] on div "Arrears: -- 1 week 2 weeks 3 weeks 4 weeks 5 weeks 6 weeks 7 weeks 8 weeks 9 we…" at bounding box center [826, 302] width 416 height 152
click at [655, 406] on button "Update" at bounding box center [662, 401] width 57 height 27
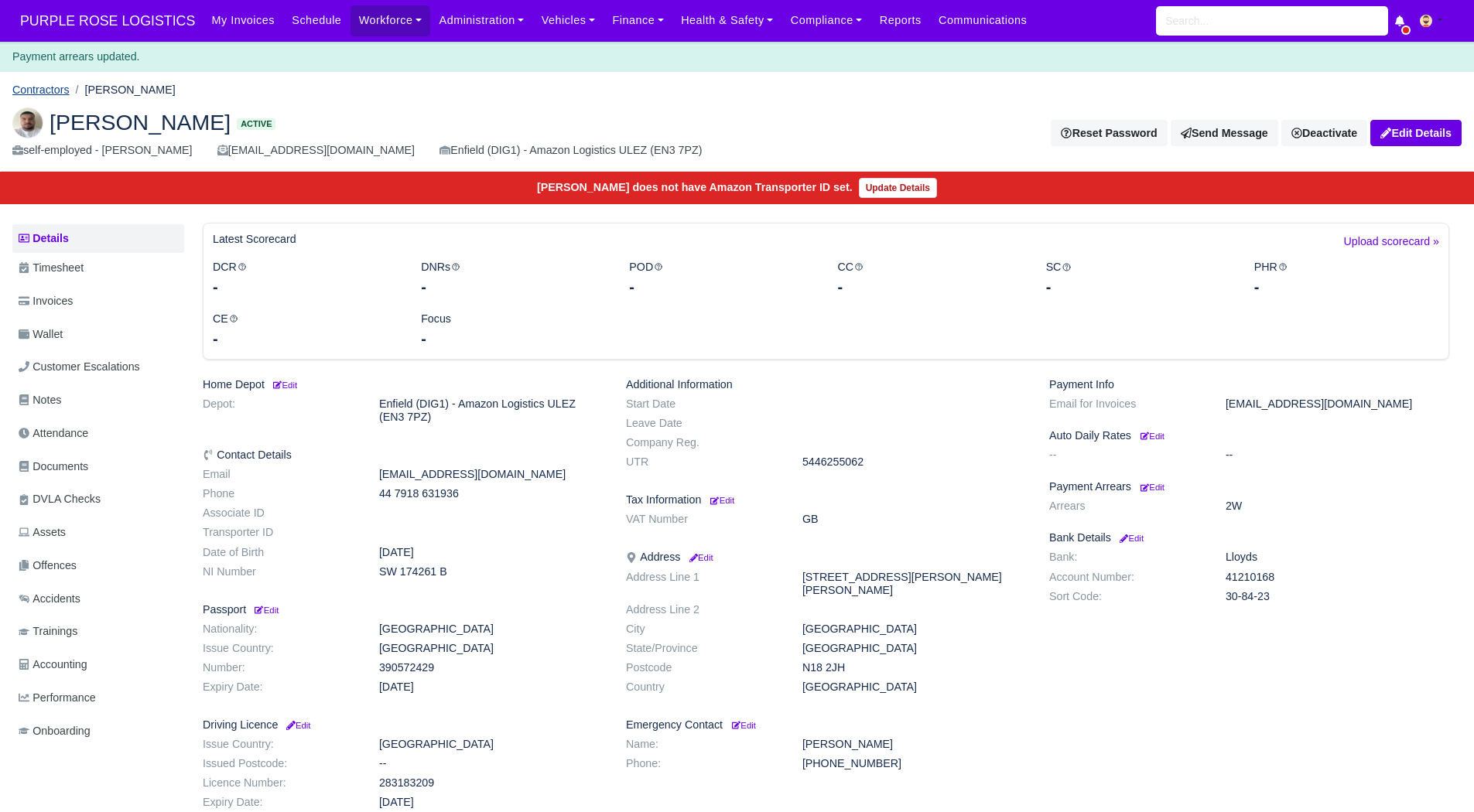
click at [44, 91] on link "Contractors" at bounding box center [40, 89] width 57 height 12
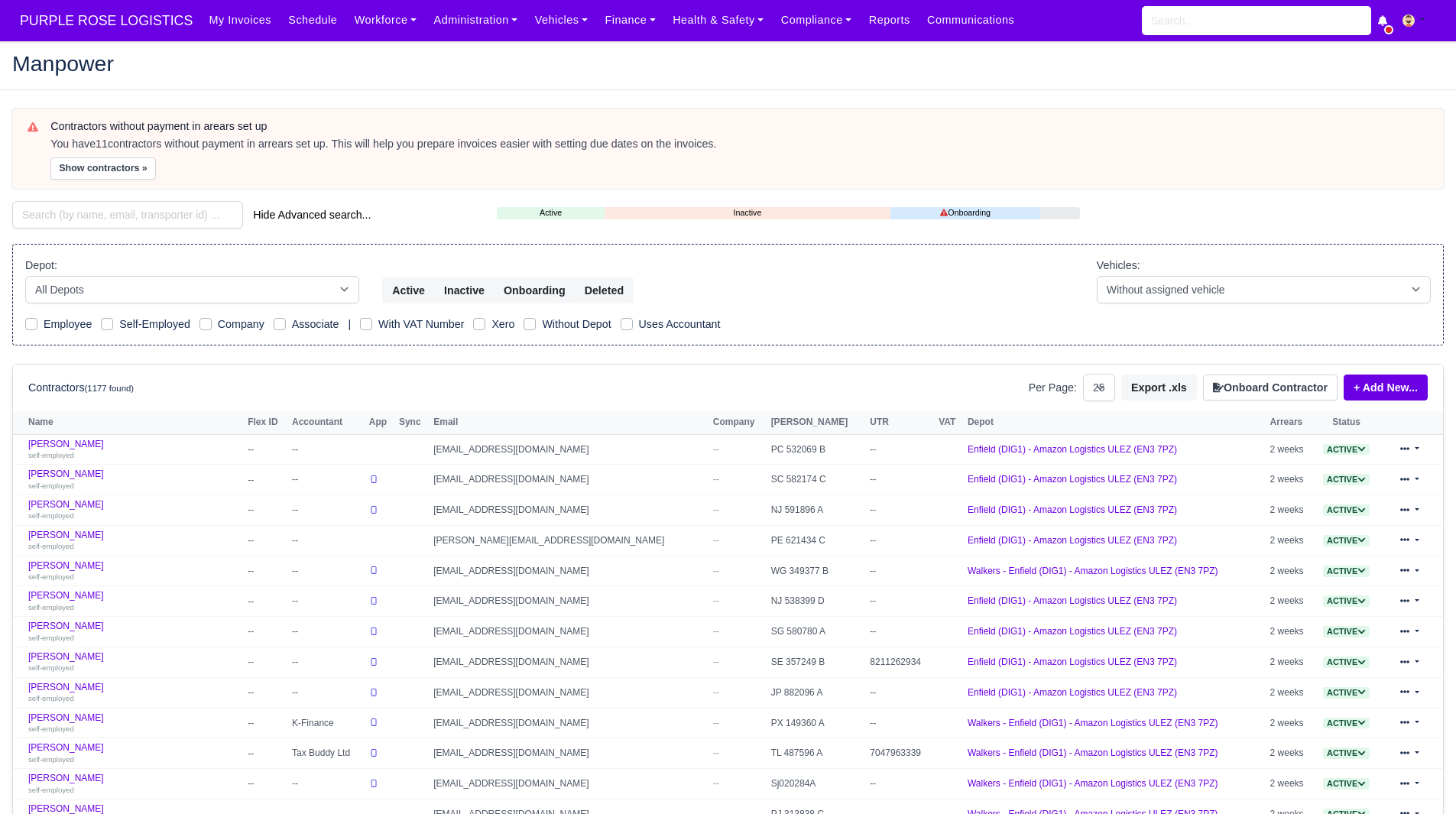
select select "25"
click at [91, 168] on button "Show contractors »" at bounding box center [103, 169] width 105 height 22
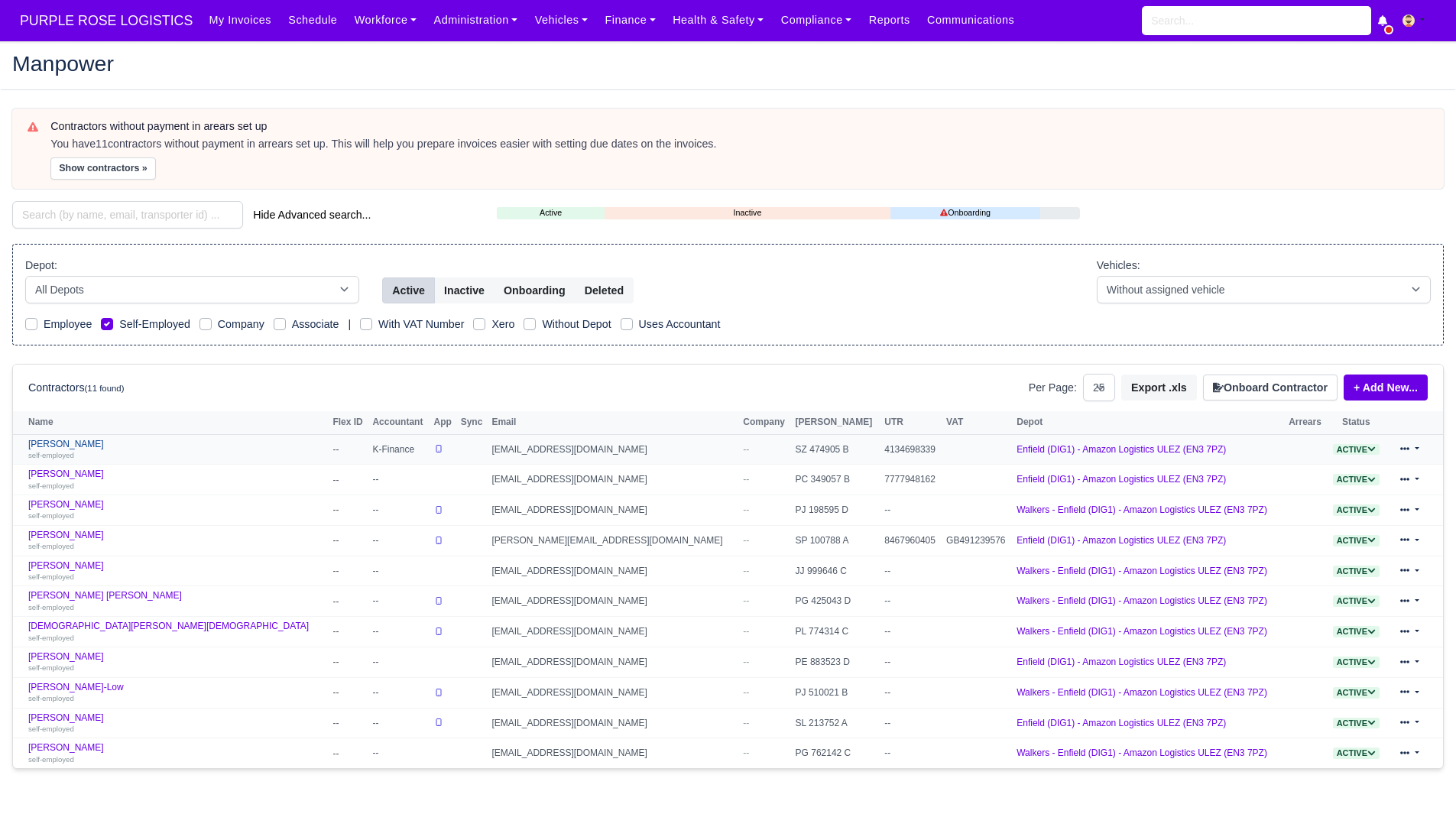
click at [67, 443] on link "Emil Markov self-employed" at bounding box center [176, 450] width 296 height 22
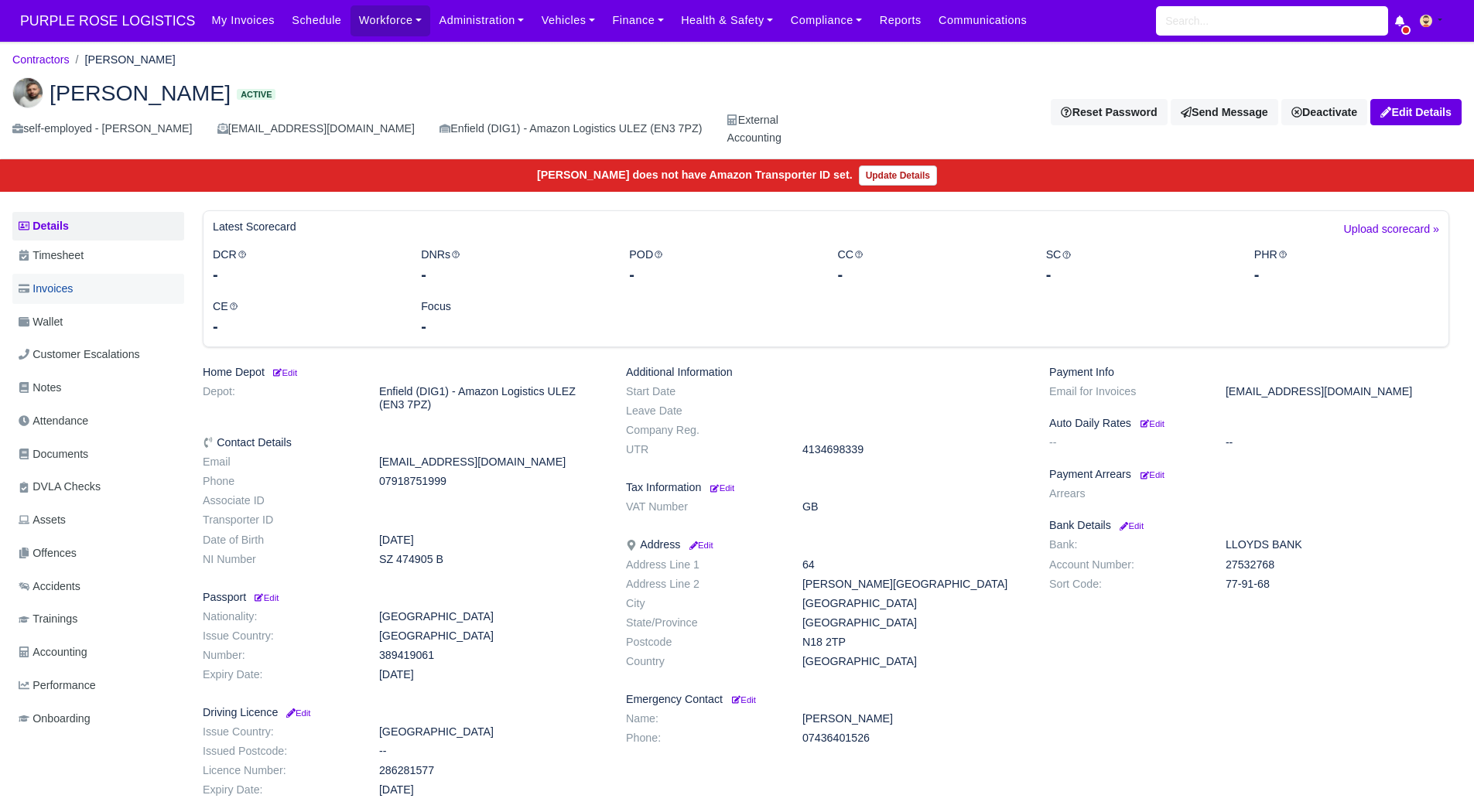
click at [120, 280] on link "Invoices" at bounding box center [98, 289] width 172 height 30
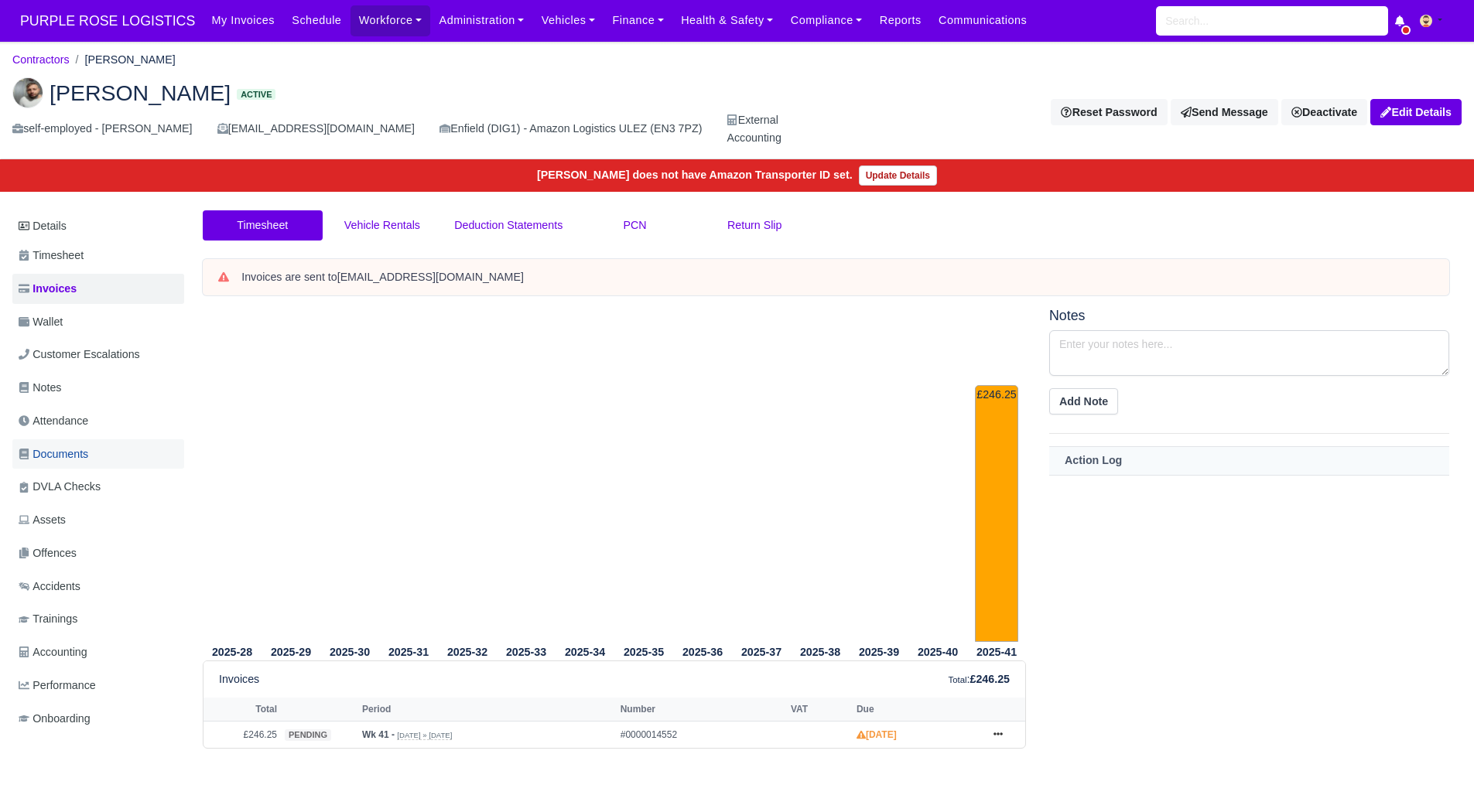
click at [85, 450] on span "Documents" at bounding box center [53, 455] width 70 height 18
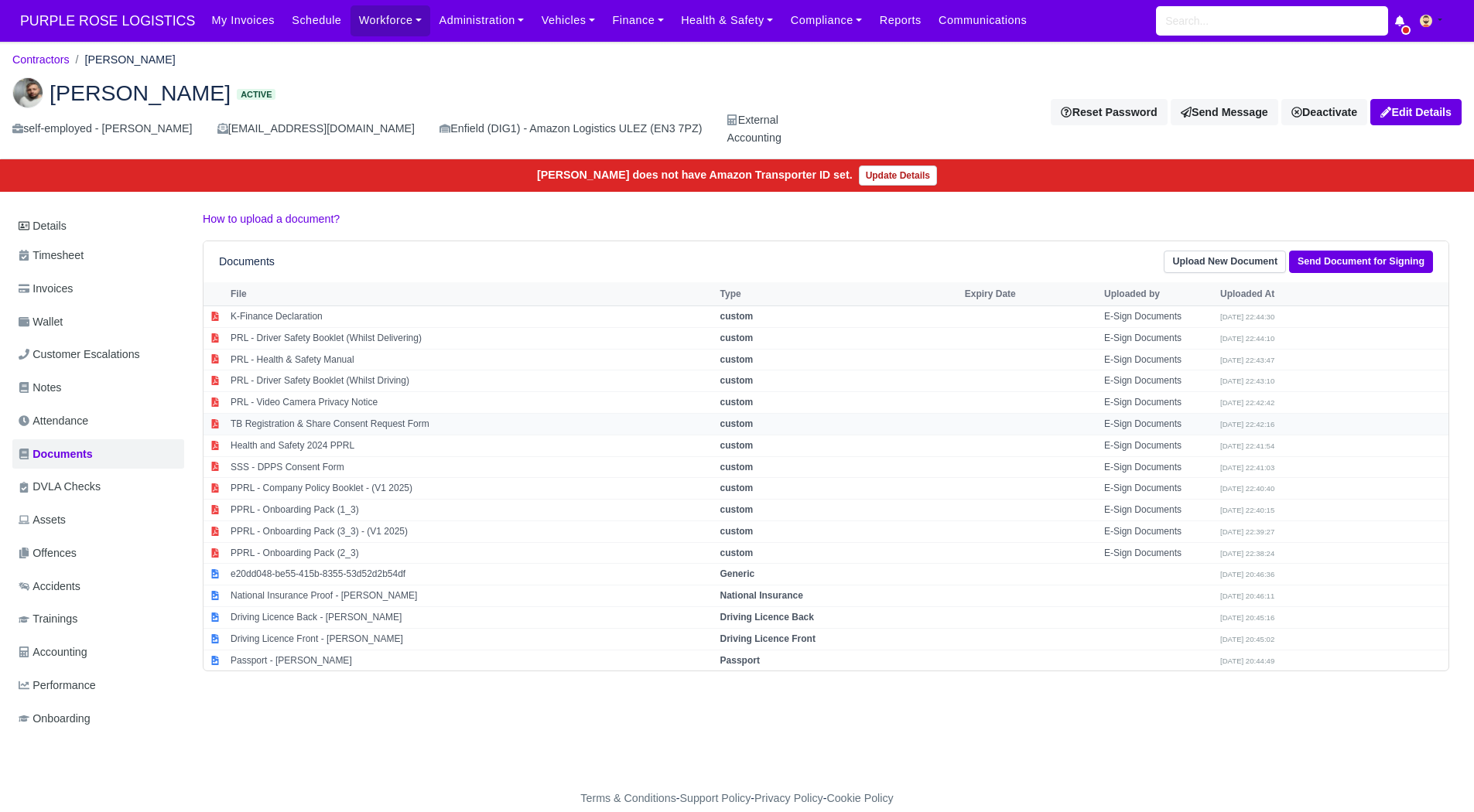
scroll to position [19, 0]
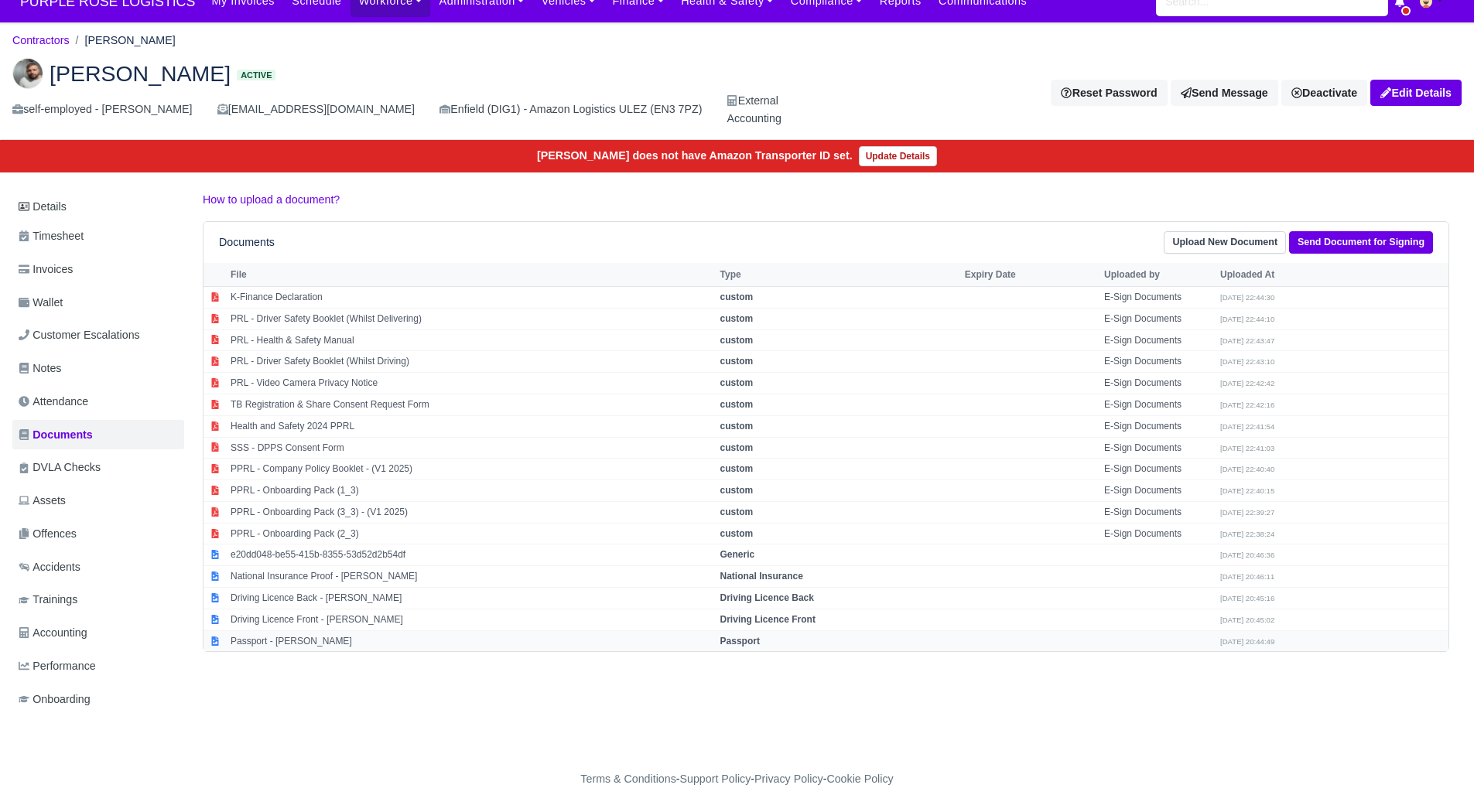
click at [295, 641] on td "Passport - [PERSON_NAME]" at bounding box center [471, 641] width 489 height 21
select select "passport"
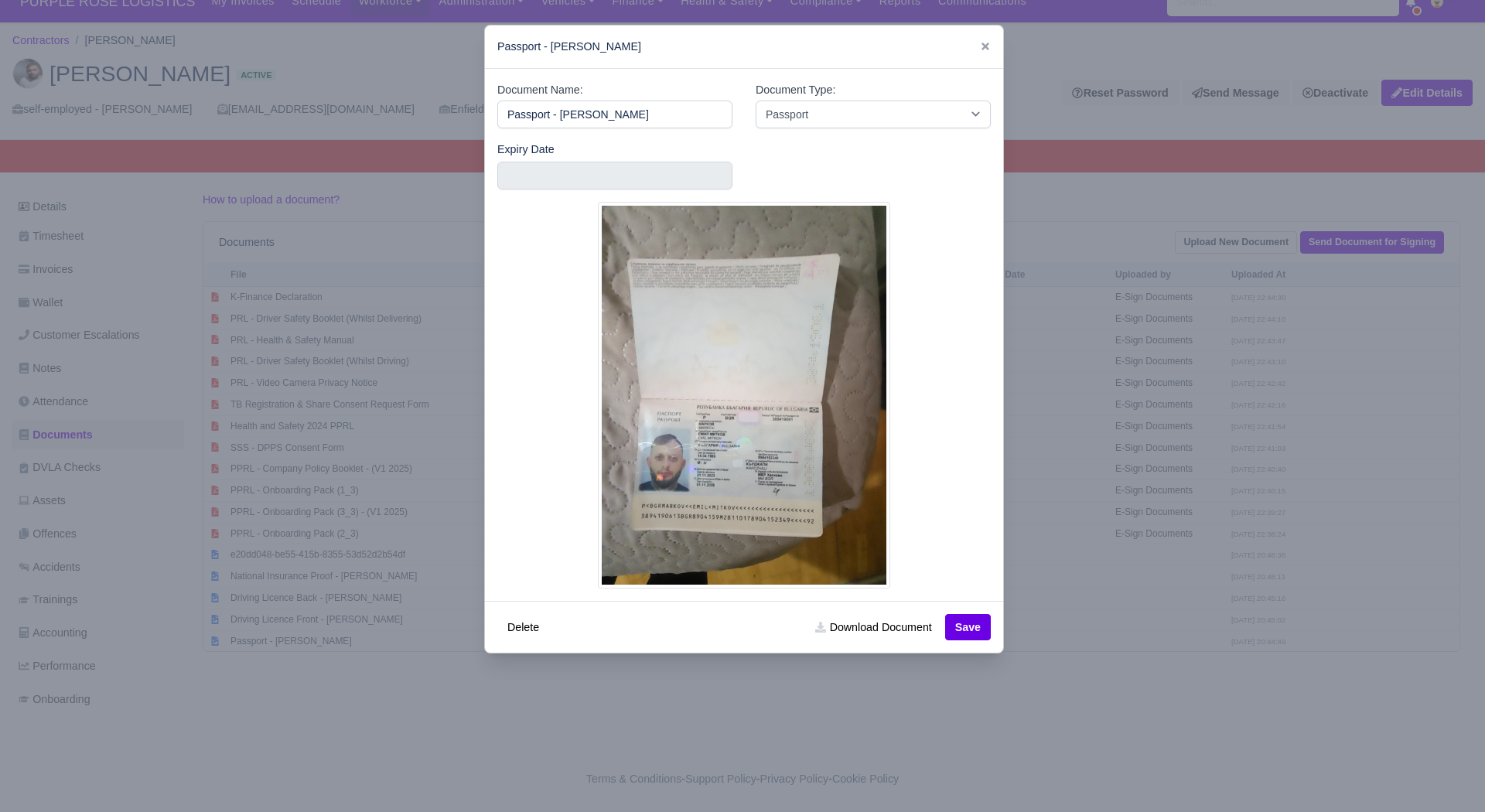
click at [1043, 594] on div at bounding box center [742, 406] width 1485 height 812
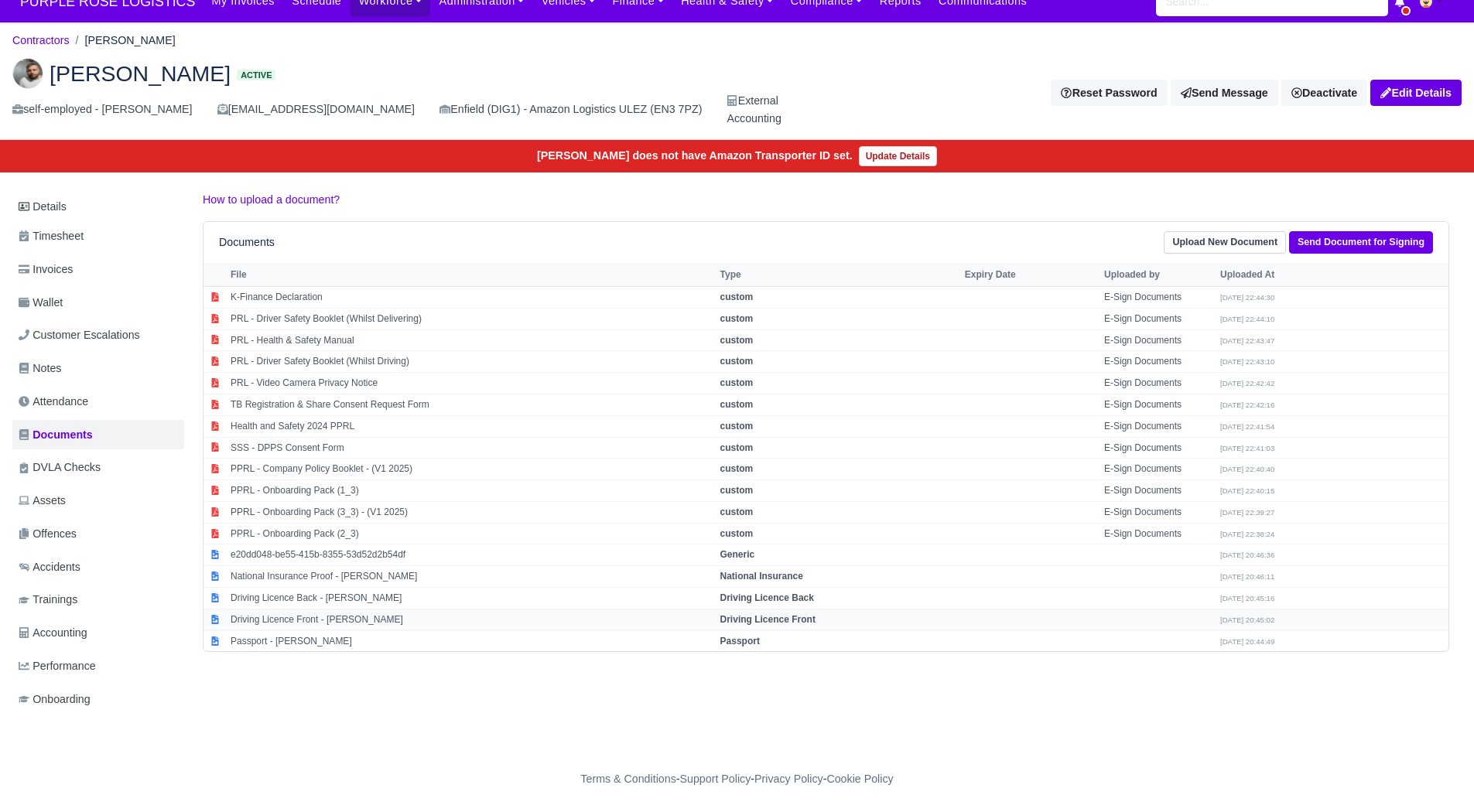
click at [335, 625] on td "Driving Licence Front - [PERSON_NAME]" at bounding box center [471, 620] width 489 height 22
select select "driving-licence-front"
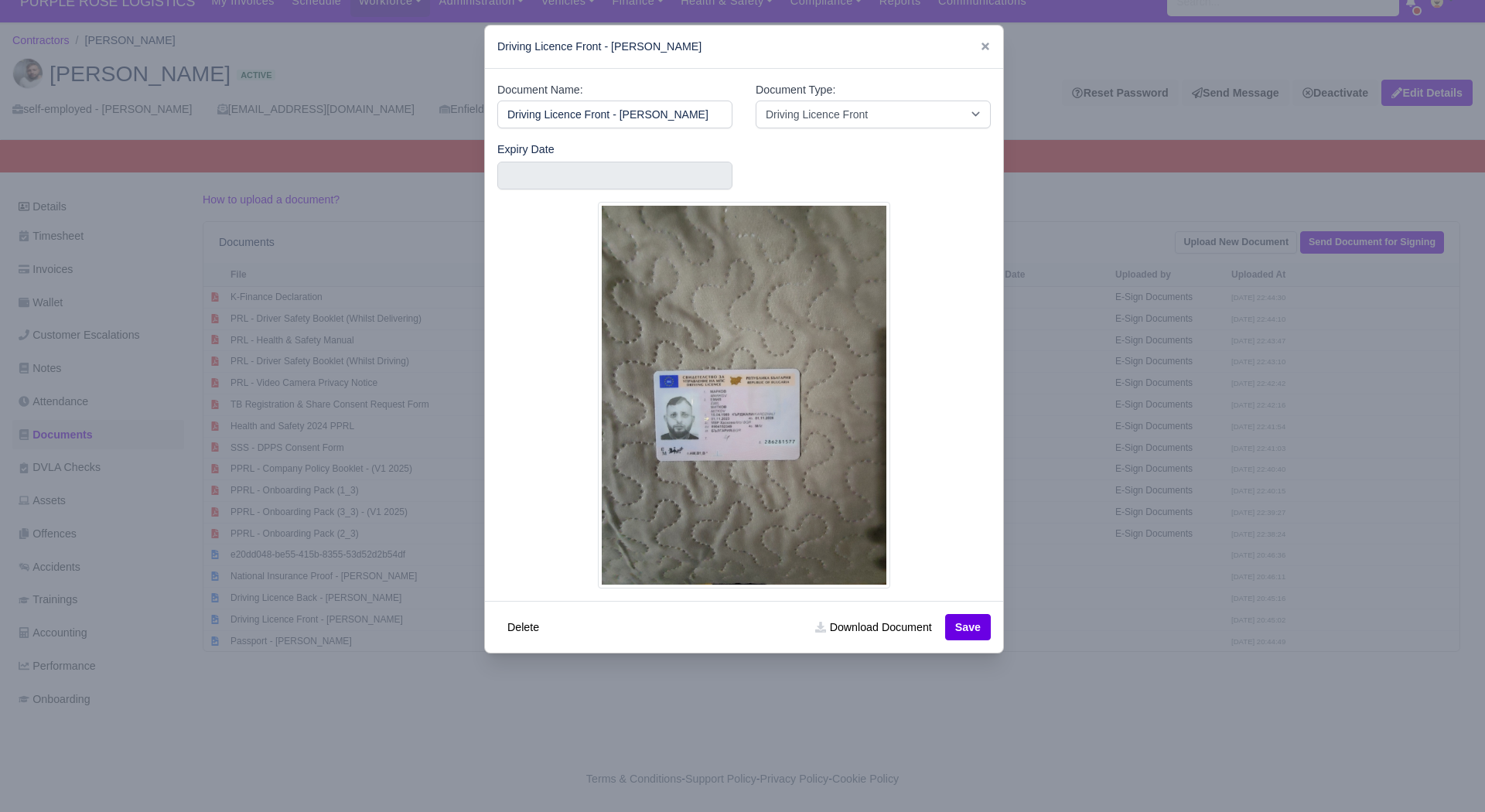
click at [324, 681] on div at bounding box center [742, 406] width 1485 height 812
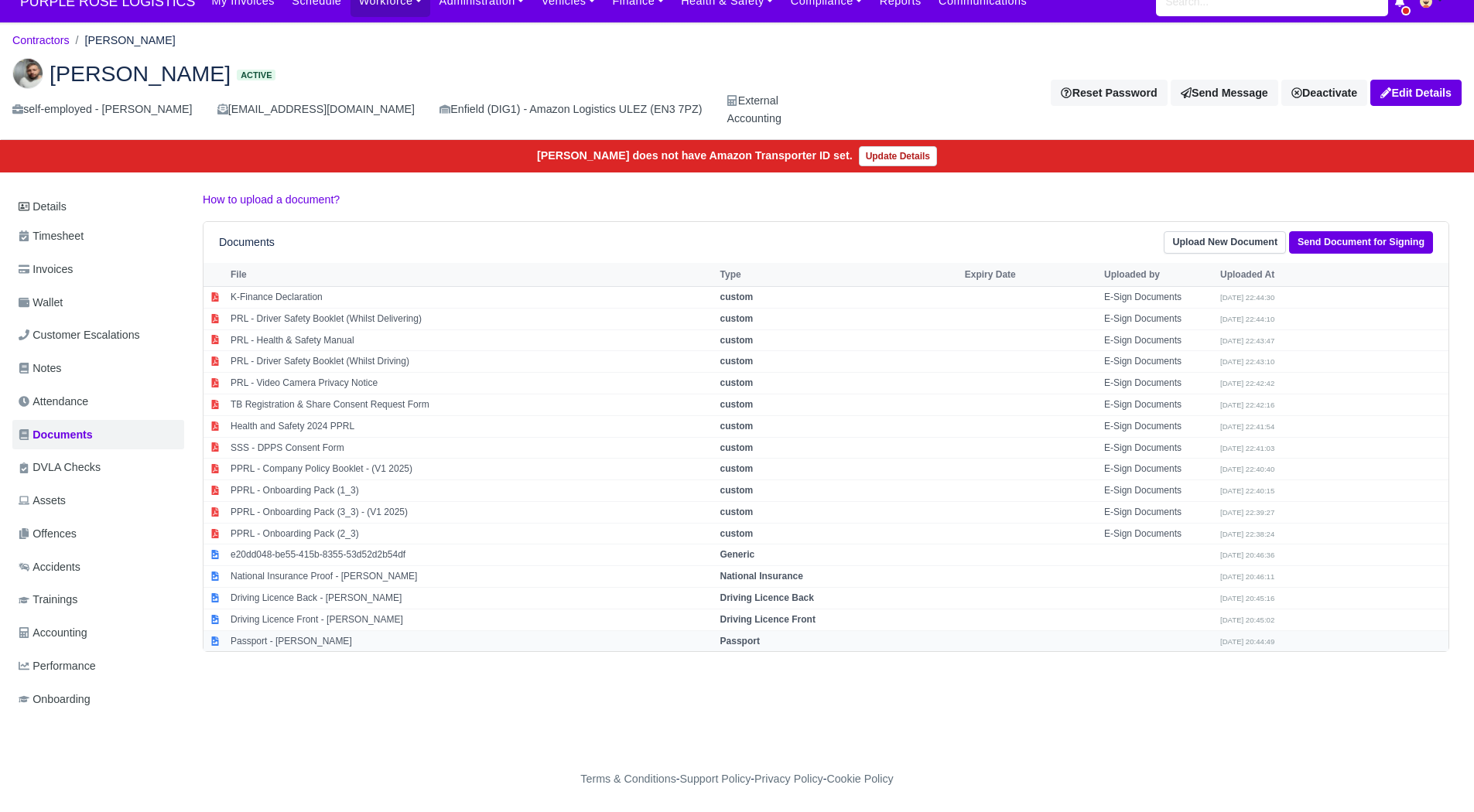
click at [292, 641] on td "Passport - [PERSON_NAME]" at bounding box center [471, 641] width 489 height 21
select select "passport"
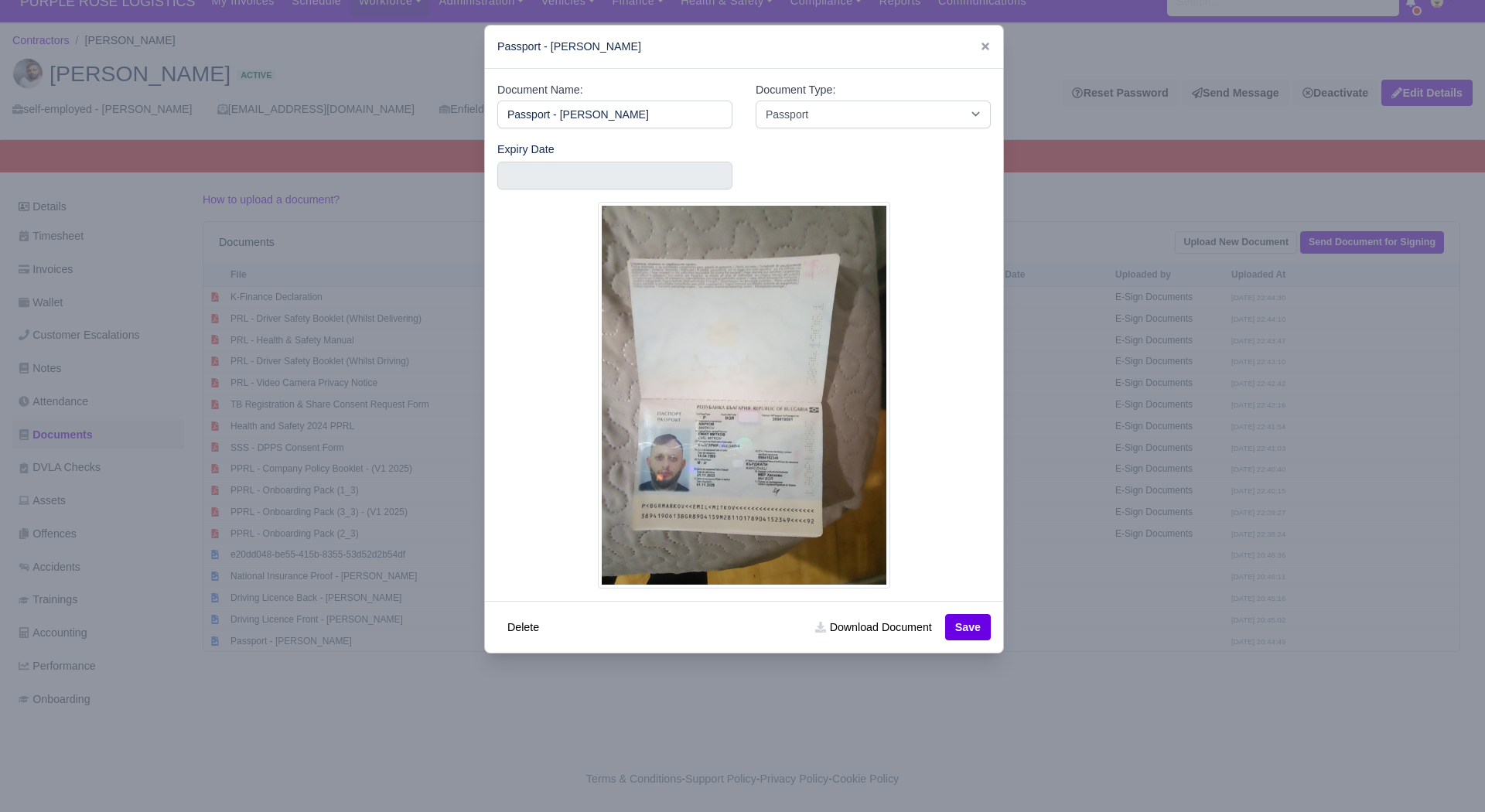
click at [625, 708] on div at bounding box center [742, 406] width 1485 height 812
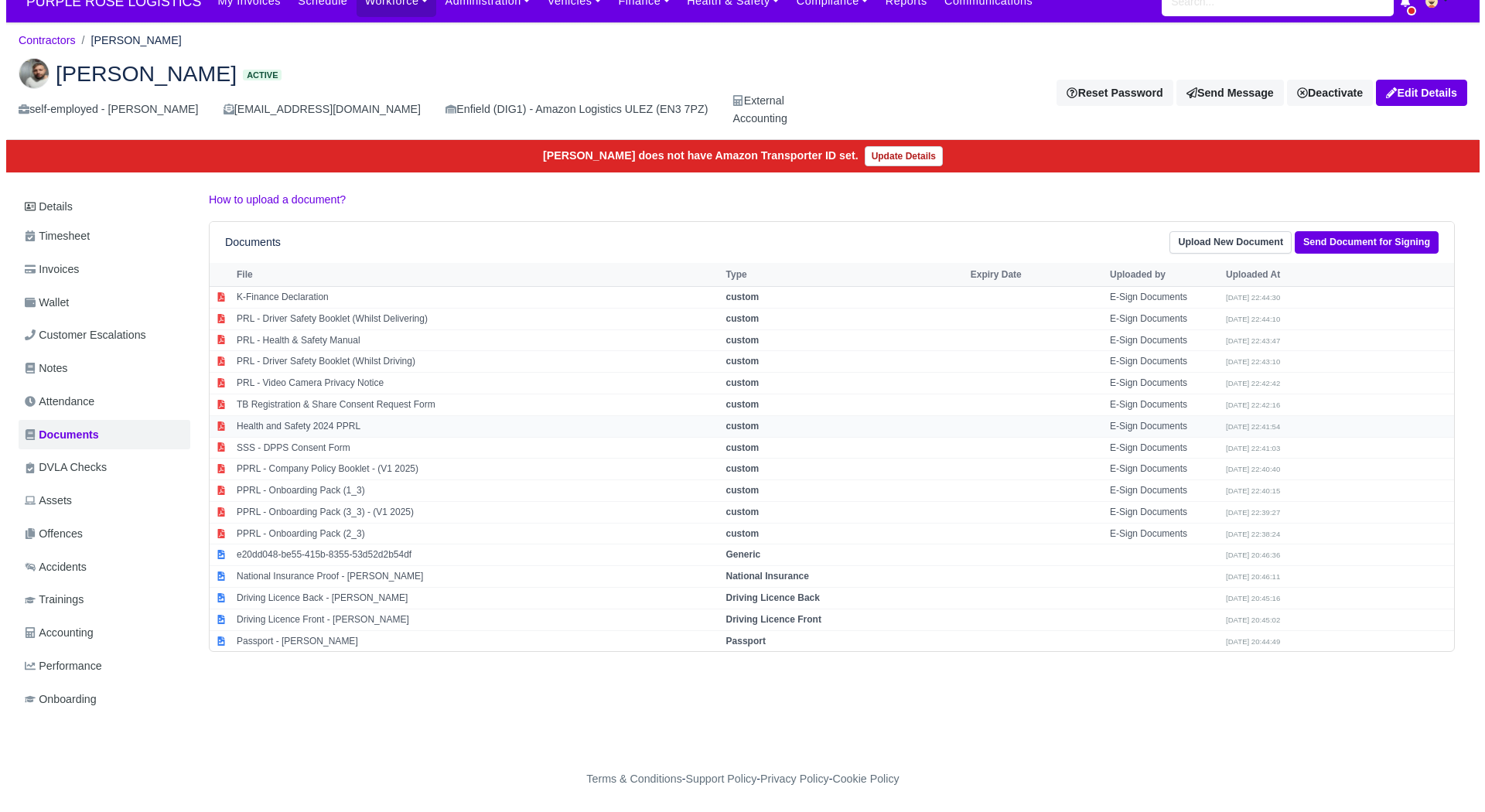
scroll to position [0, 0]
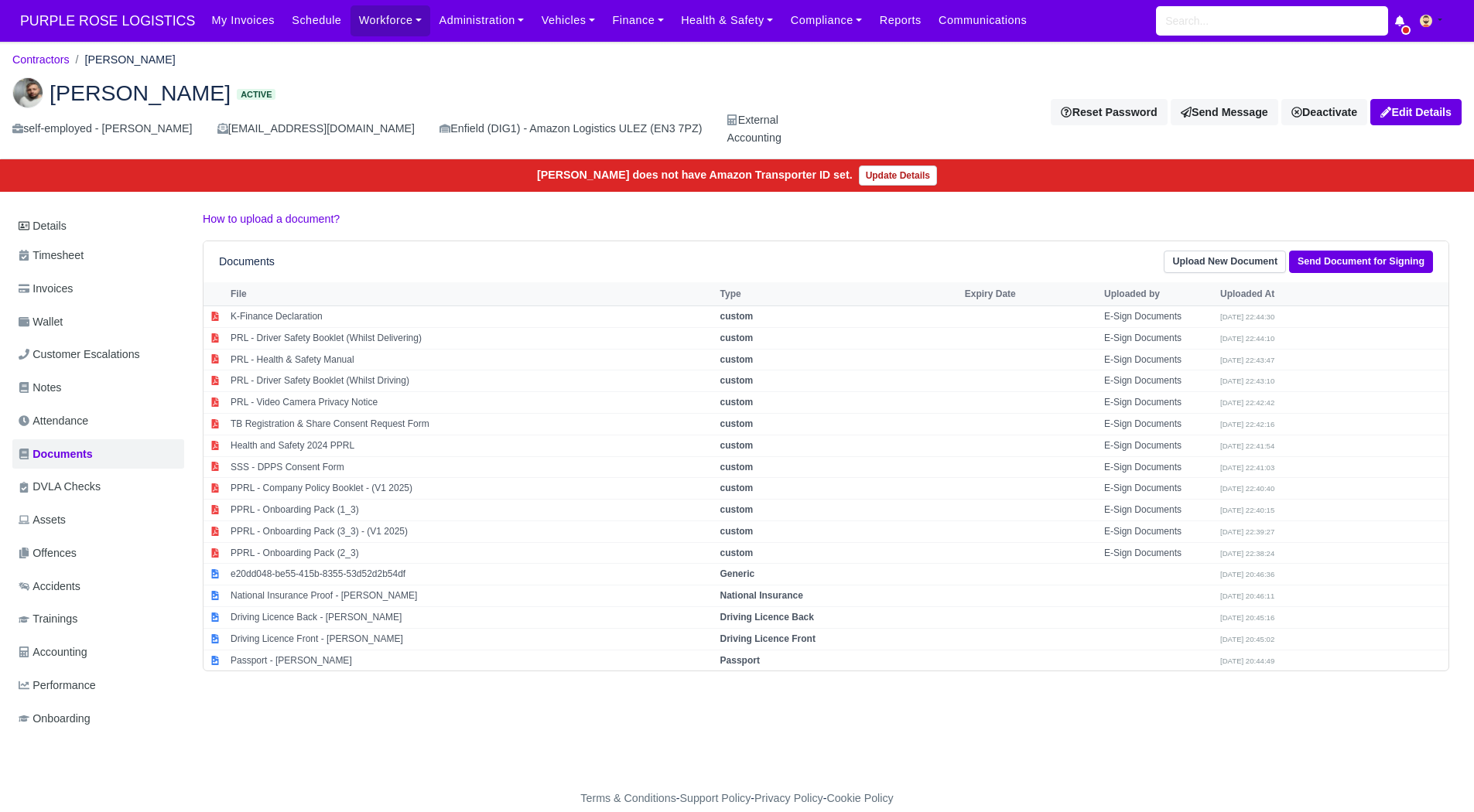
click at [741, 256] on div "Documents Upload New Document Send Document for Signing" at bounding box center [826, 262] width 1214 height 23
click at [371, 573] on td "e20dd048-be55-415b-8355-53d52d2b54df" at bounding box center [471, 574] width 489 height 22
select select "generic"
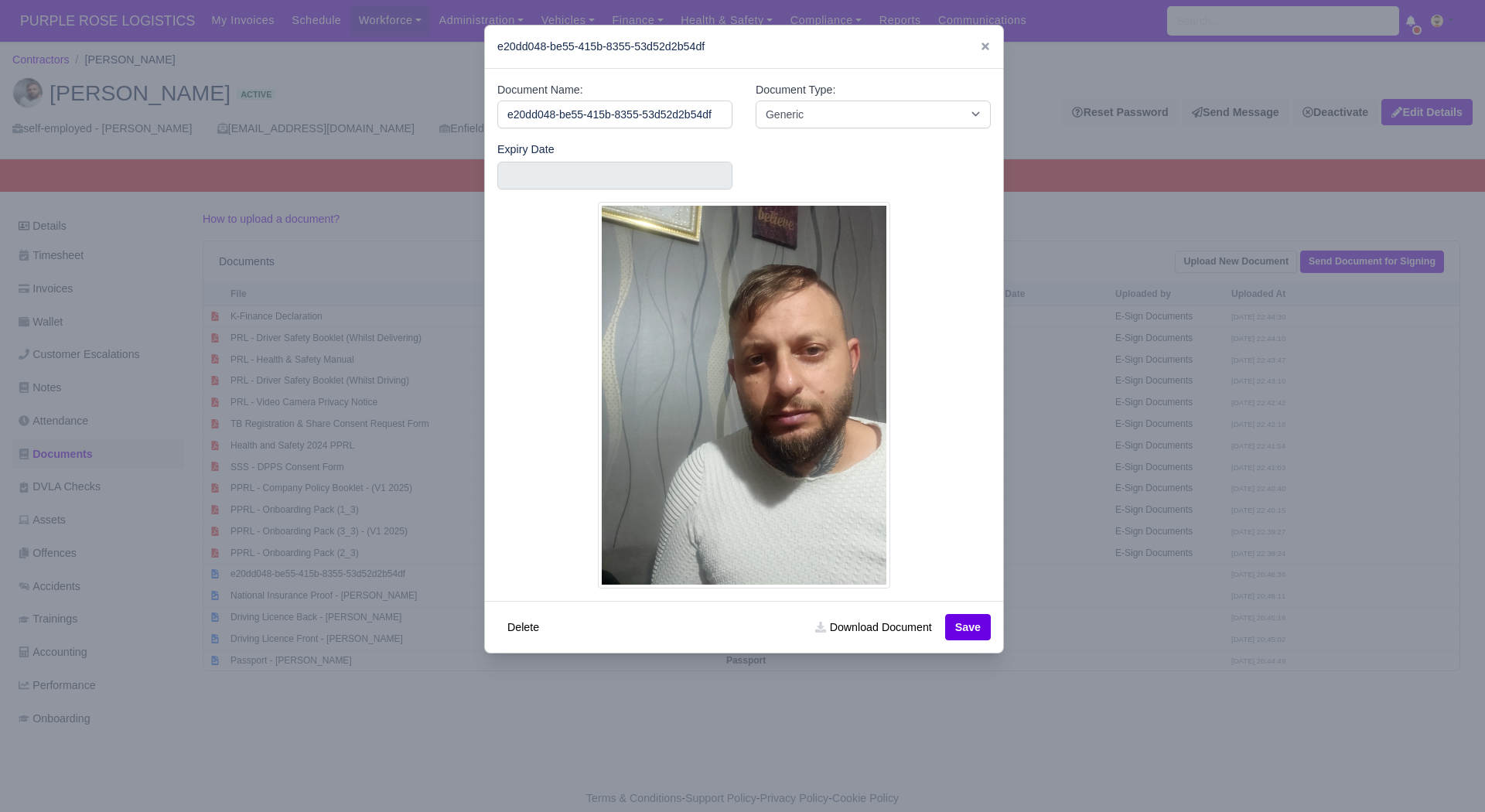
click at [1038, 534] on div at bounding box center [742, 406] width 1485 height 812
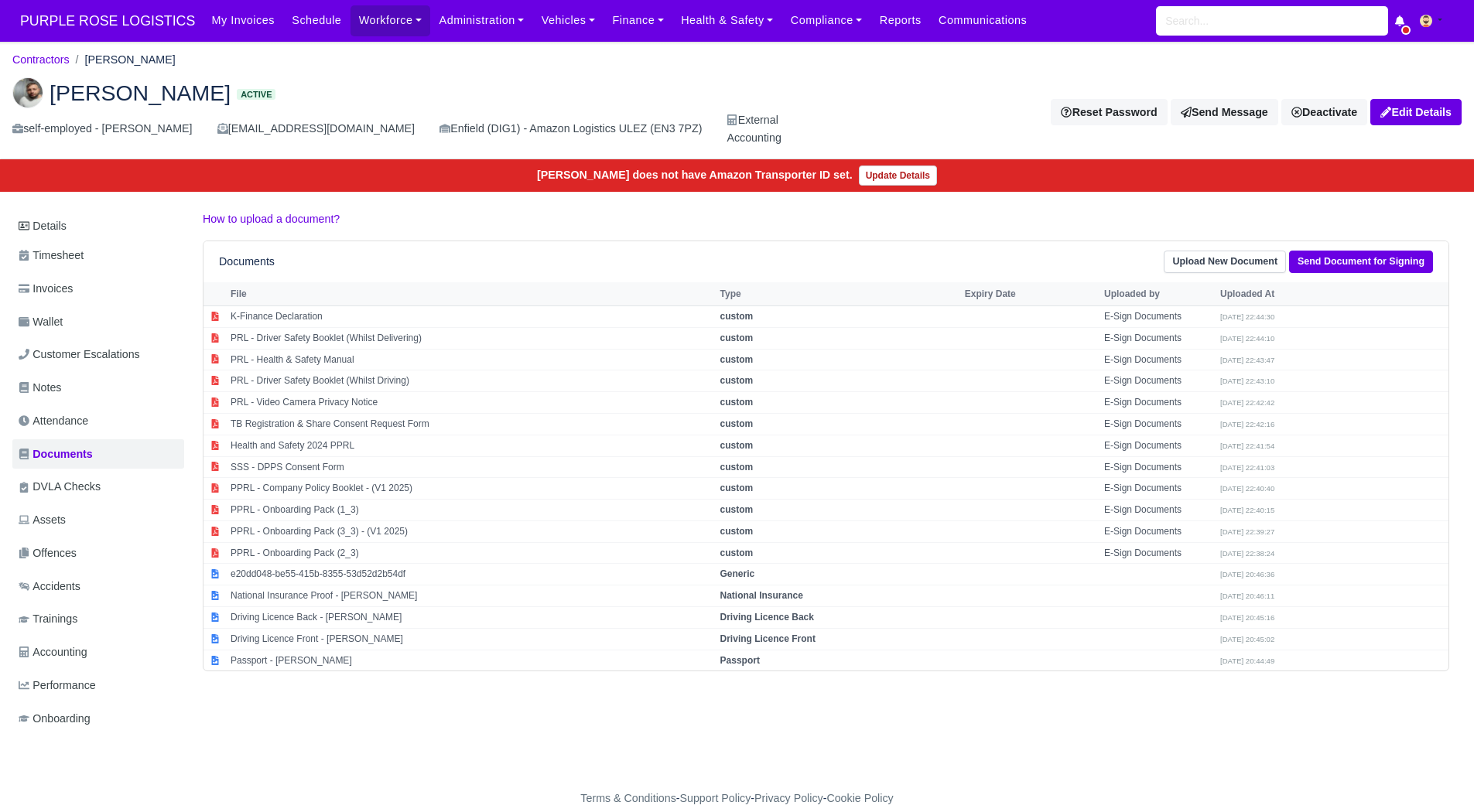
click at [495, 256] on div "Documents Upload New Document Send Document for Signing" at bounding box center [826, 262] width 1214 height 23
click at [349, 635] on td "Driving Licence Front - [PERSON_NAME]" at bounding box center [471, 638] width 489 height 22
select select "driving-licence-front"
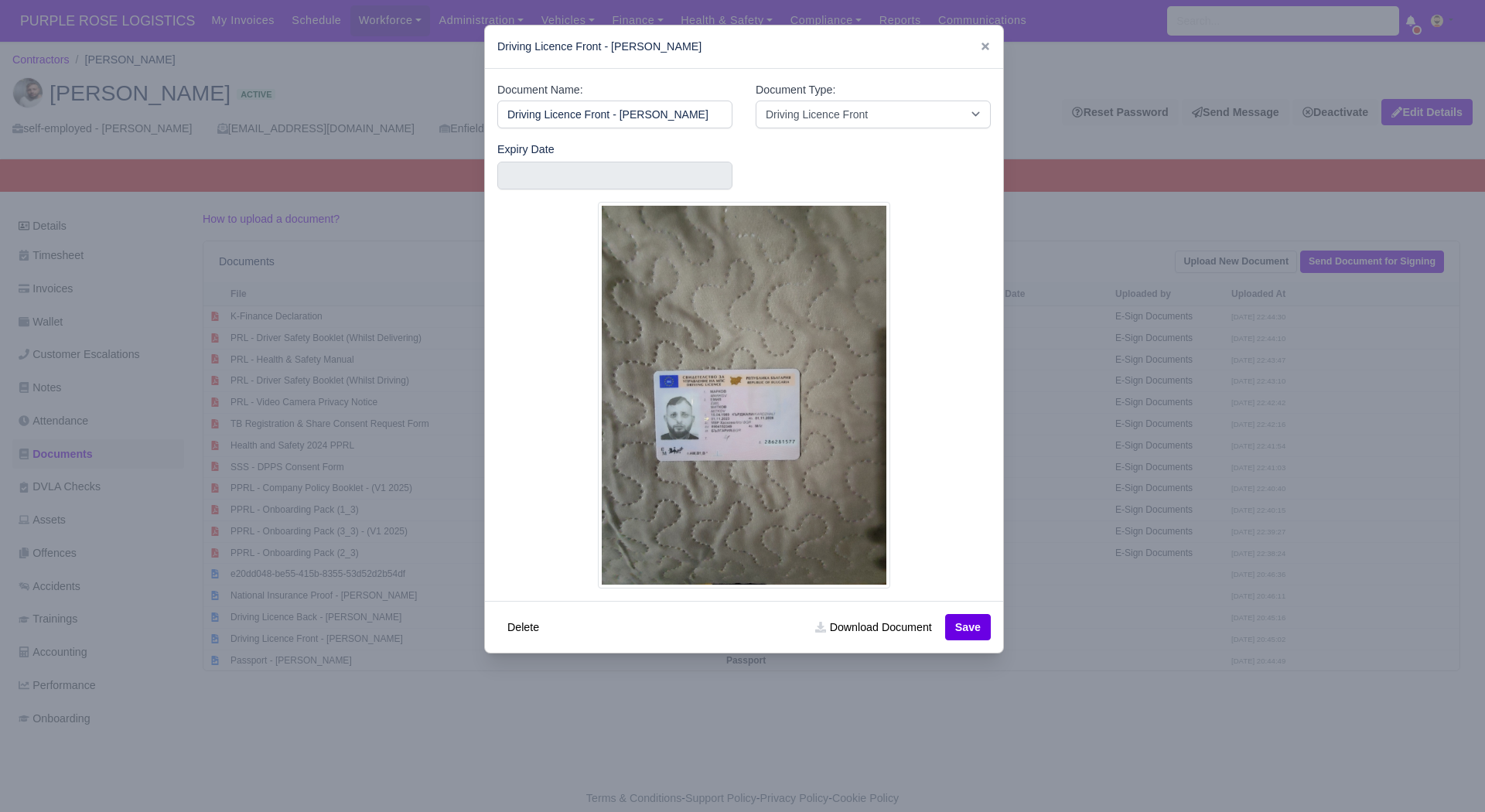
click at [1106, 583] on div at bounding box center [742, 406] width 1485 height 812
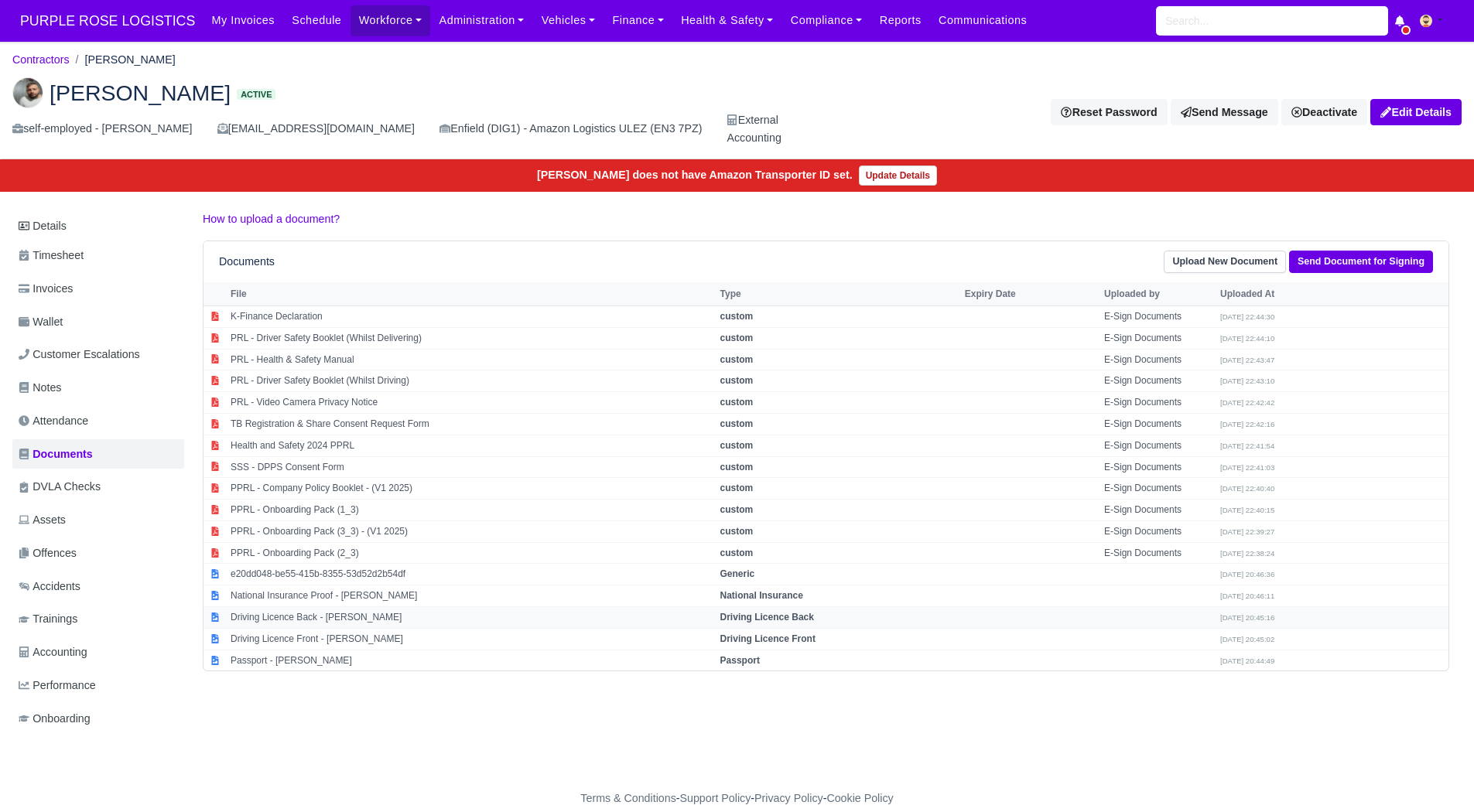
click at [394, 615] on td "Driving Licence Back - [PERSON_NAME]" at bounding box center [471, 618] width 489 height 22
select select "driving-licence-back"
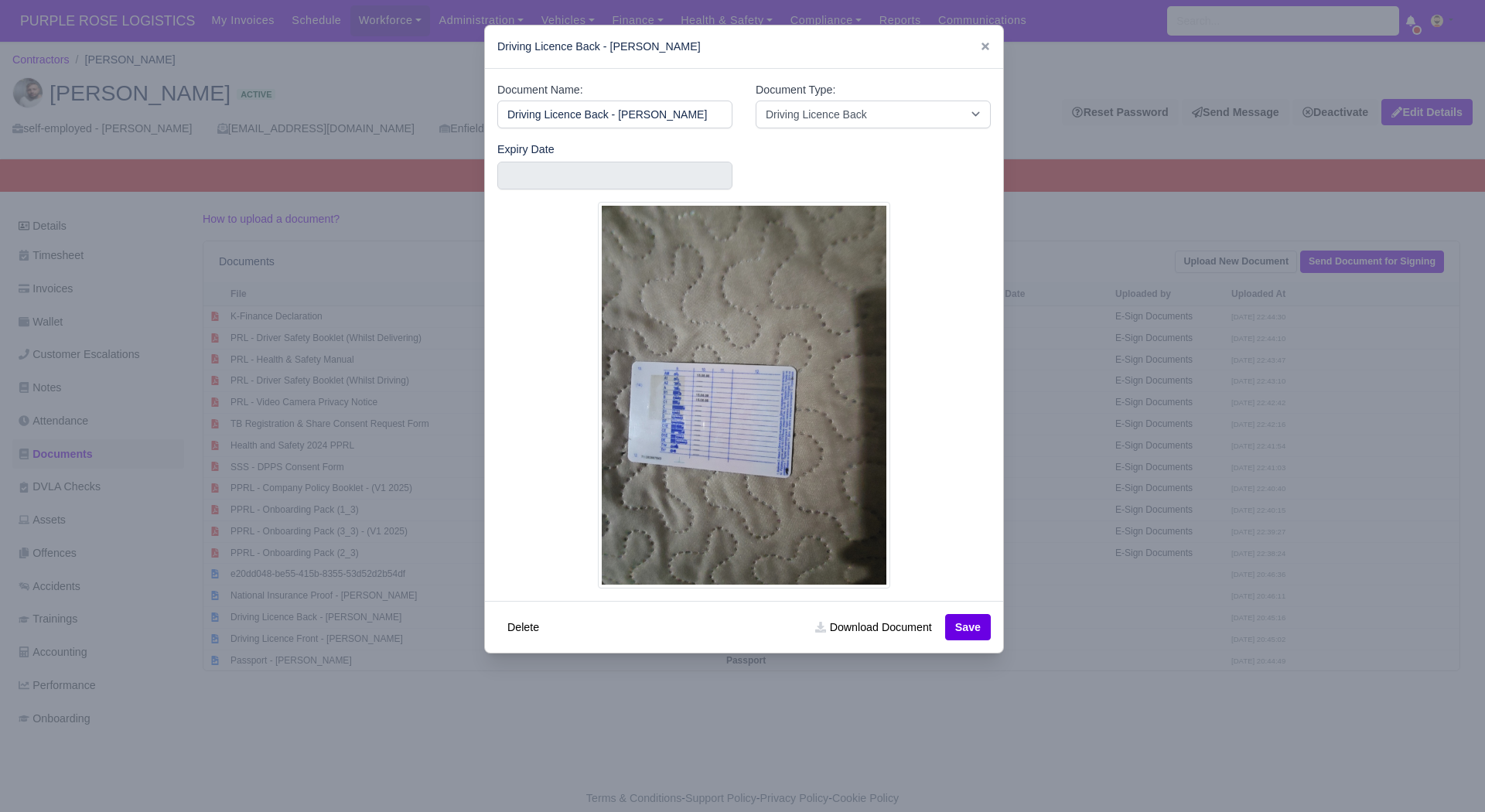
click at [1058, 536] on div at bounding box center [742, 406] width 1485 height 812
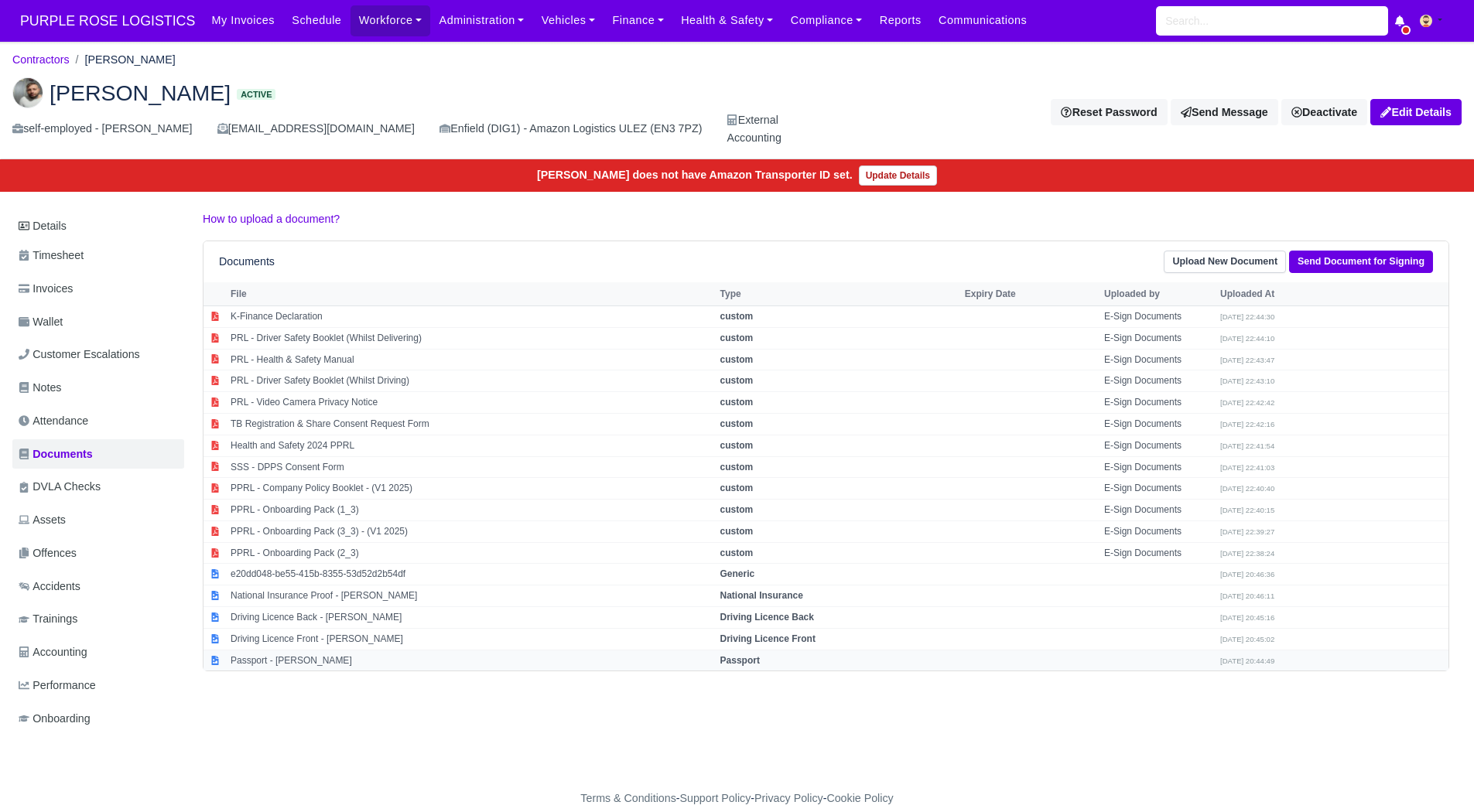
click at [373, 650] on td "Passport - [PERSON_NAME]" at bounding box center [471, 660] width 489 height 21
select select "passport"
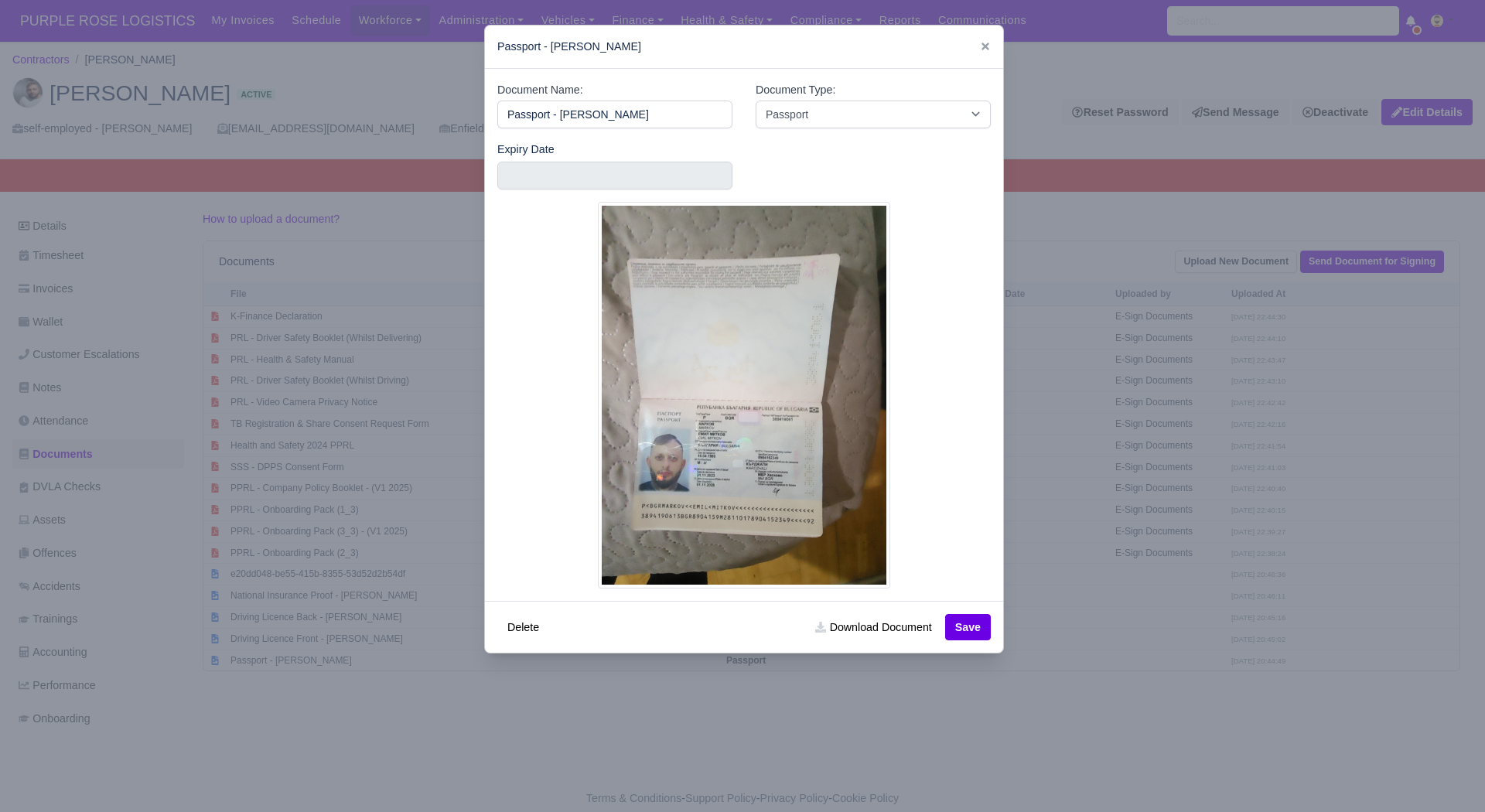
click at [341, 679] on div at bounding box center [742, 406] width 1485 height 812
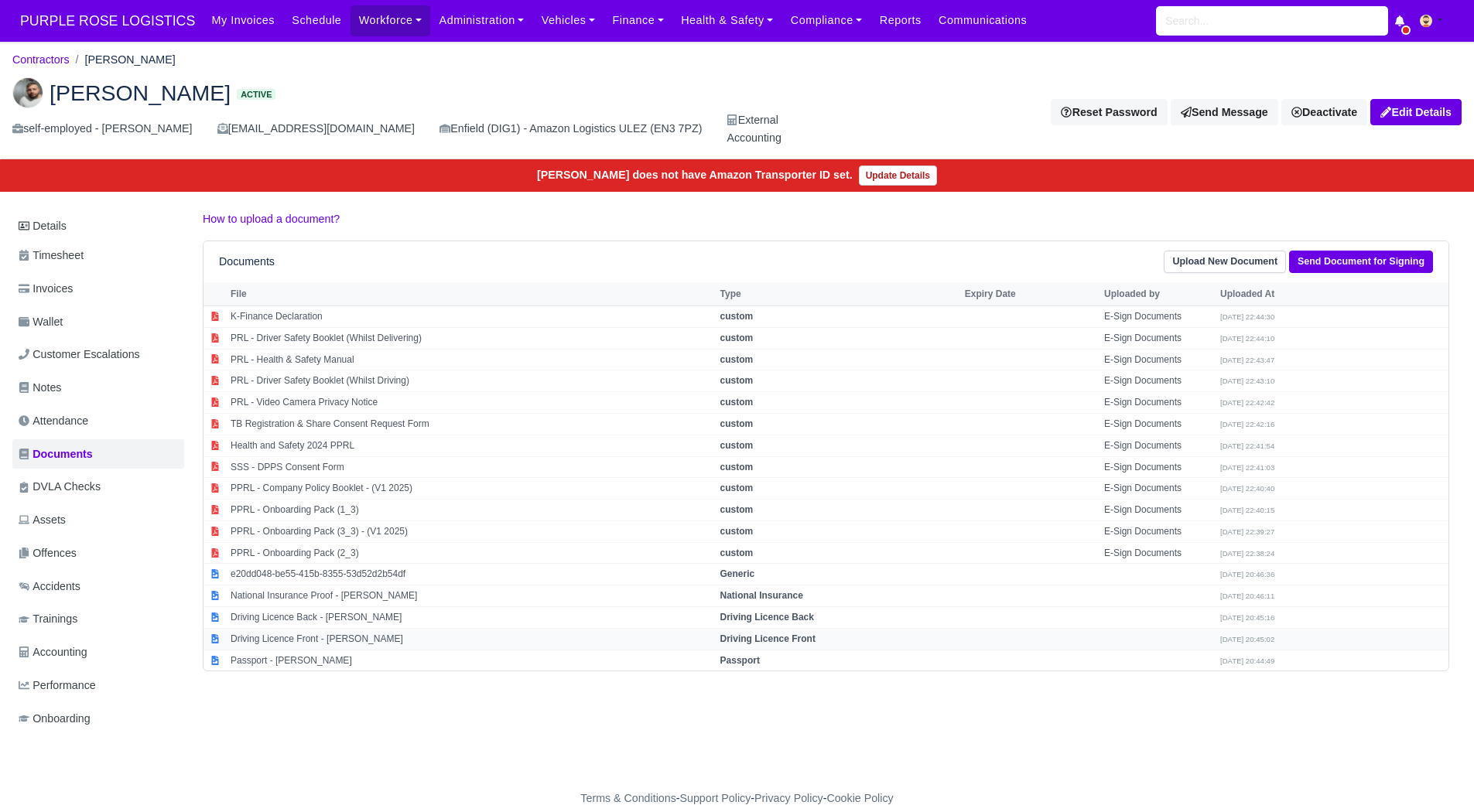
click at [344, 644] on td "Driving Licence Front - [PERSON_NAME]" at bounding box center [471, 638] width 489 height 22
select select "driving-licence-front"
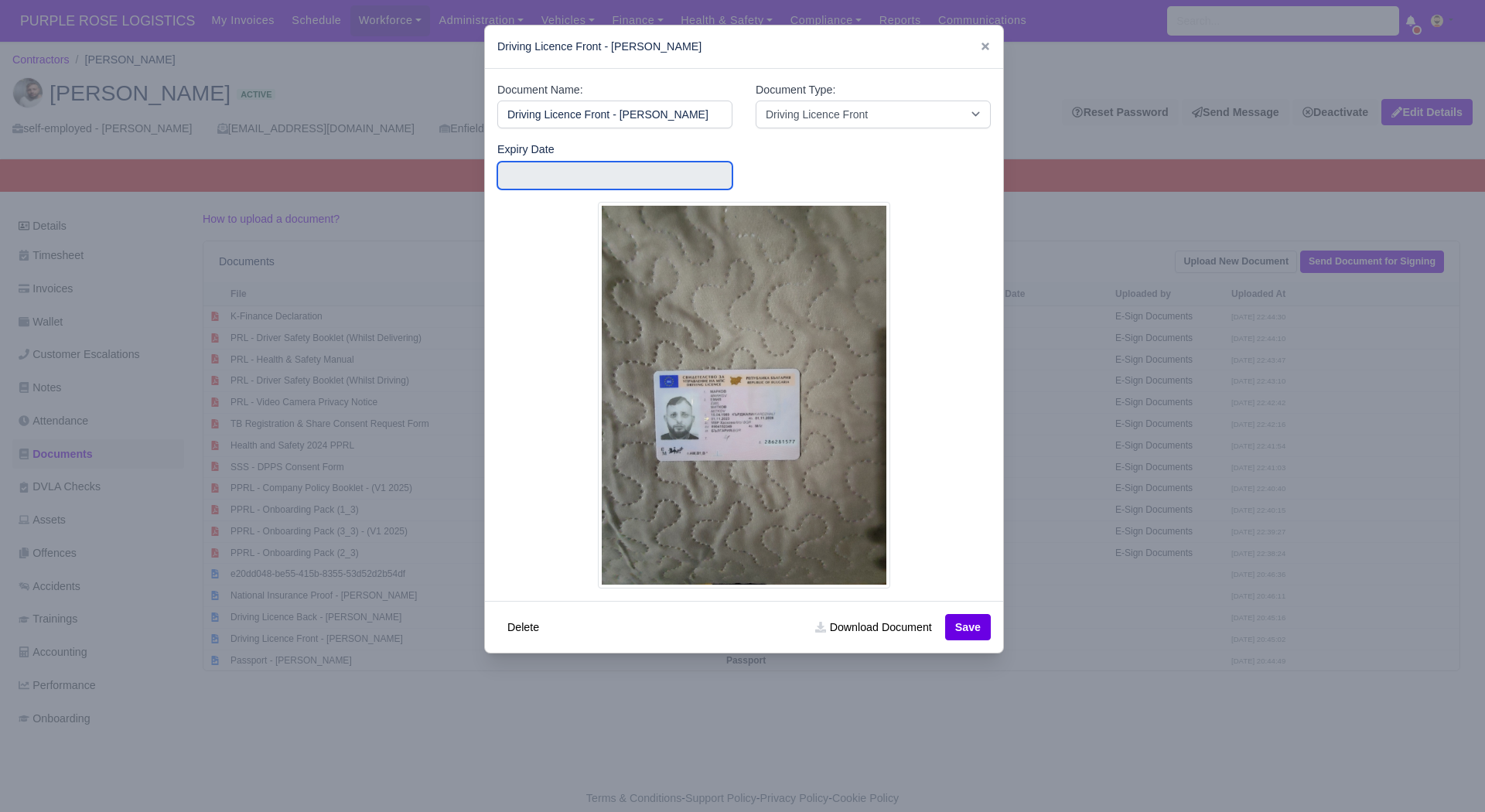
click at [599, 186] on input "text" at bounding box center [615, 176] width 235 height 27
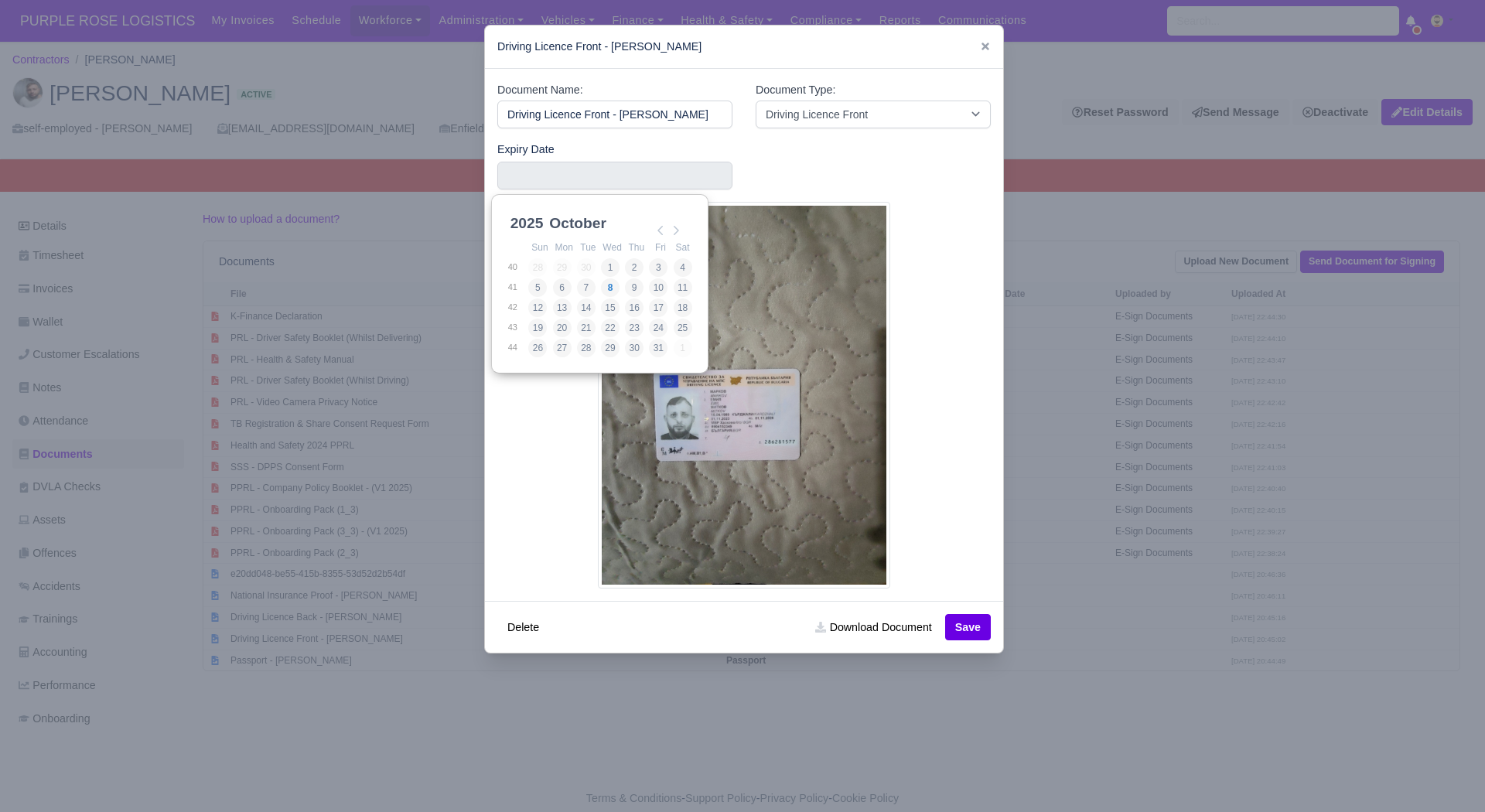
click at [537, 235] on select "2025 2026 2027 2028 2029 2030 2031 2032 2033 2034 2035 2036 2037 2038 2039 2040…" at bounding box center [542, 232] width 70 height 32
type input "2027-12-11"
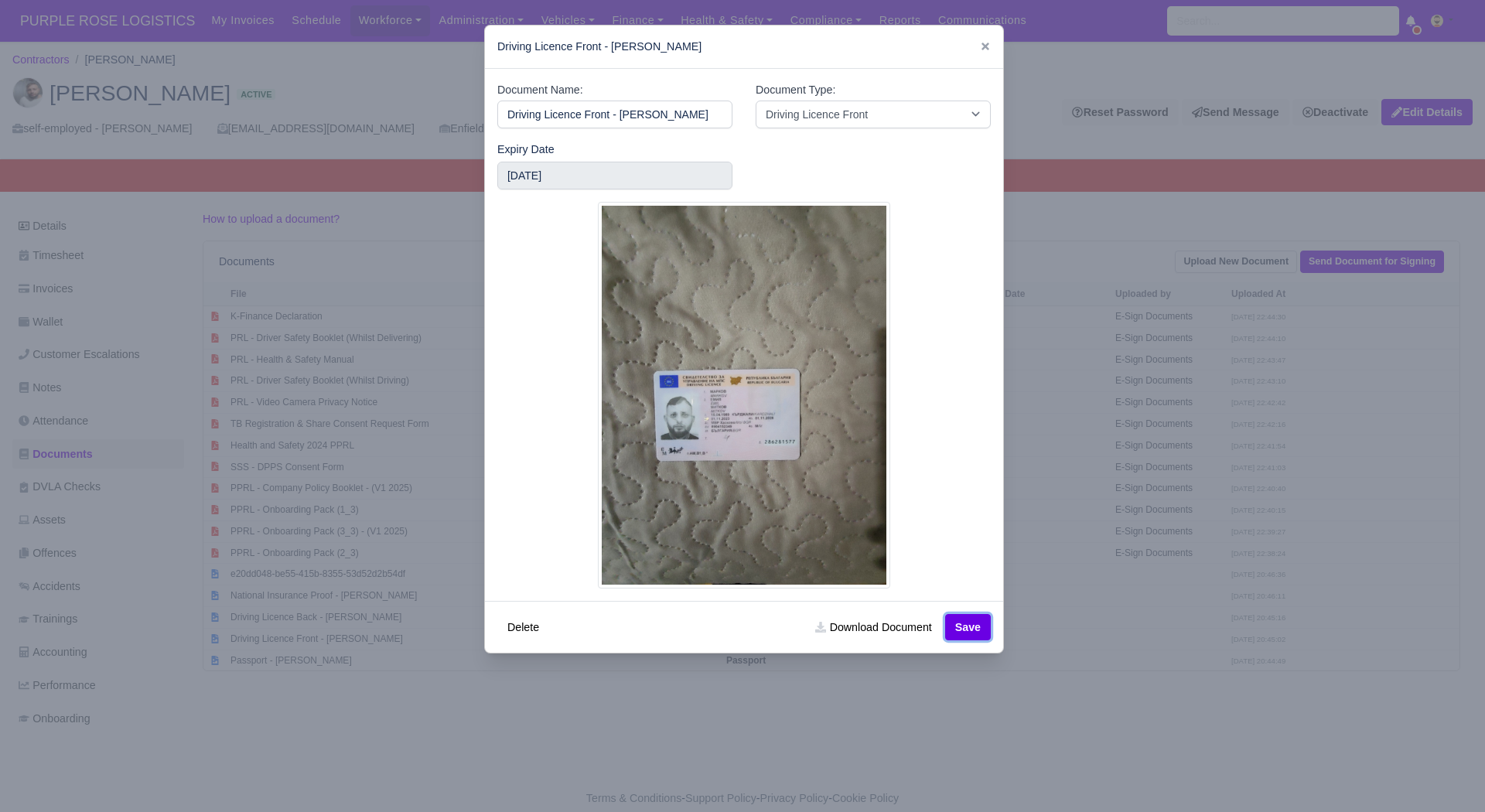
click at [967, 628] on button "Save" at bounding box center [968, 627] width 45 height 27
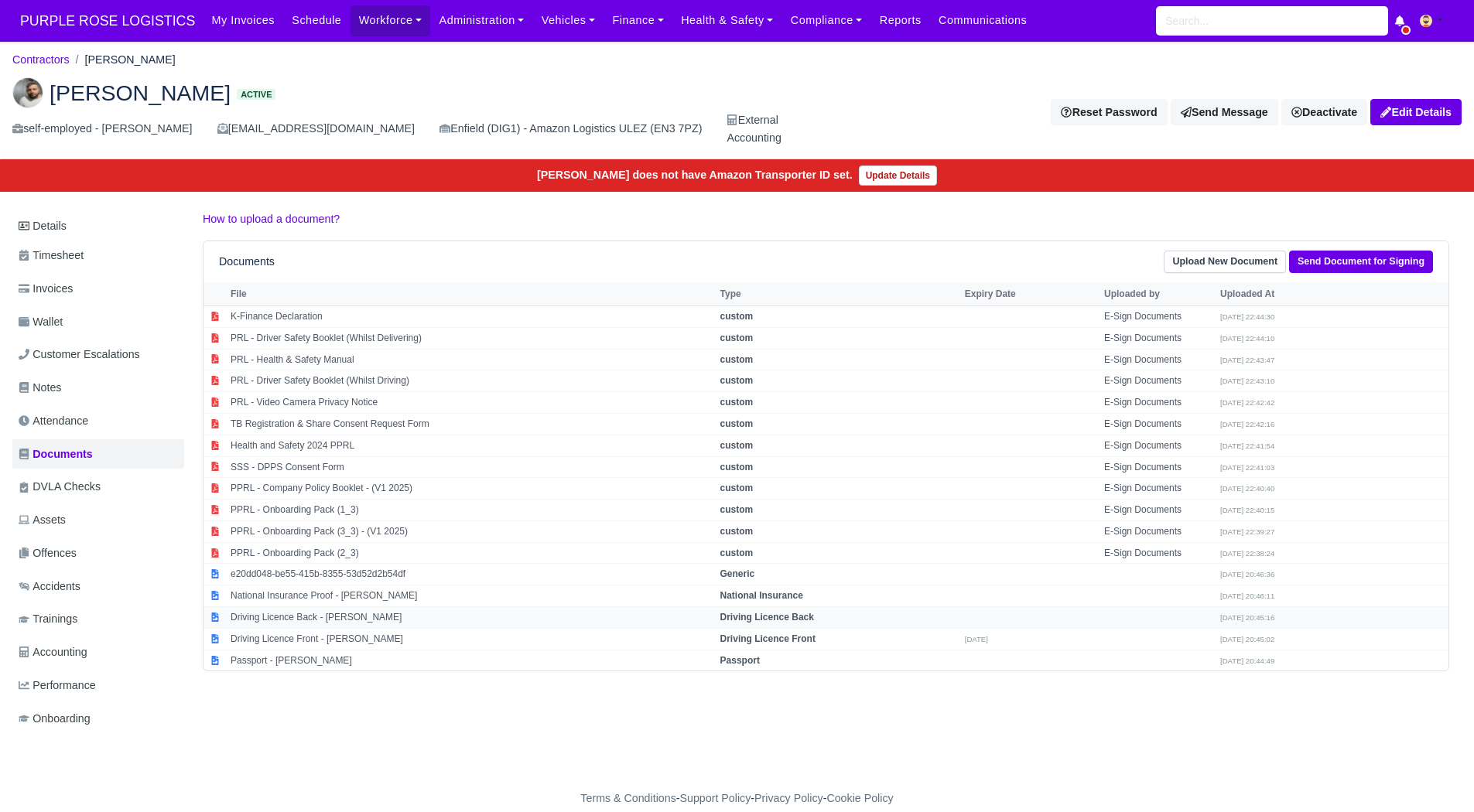
click at [491, 625] on td "Driving Licence Back - [PERSON_NAME]" at bounding box center [471, 618] width 489 height 22
select select "driving-licence-back"
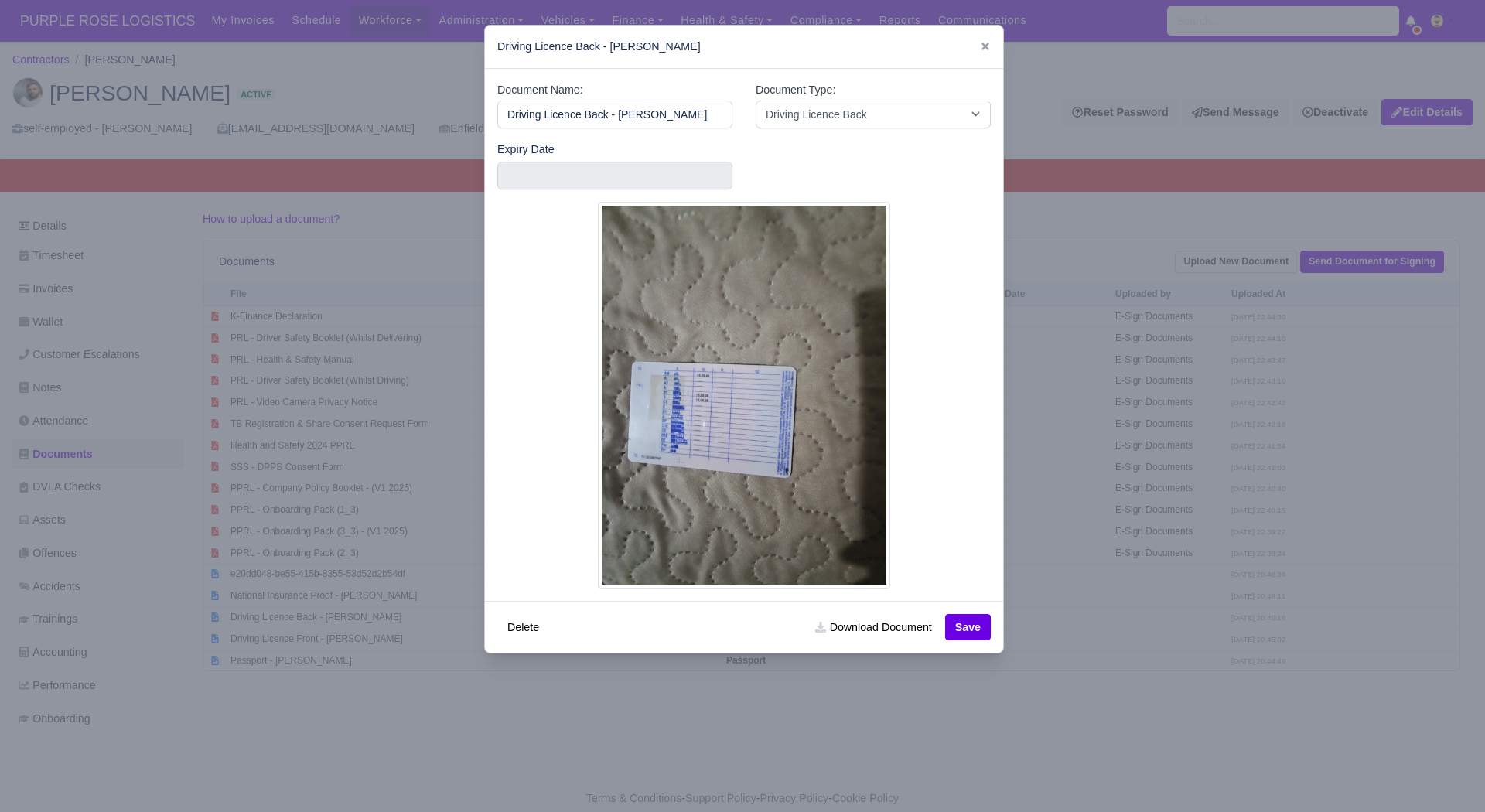
click at [410, 666] on div at bounding box center [742, 406] width 1485 height 812
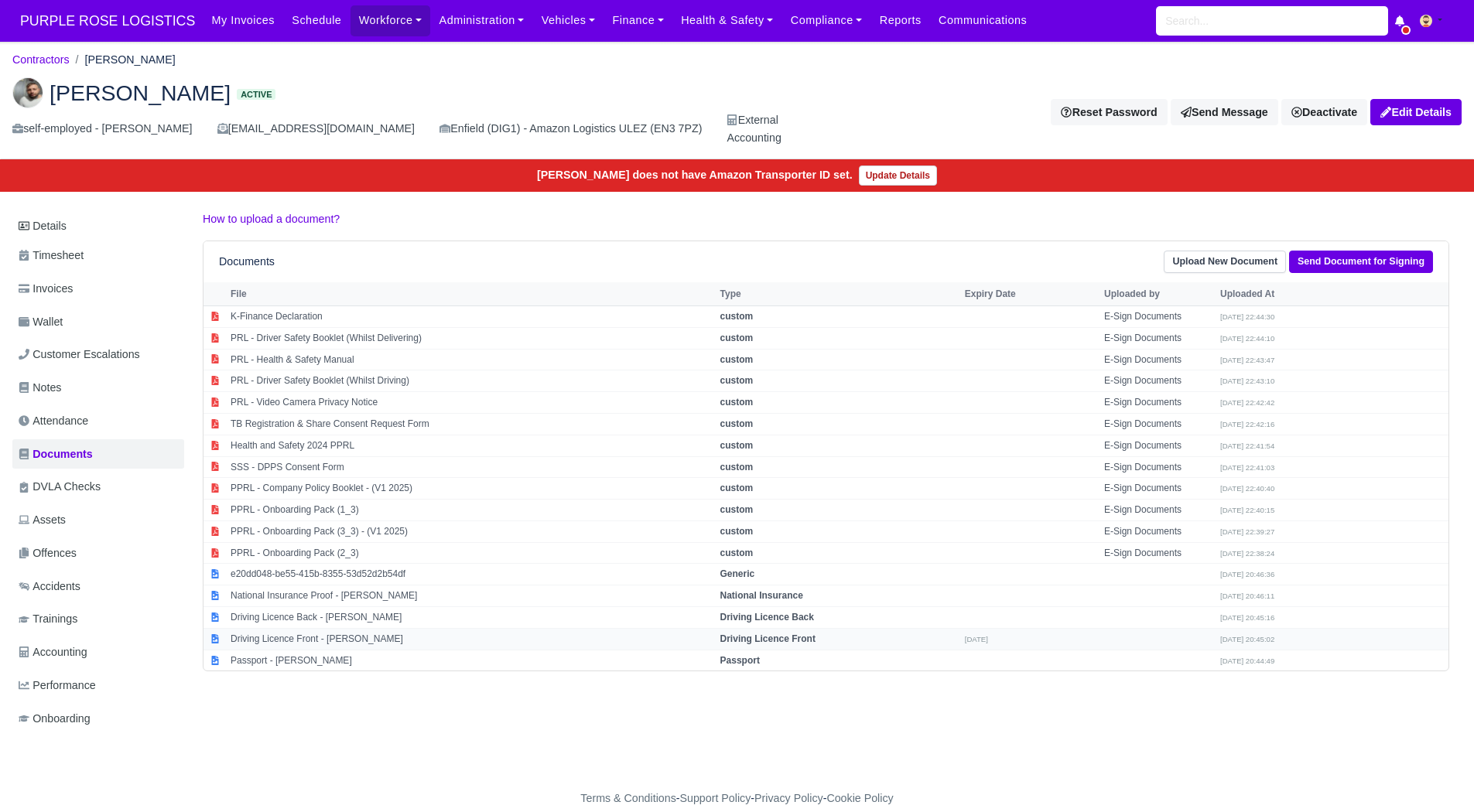
click at [435, 644] on td "Driving Licence Front - [PERSON_NAME]" at bounding box center [471, 638] width 489 height 22
select select "driving-licence-front"
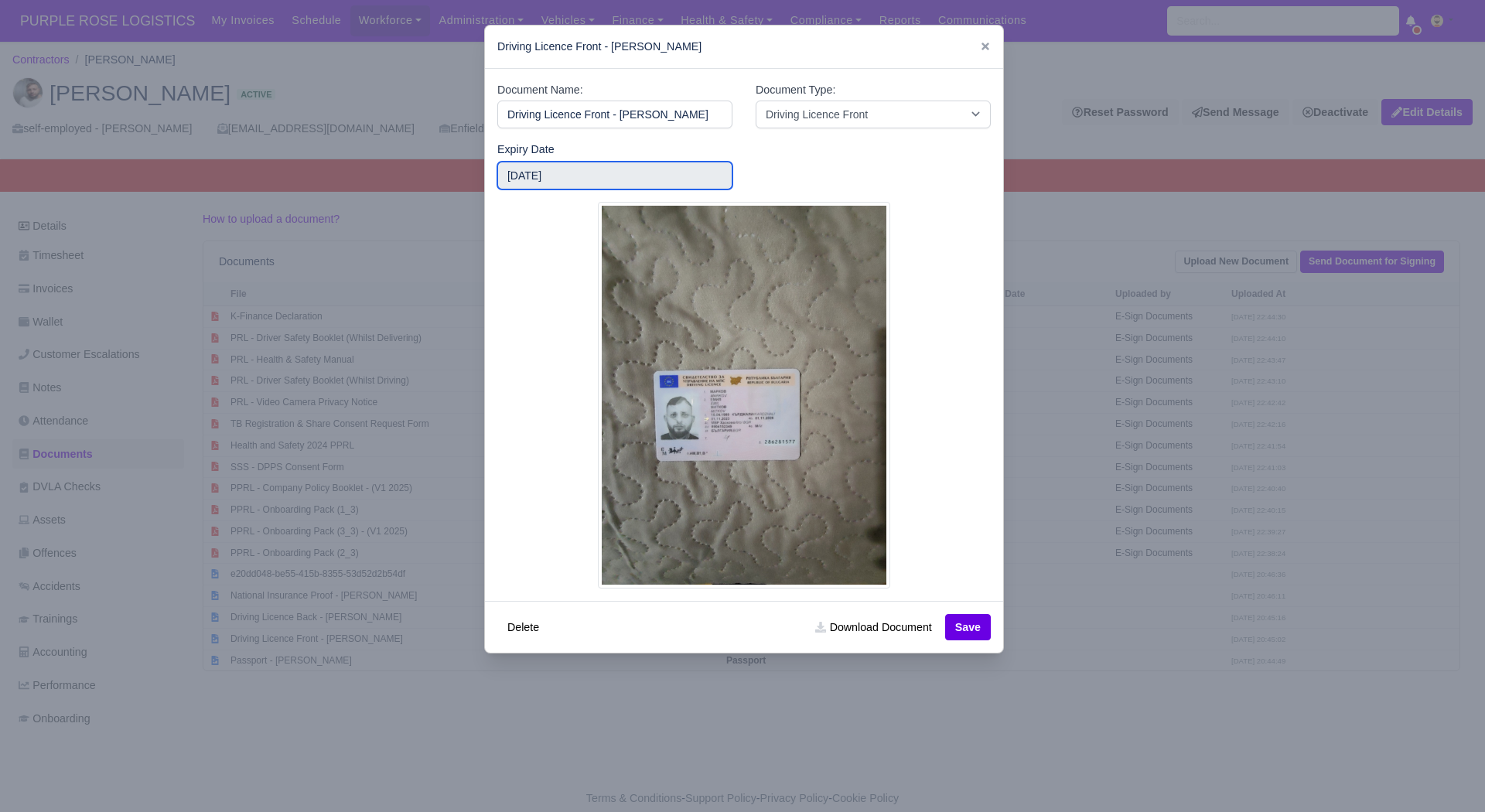
click at [638, 188] on input "2027-12-11" at bounding box center [615, 176] width 235 height 27
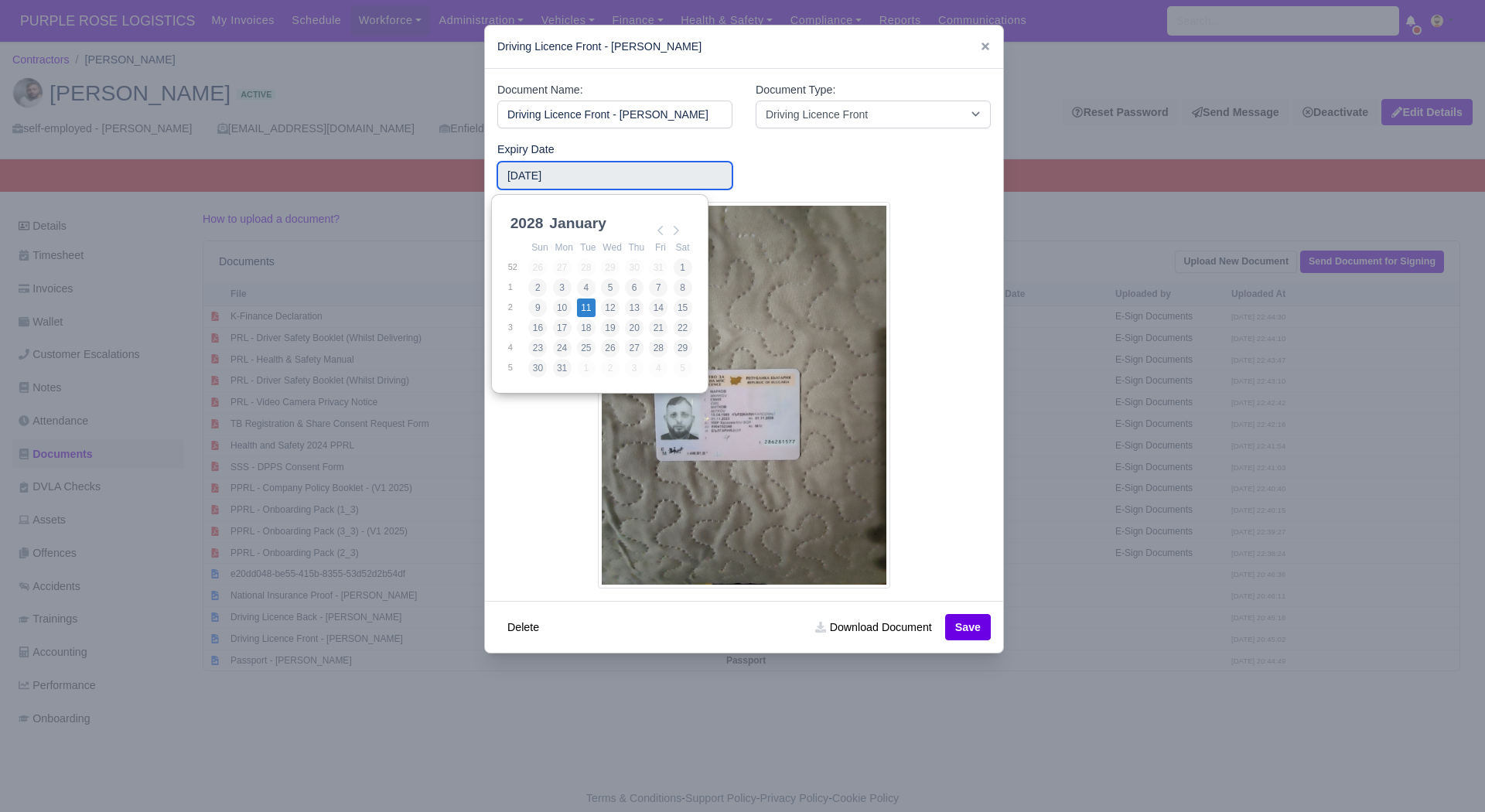
type input "2028-01-11"
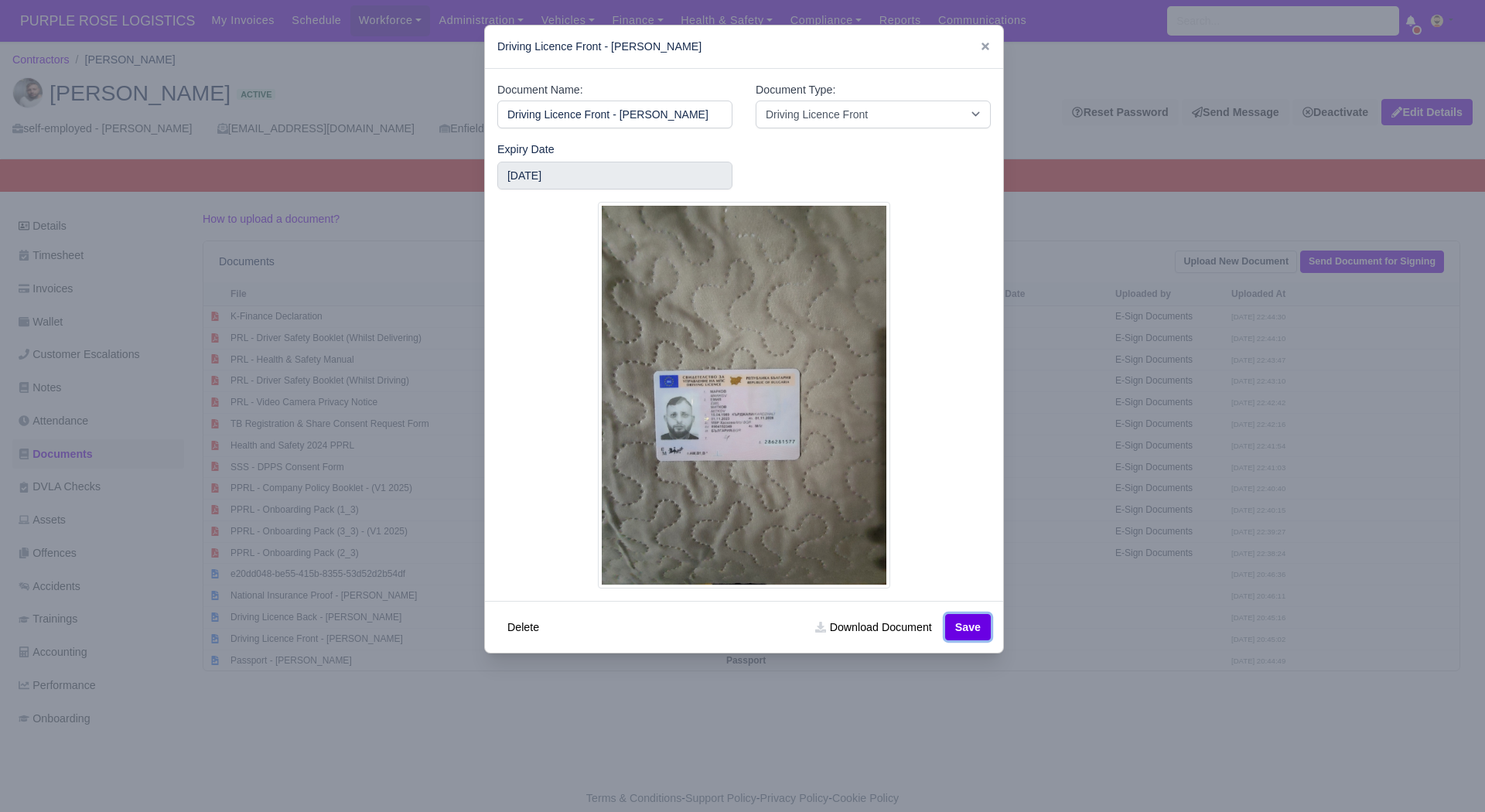
click at [959, 618] on button "Save" at bounding box center [968, 627] width 45 height 27
